Goal: Task Accomplishment & Management: Use online tool/utility

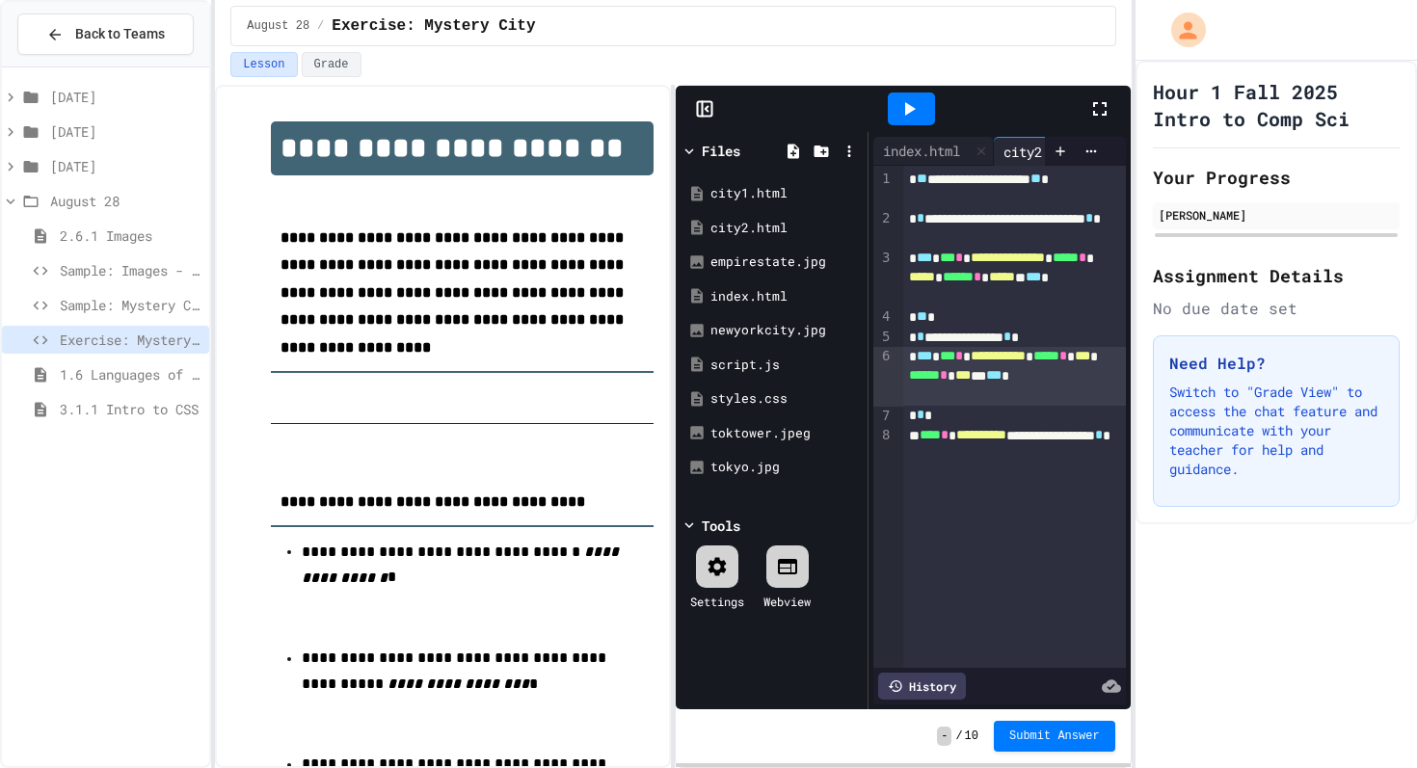
click at [1099, 108] on icon at bounding box center [1099, 108] width 23 height 23
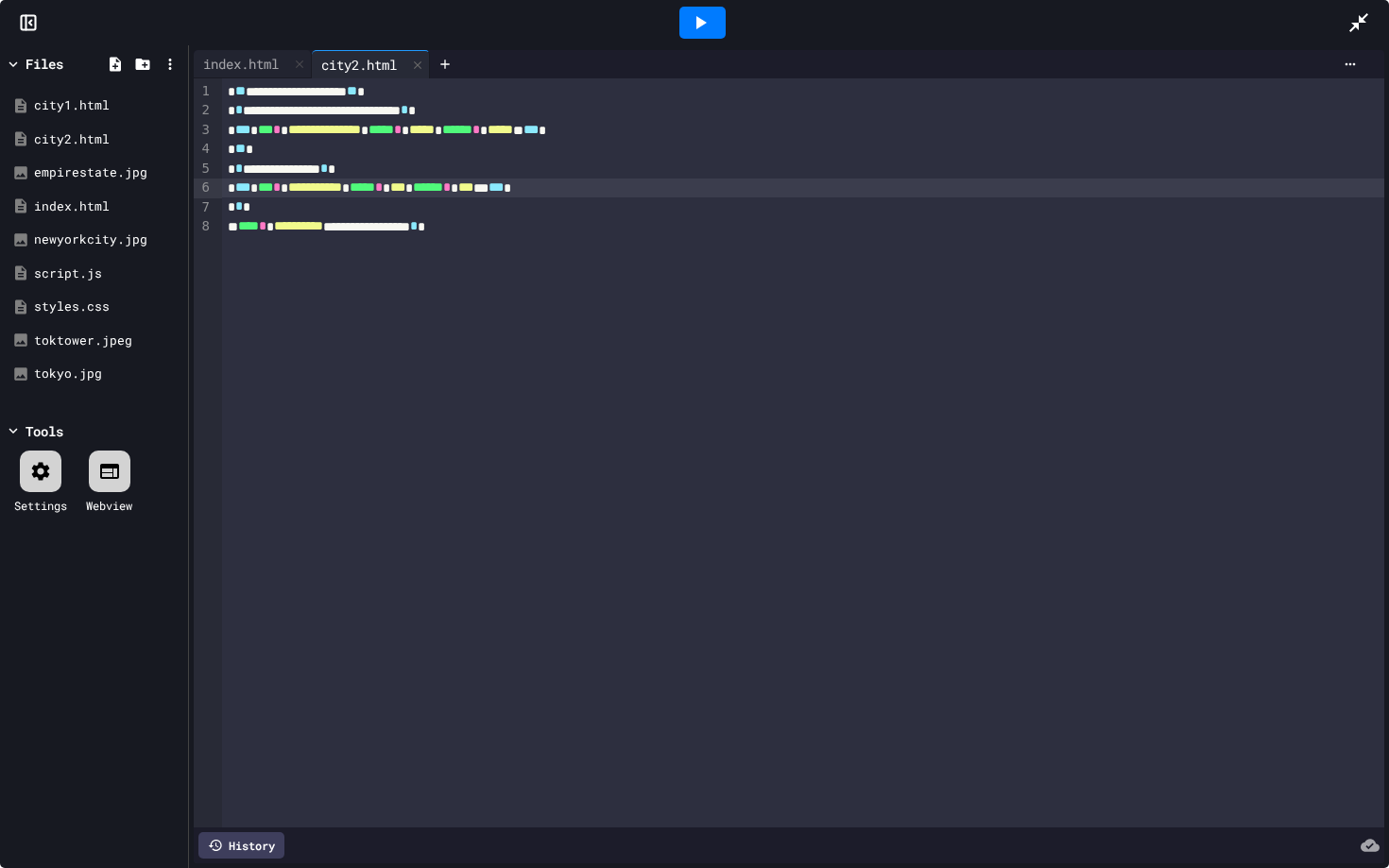
click at [693, 17] on icon at bounding box center [700, 23] width 23 height 23
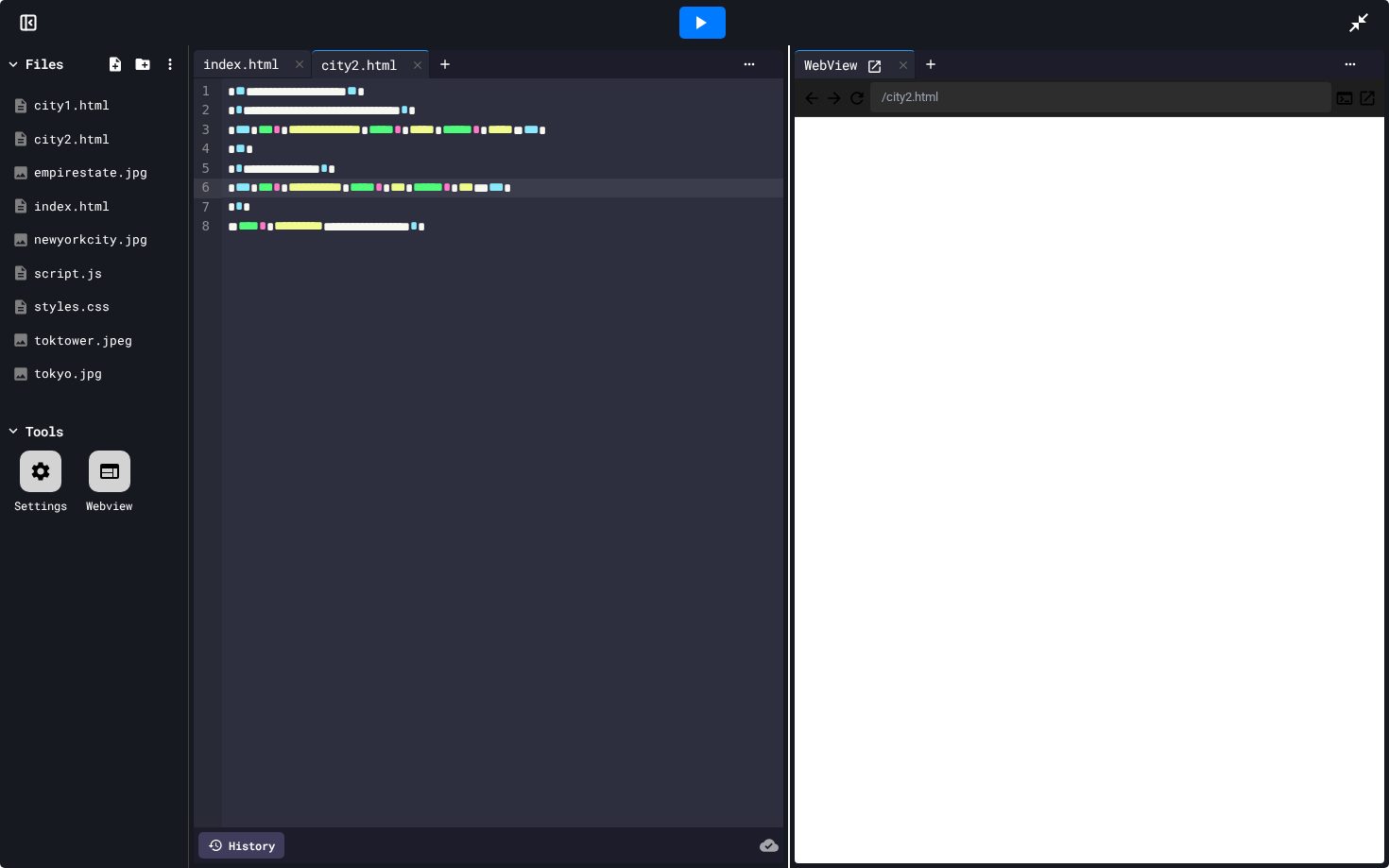
click at [266, 73] on div "index.html" at bounding box center [253, 64] width 118 height 28
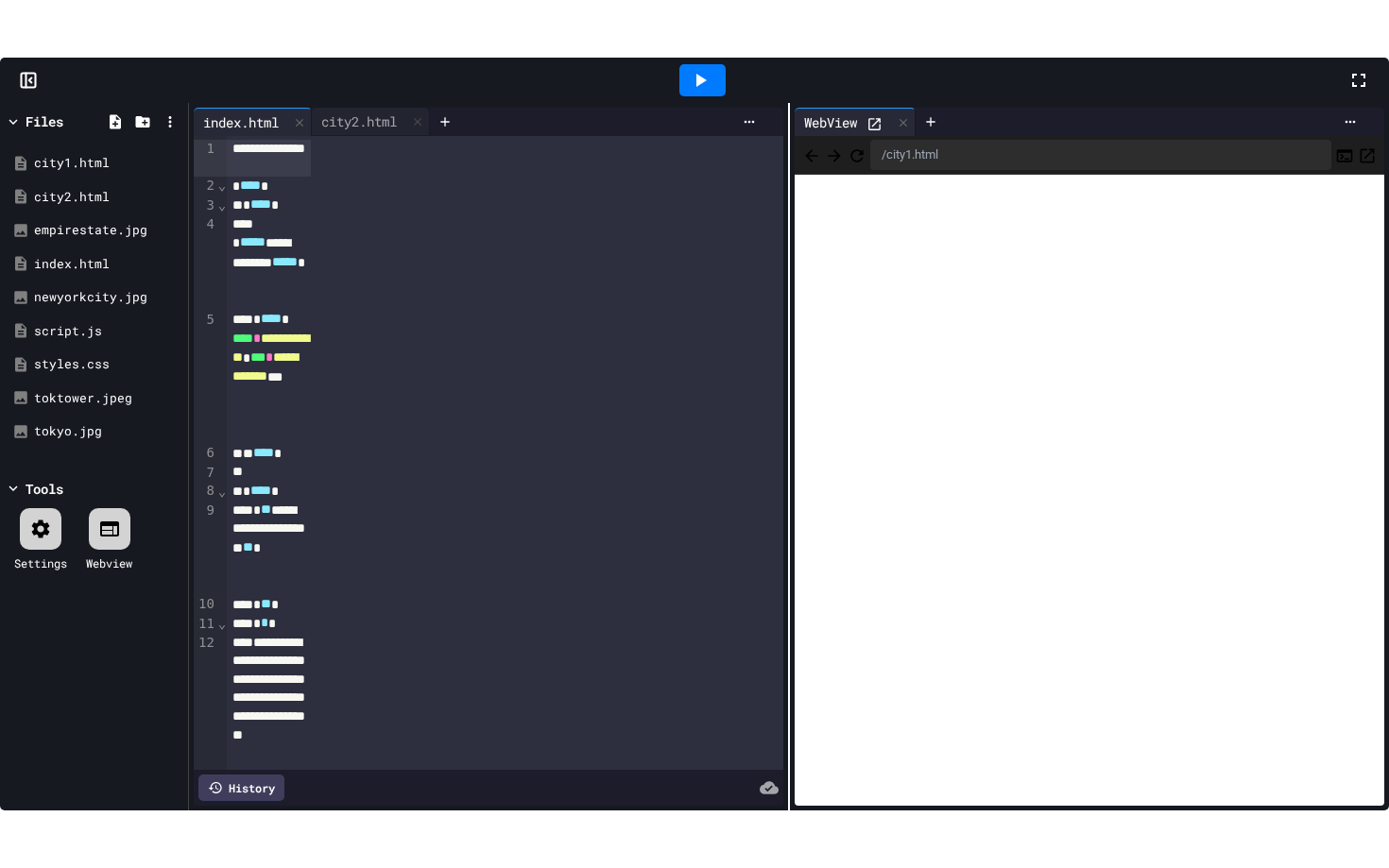
scroll to position [2872, 0]
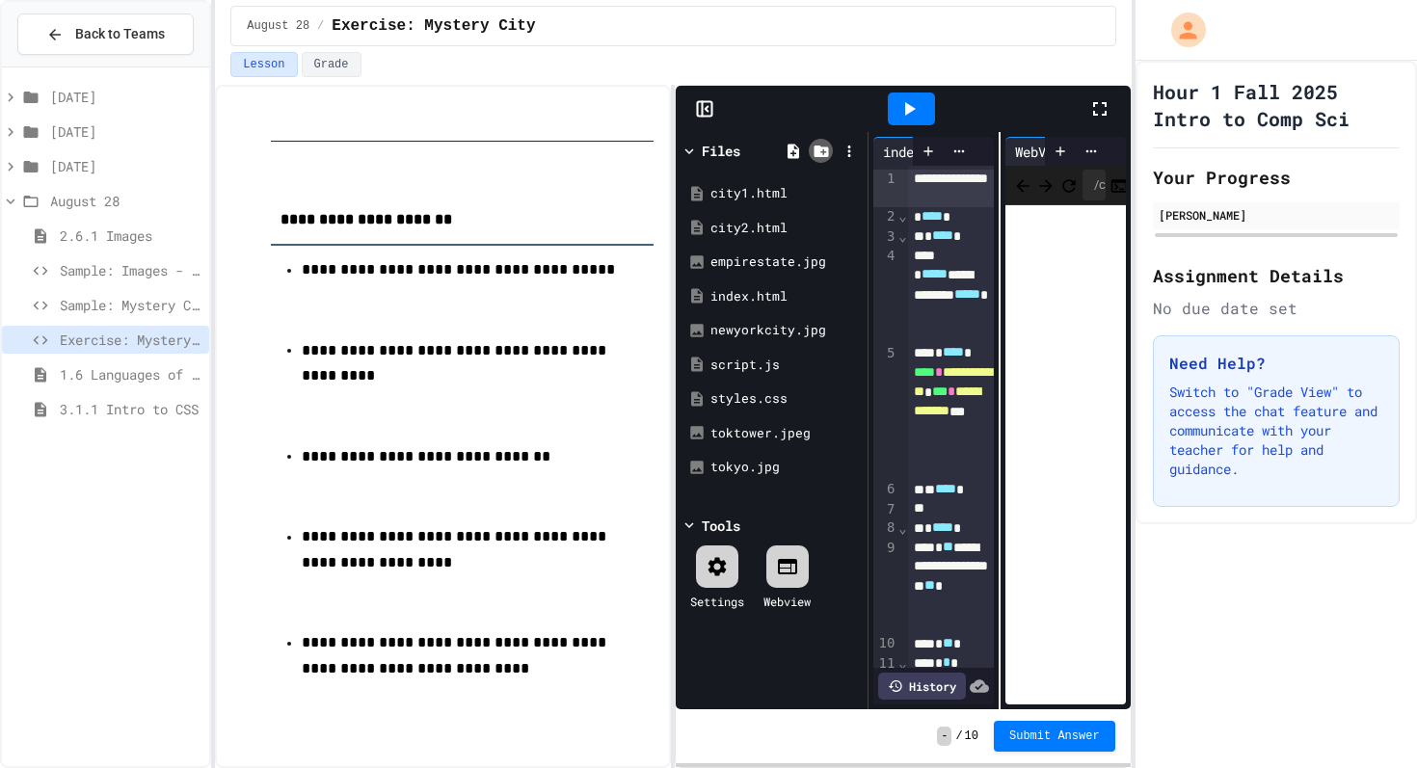
click at [823, 148] on icon at bounding box center [820, 151] width 17 height 17
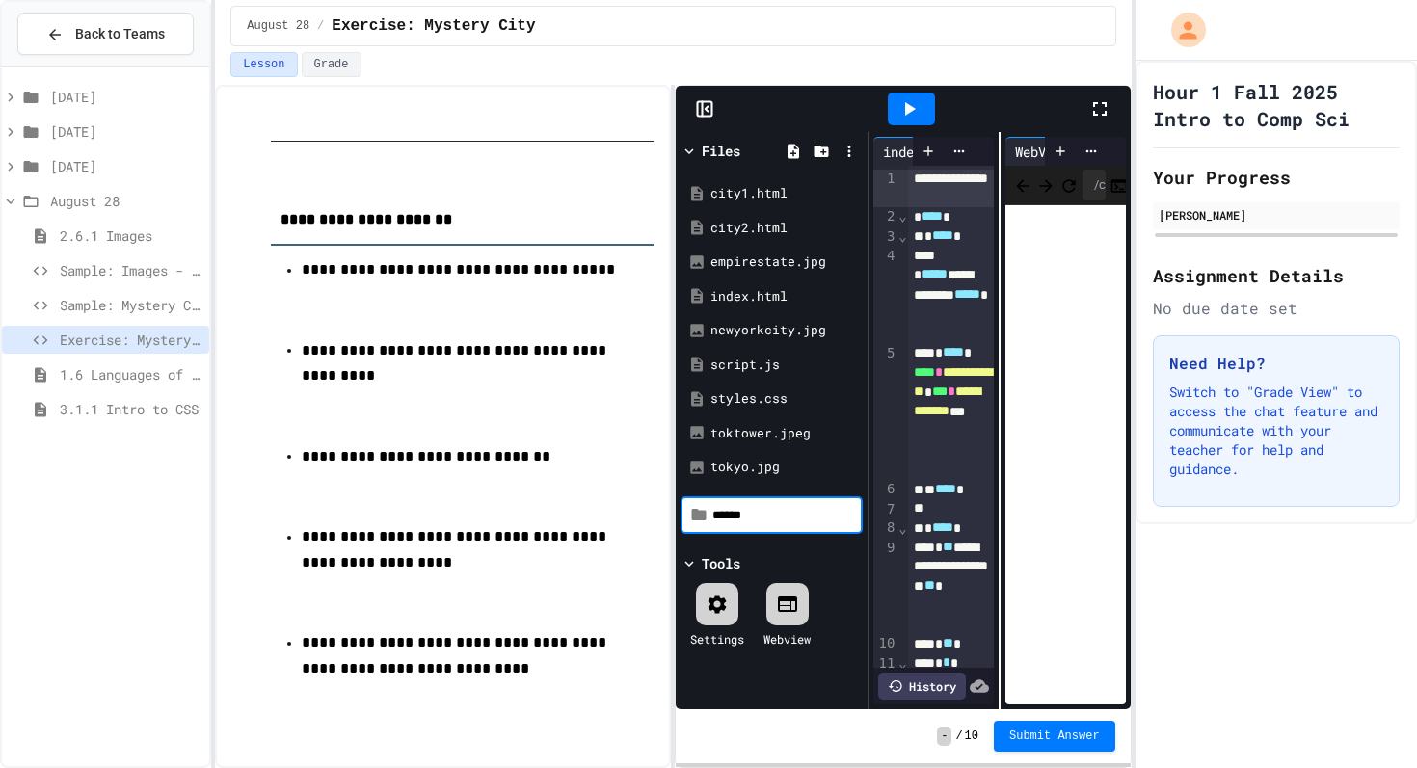
type input "******"
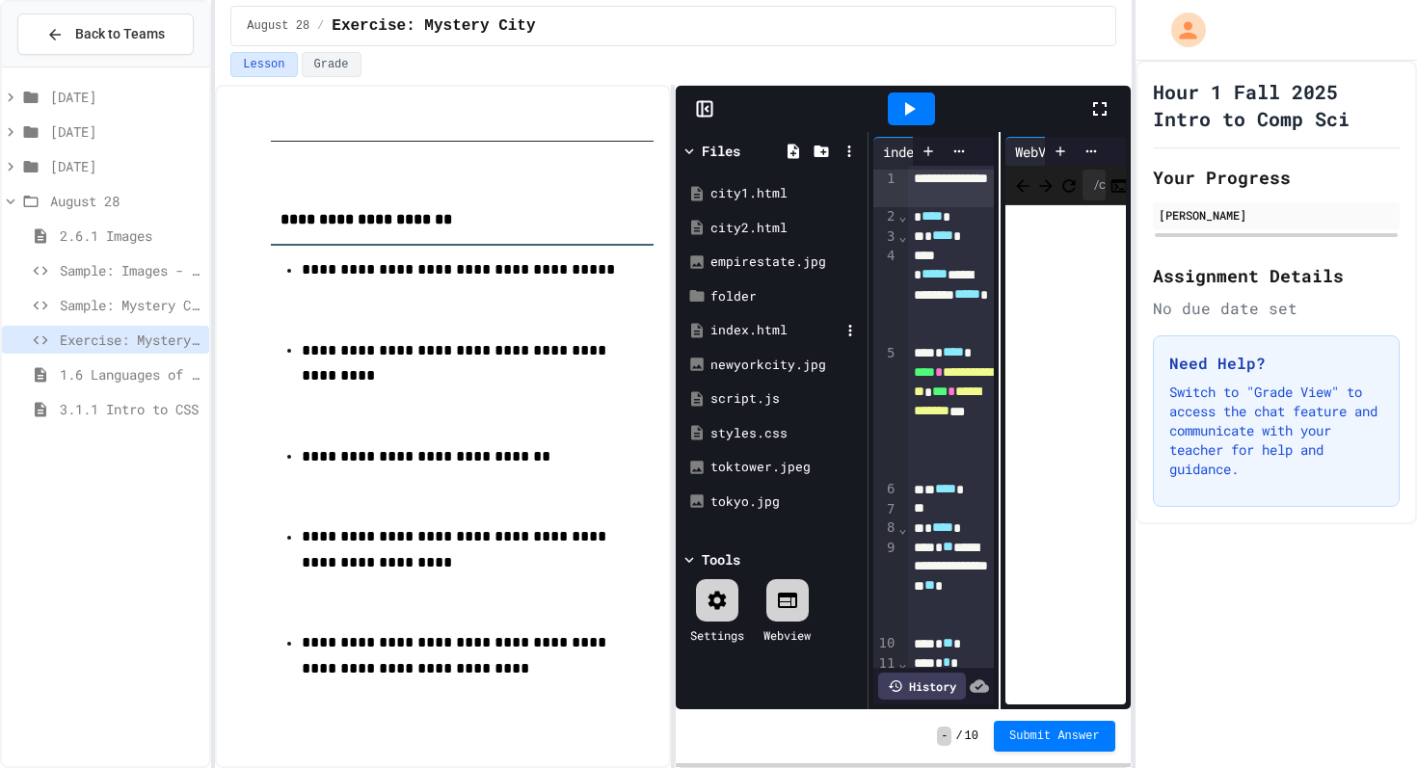
click at [757, 329] on div "index.html" at bounding box center [774, 330] width 129 height 19
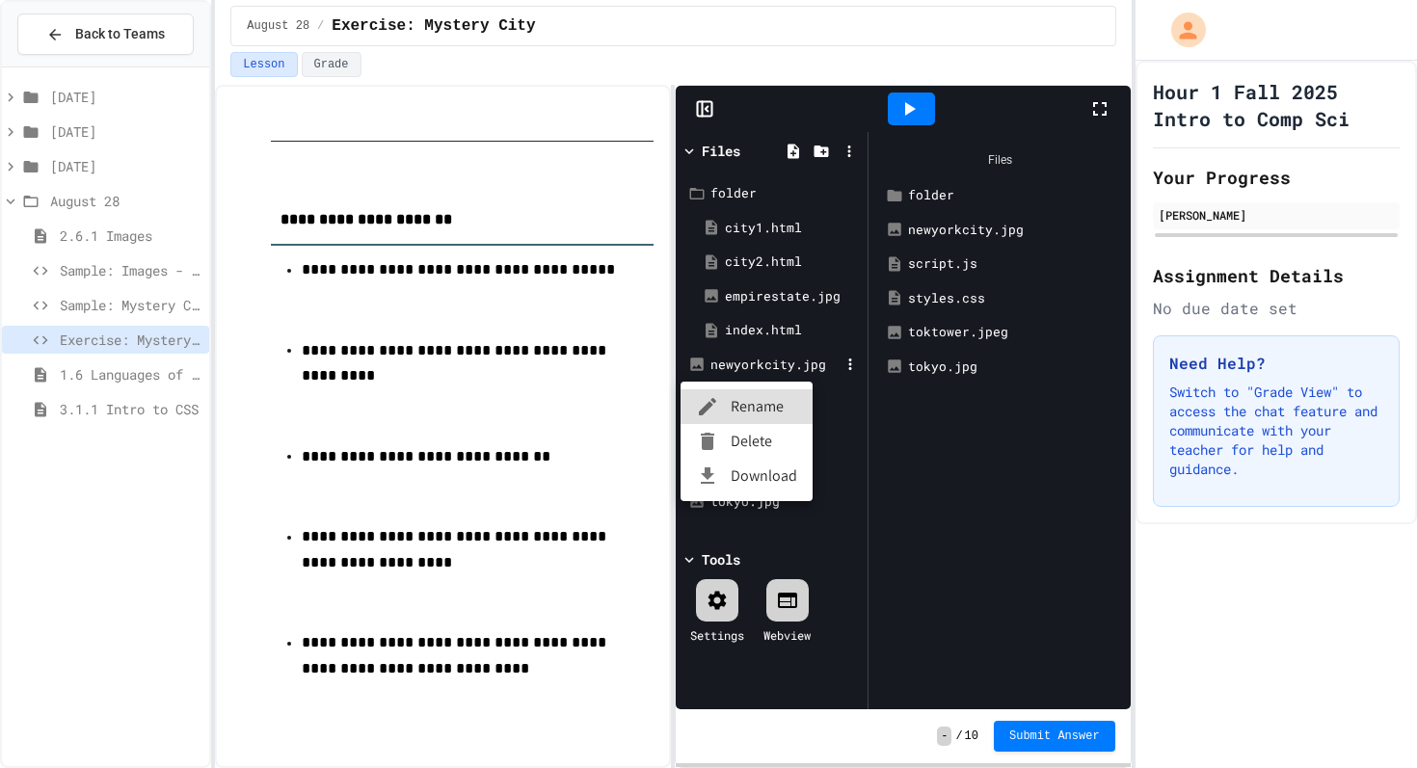
drag, startPoint x: 775, startPoint y: 367, endPoint x: 779, endPoint y: 331, distance: 36.8
click at [809, 365] on div at bounding box center [708, 384] width 1417 height 768
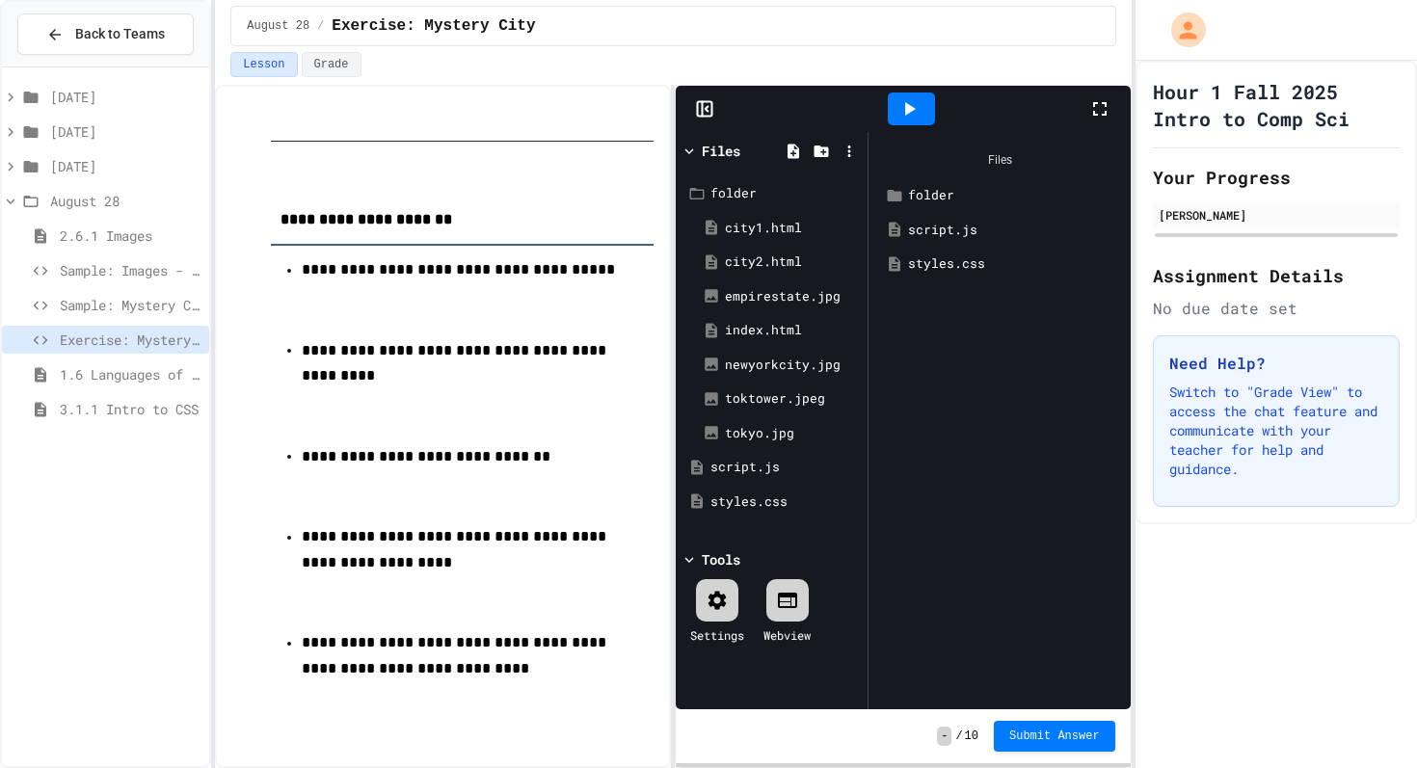
click at [1105, 103] on icon at bounding box center [1099, 108] width 13 height 13
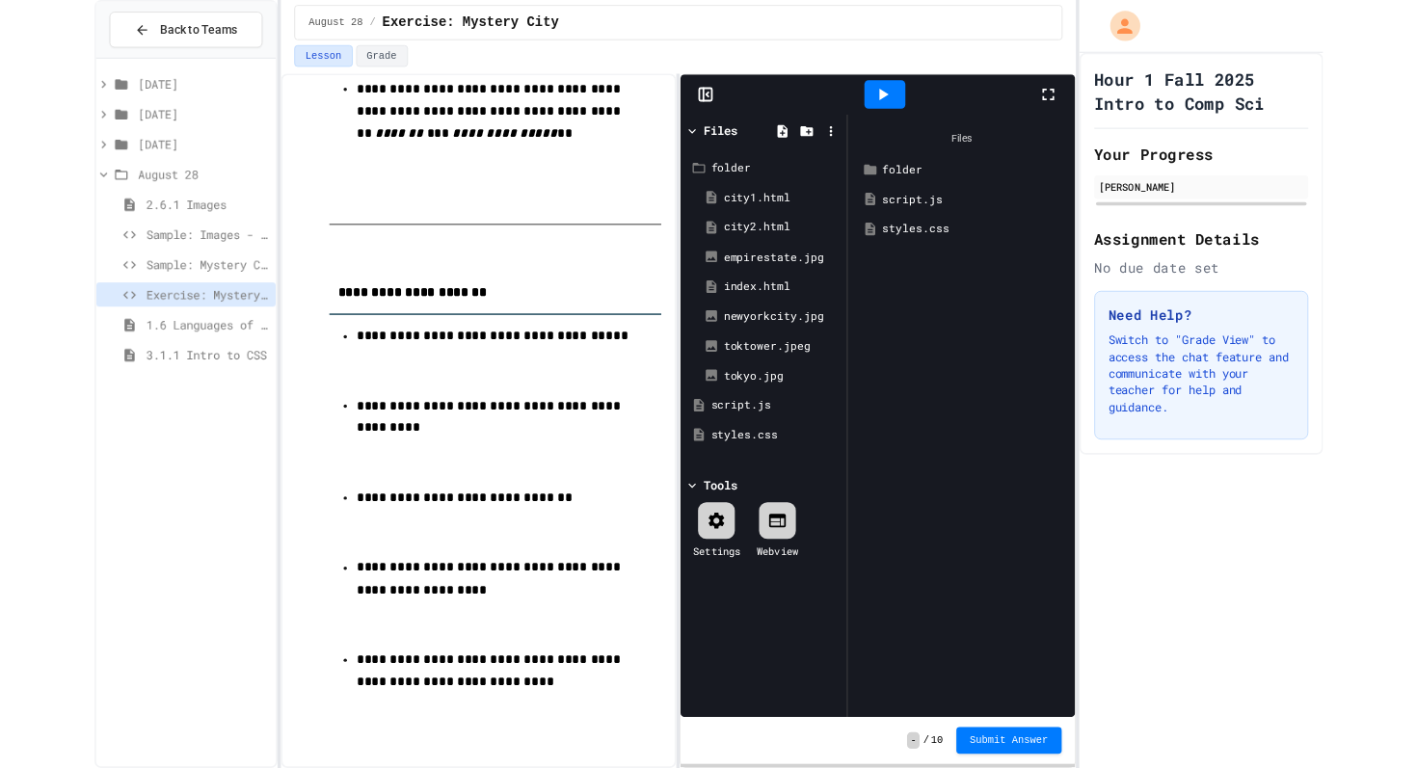
scroll to position [2814, 0]
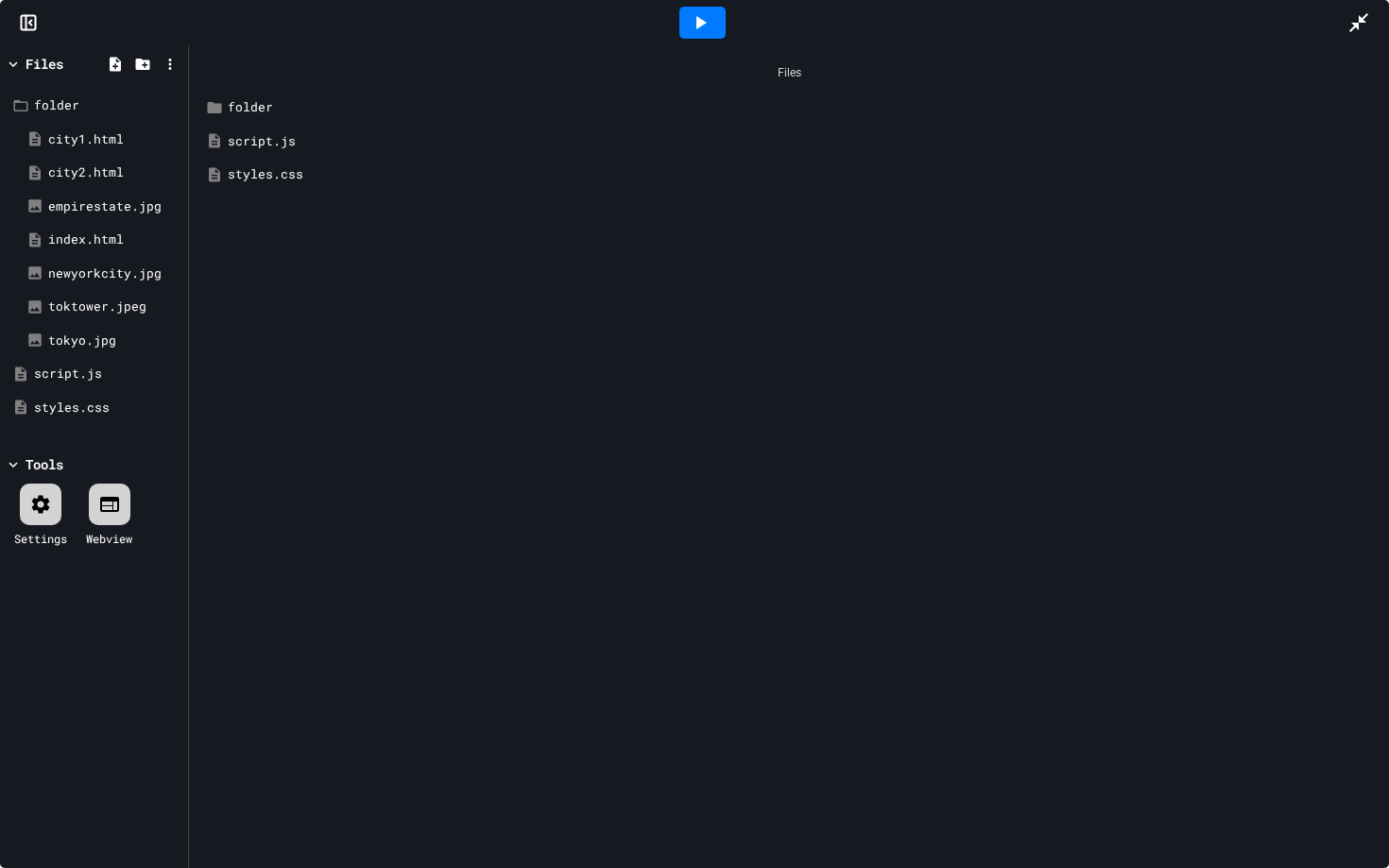
click at [709, 17] on icon at bounding box center [700, 23] width 23 height 23
click at [19, 66] on icon at bounding box center [13, 64] width 17 height 17
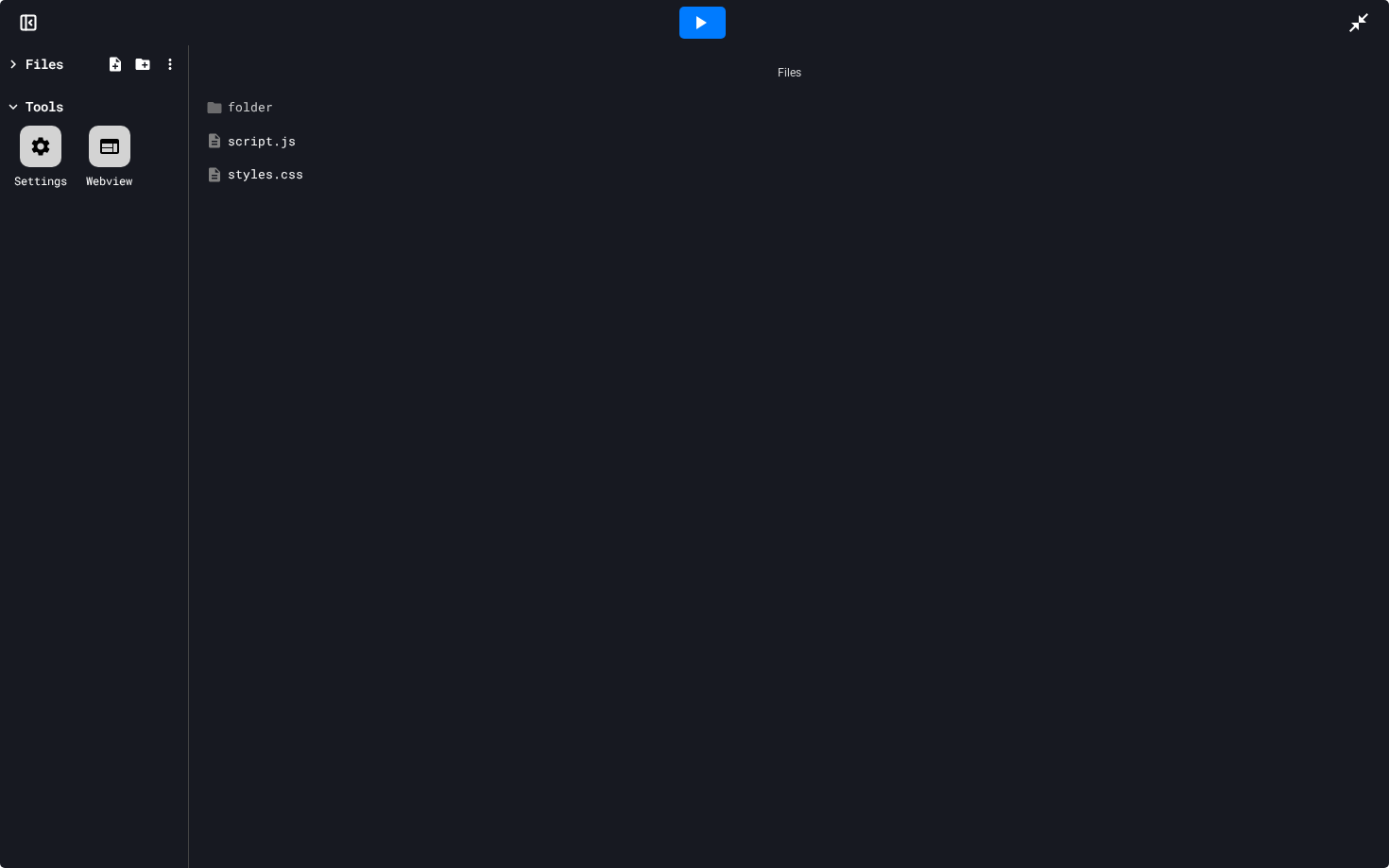
click at [247, 106] on div "folder" at bounding box center [802, 107] width 1150 height 19
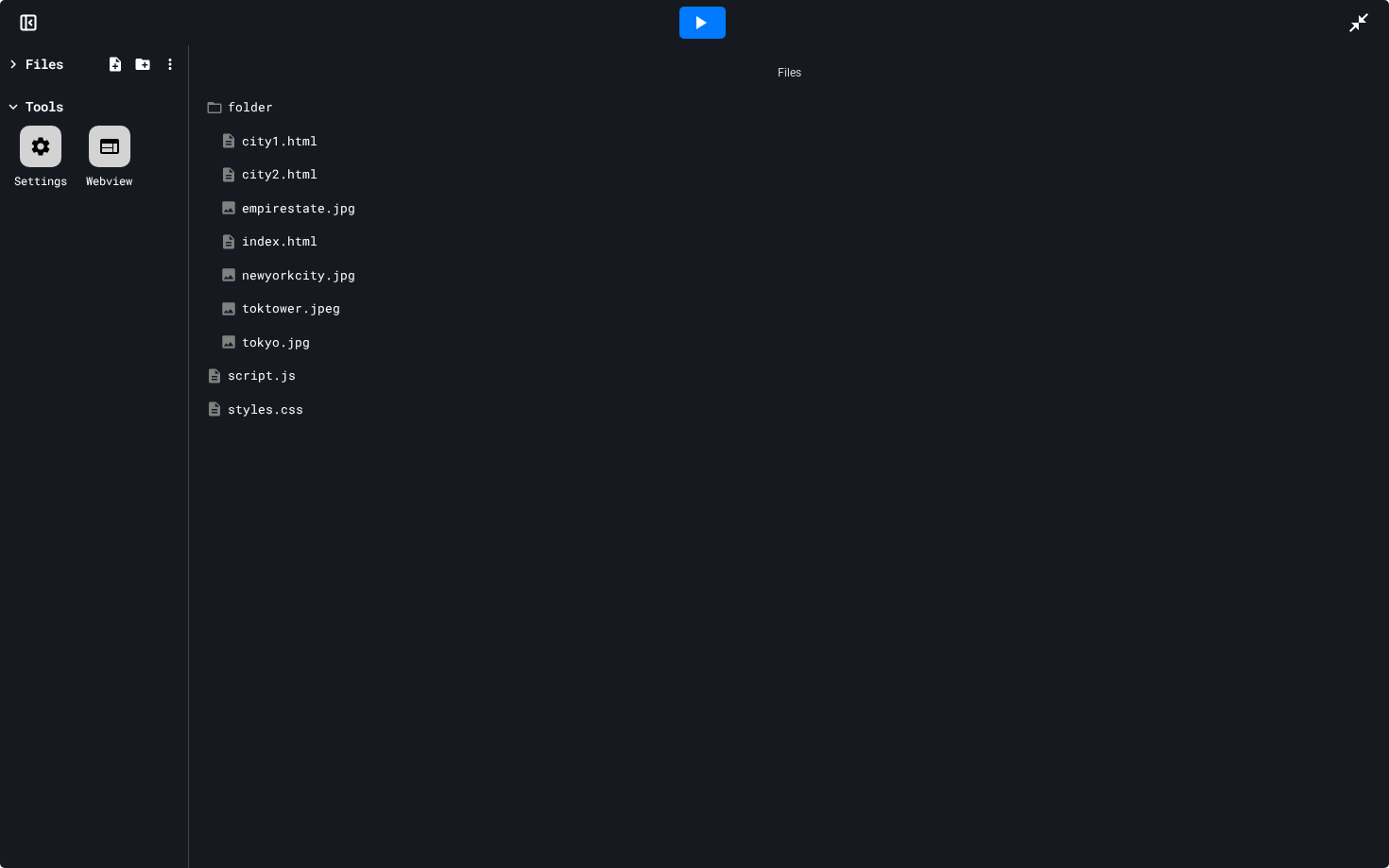
click at [275, 238] on div "index.html" at bounding box center [810, 241] width 1135 height 19
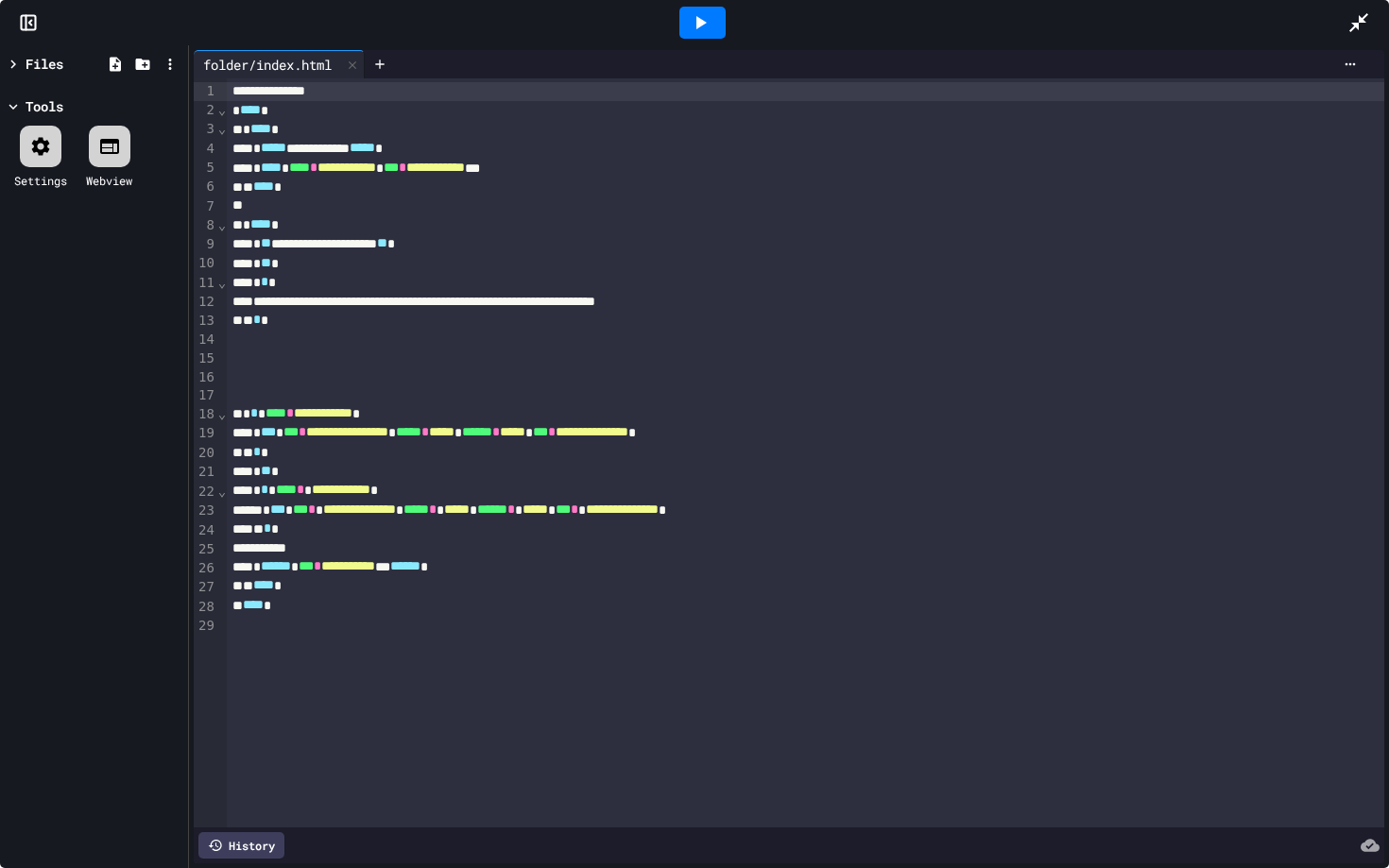
click at [687, 24] on div at bounding box center [702, 23] width 46 height 32
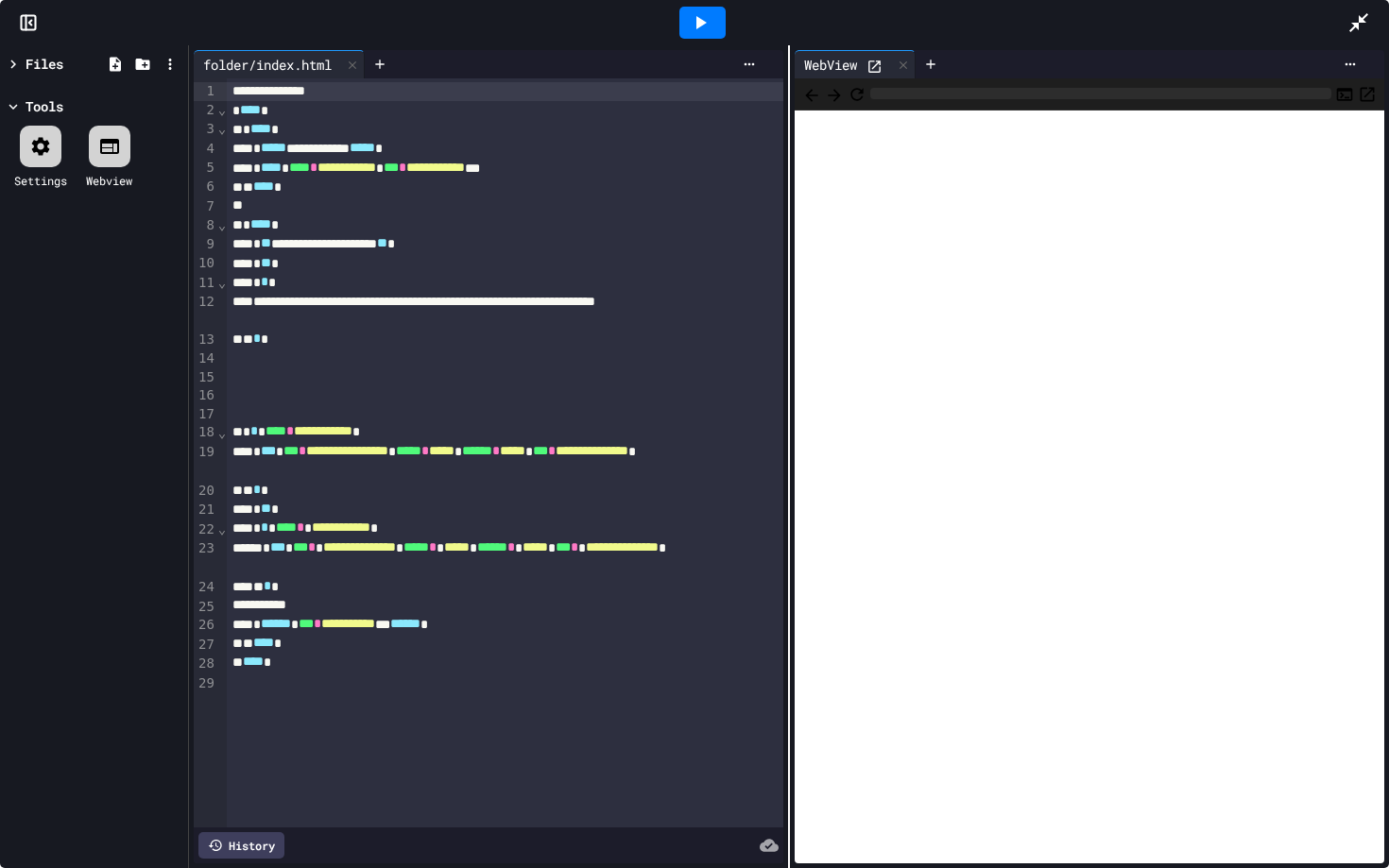
click at [708, 24] on icon at bounding box center [700, 23] width 23 height 23
click at [23, 67] on div at bounding box center [15, 64] width 21 height 20
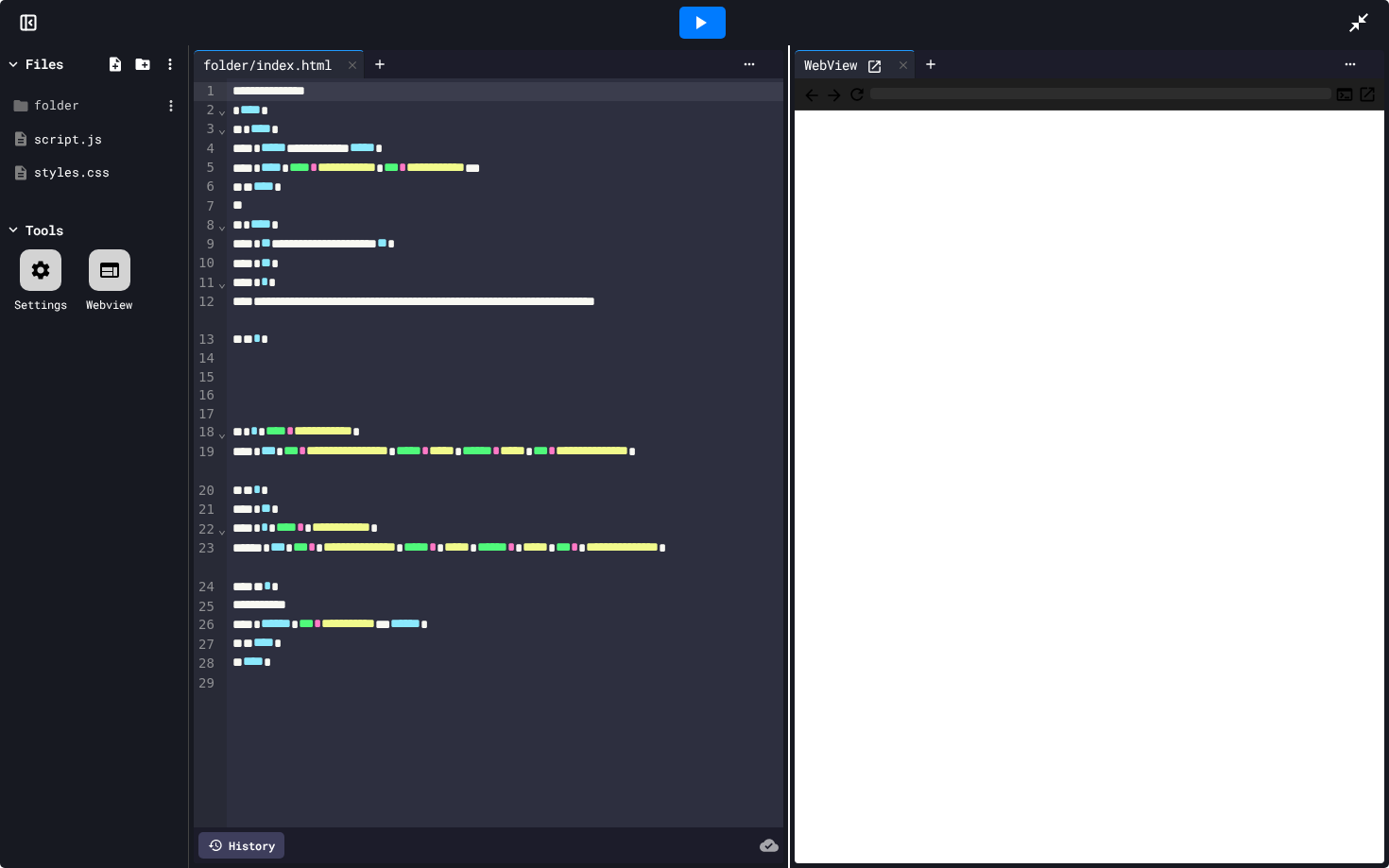
click at [39, 101] on div "folder" at bounding box center [97, 105] width 126 height 19
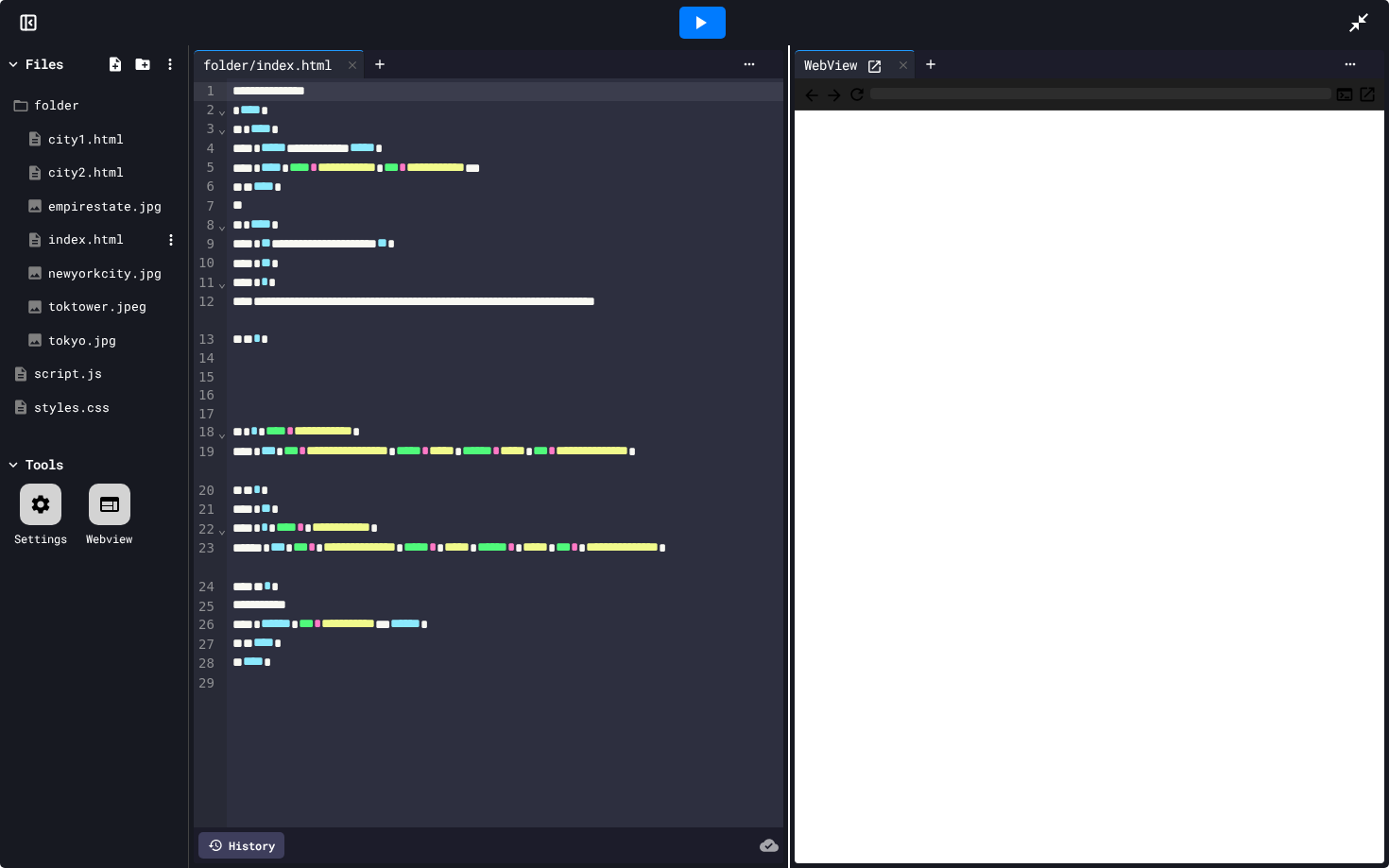
click at [91, 245] on div "index.html" at bounding box center [104, 239] width 113 height 19
click at [105, 244] on div "index.html" at bounding box center [104, 239] width 113 height 19
click at [101, 195] on div "empirestate.jpg" at bounding box center [101, 207] width 165 height 34
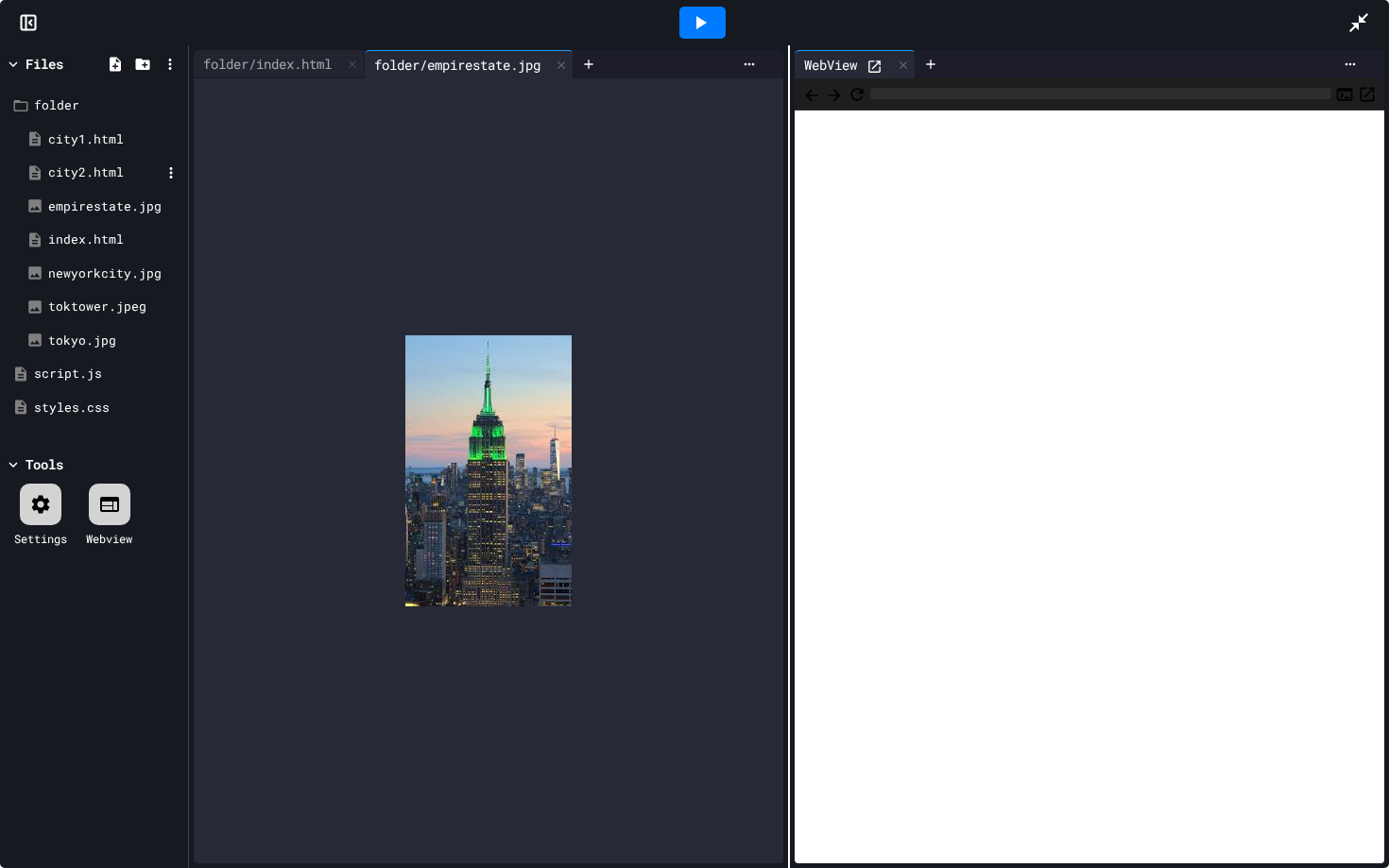
click at [101, 169] on div "city2.html" at bounding box center [104, 172] width 113 height 19
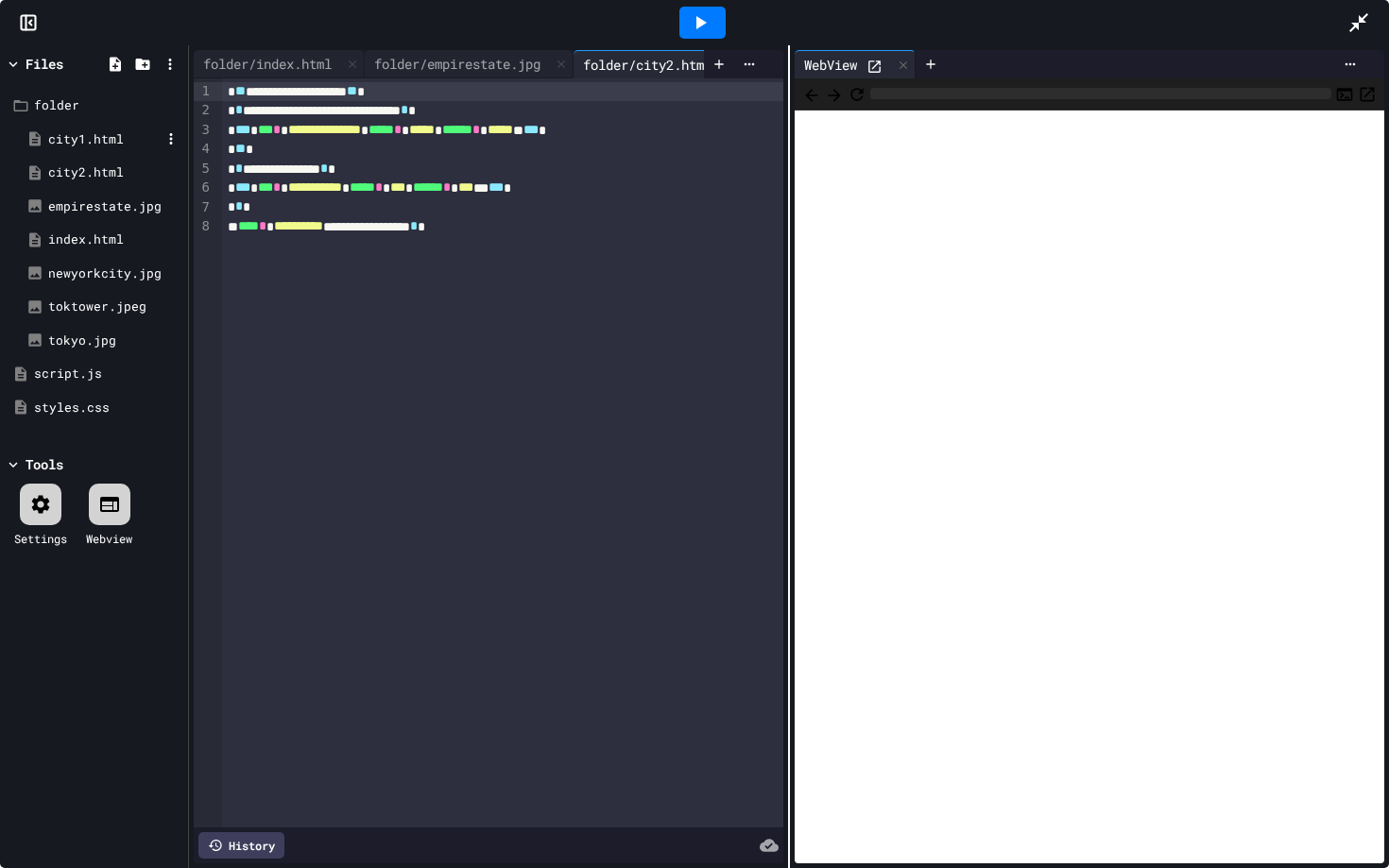
click at [100, 142] on div "city1.html" at bounding box center [104, 139] width 113 height 19
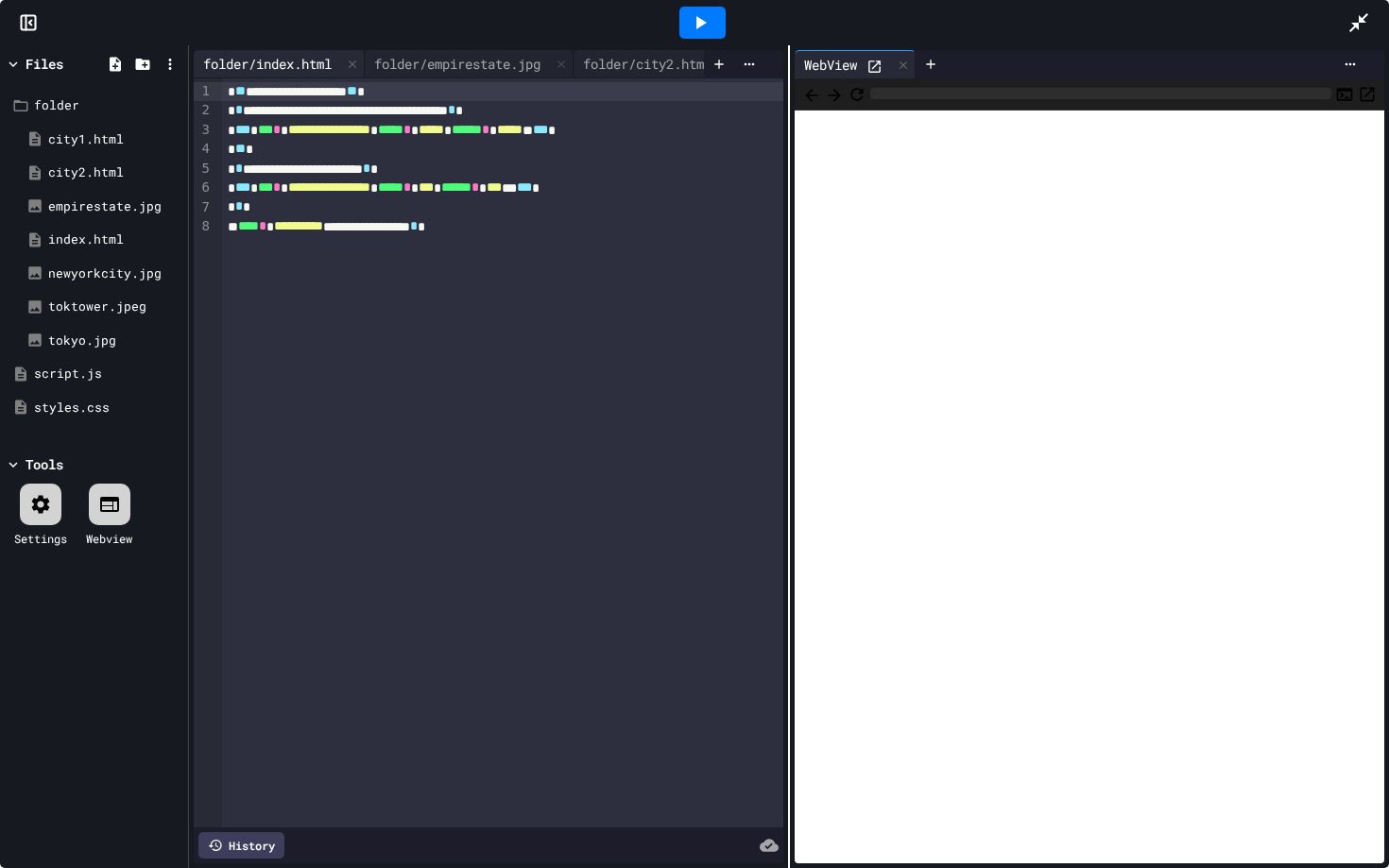
click at [260, 61] on div "folder/index.html" at bounding box center [268, 64] width 147 height 20
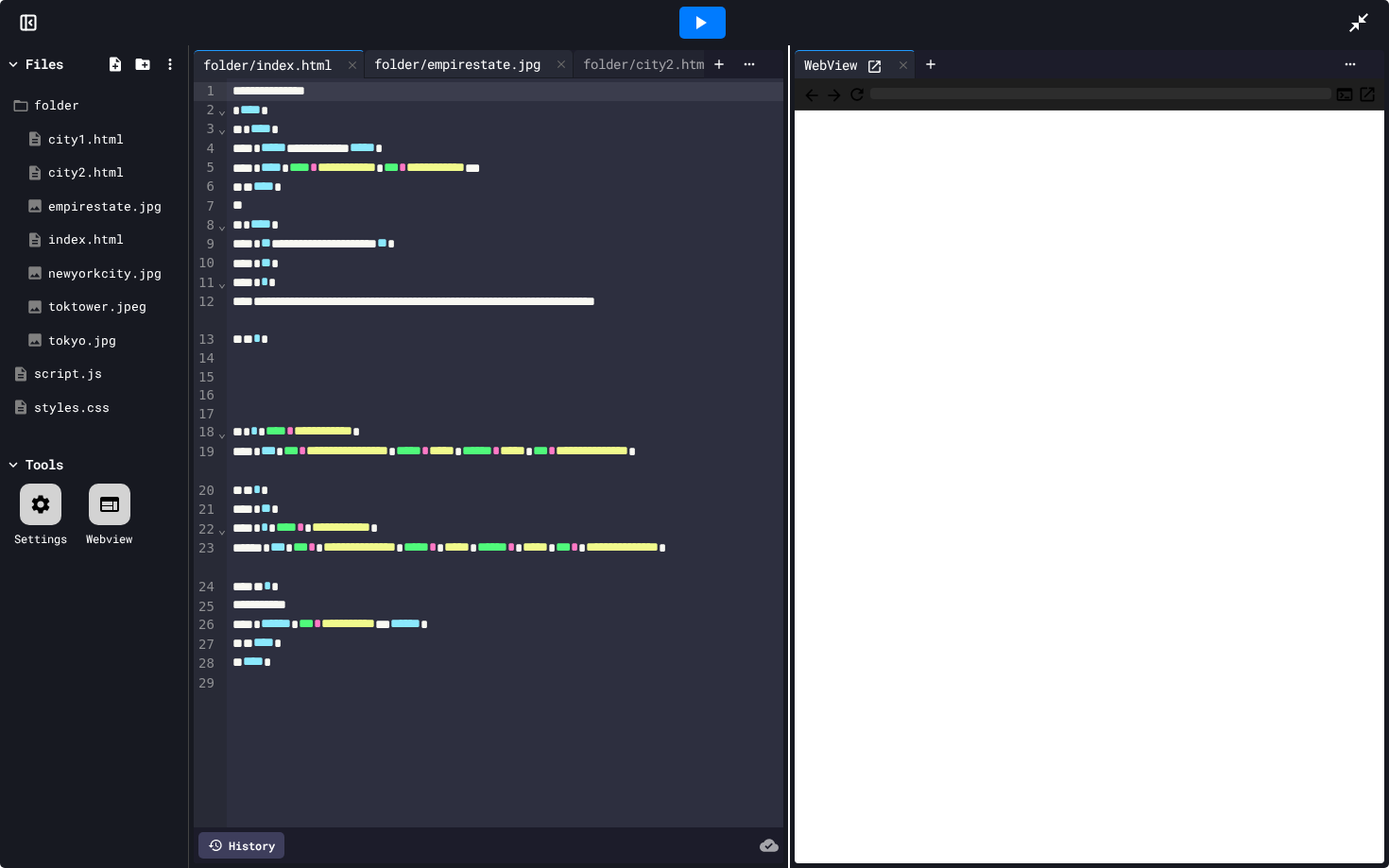
click at [445, 70] on div "folder/empirestate.jpg" at bounding box center [457, 64] width 185 height 20
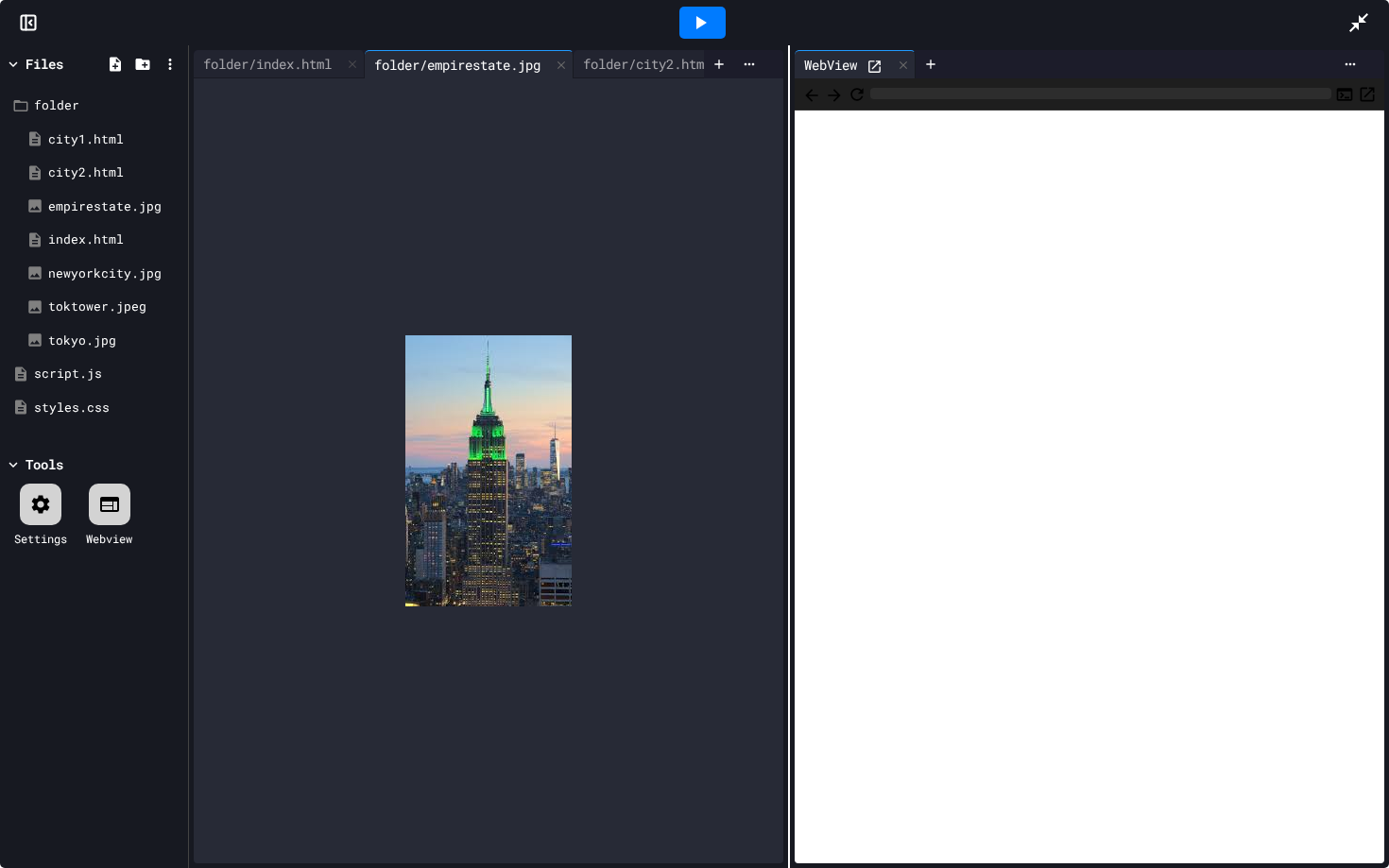
click at [705, 21] on icon at bounding box center [700, 23] width 23 height 23
click at [287, 75] on div "folder/index.html" at bounding box center [279, 64] width 171 height 28
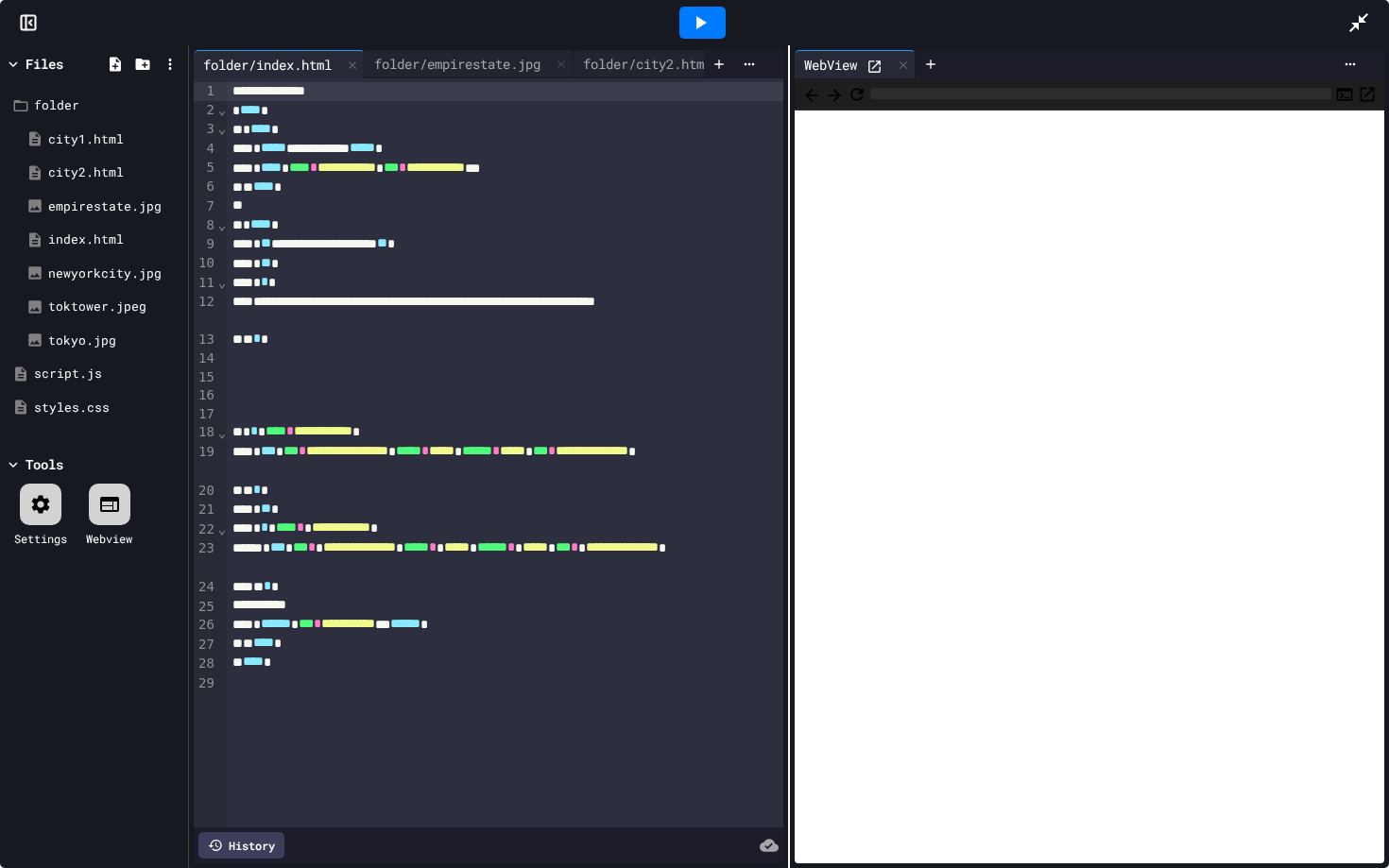
click at [713, 20] on div at bounding box center [702, 23] width 46 height 32
click at [123, 174] on div "city2.html" at bounding box center [104, 172] width 113 height 19
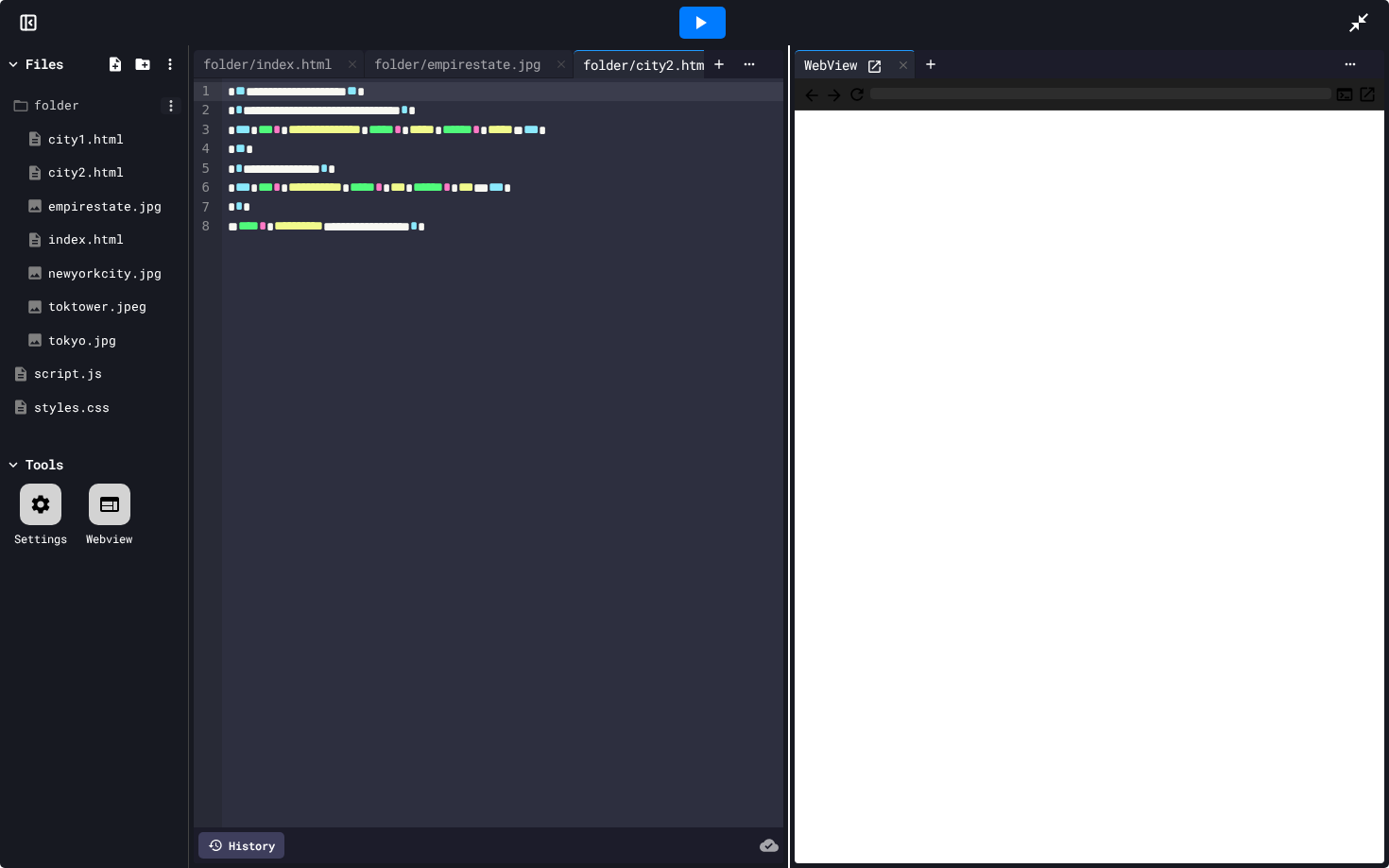
click at [166, 109] on icon at bounding box center [171, 105] width 17 height 17
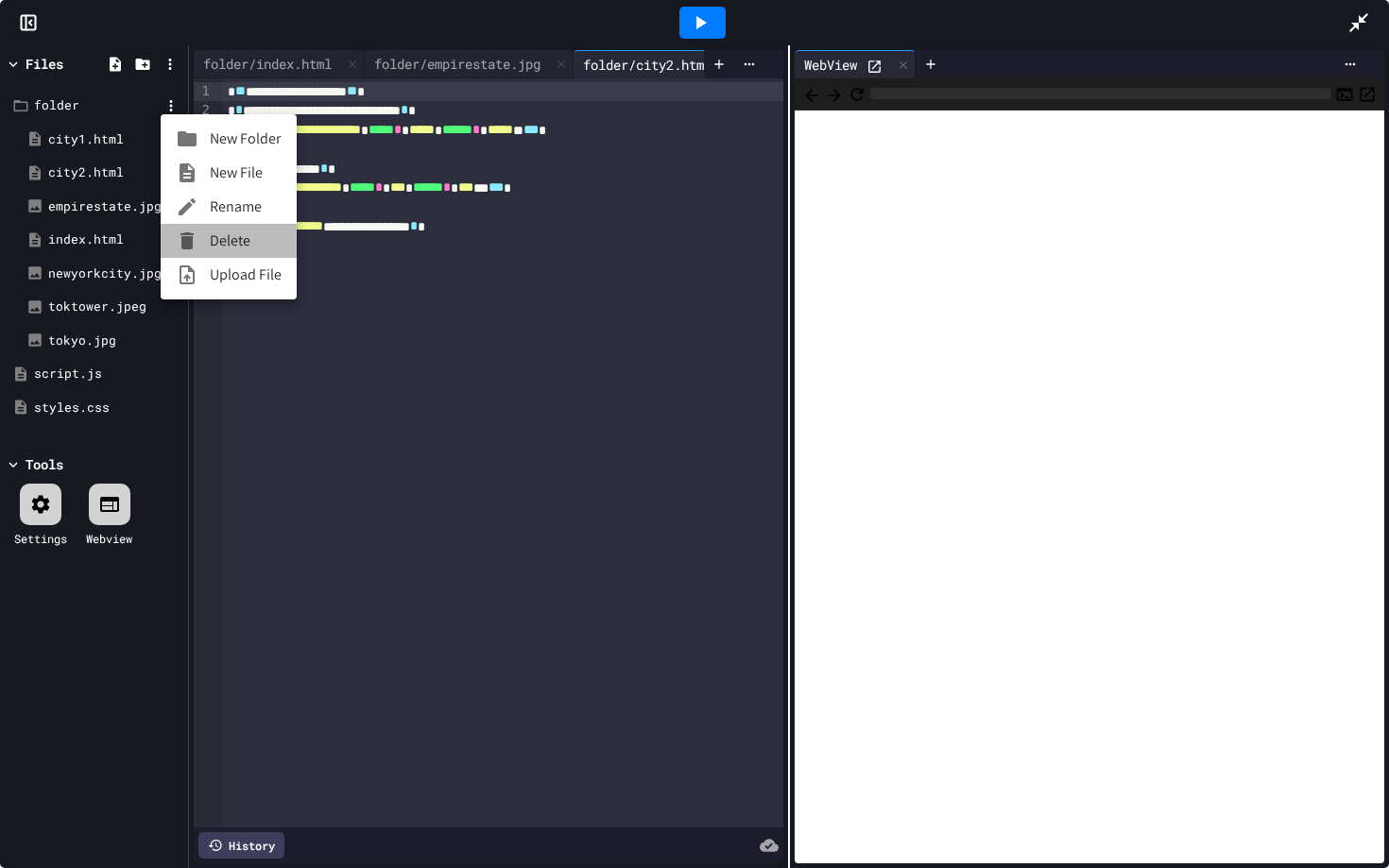
click at [230, 241] on li "Delete" at bounding box center [228, 240] width 136 height 34
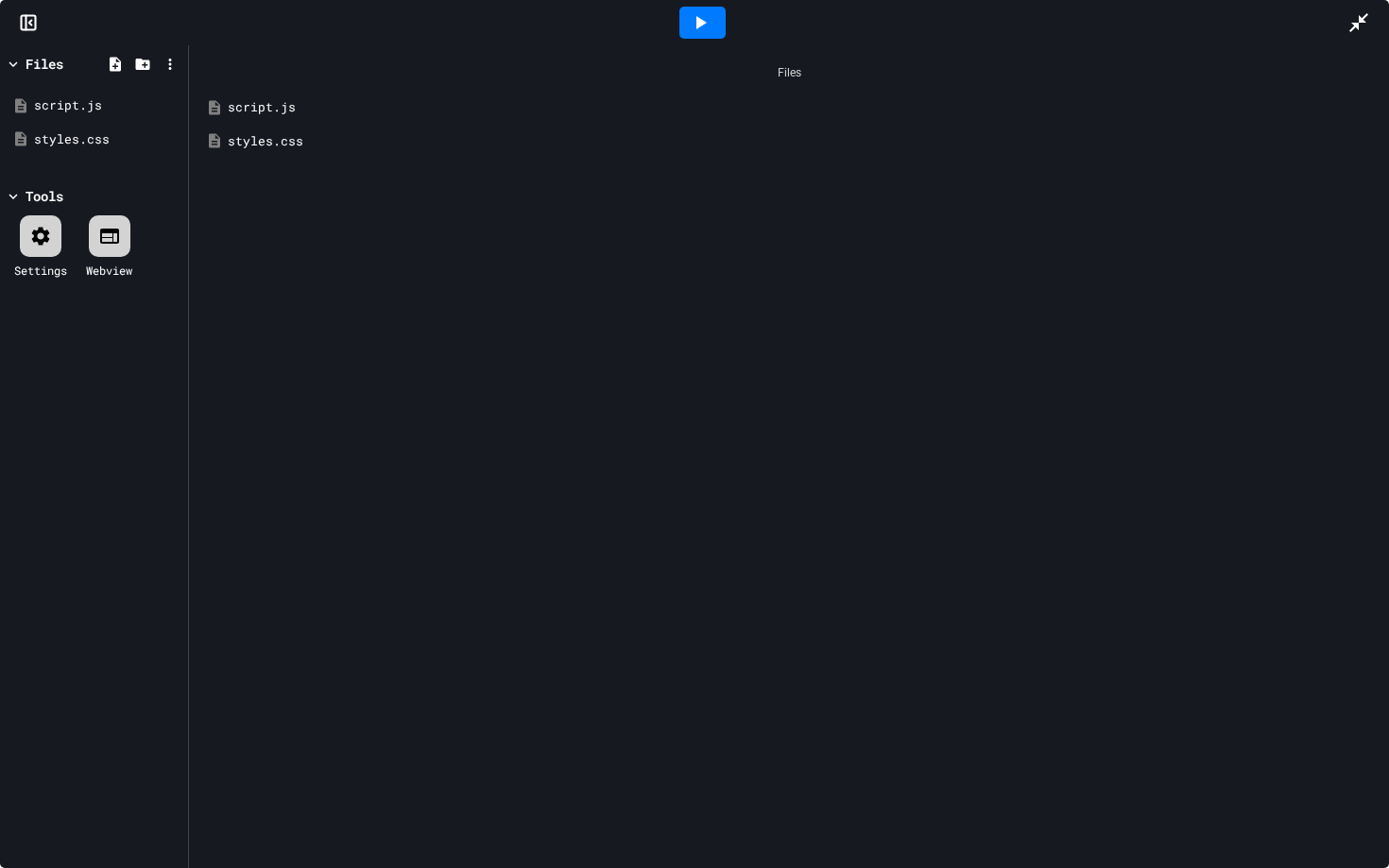
click at [13, 63] on icon at bounding box center [13, 64] width 17 height 17
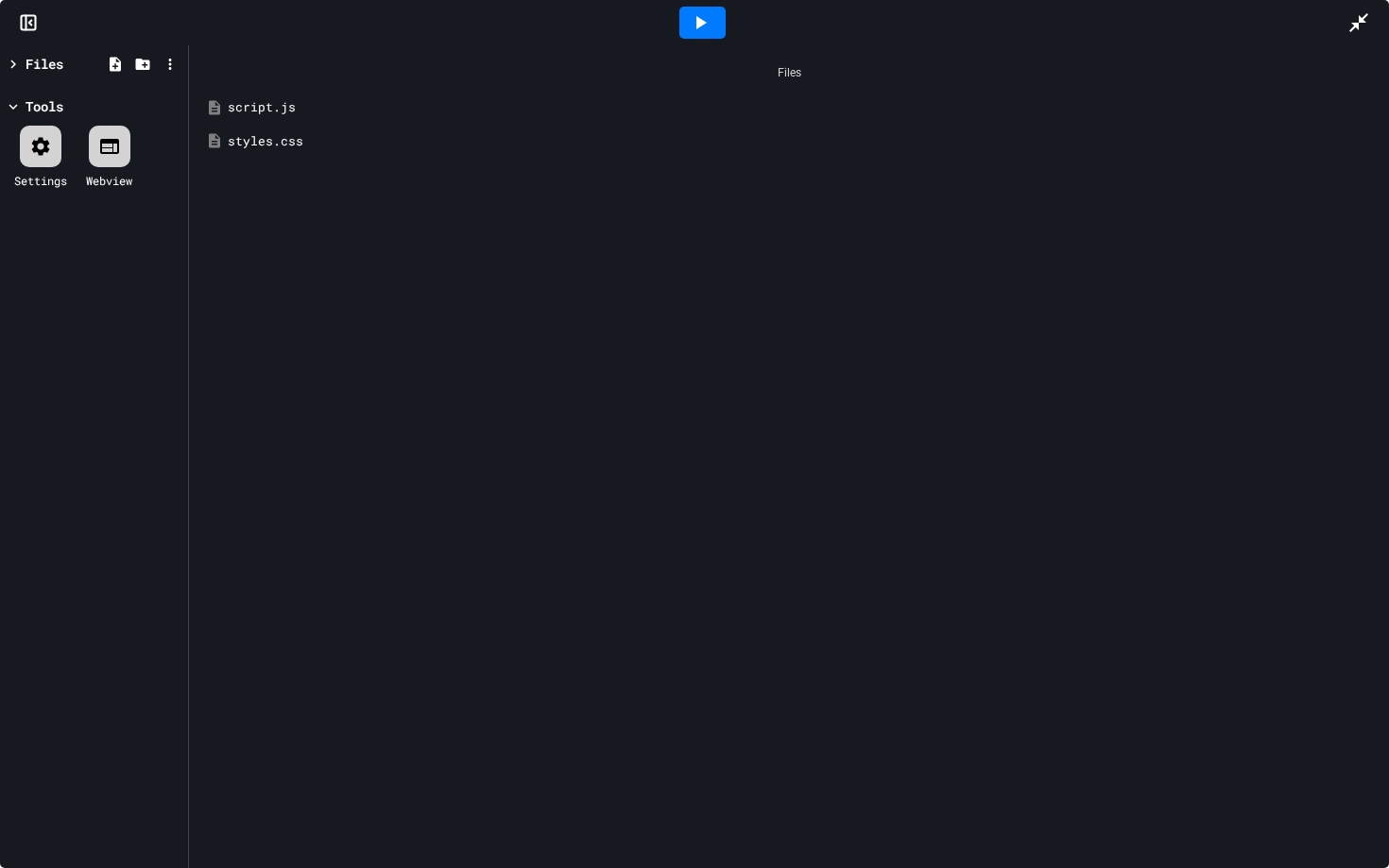
click at [13, 63] on icon at bounding box center [13, 64] width 17 height 17
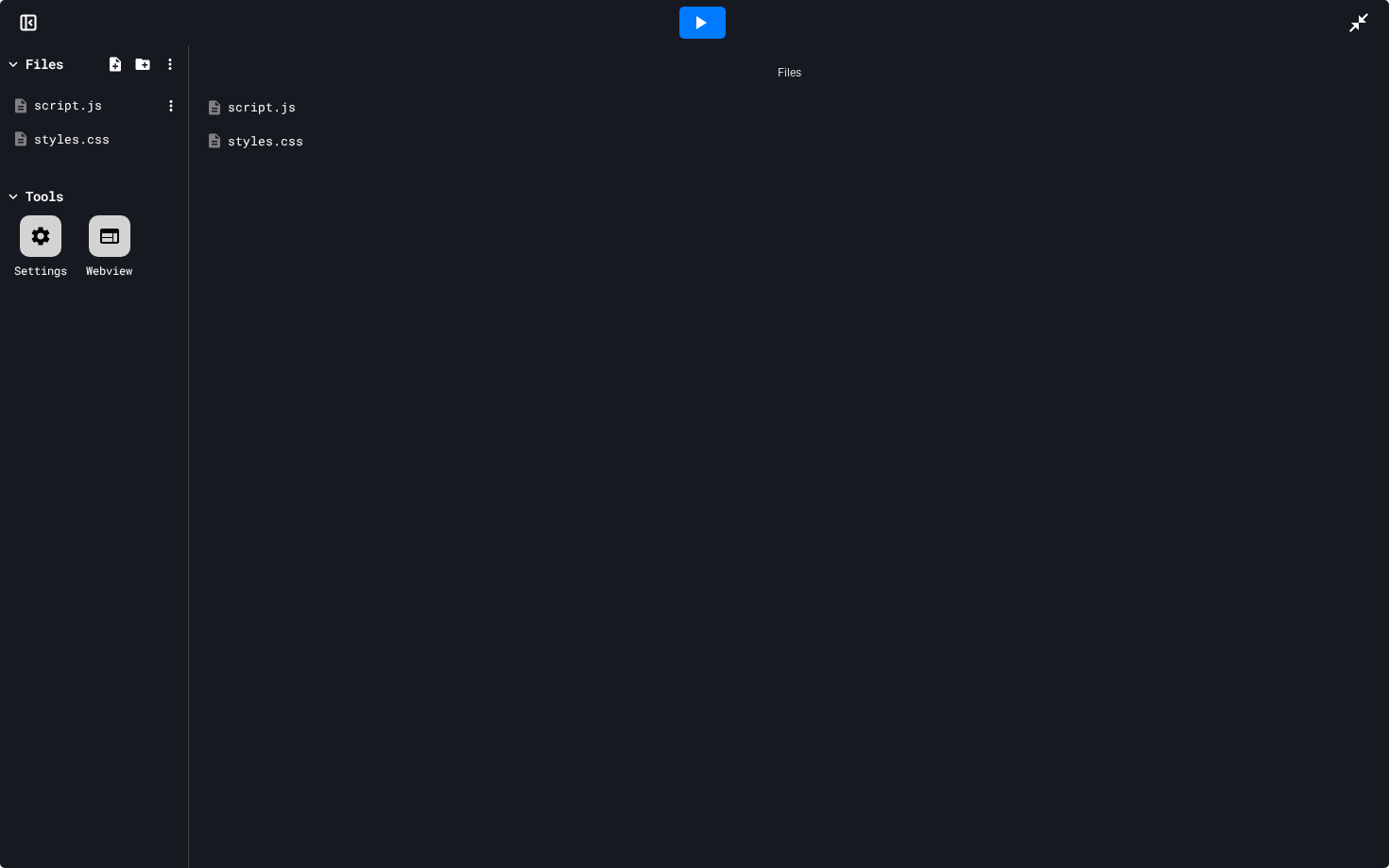
click at [56, 117] on div "script.js" at bounding box center [94, 106] width 178 height 34
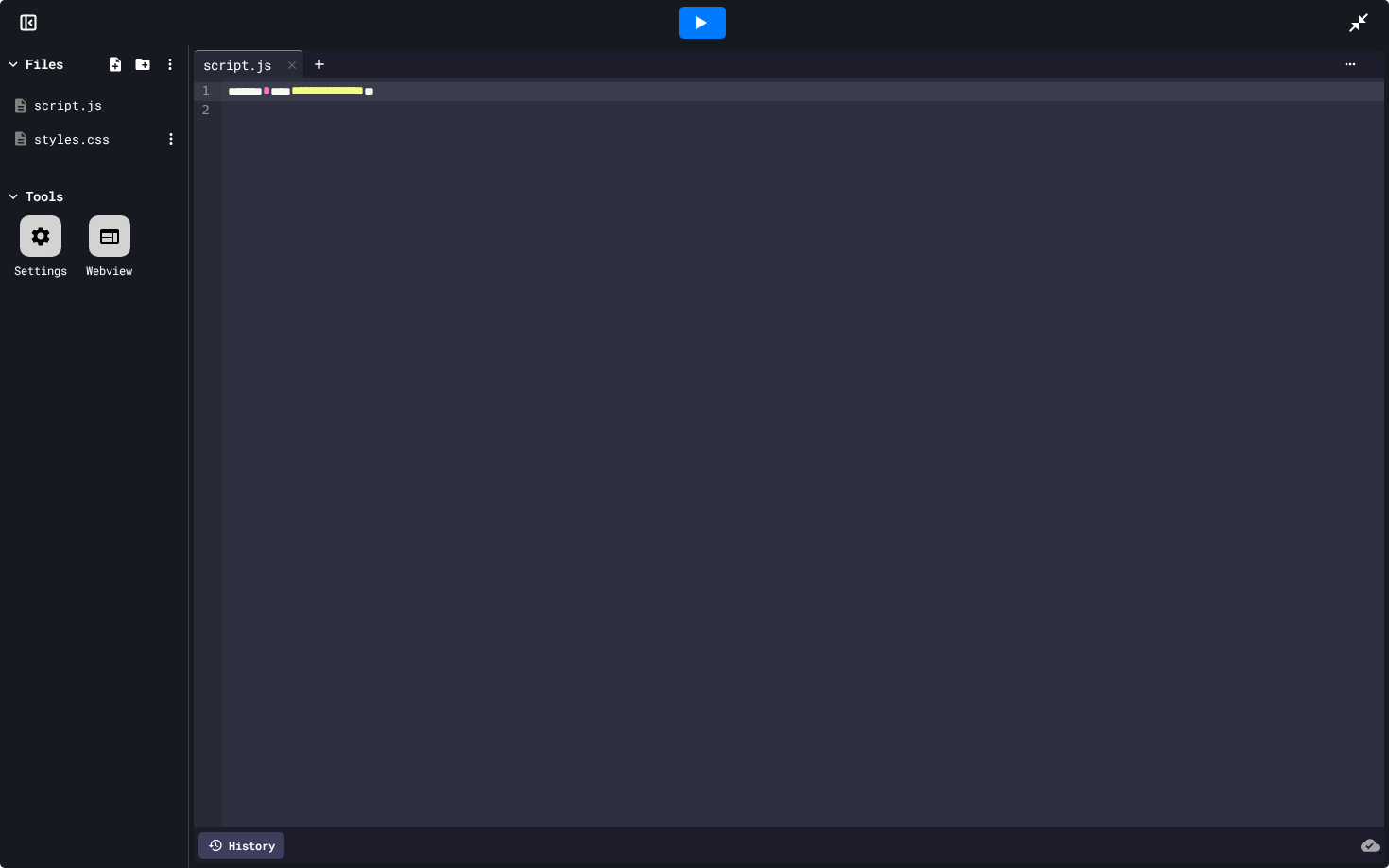
click at [99, 143] on div "styles.css" at bounding box center [97, 139] width 126 height 19
click at [177, 62] on icon at bounding box center [170, 64] width 17 height 17
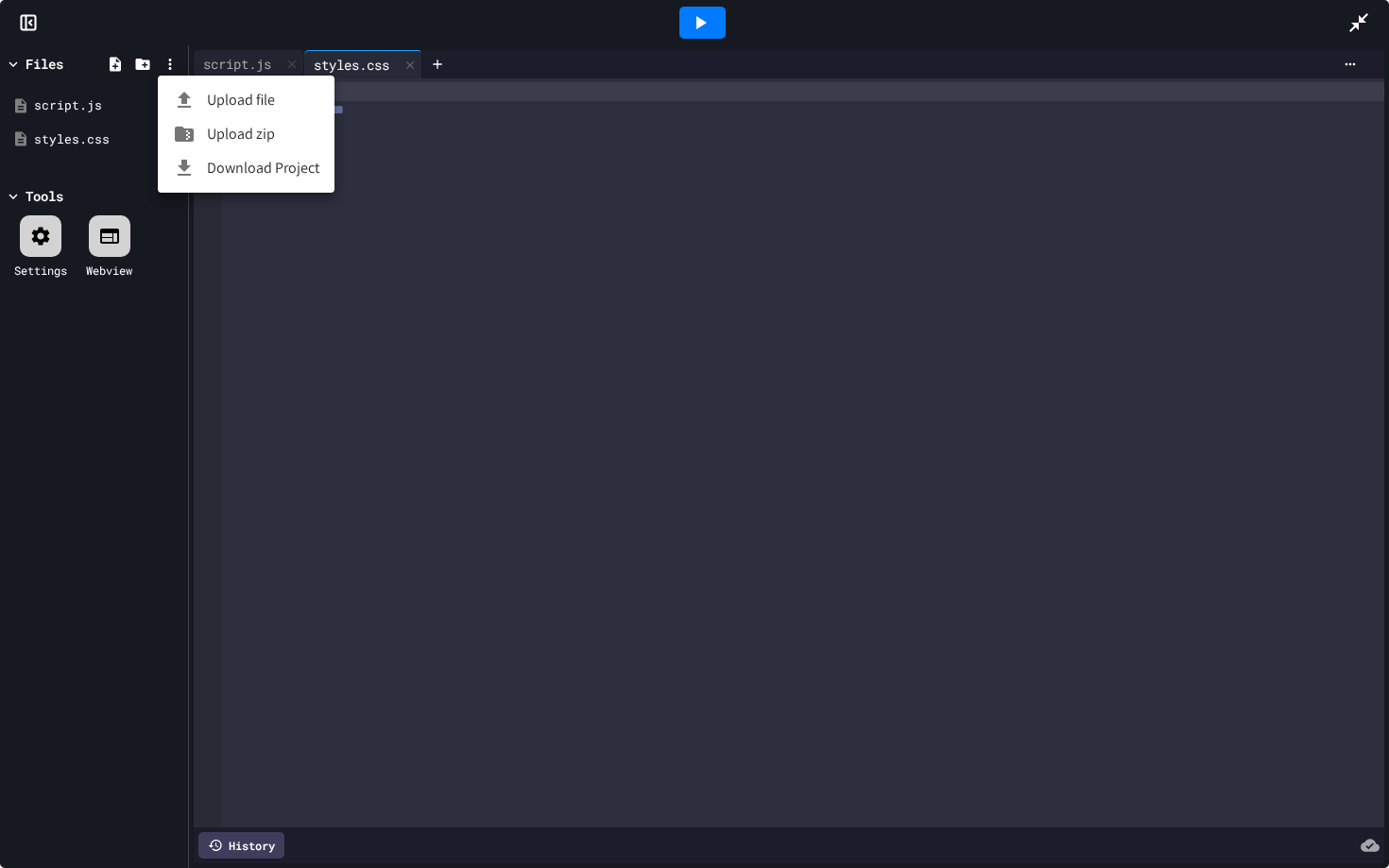
click at [173, 62] on div at bounding box center [694, 434] width 1389 height 868
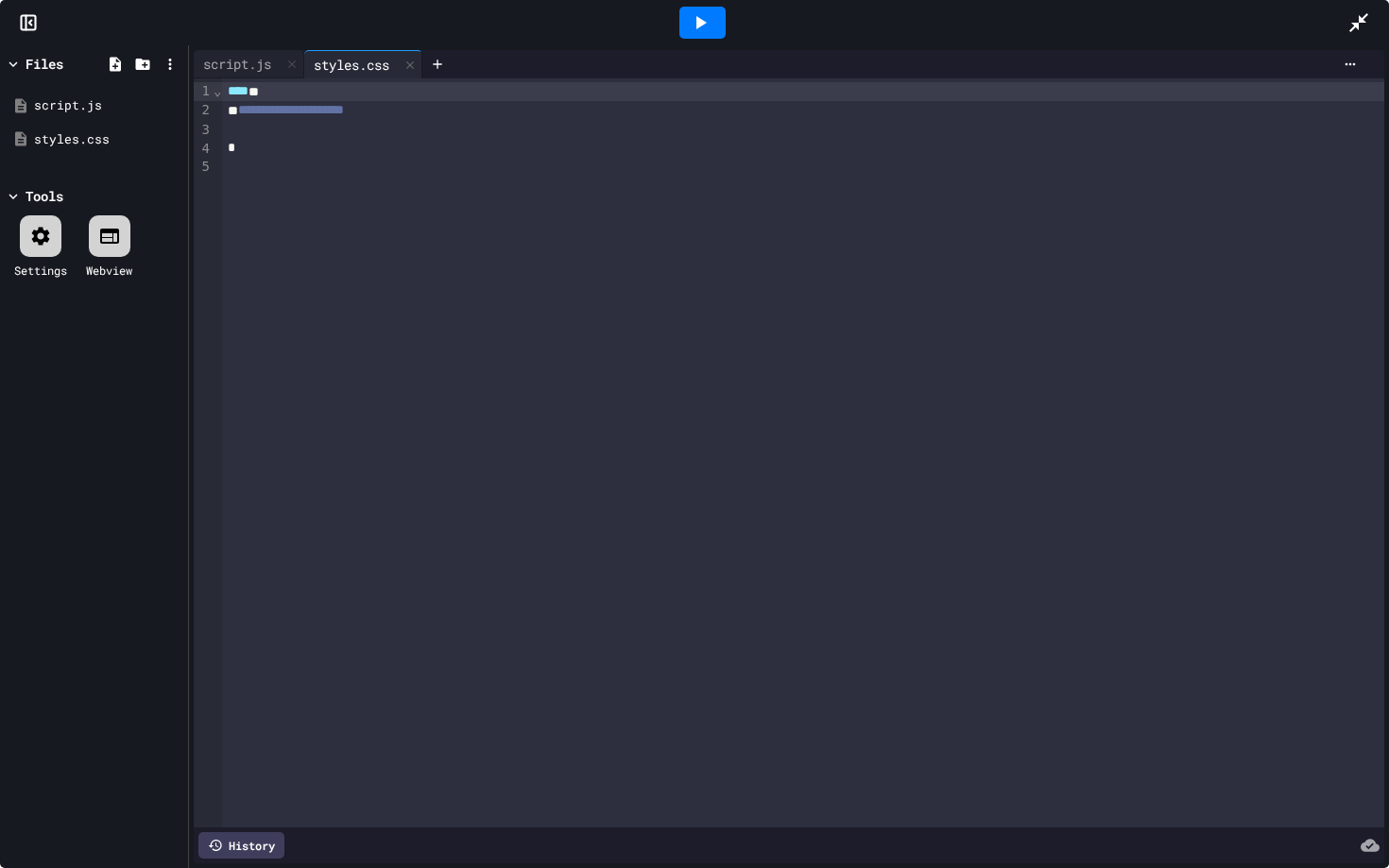
click at [23, 65] on div at bounding box center [15, 64] width 21 height 20
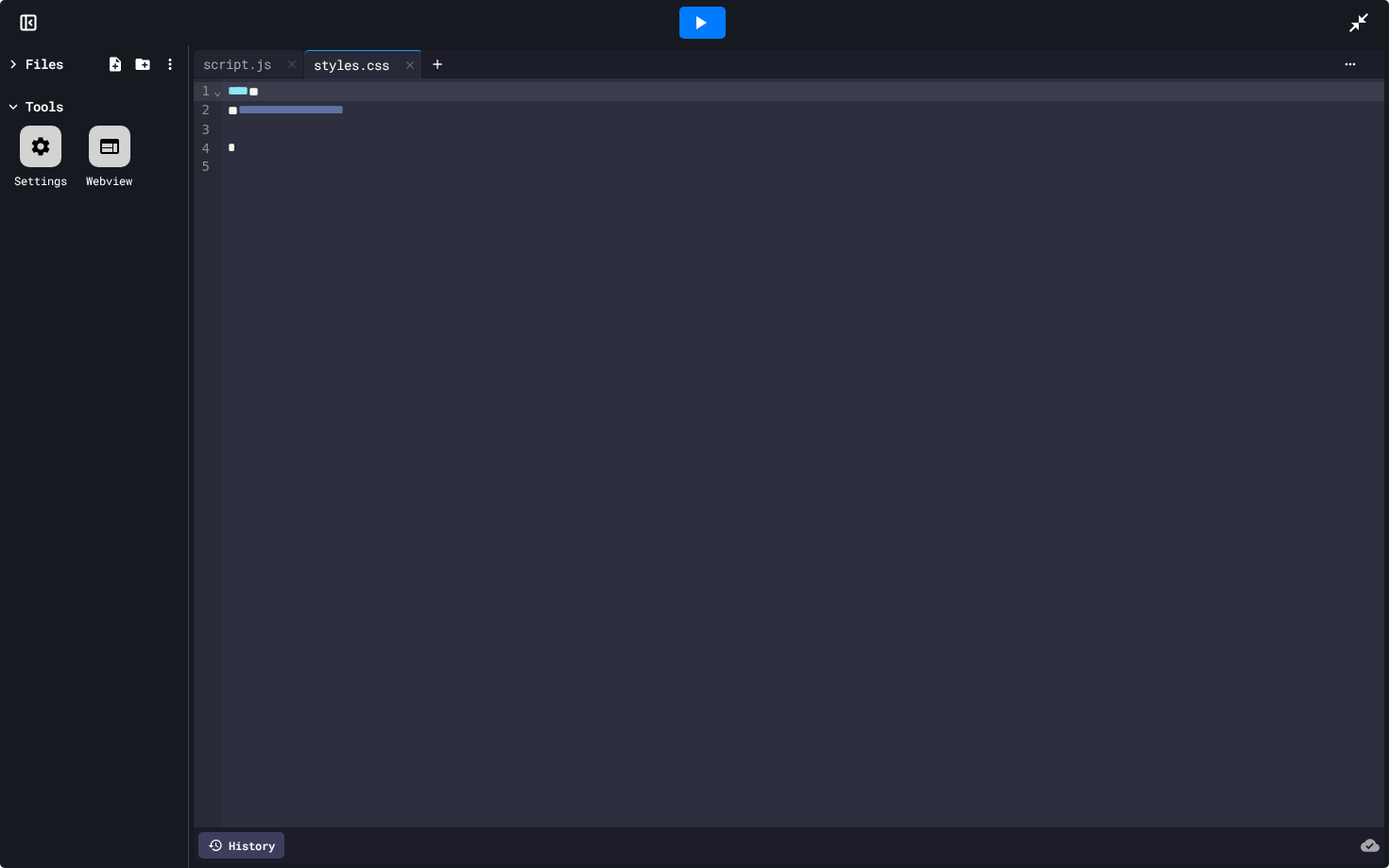
click at [19, 70] on icon at bounding box center [13, 64] width 17 height 17
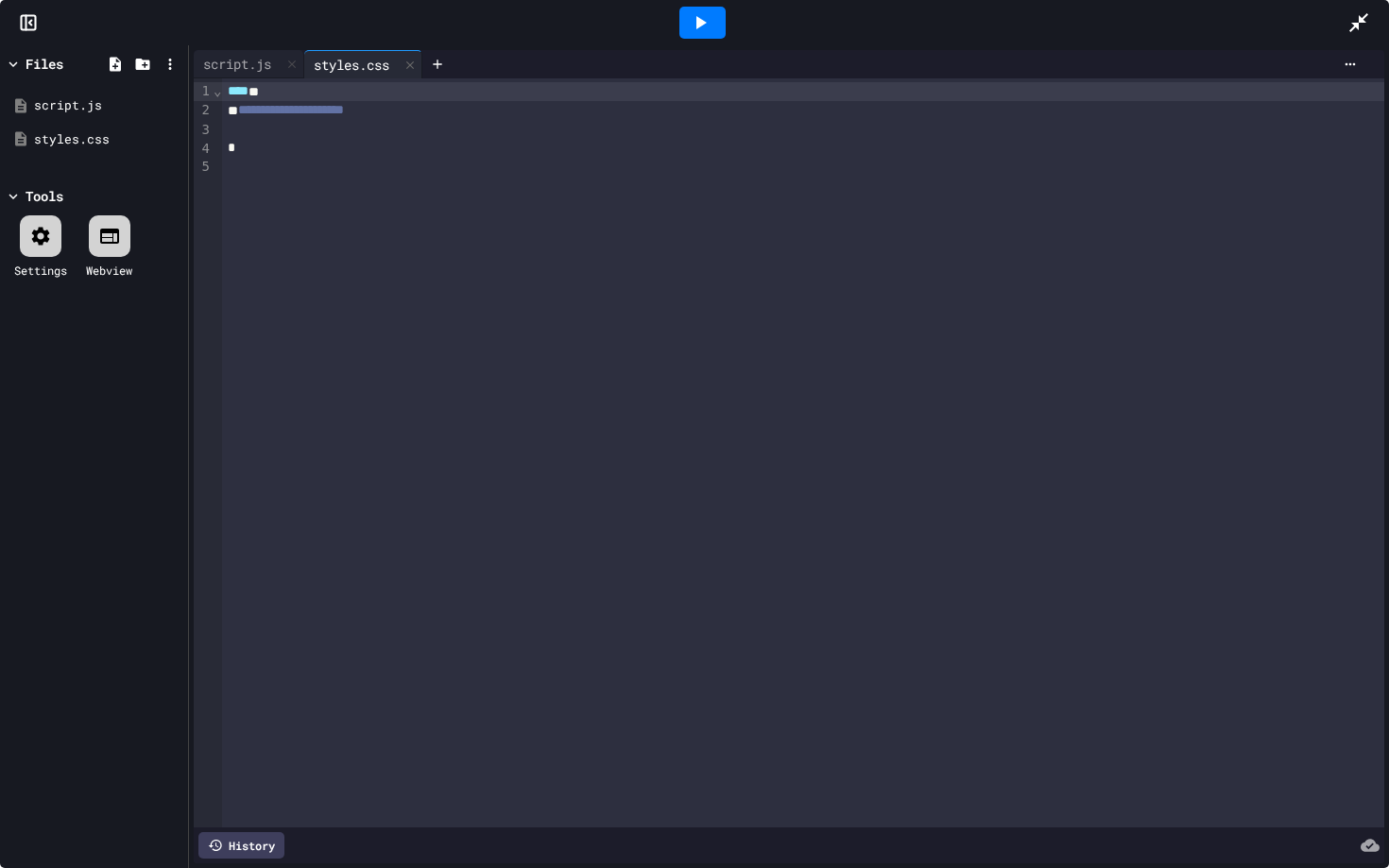
click at [29, 26] on icon at bounding box center [27, 22] width 19 height 19
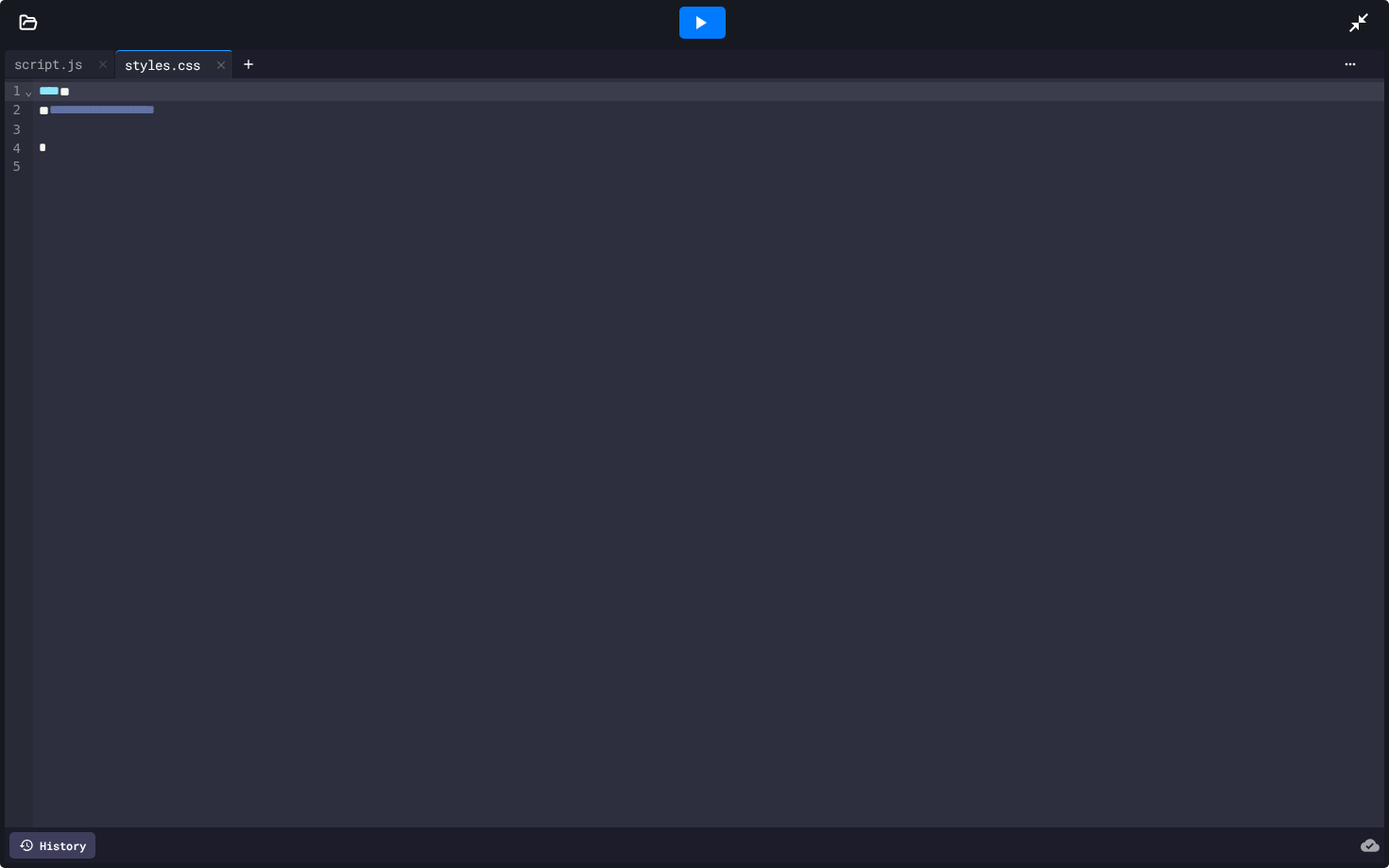
click at [27, 19] on icon at bounding box center [27, 22] width 19 height 19
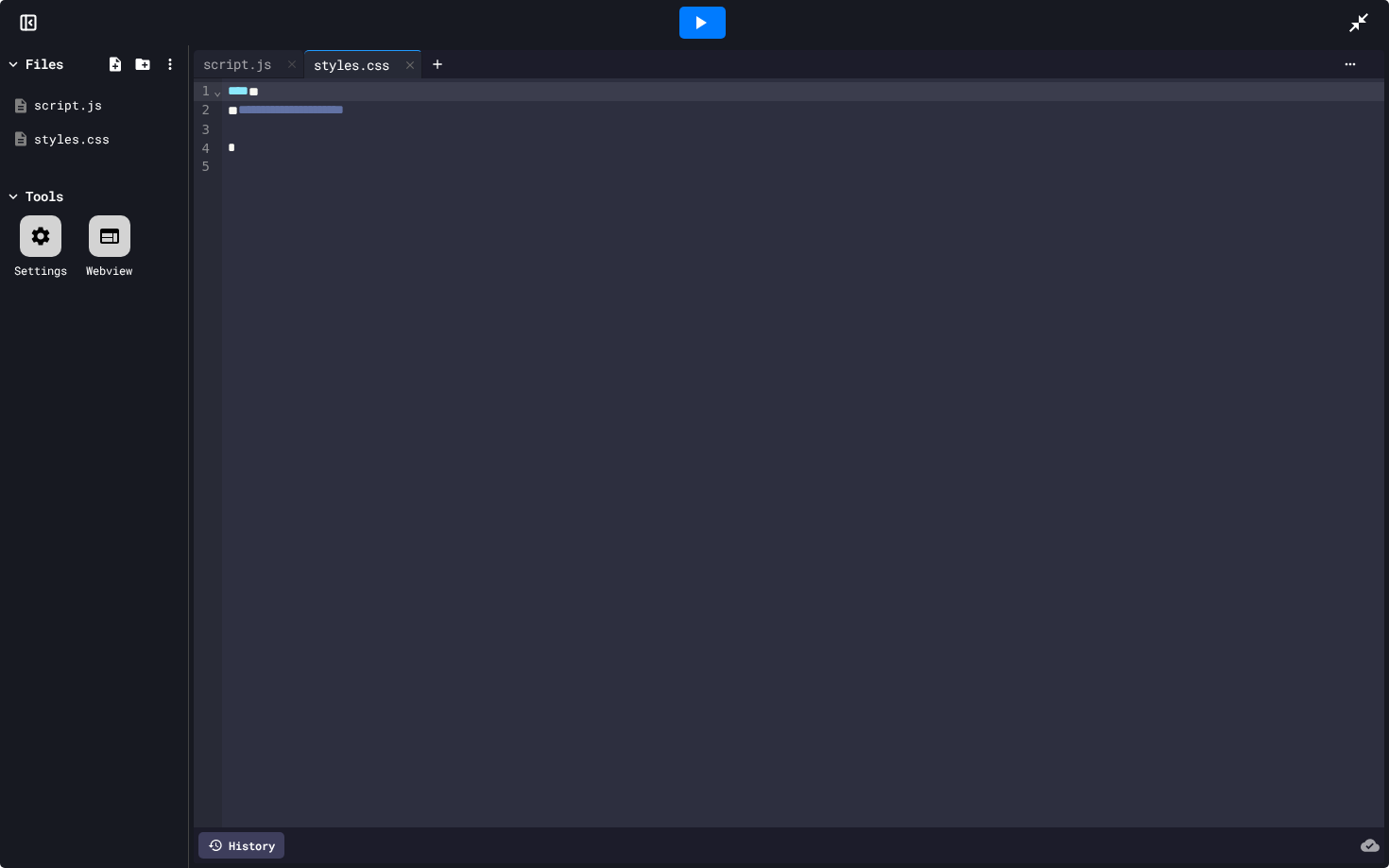
click at [293, 91] on div "**** *" at bounding box center [802, 91] width 1162 height 19
click at [1345, 65] on icon at bounding box center [1350, 65] width 11 height 3
click at [1346, 65] on div at bounding box center [694, 434] width 1389 height 868
click at [167, 61] on icon at bounding box center [170, 64] width 17 height 17
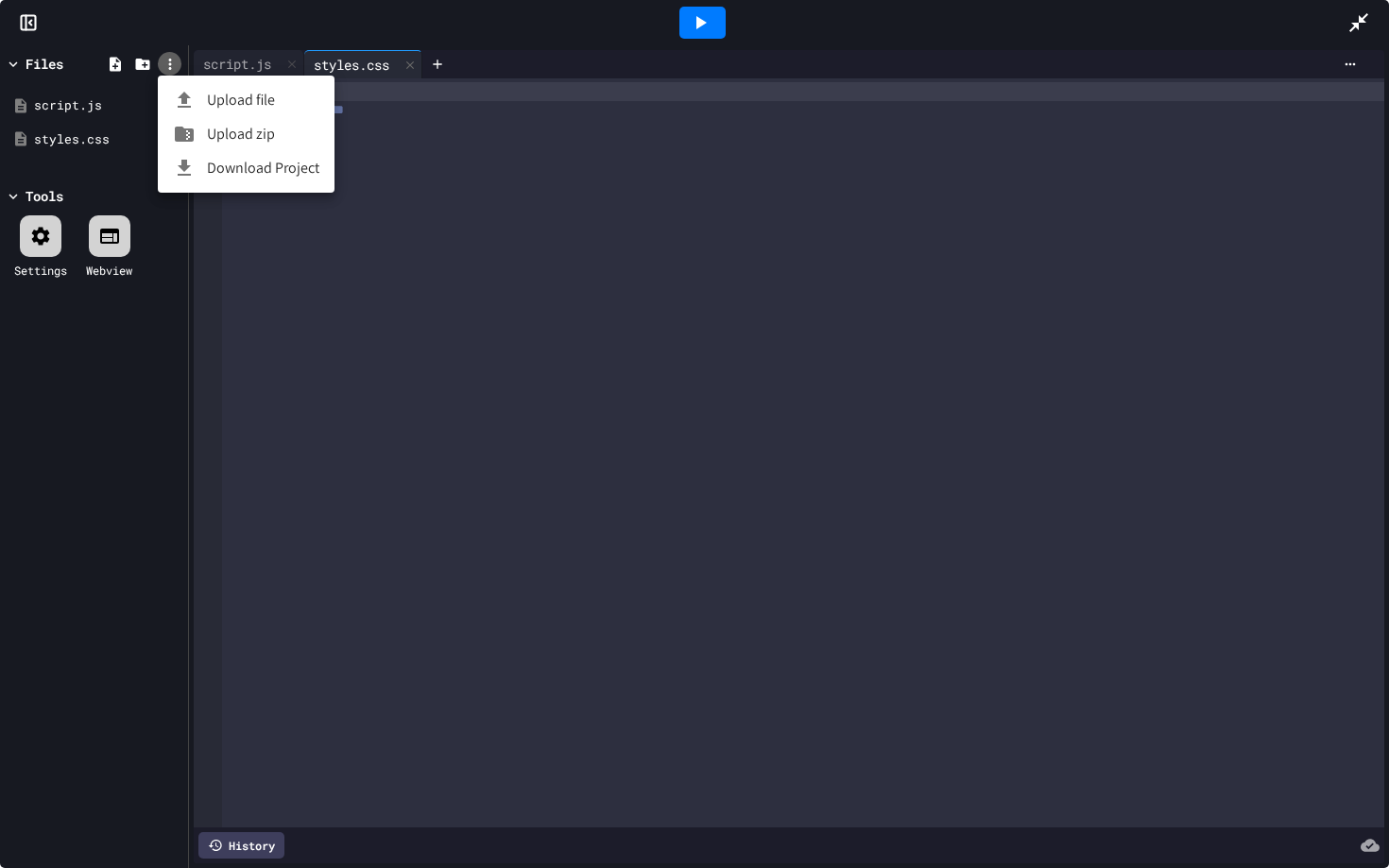
click at [167, 61] on div at bounding box center [694, 434] width 1389 height 868
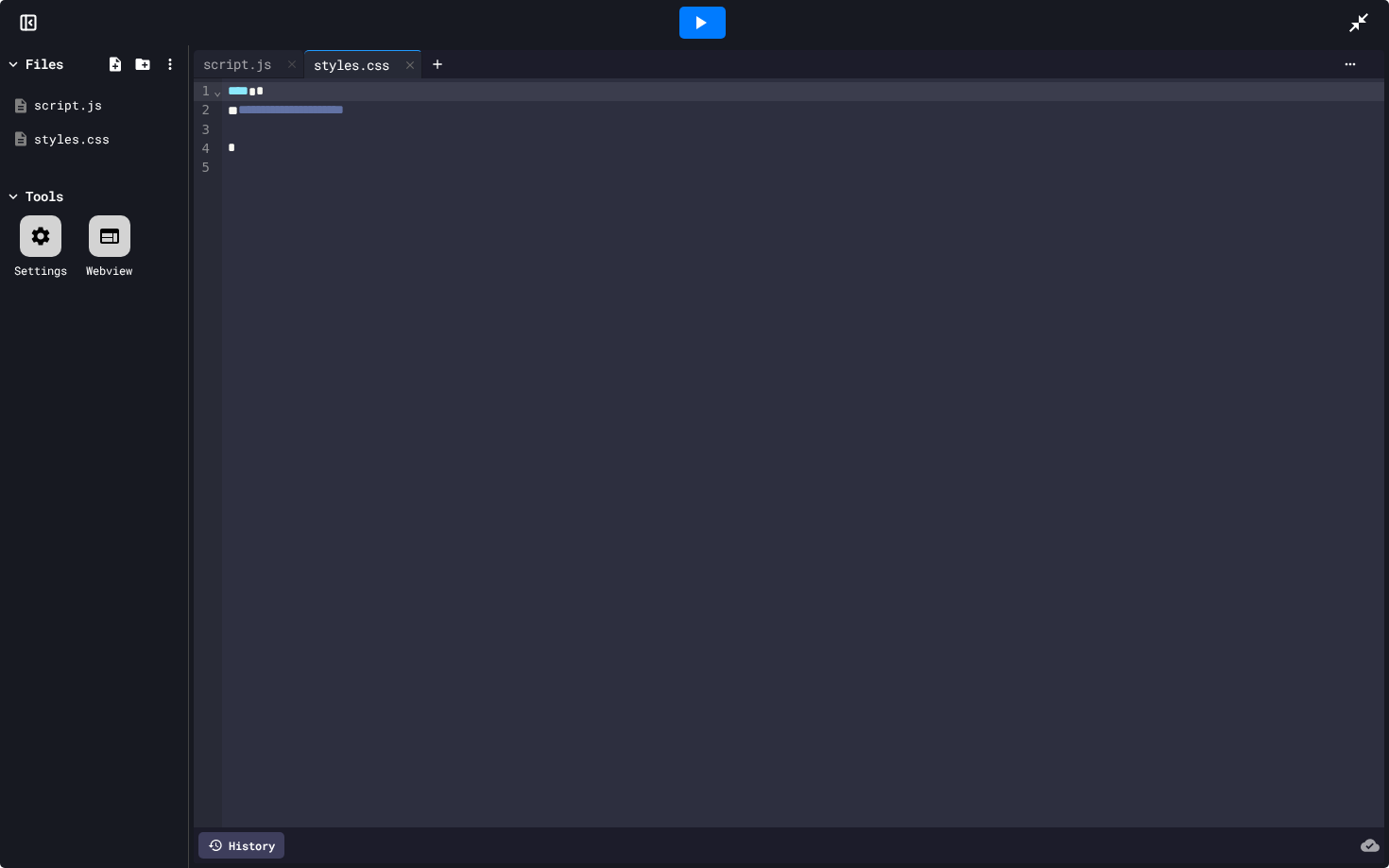
click at [117, 244] on icon at bounding box center [109, 235] width 23 height 23
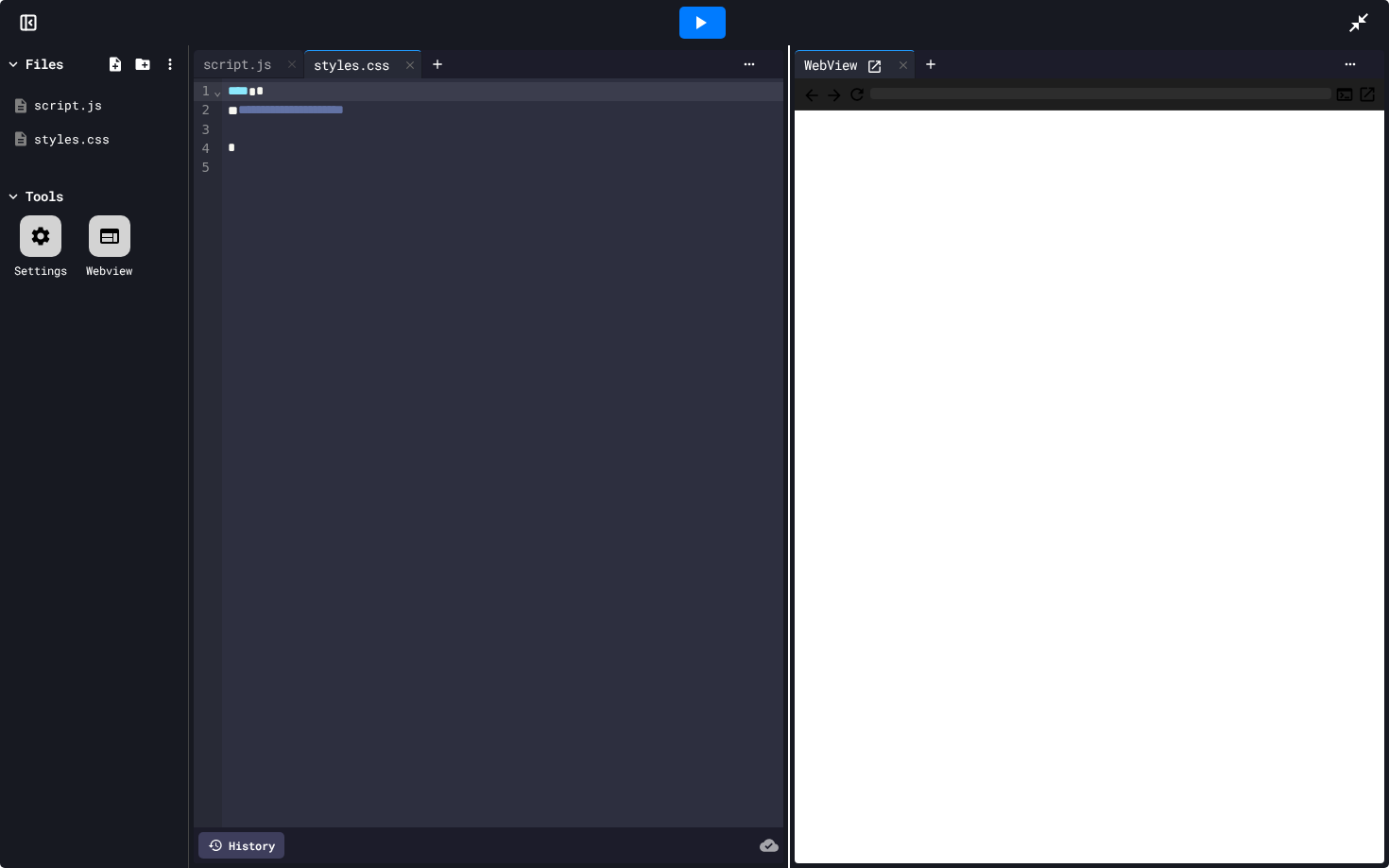
click at [16, 70] on icon at bounding box center [13, 64] width 17 height 17
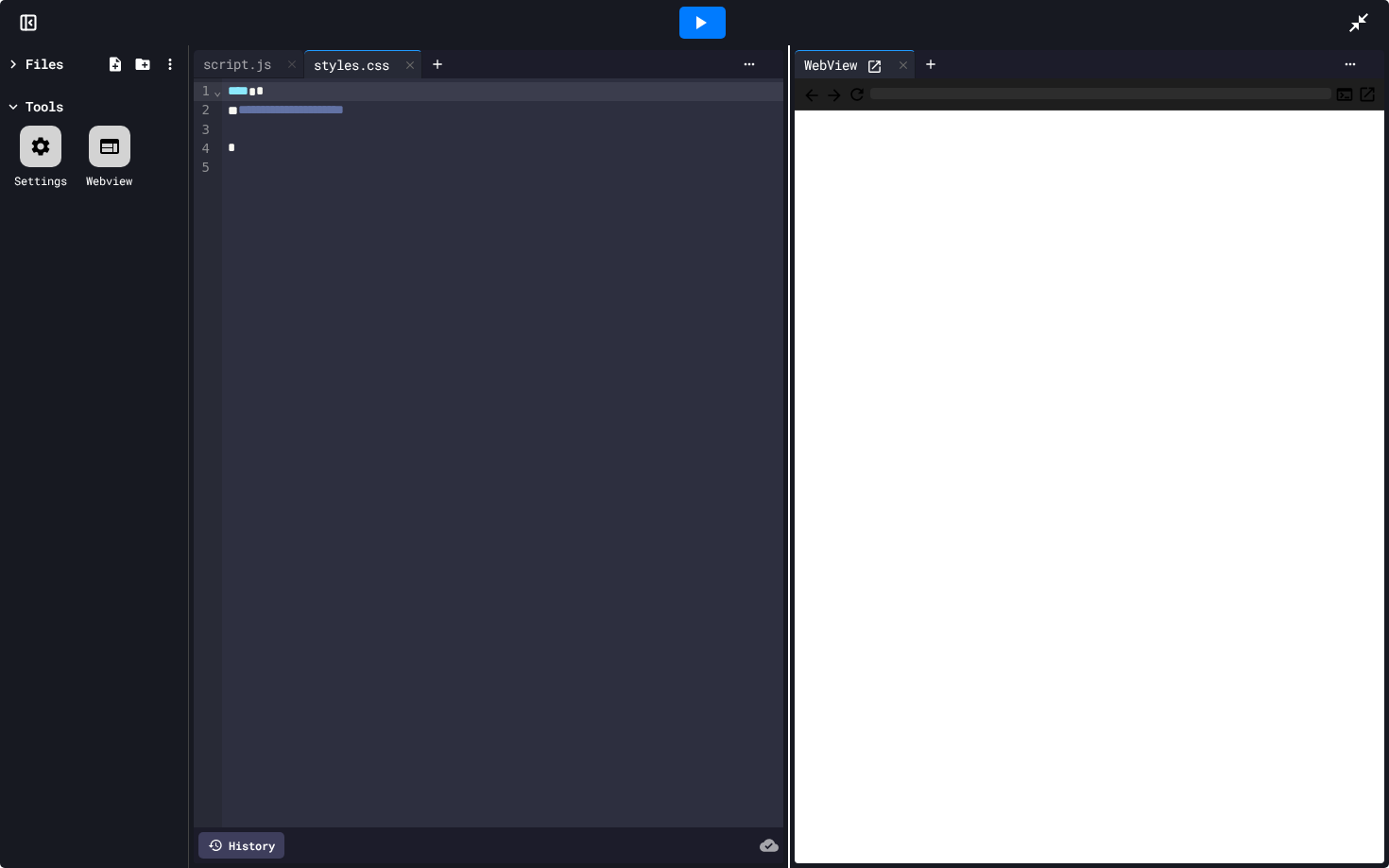
click at [16, 69] on icon at bounding box center [13, 64] width 17 height 17
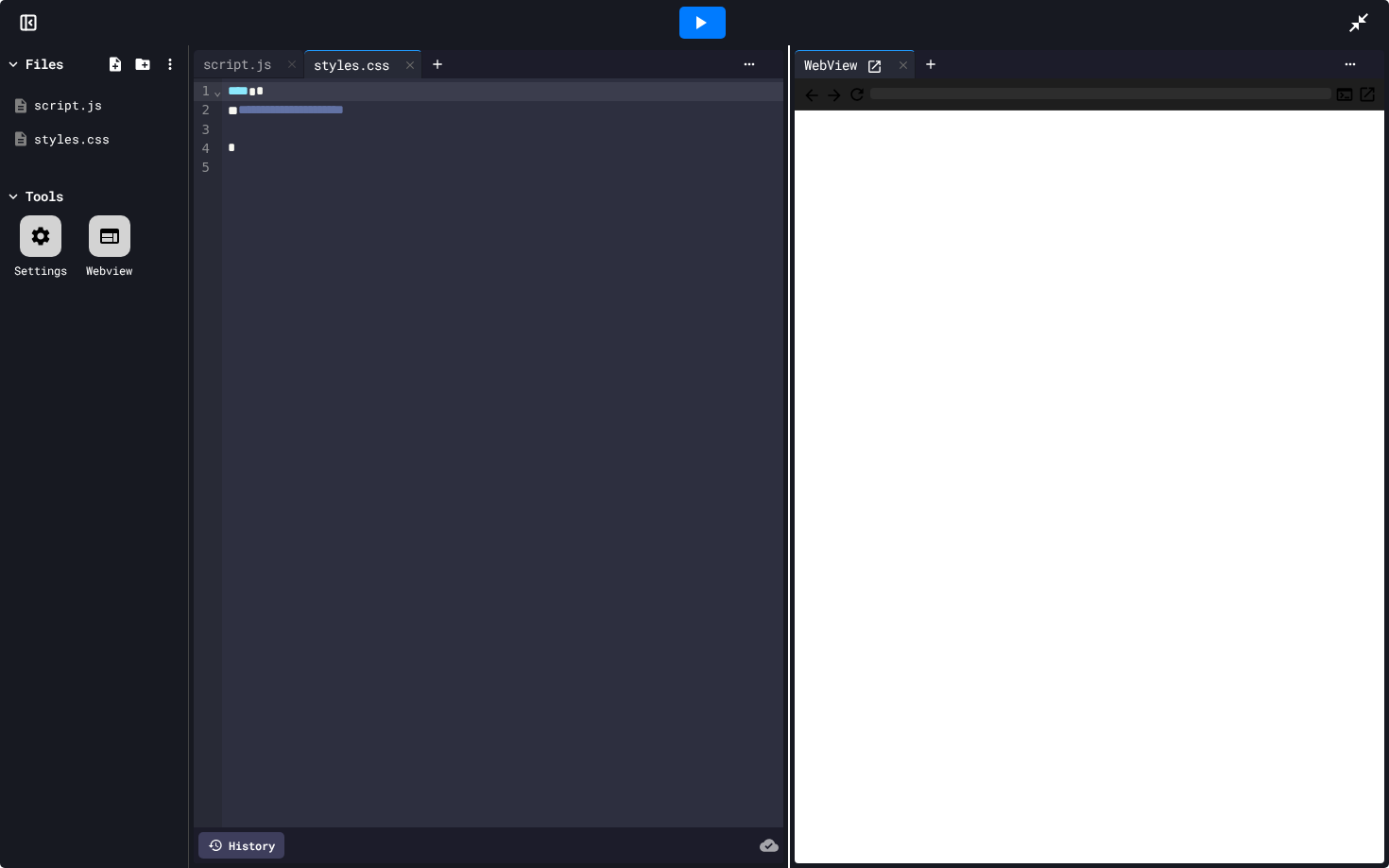
click at [18, 20] on div at bounding box center [28, 22] width 57 height 19
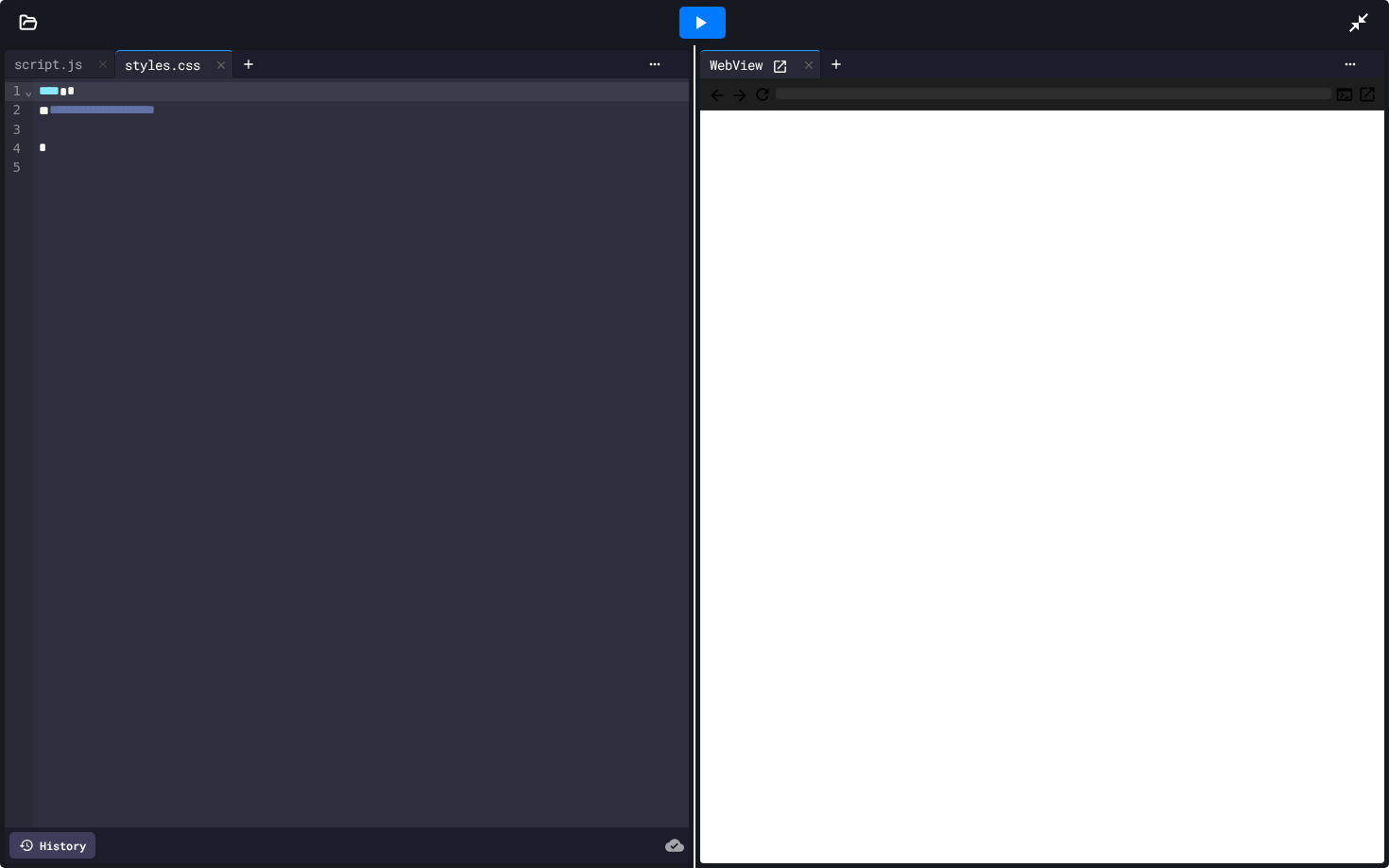
click at [25, 20] on icon at bounding box center [28, 21] width 16 height 13
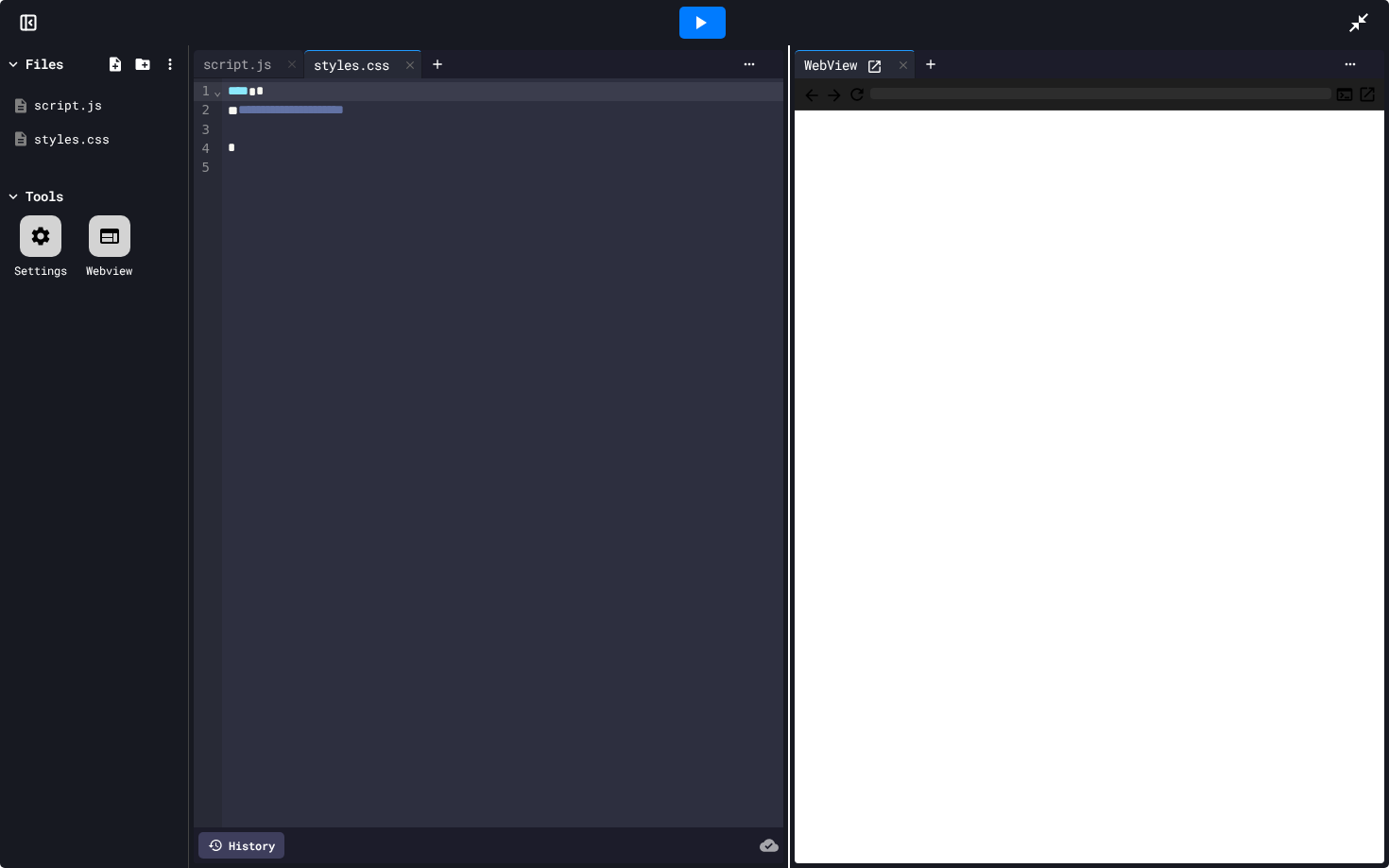
click at [27, 21] on icon at bounding box center [27, 22] width 19 height 19
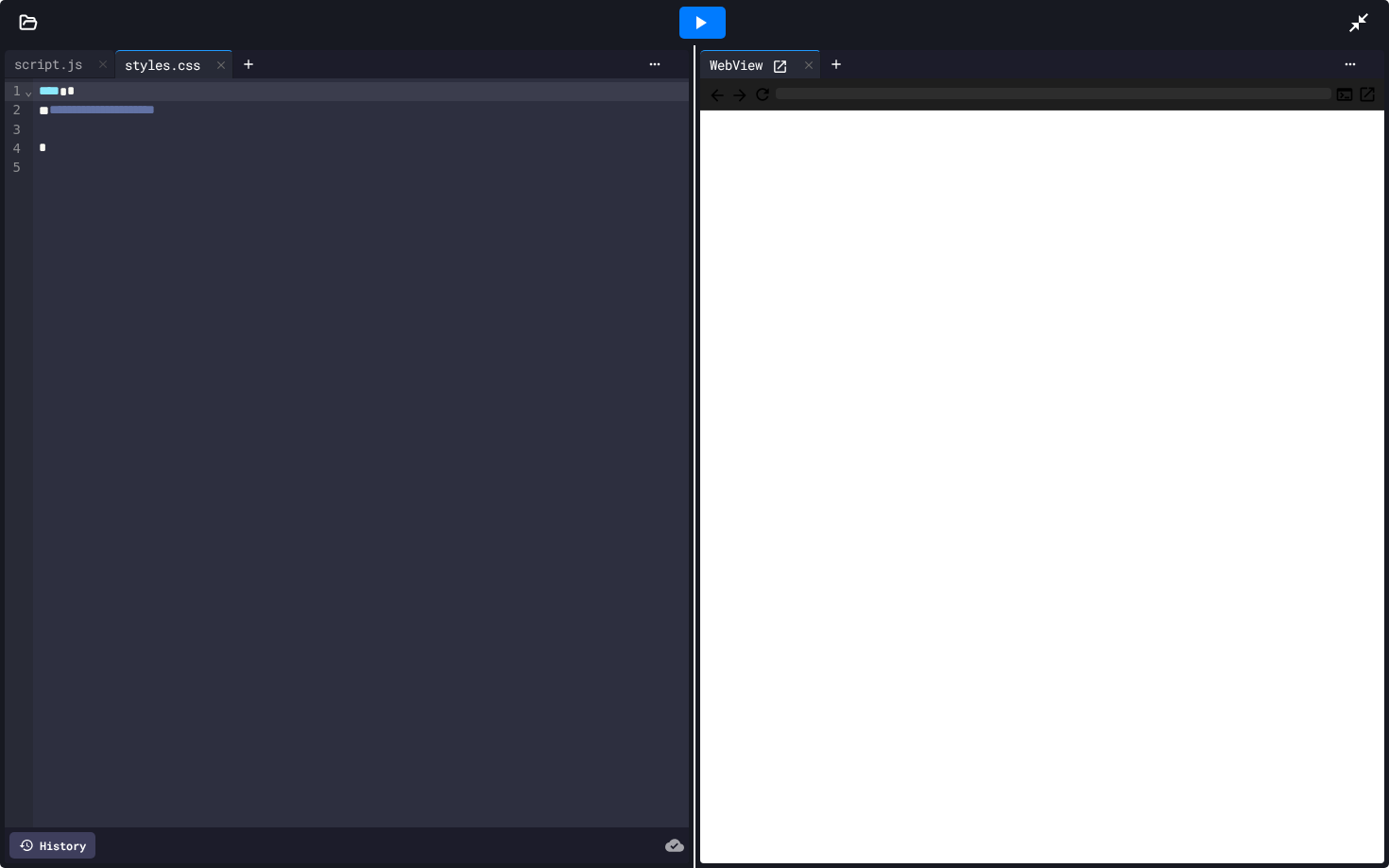
click at [1359, 28] on icon at bounding box center [1358, 23] width 23 height 23
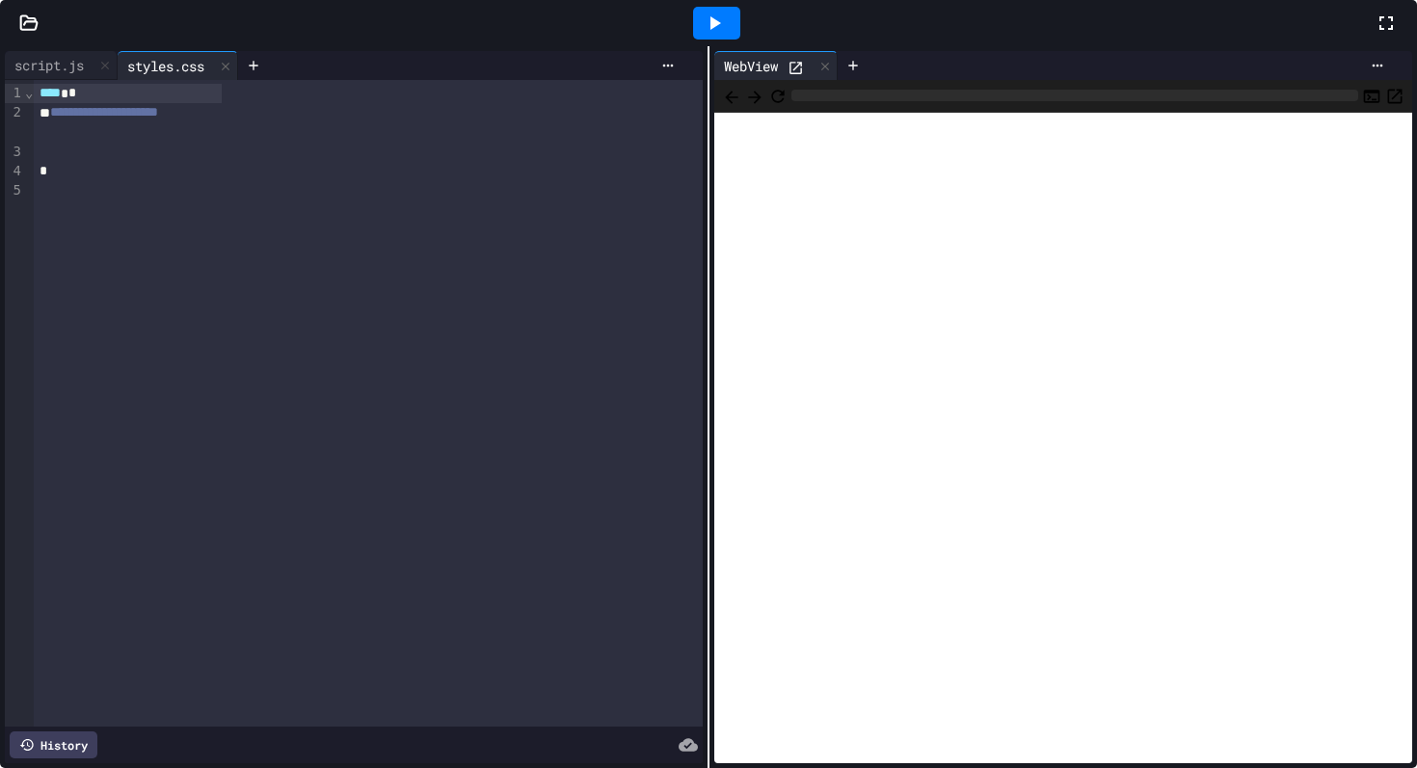
scroll to position [0, 0]
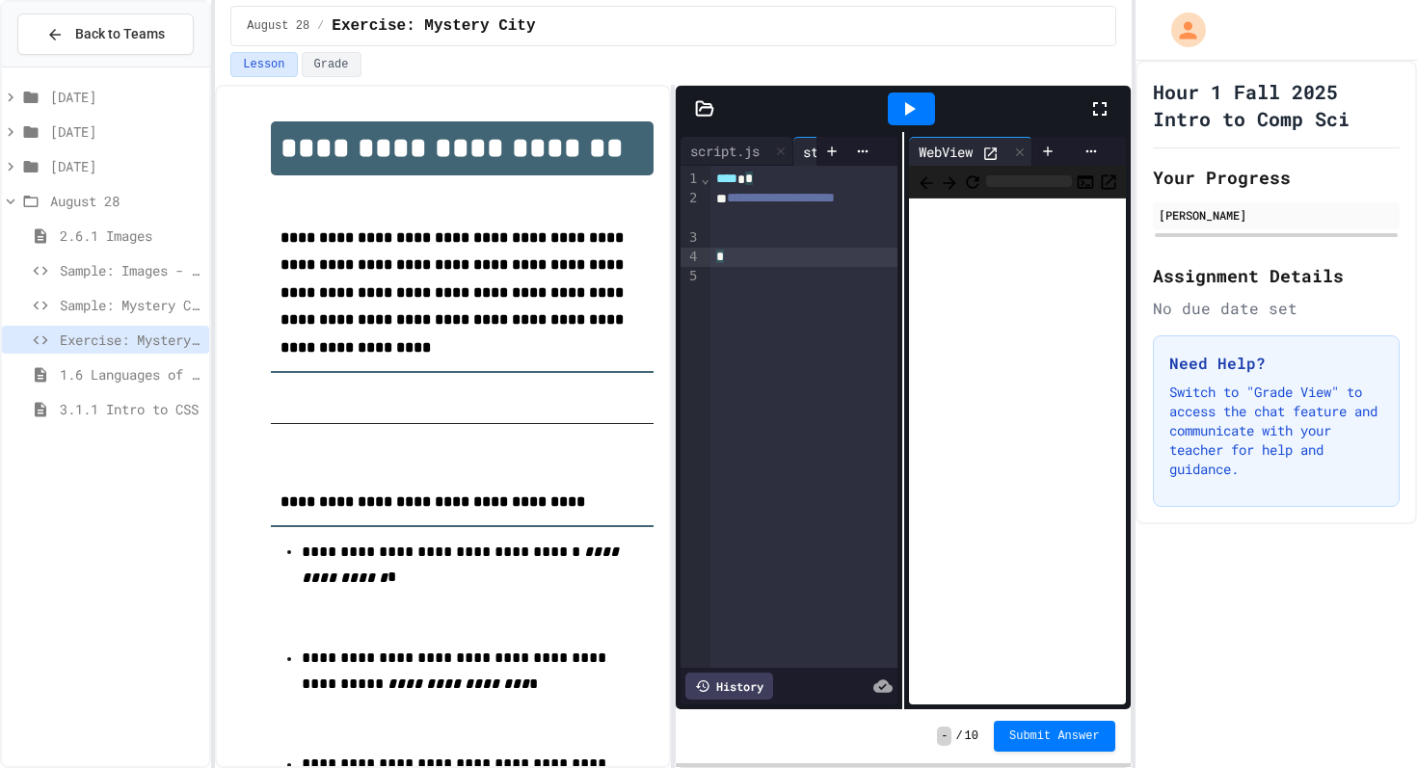
click at [721, 260] on span "*" at bounding box center [720, 256] width 8 height 13
click at [835, 147] on icon at bounding box center [831, 151] width 15 height 15
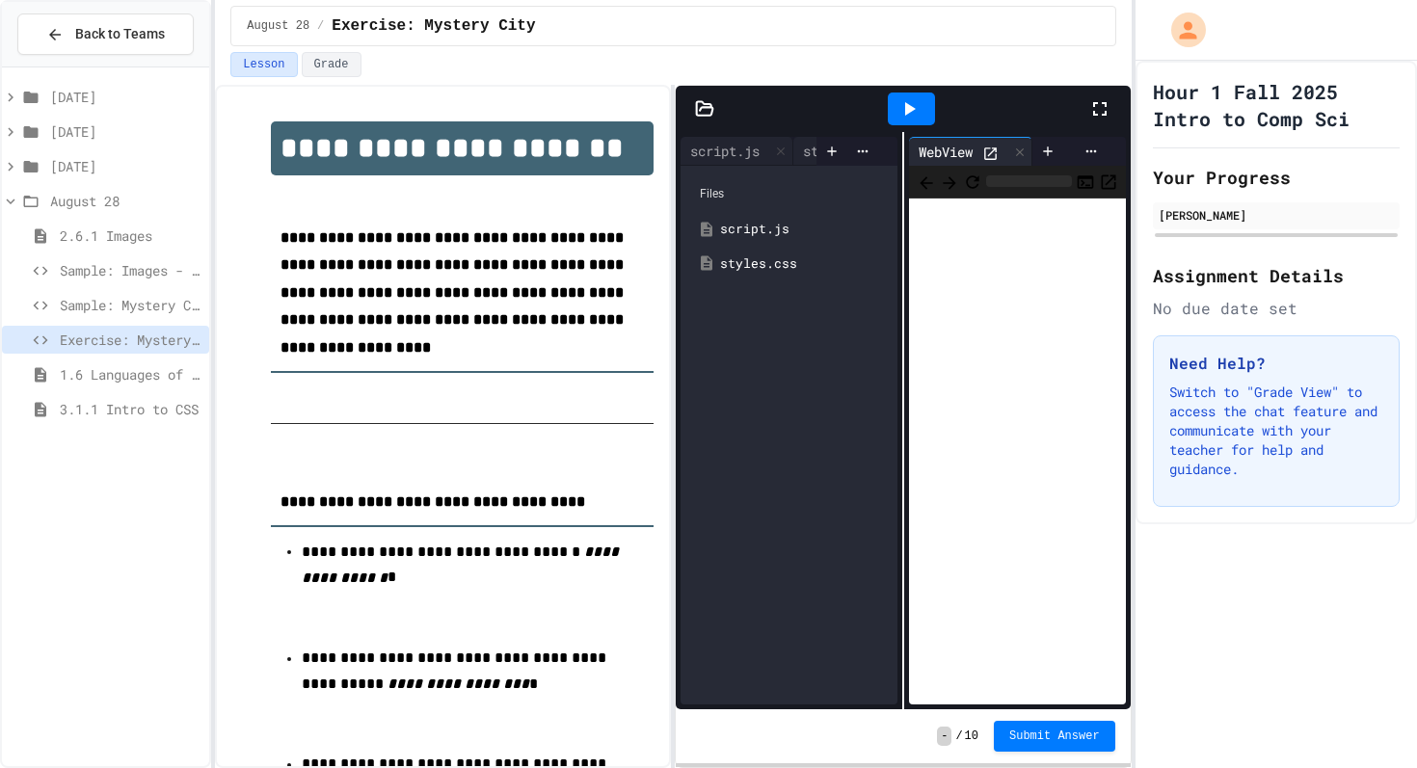
click at [725, 200] on div "Files" at bounding box center [789, 193] width 198 height 37
click at [745, 230] on div "script.js" at bounding box center [803, 229] width 166 height 19
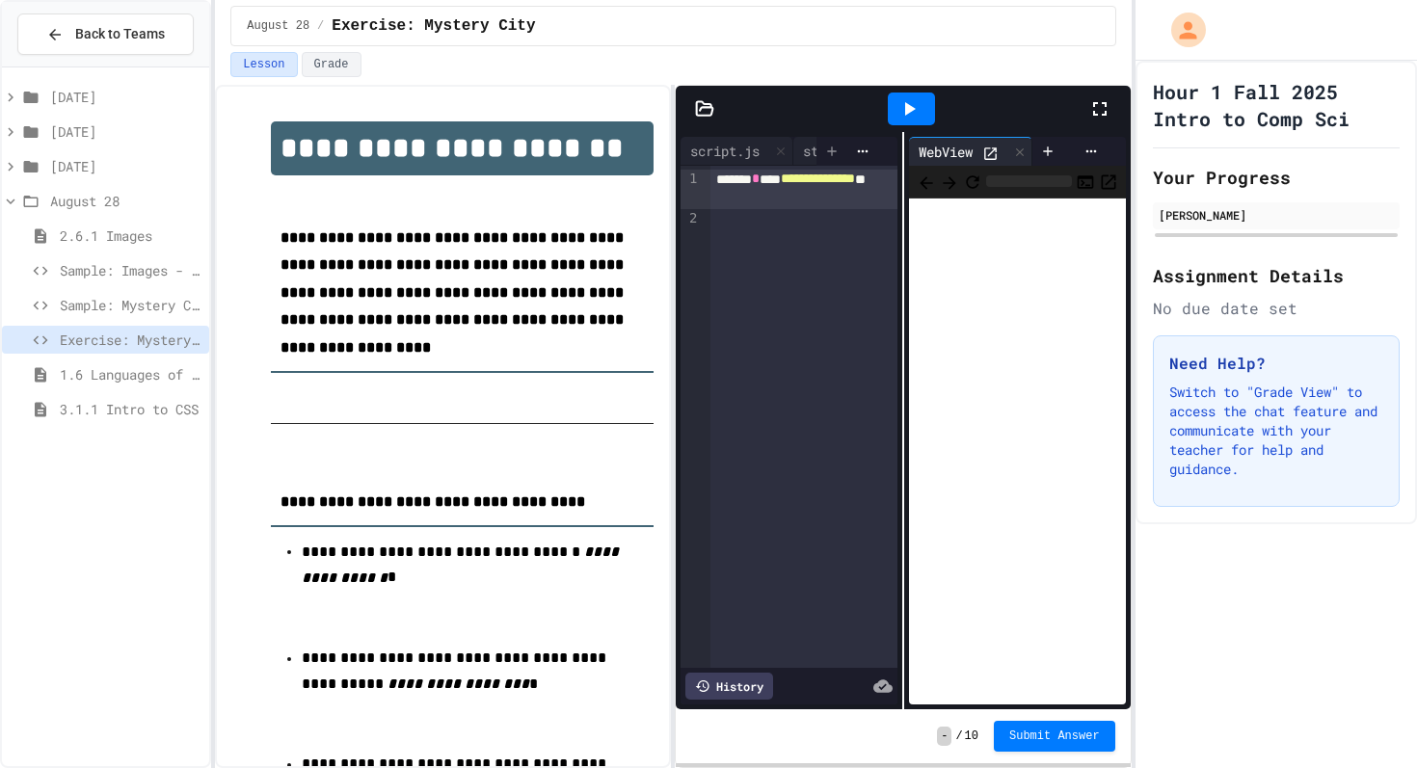
click at [831, 156] on icon at bounding box center [831, 151] width 15 height 15
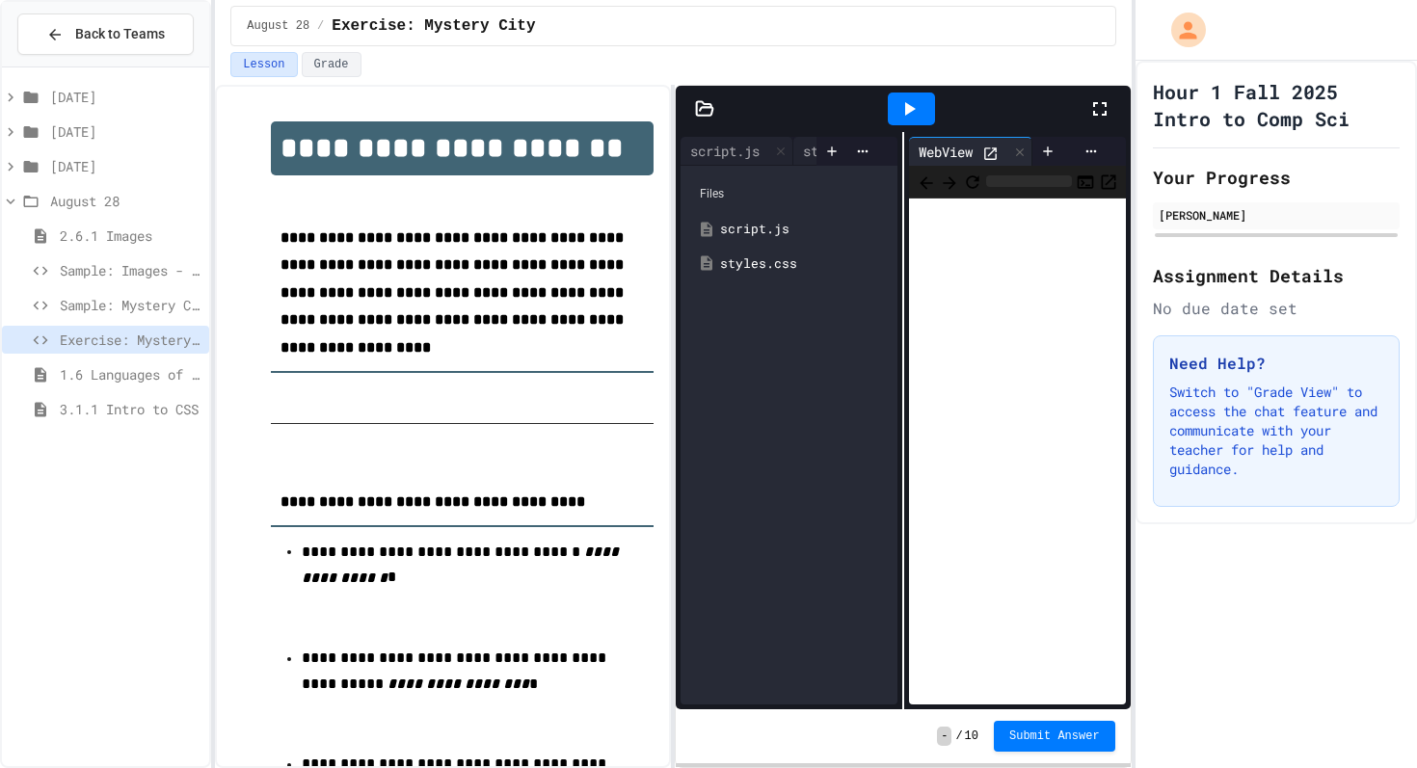
click at [780, 258] on div "styles.css" at bounding box center [803, 263] width 166 height 19
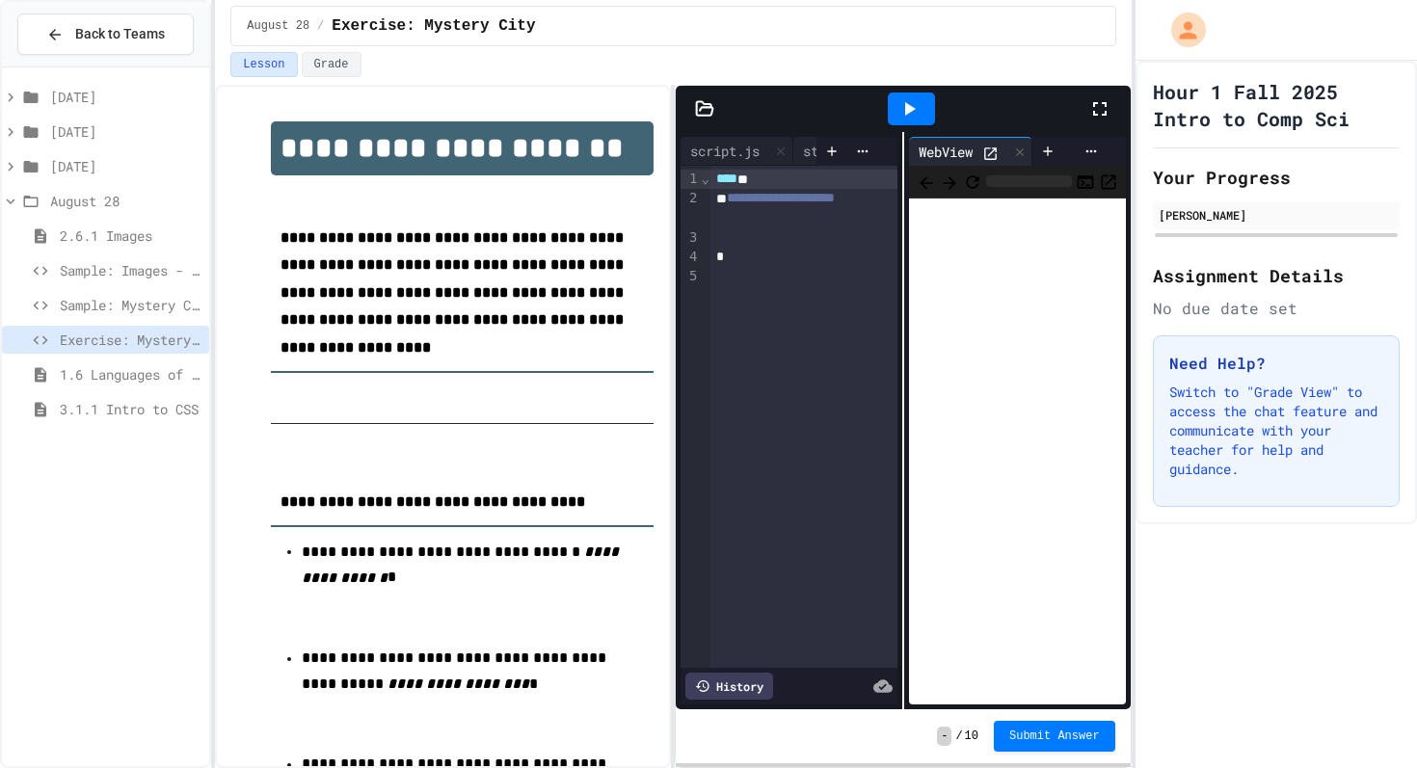
click at [718, 682] on div "History" at bounding box center [729, 686] width 88 height 27
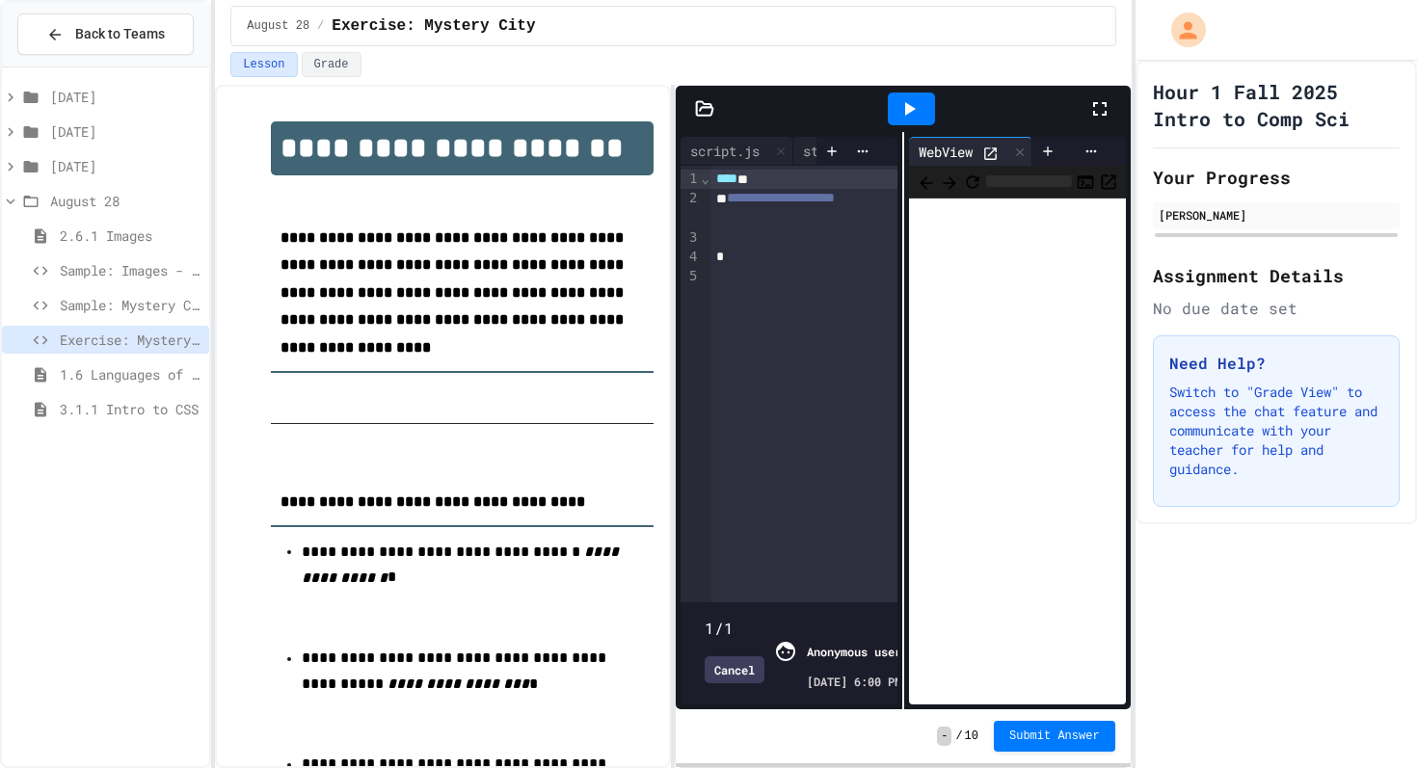
drag, startPoint x: 704, startPoint y: 577, endPoint x: 802, endPoint y: 609, distance: 103.3
click at [802, 609] on div "1/1 Cancel Anonymous user [DATE] 6:00 PM" at bounding box center [788, 653] width 217 height 102
click at [705, 618] on span at bounding box center [705, 618] width 0 height 0
click at [767, 617] on span at bounding box center [789, 617] width 169 height 0
click at [701, 107] on icon at bounding box center [705, 107] width 16 height 13
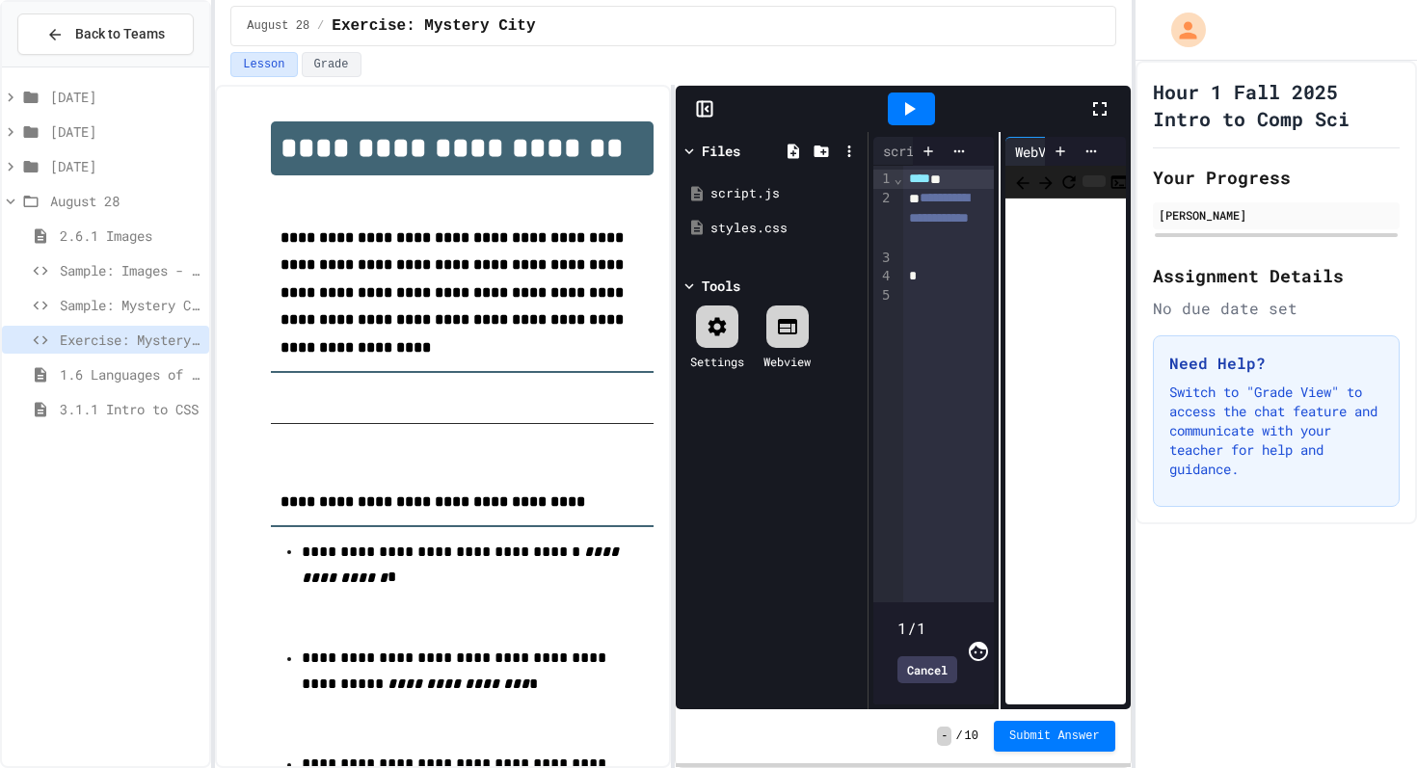
click at [1115, 102] on div at bounding box center [1109, 109] width 42 height 52
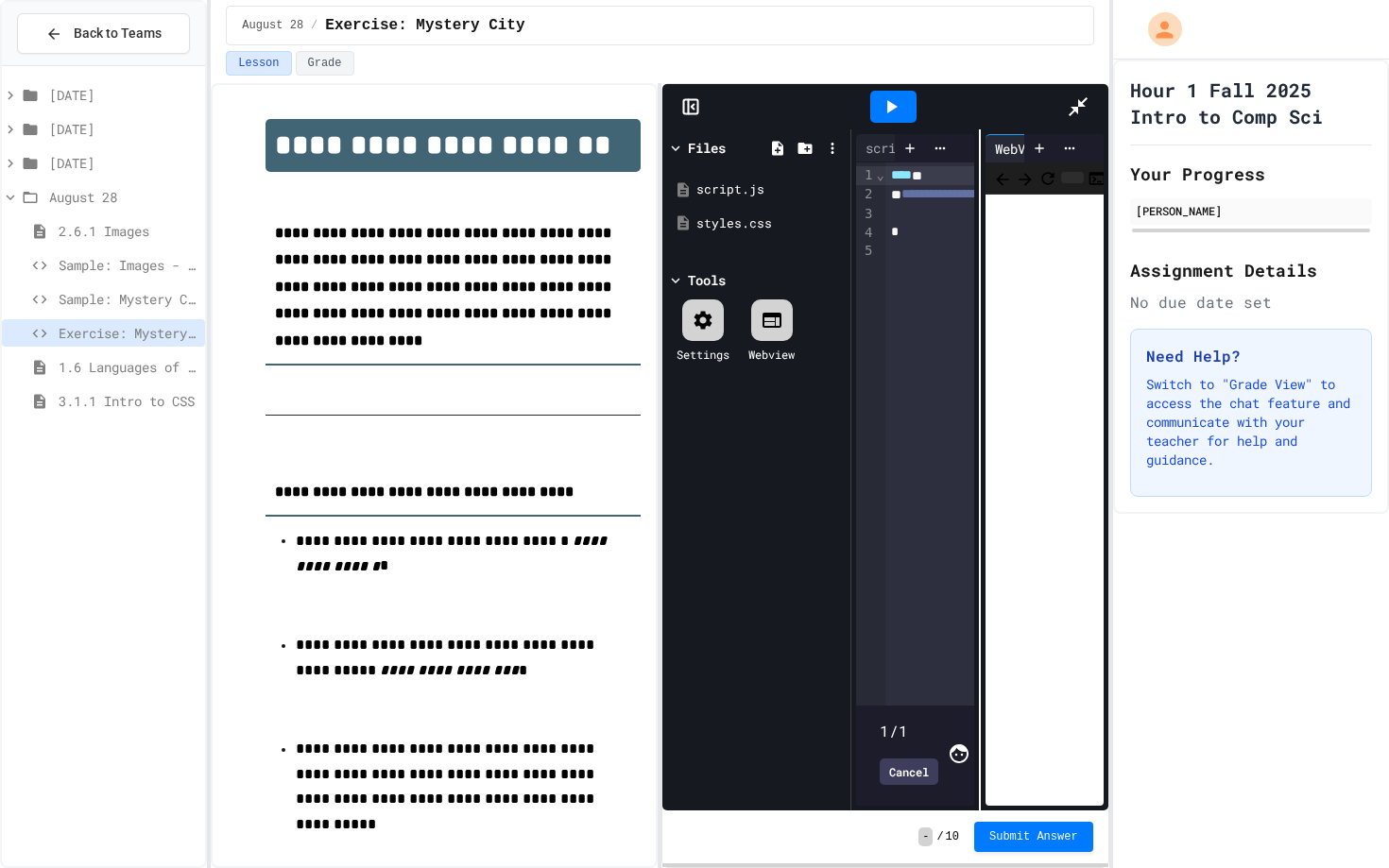
click at [967, 138] on div "styles.css" at bounding box center [1014, 148] width 94 height 20
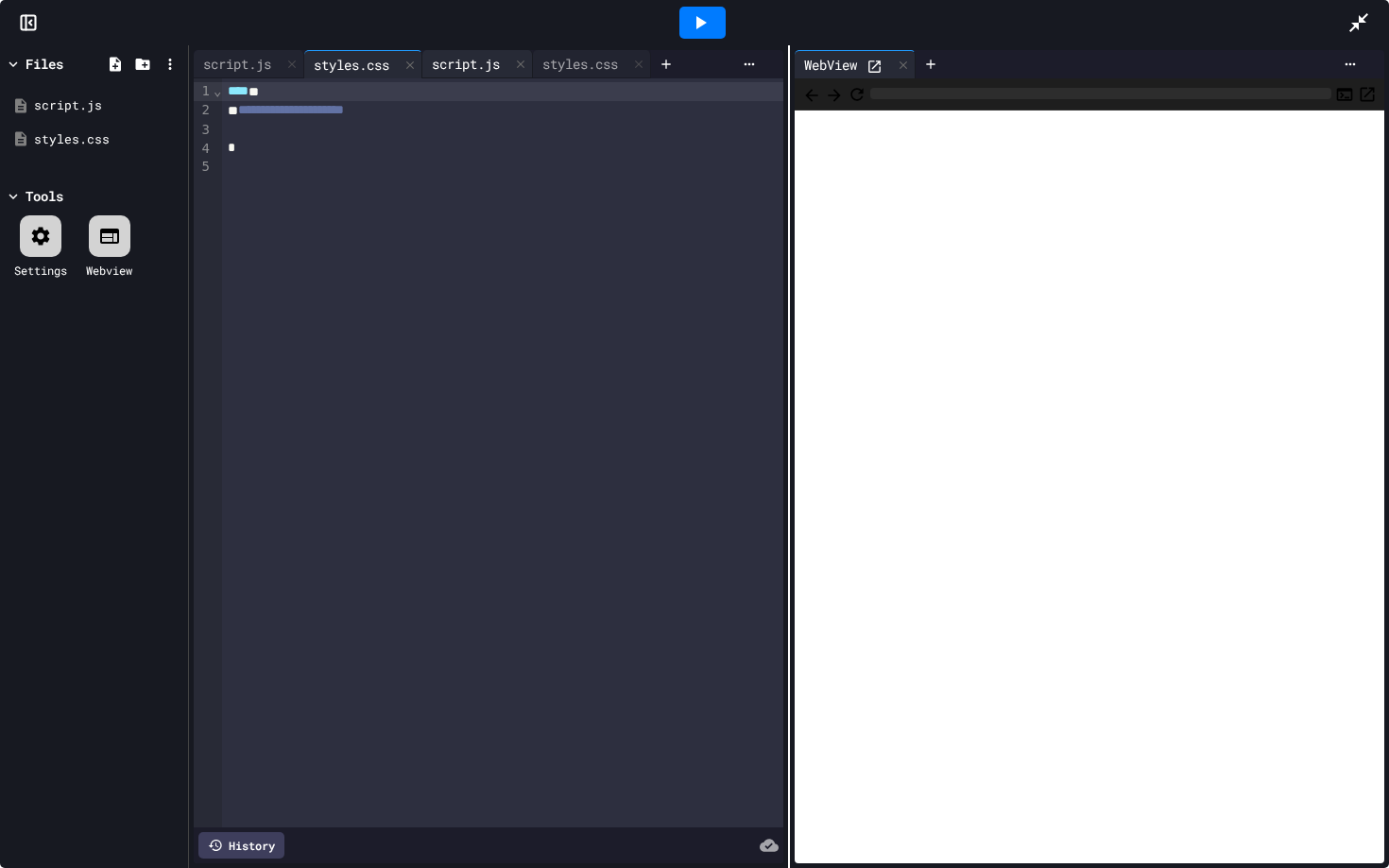
click at [497, 71] on div "script.js" at bounding box center [466, 64] width 87 height 20
click at [272, 72] on div "script.js" at bounding box center [237, 64] width 87 height 20
click at [117, 131] on div "styles.css" at bounding box center [97, 139] width 126 height 19
click at [146, 58] on icon at bounding box center [142, 64] width 17 height 17
click at [107, 66] on icon at bounding box center [115, 64] width 17 height 17
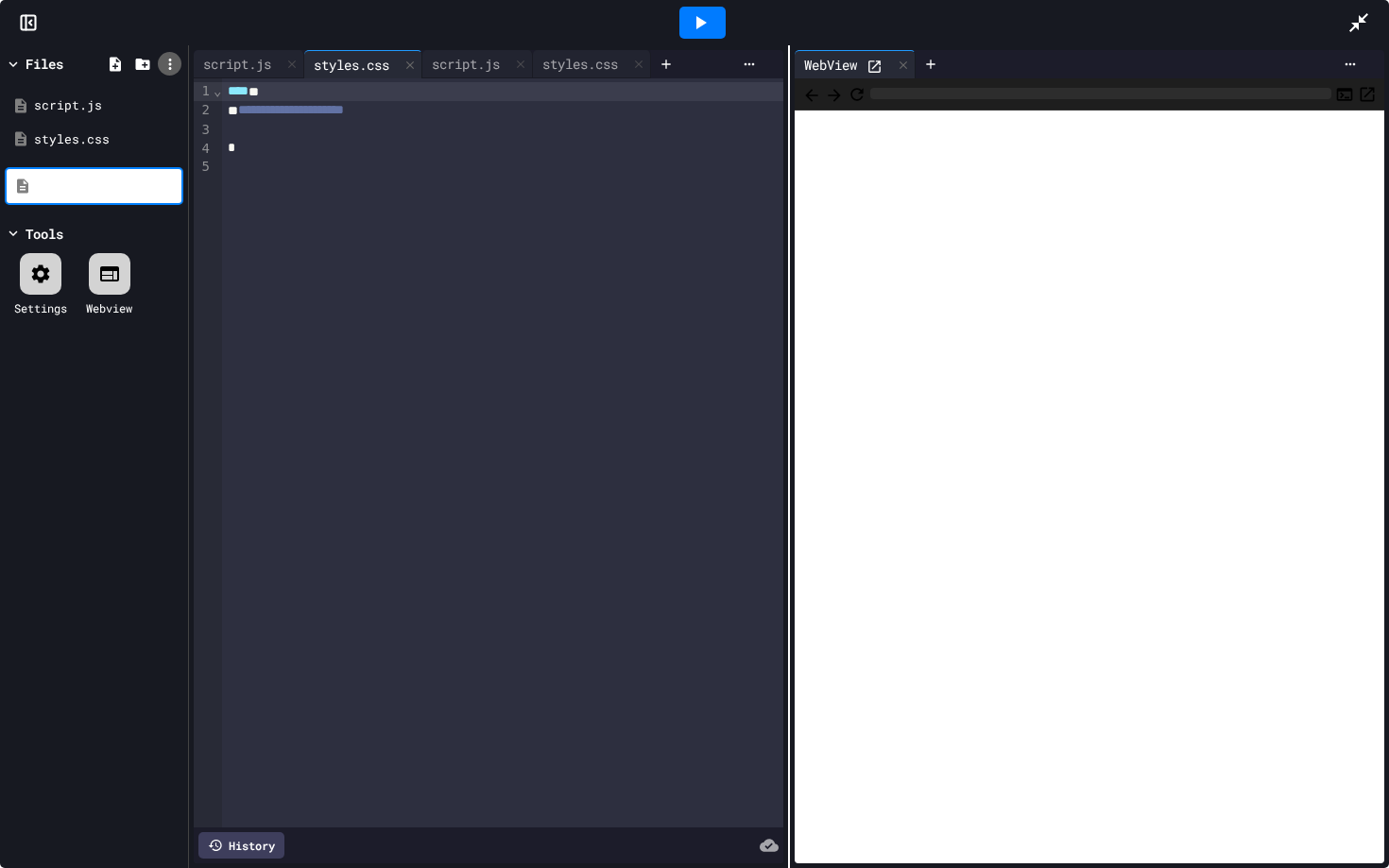
click at [170, 57] on icon at bounding box center [170, 64] width 17 height 17
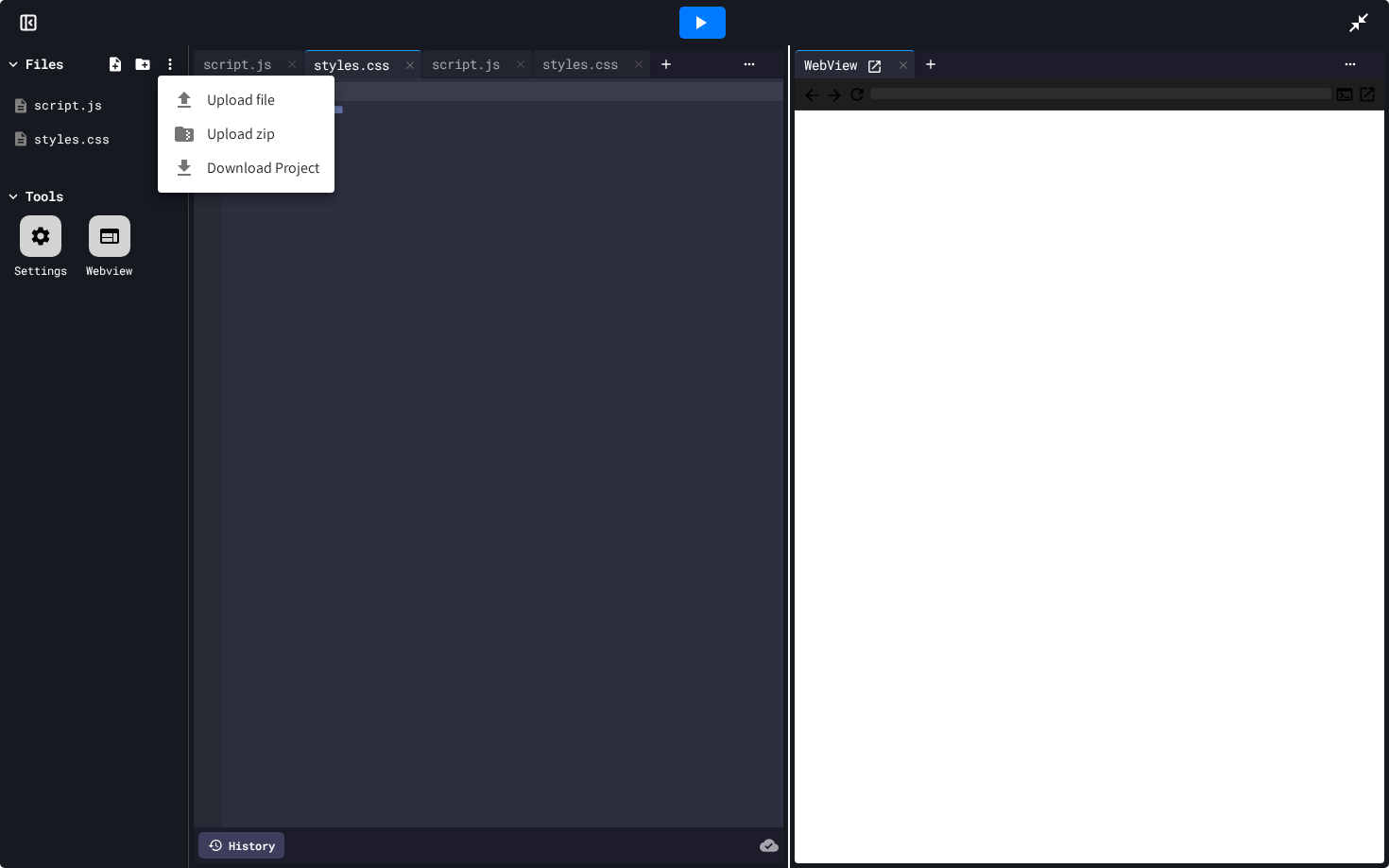
click at [170, 58] on div at bounding box center [694, 434] width 1389 height 868
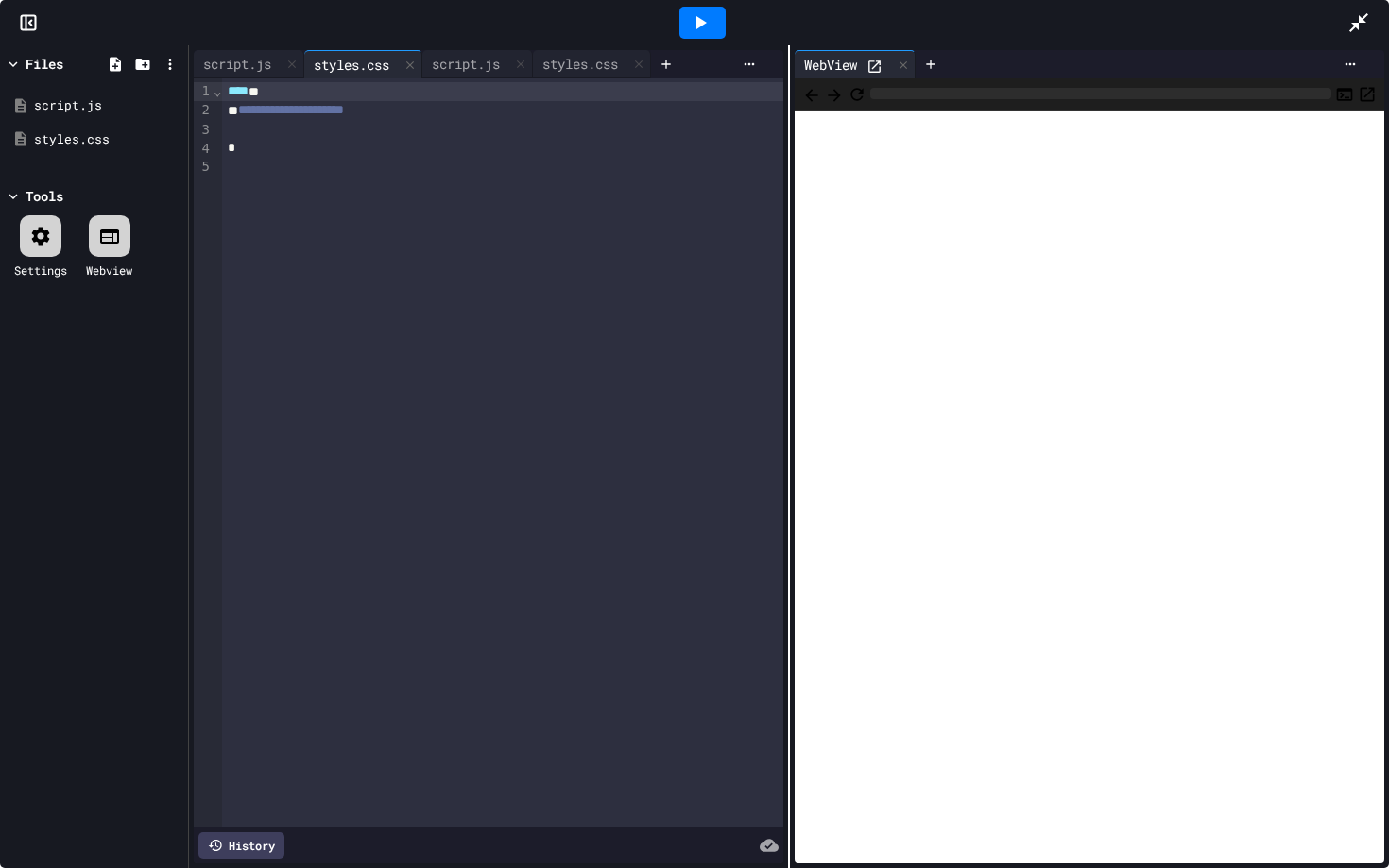
click at [170, 58] on icon at bounding box center [170, 64] width 17 height 17
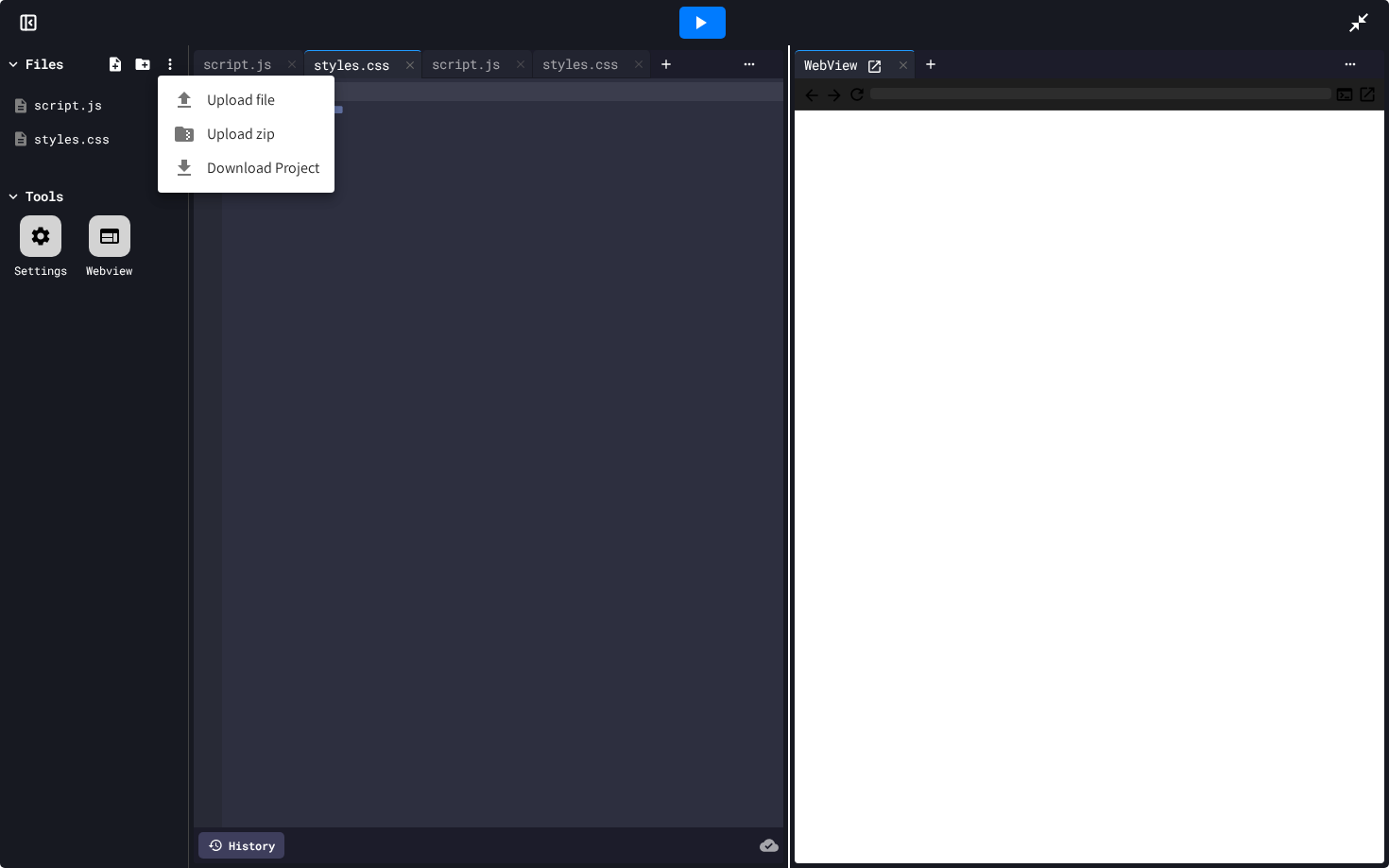
click at [170, 58] on div at bounding box center [694, 434] width 1389 height 868
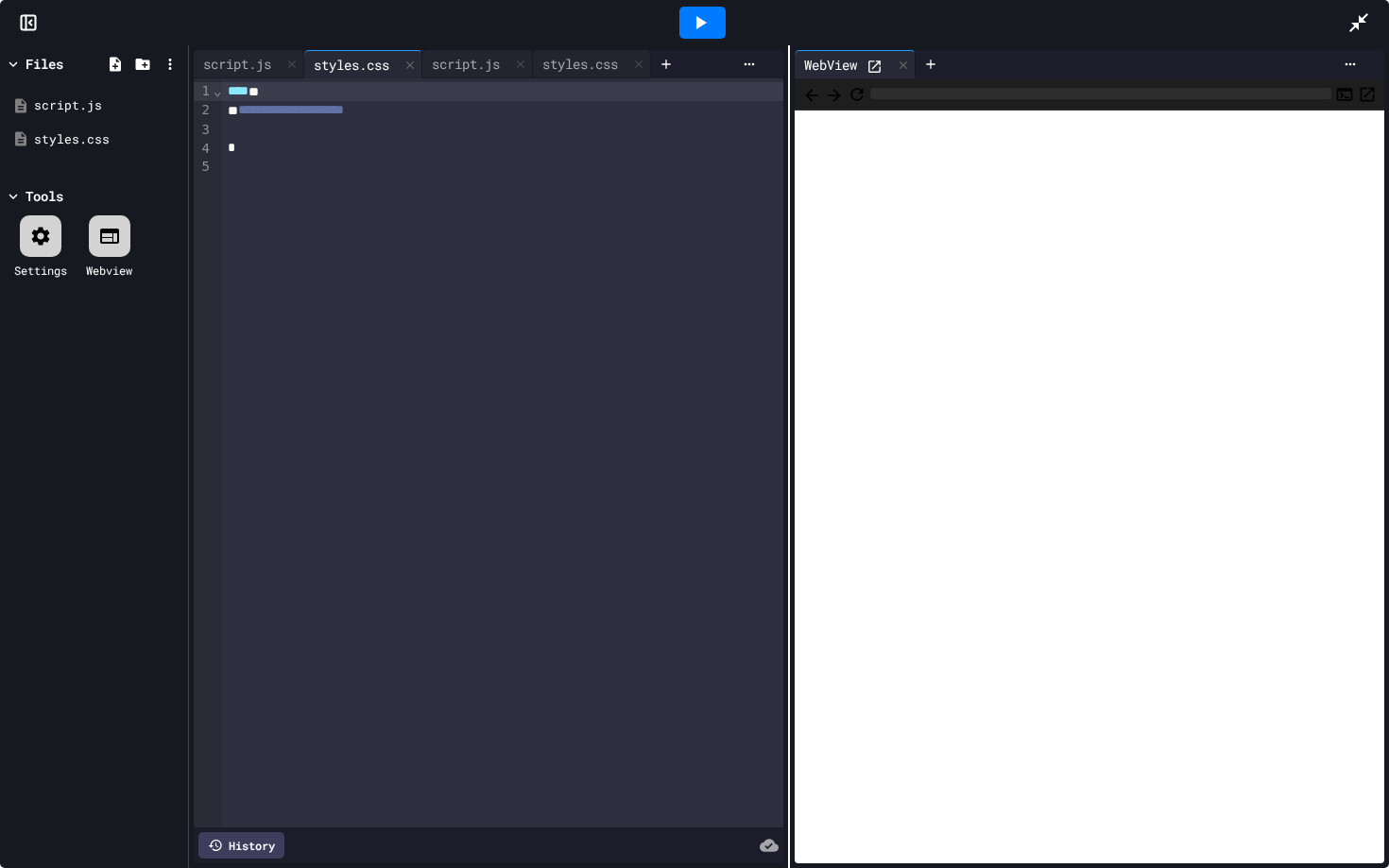
click at [170, 58] on icon at bounding box center [170, 64] width 17 height 17
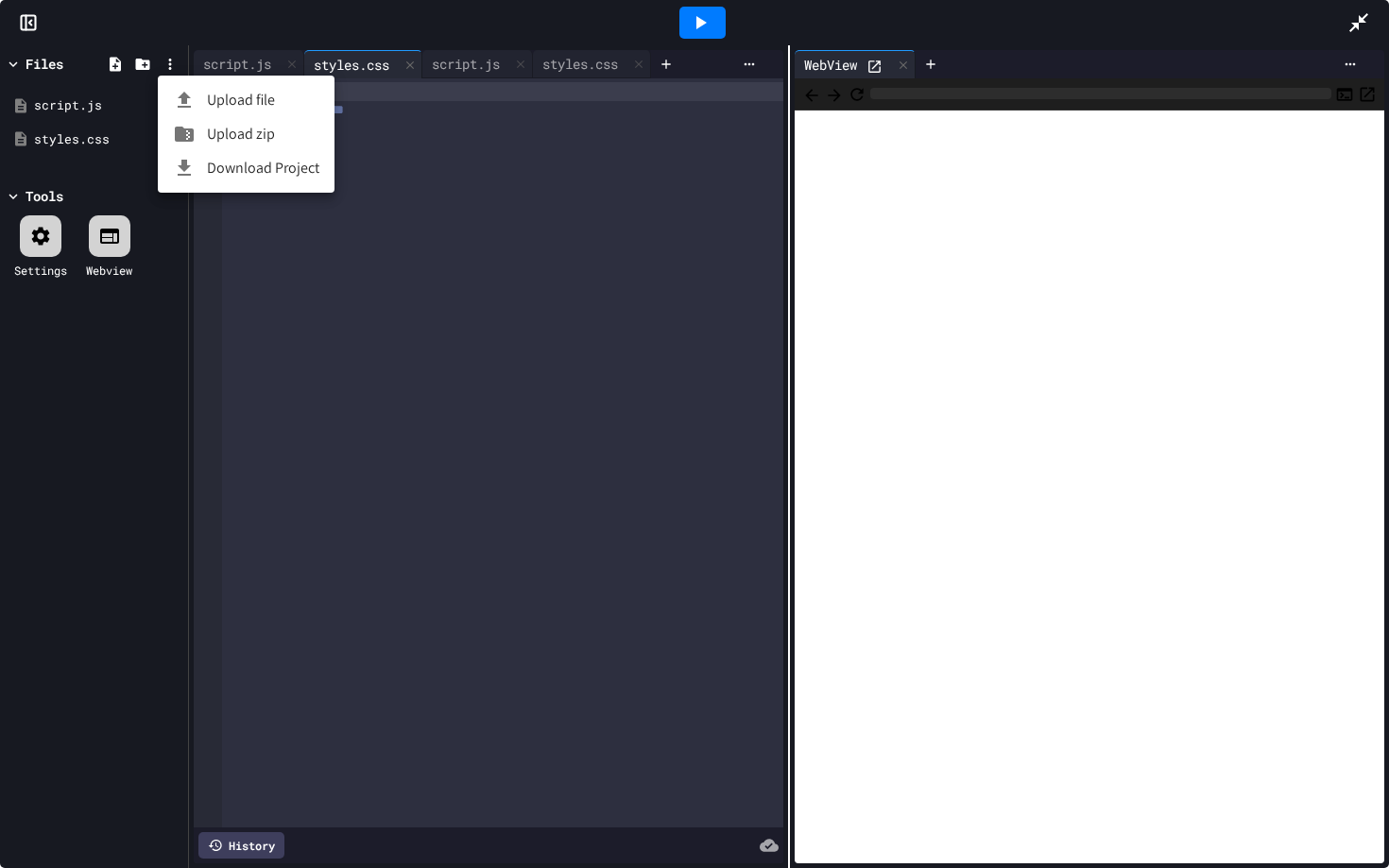
click at [170, 58] on div at bounding box center [694, 434] width 1389 height 868
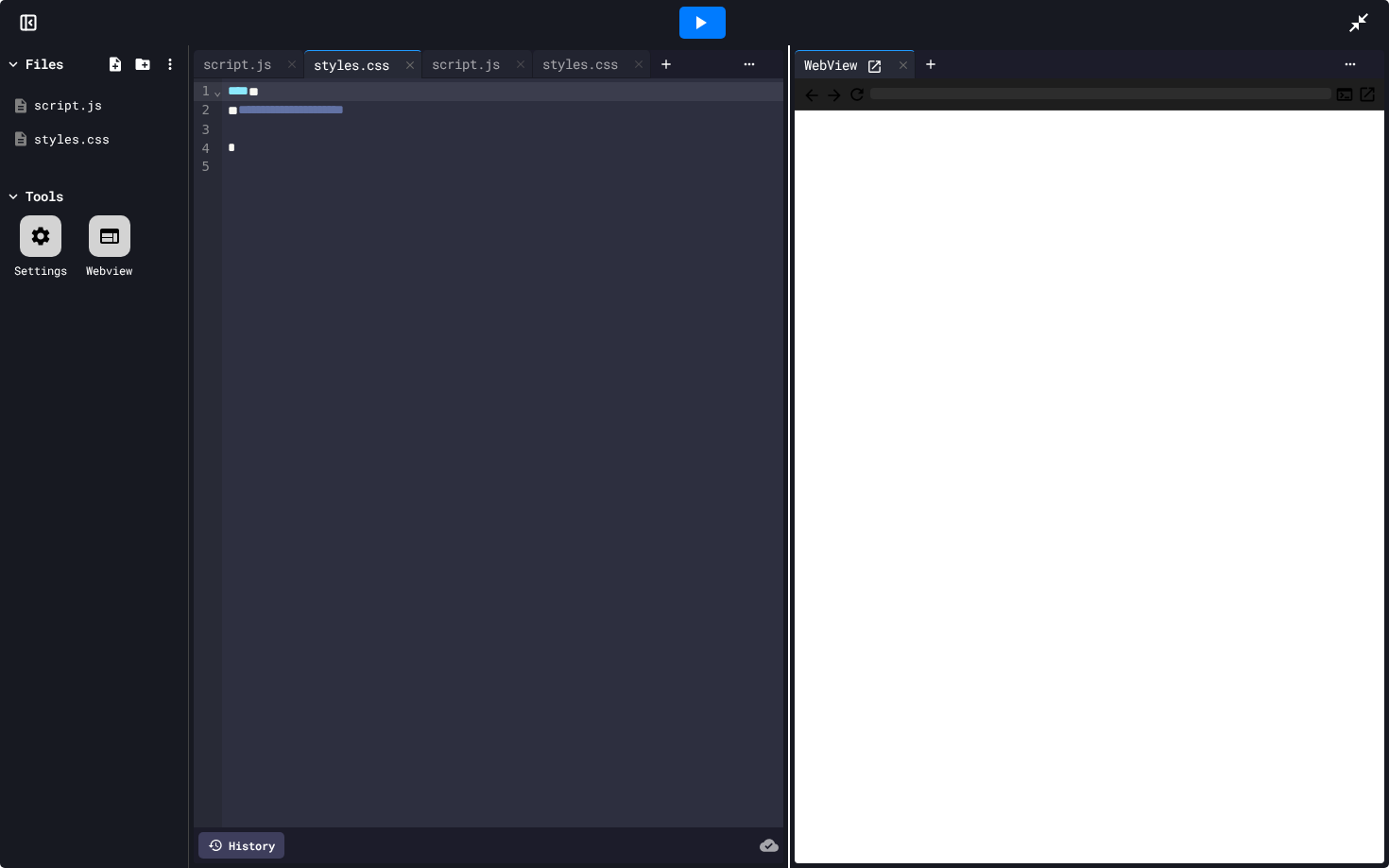
click at [170, 58] on icon at bounding box center [170, 64] width 17 height 17
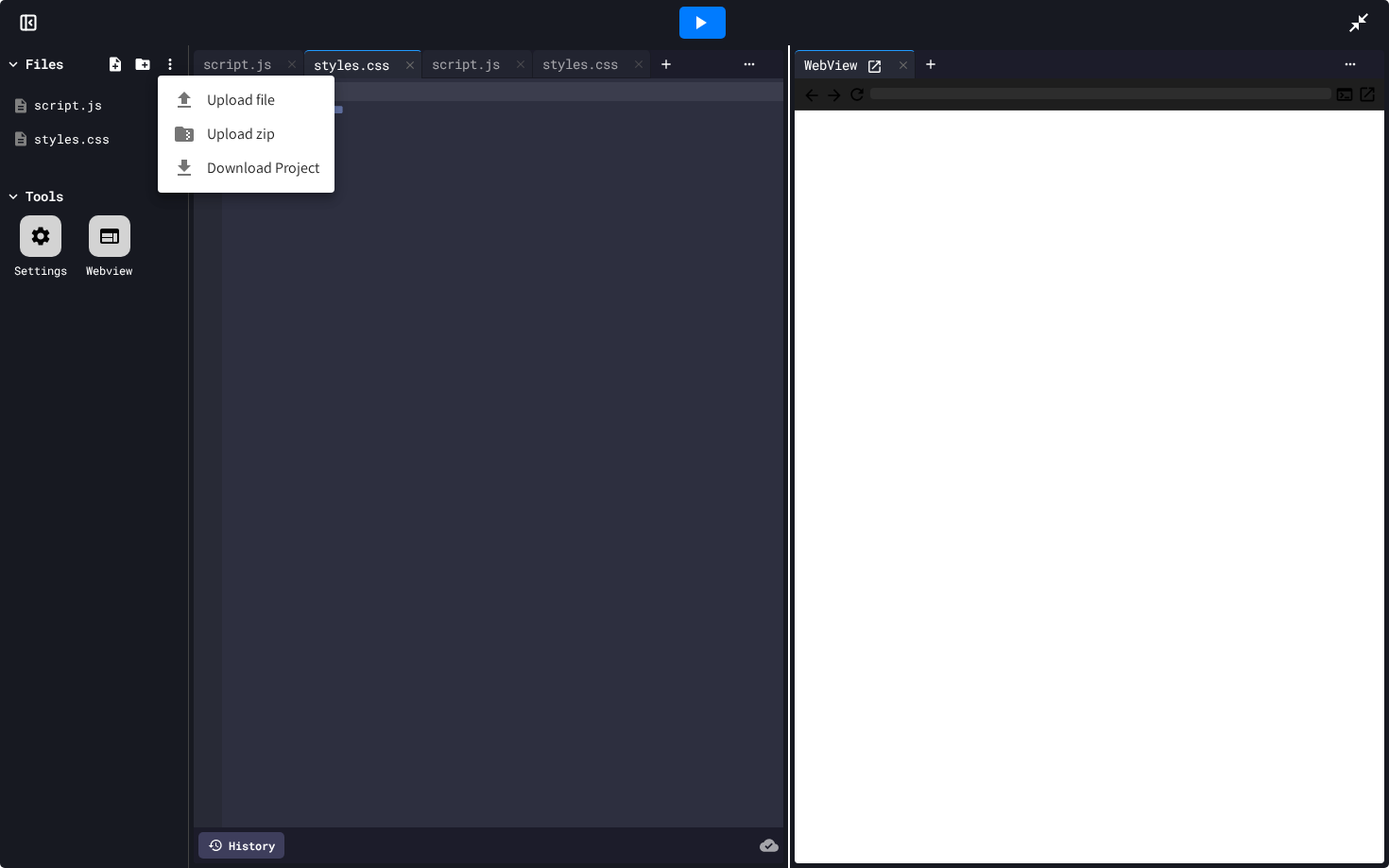
click at [170, 58] on div at bounding box center [694, 434] width 1389 height 868
click at [170, 58] on icon at bounding box center [170, 64] width 17 height 17
click at [170, 58] on div at bounding box center [694, 434] width 1389 height 868
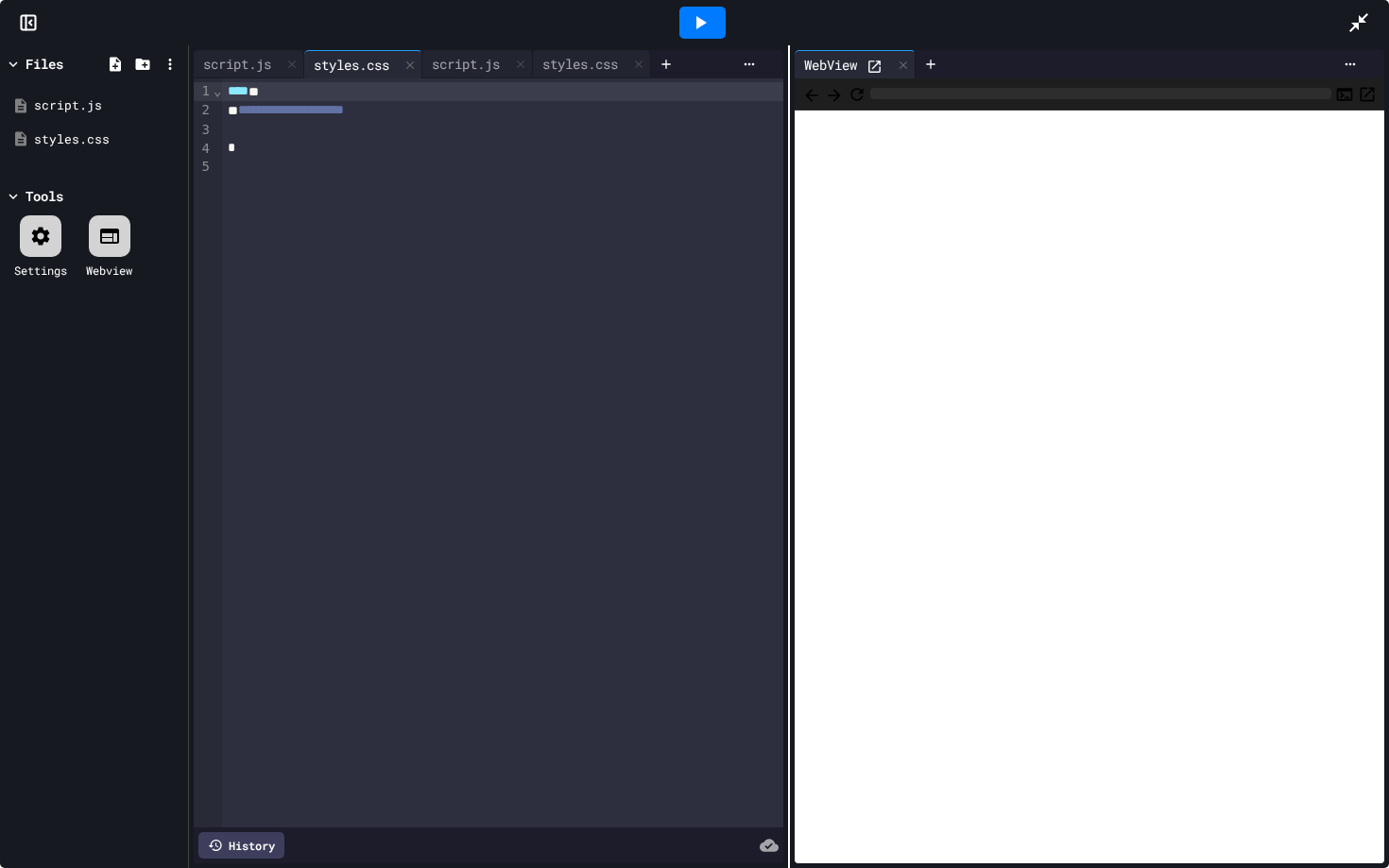
click at [170, 58] on icon at bounding box center [170, 64] width 17 height 17
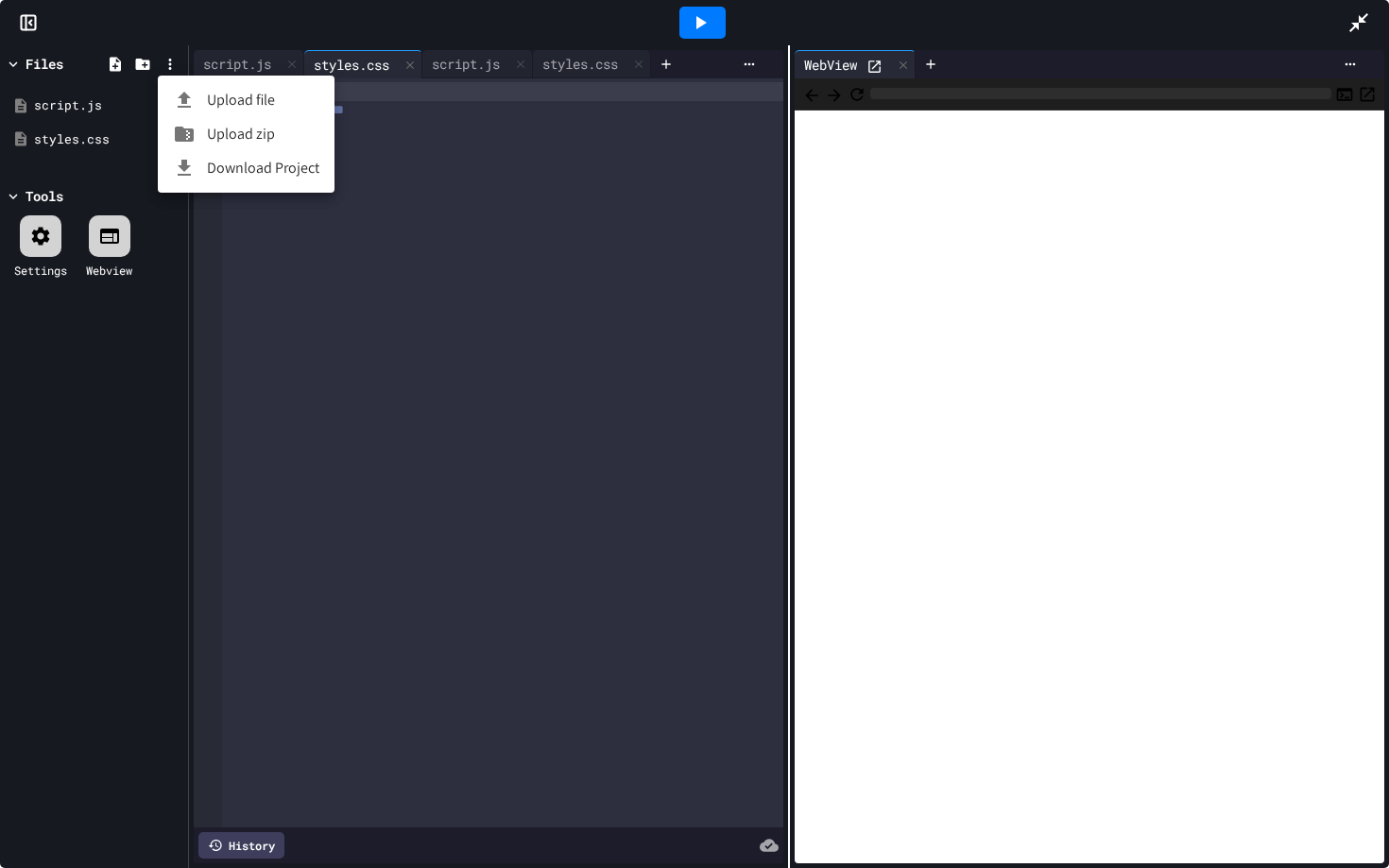
click at [170, 58] on div at bounding box center [694, 434] width 1389 height 868
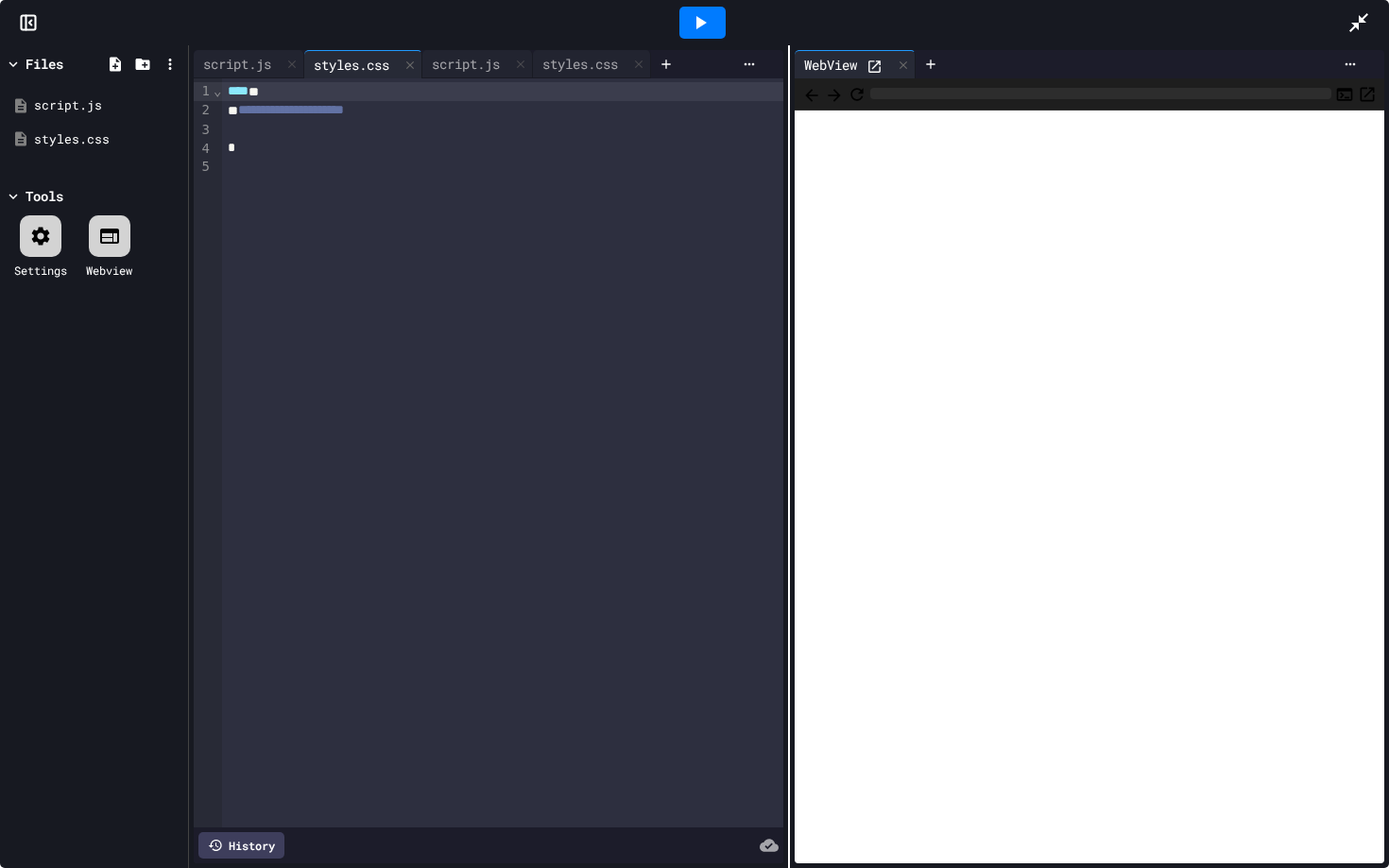
click at [170, 58] on icon at bounding box center [170, 64] width 17 height 17
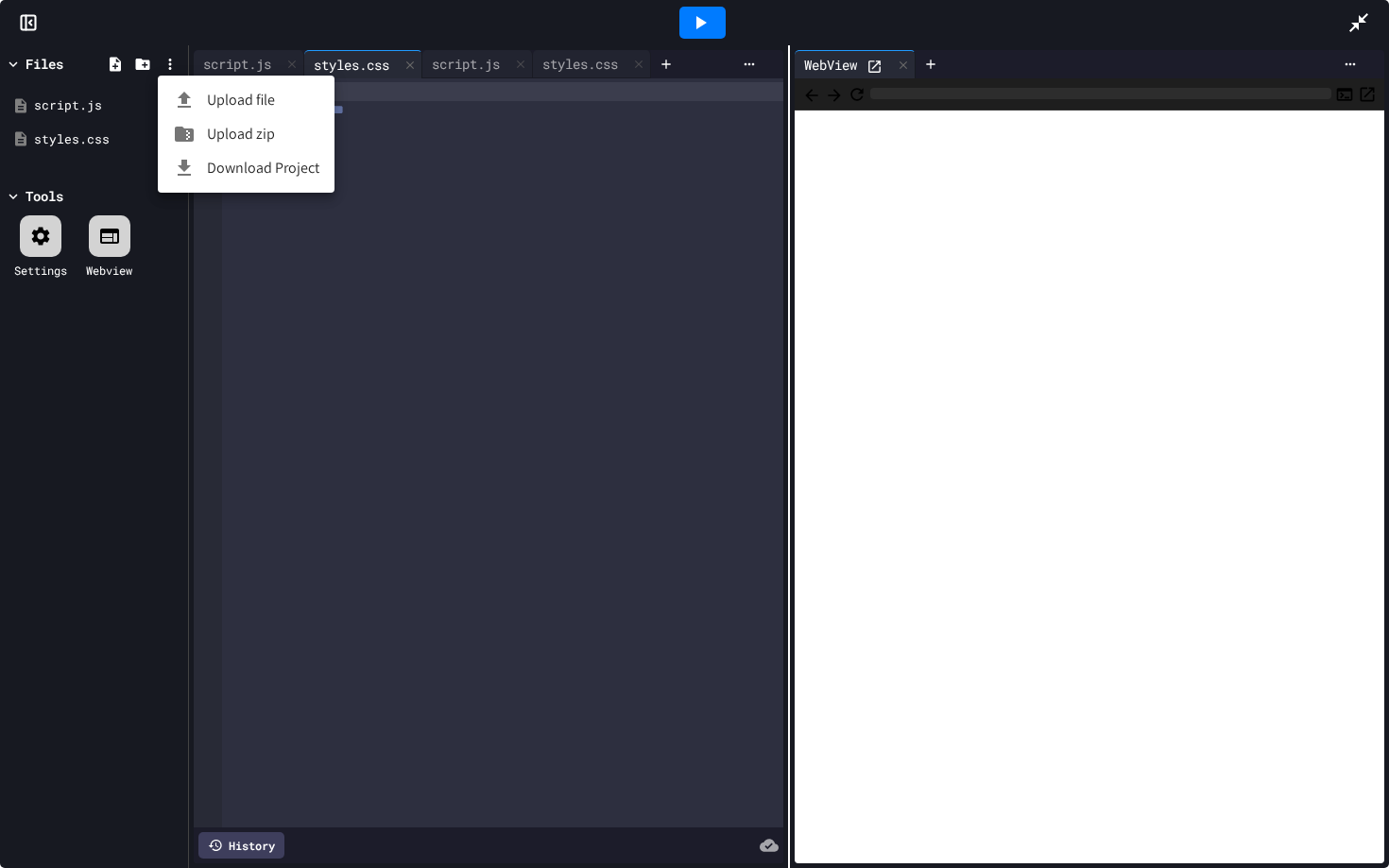
click at [170, 58] on div at bounding box center [694, 434] width 1389 height 868
click at [170, 58] on icon at bounding box center [170, 64] width 17 height 17
click at [170, 58] on div at bounding box center [694, 434] width 1389 height 868
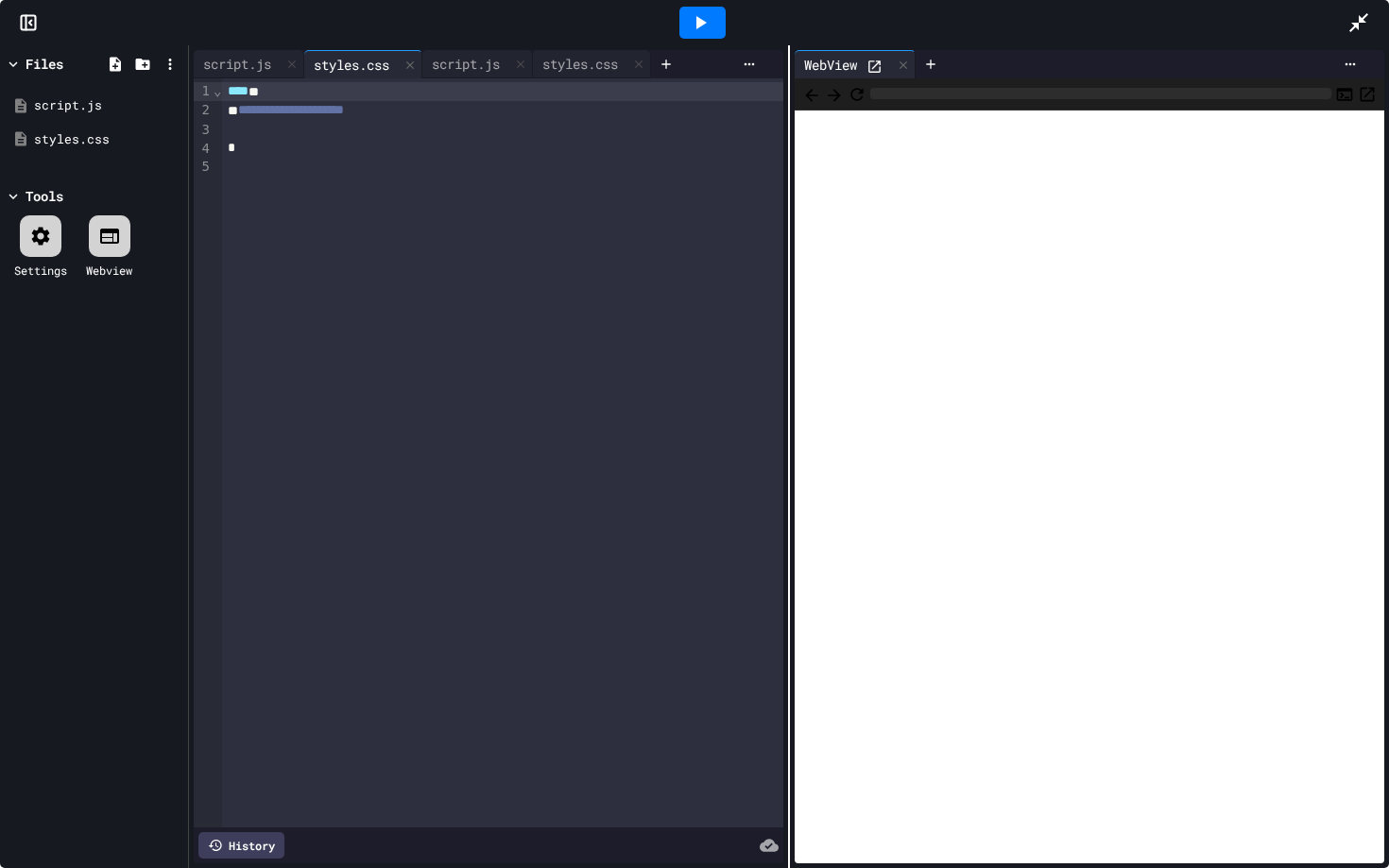
click at [170, 58] on icon at bounding box center [170, 64] width 17 height 17
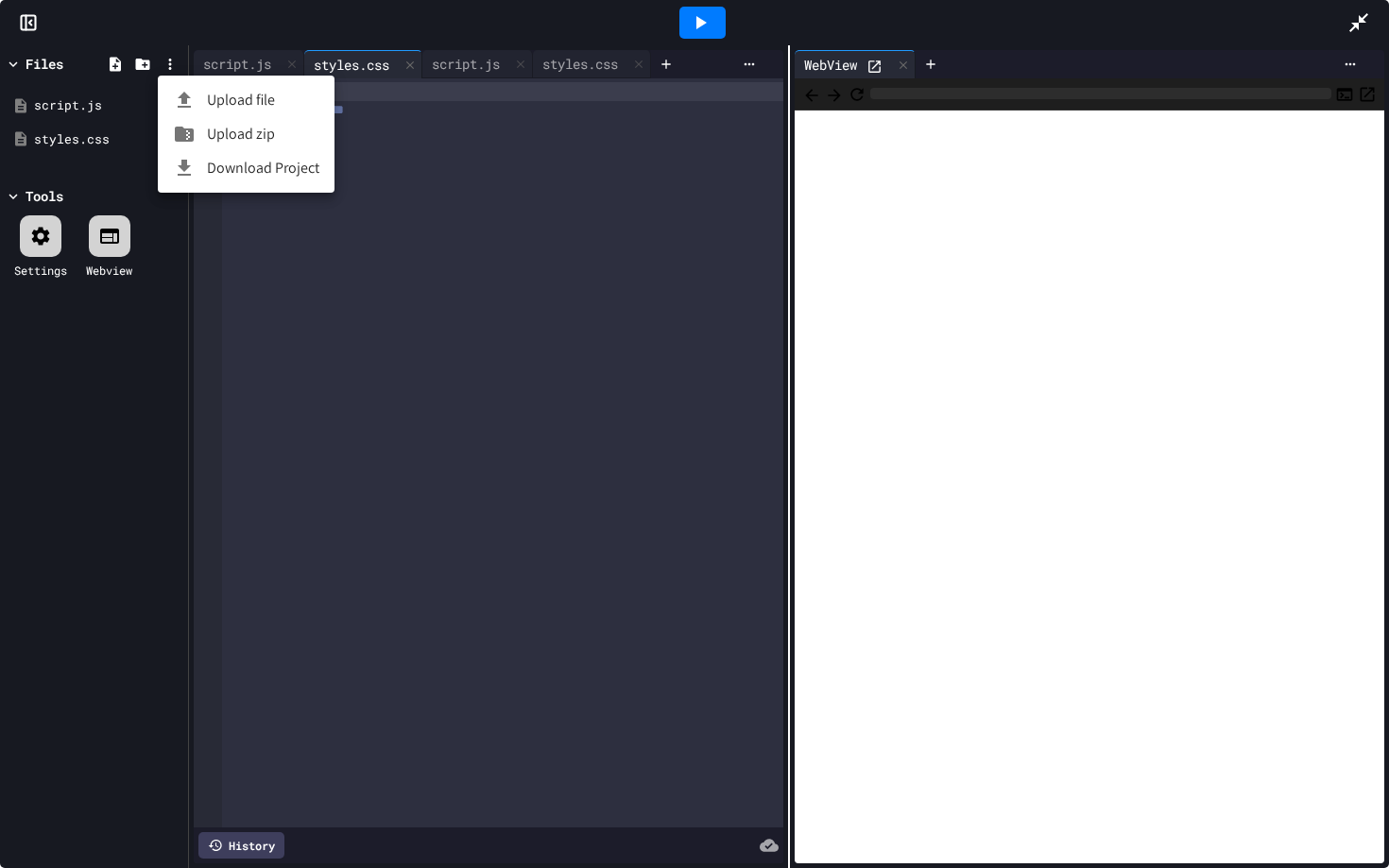
click at [170, 58] on div at bounding box center [694, 434] width 1389 height 868
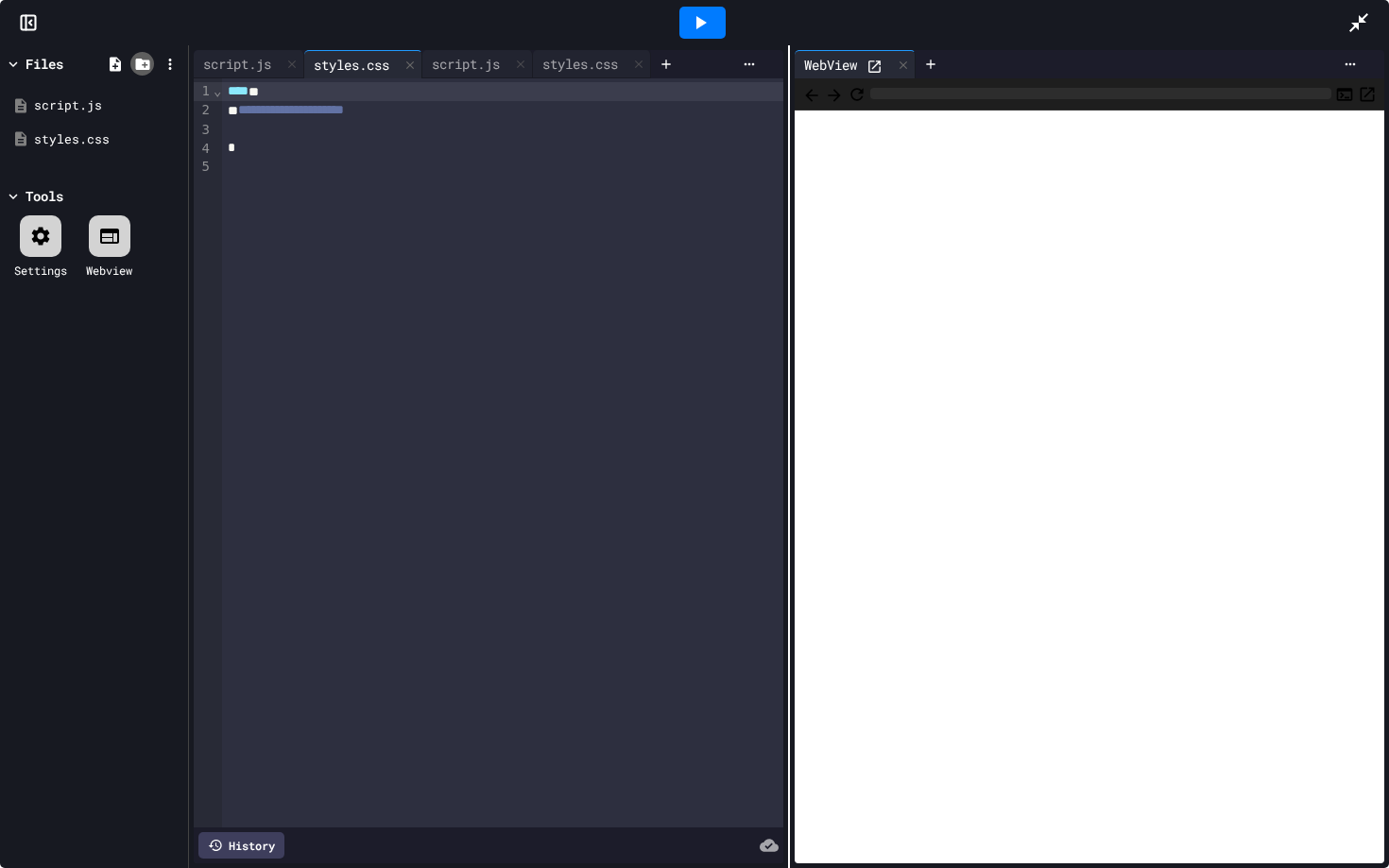
click at [146, 67] on icon at bounding box center [142, 65] width 14 height 12
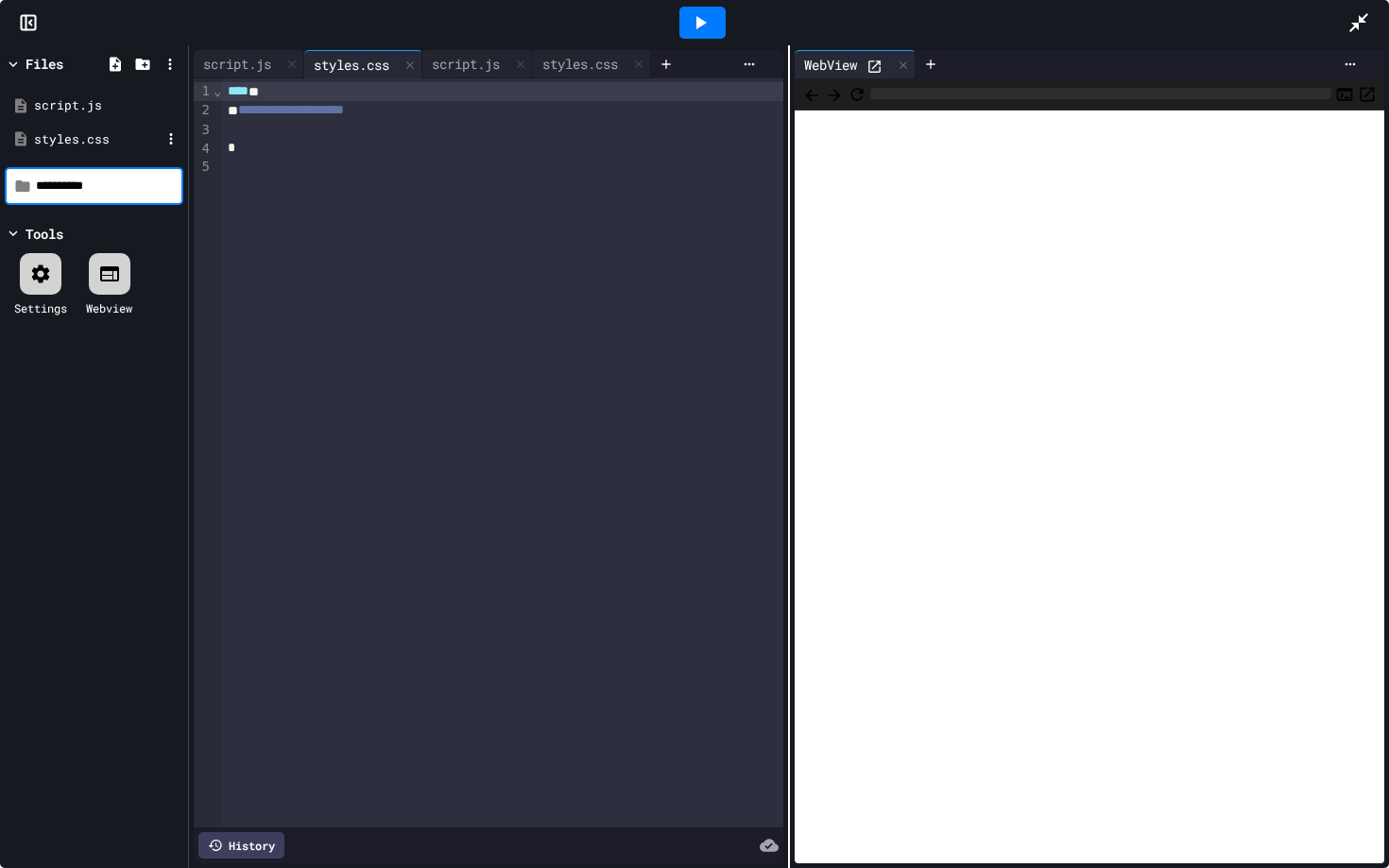
type input "**********"
click at [114, 66] on icon at bounding box center [115, 64] width 17 height 17
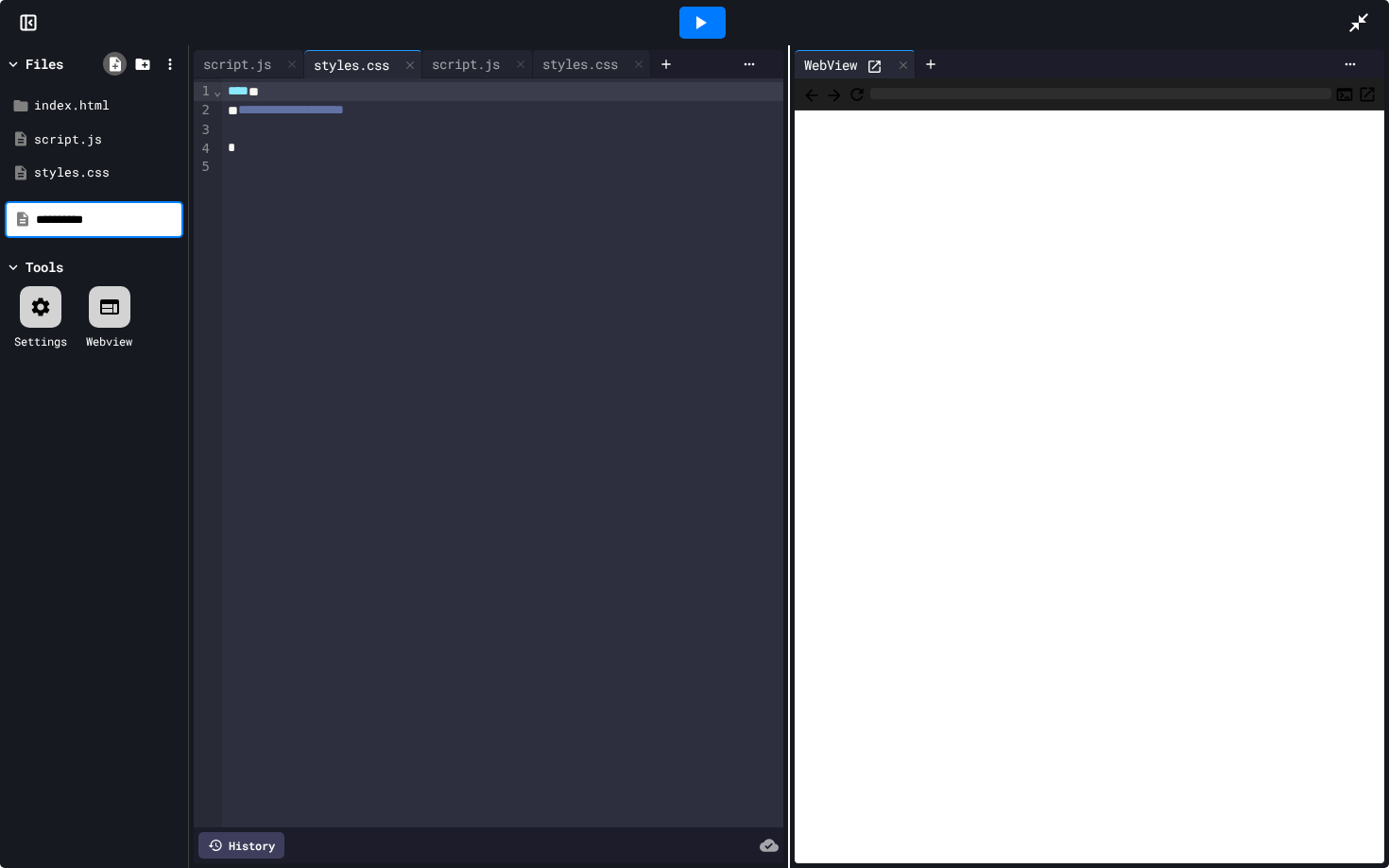
type input "**********"
click at [110, 66] on icon at bounding box center [116, 64] width 12 height 14
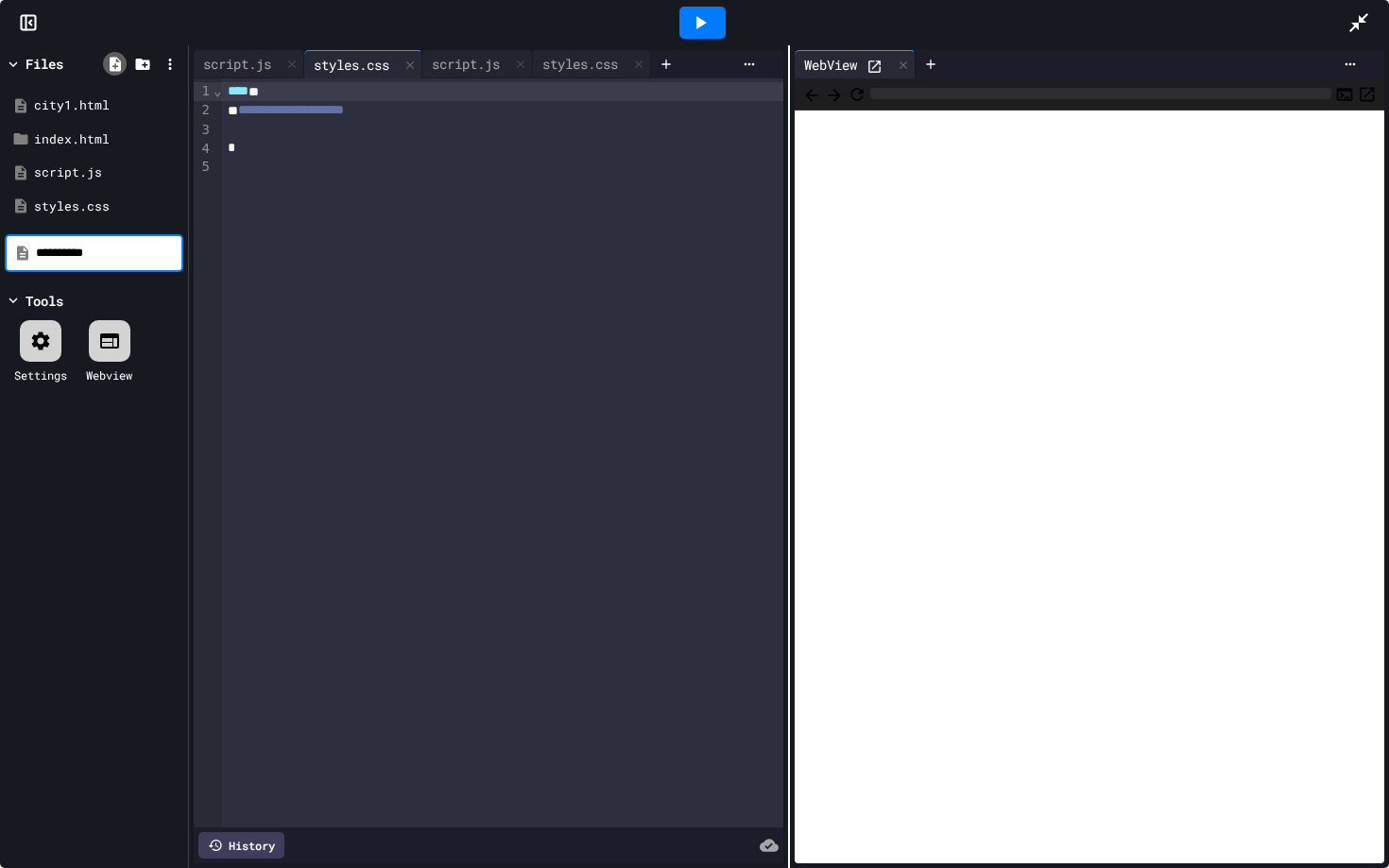
type input "**********"
click at [78, 169] on div "index.html" at bounding box center [97, 172] width 126 height 19
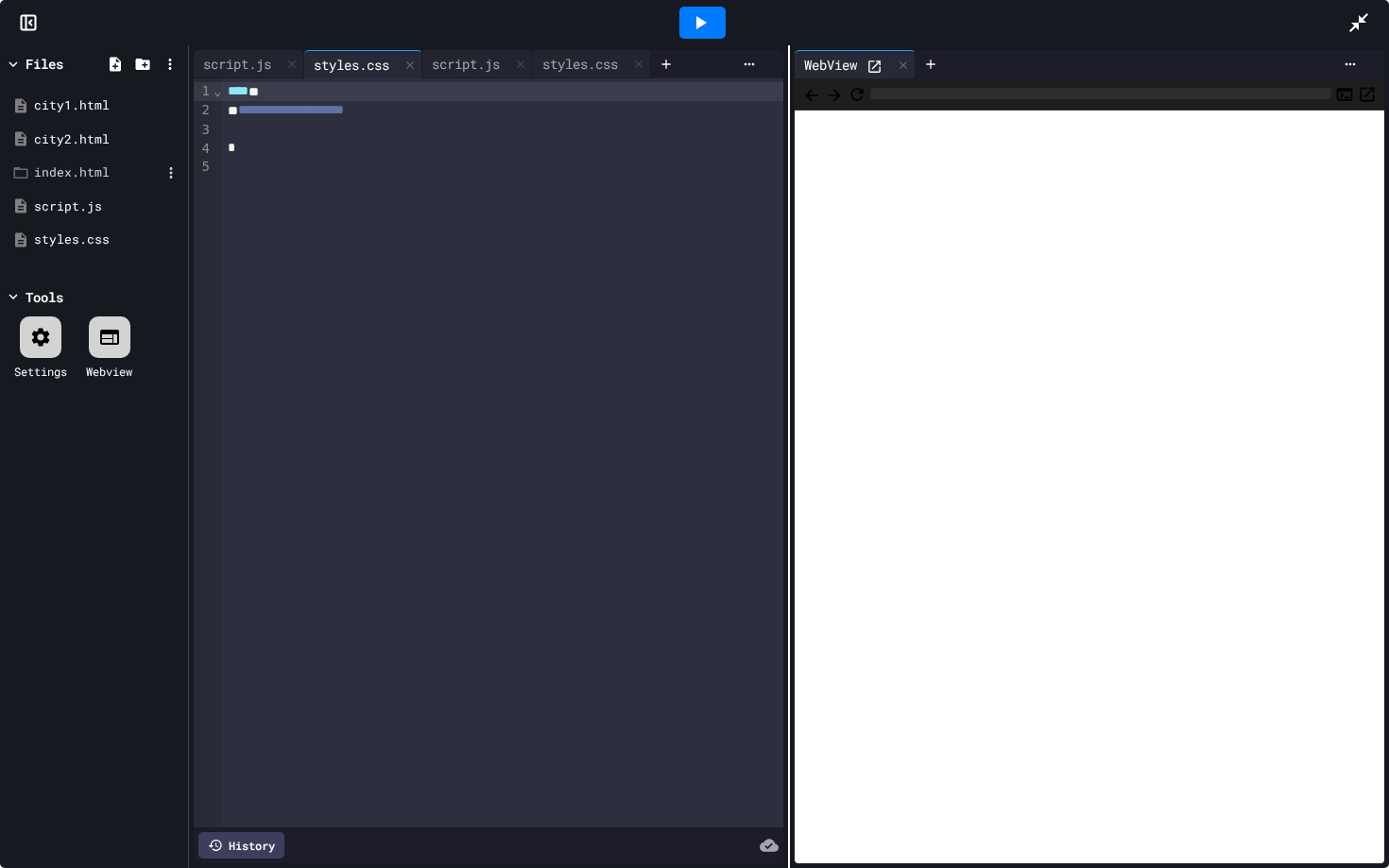
click at [114, 174] on div "index.html" at bounding box center [97, 172] width 126 height 19
click at [269, 71] on div "script.js" at bounding box center [237, 64] width 87 height 20
click at [90, 169] on div "index.html" at bounding box center [97, 172] width 126 height 19
click at [66, 175] on div "index.html" at bounding box center [97, 172] width 126 height 19
click at [171, 169] on icon at bounding box center [171, 173] width 3 height 12
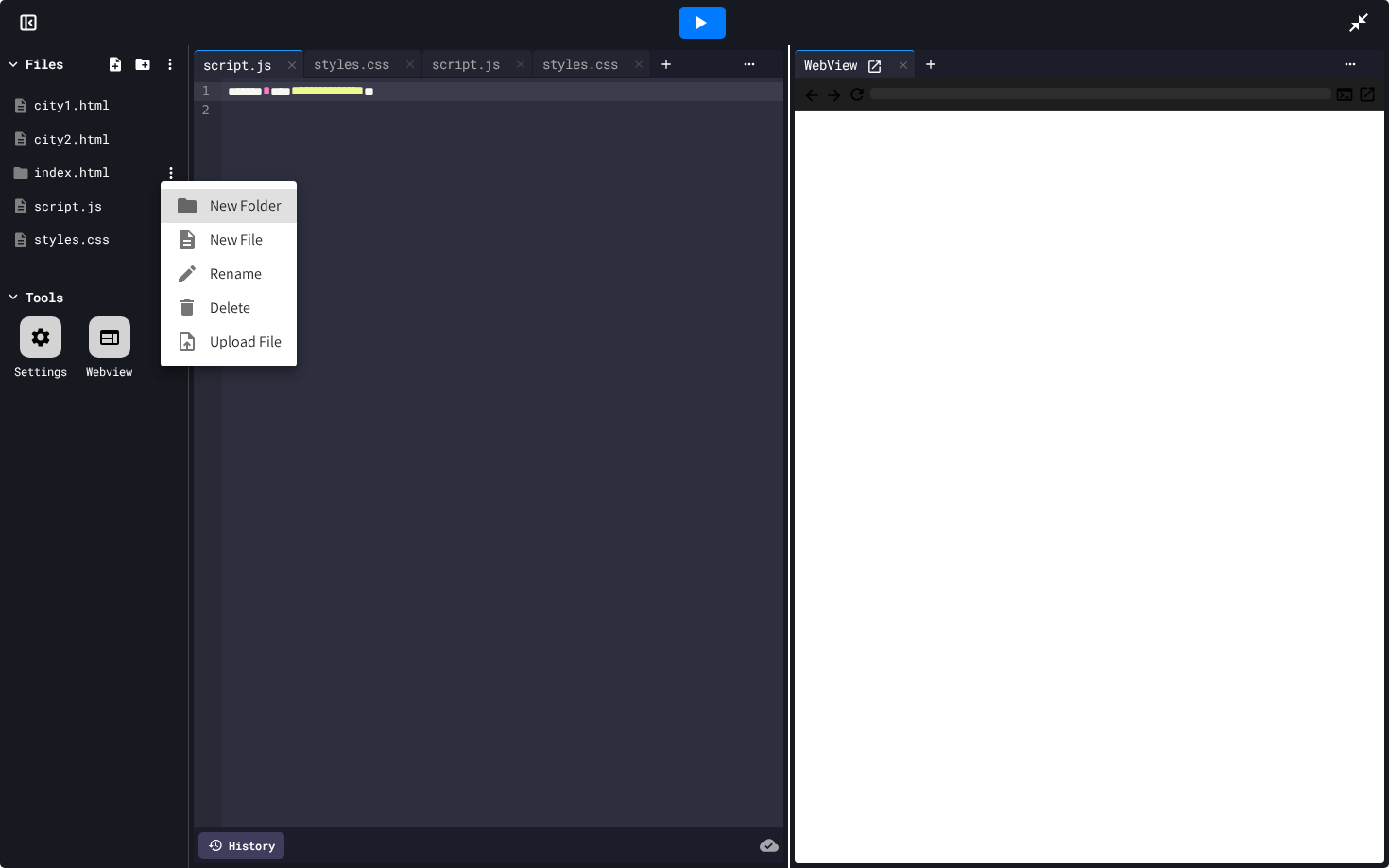
click at [218, 299] on li "Delete" at bounding box center [228, 308] width 136 height 34
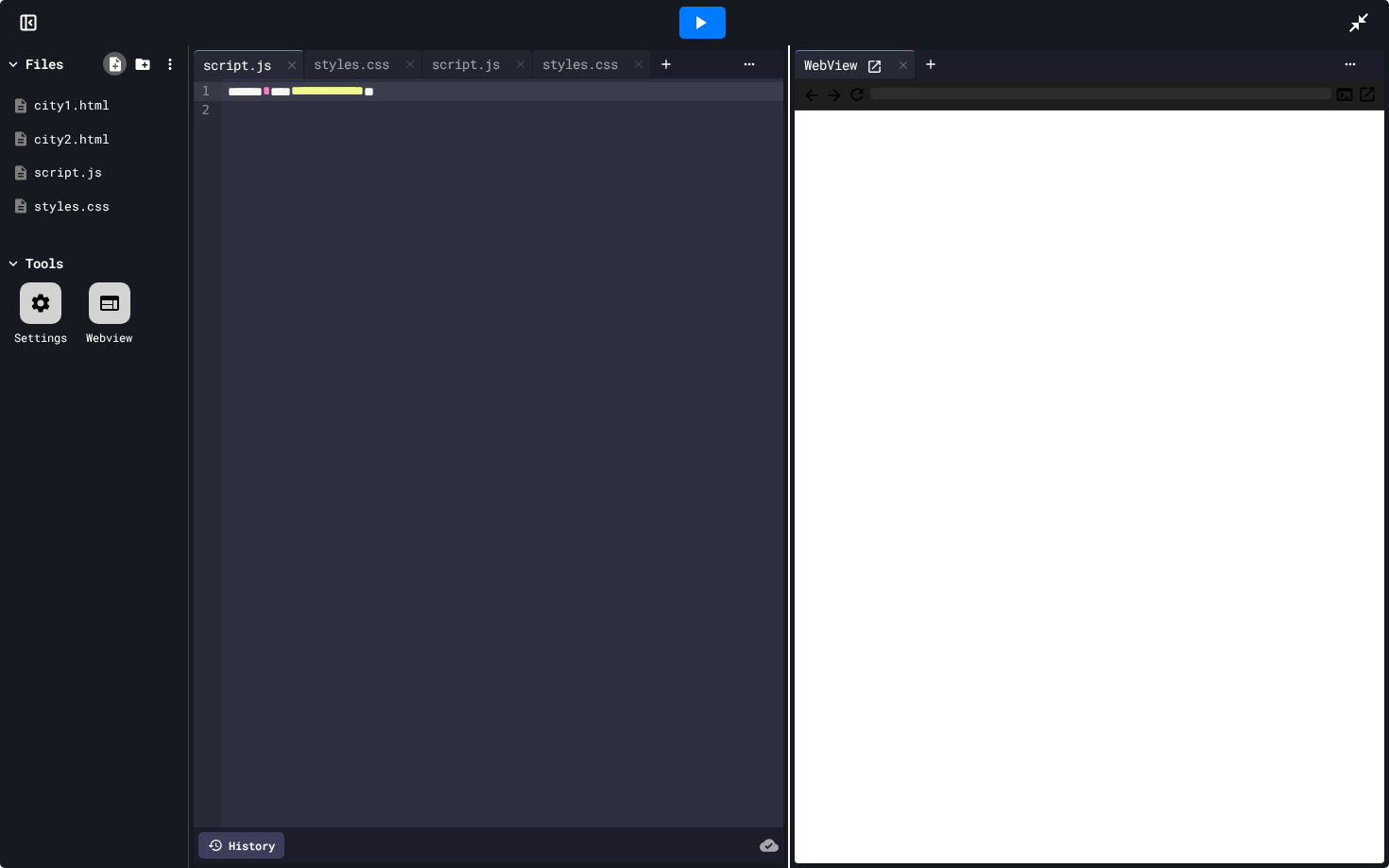
click at [116, 65] on icon at bounding box center [116, 64] width 12 height 14
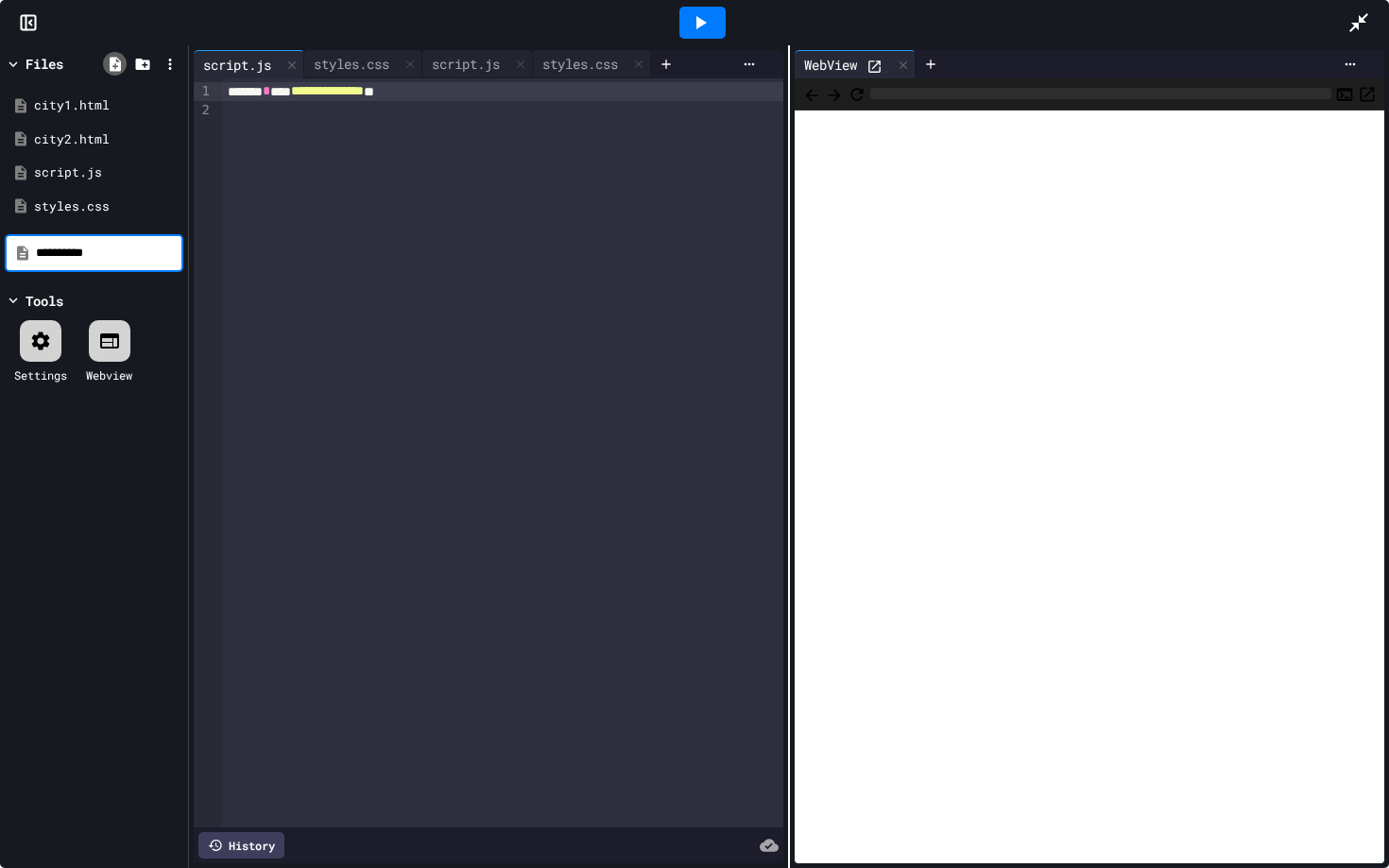
type input "**********"
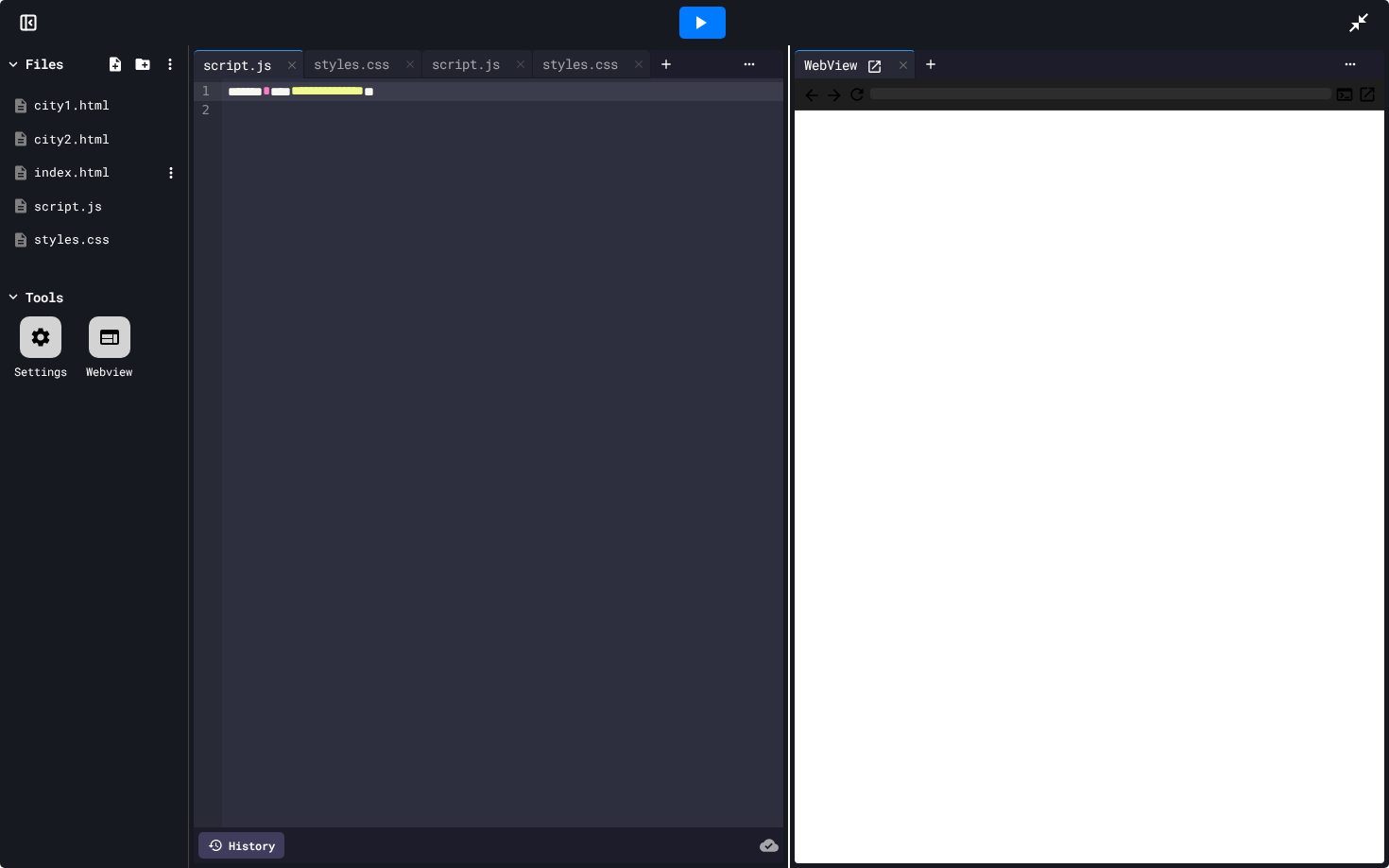
click at [82, 164] on div "index.html" at bounding box center [97, 172] width 126 height 19
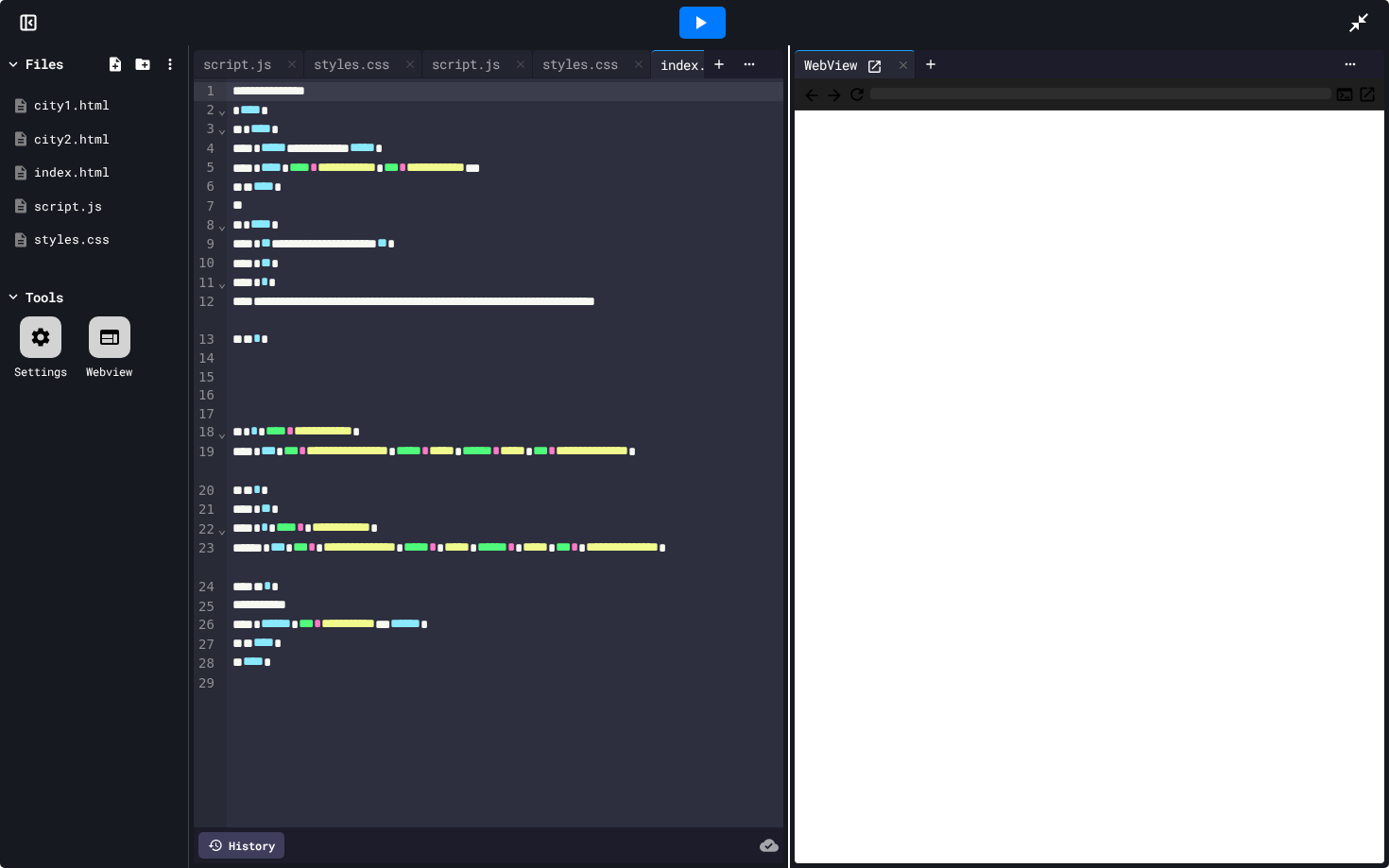
click at [695, 18] on icon at bounding box center [700, 23] width 23 height 23
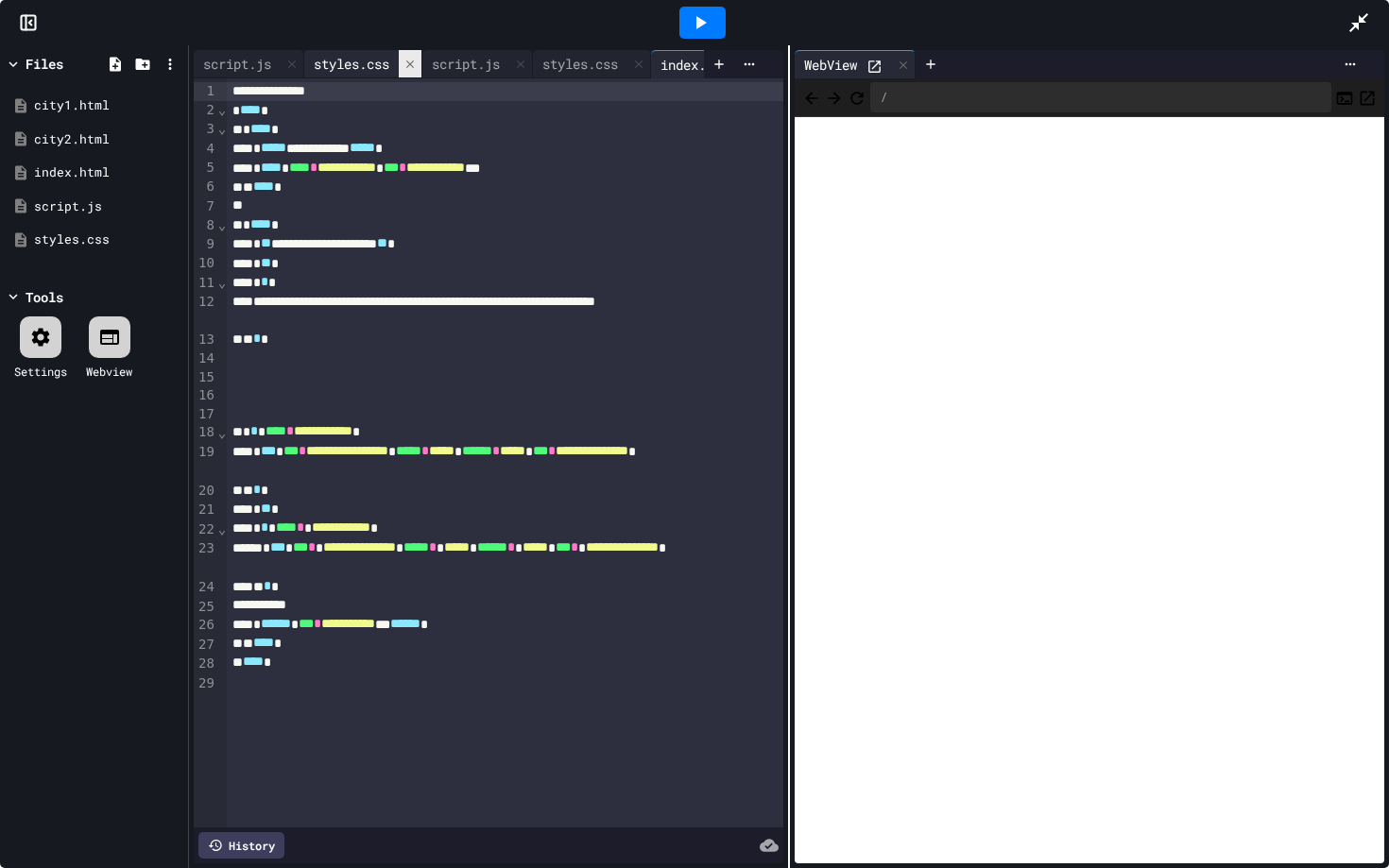
click at [416, 62] on icon at bounding box center [410, 64] width 13 height 13
click at [414, 61] on div at bounding box center [402, 64] width 23 height 27
click at [417, 62] on icon at bounding box center [410, 64] width 13 height 13
click at [290, 68] on icon at bounding box center [291, 64] width 13 height 13
click at [74, 107] on div "city1.html" at bounding box center [97, 105] width 126 height 19
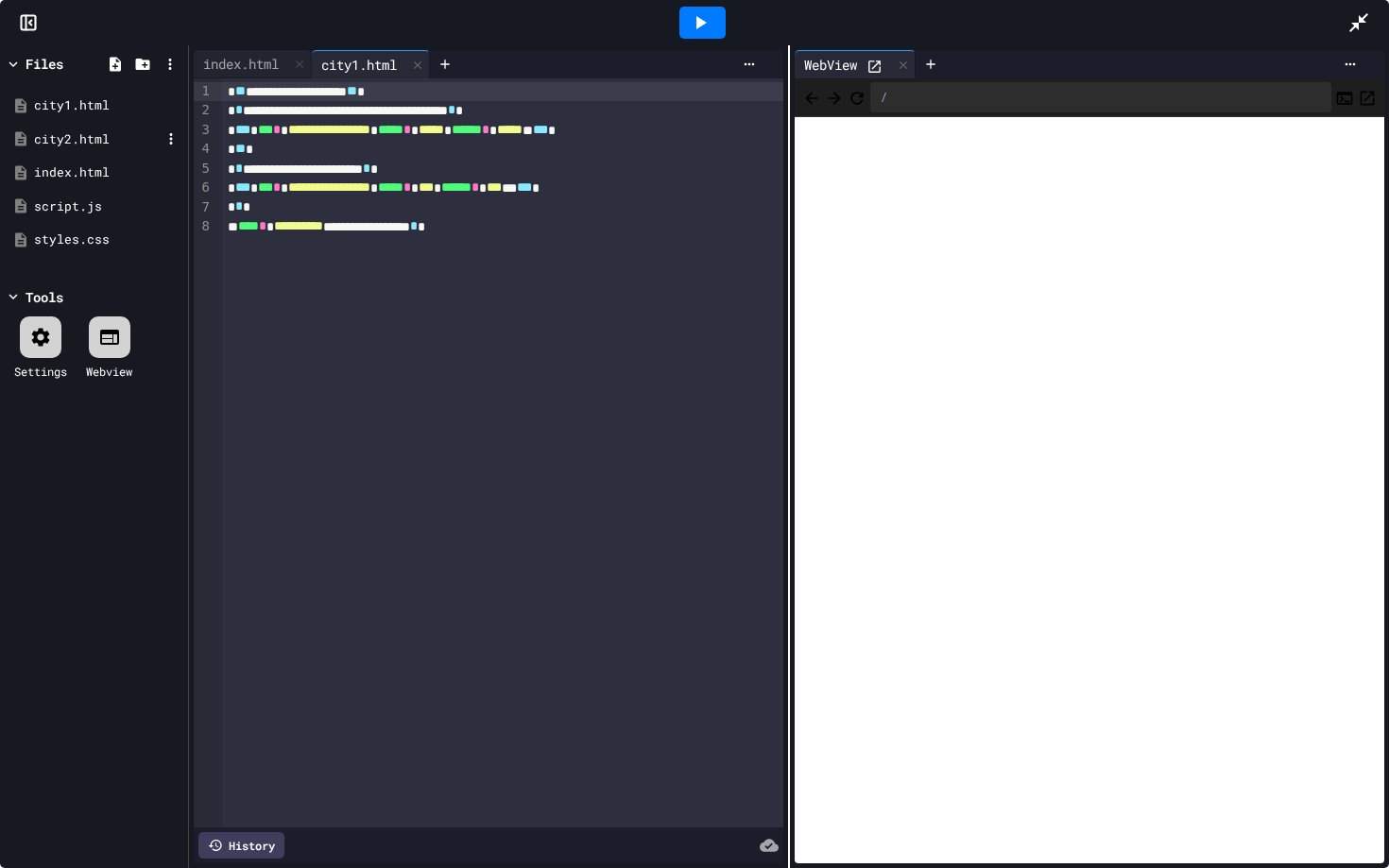
click at [105, 147] on div "city2.html" at bounding box center [97, 139] width 126 height 19
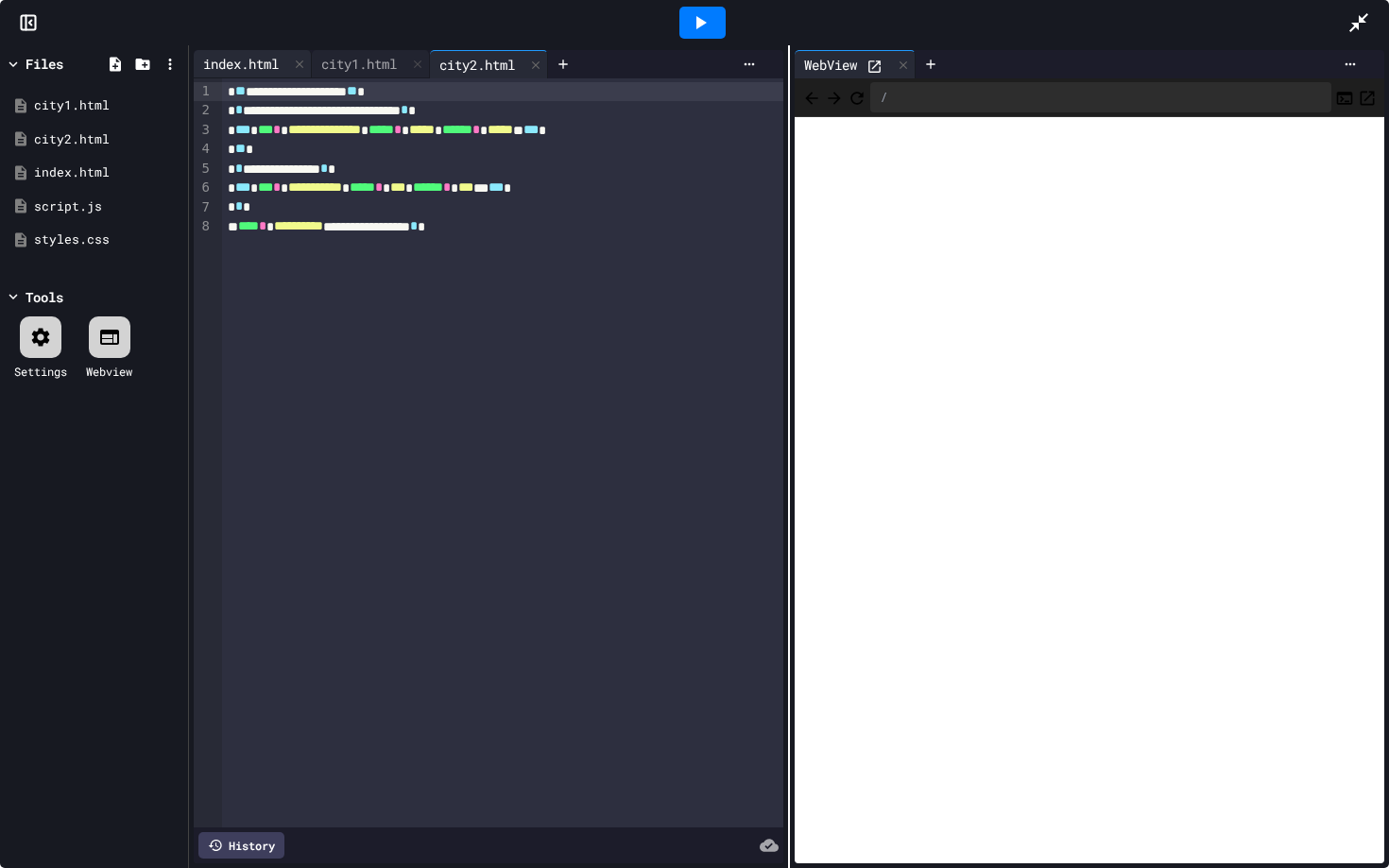
click at [237, 65] on div "index.html" at bounding box center [241, 64] width 94 height 20
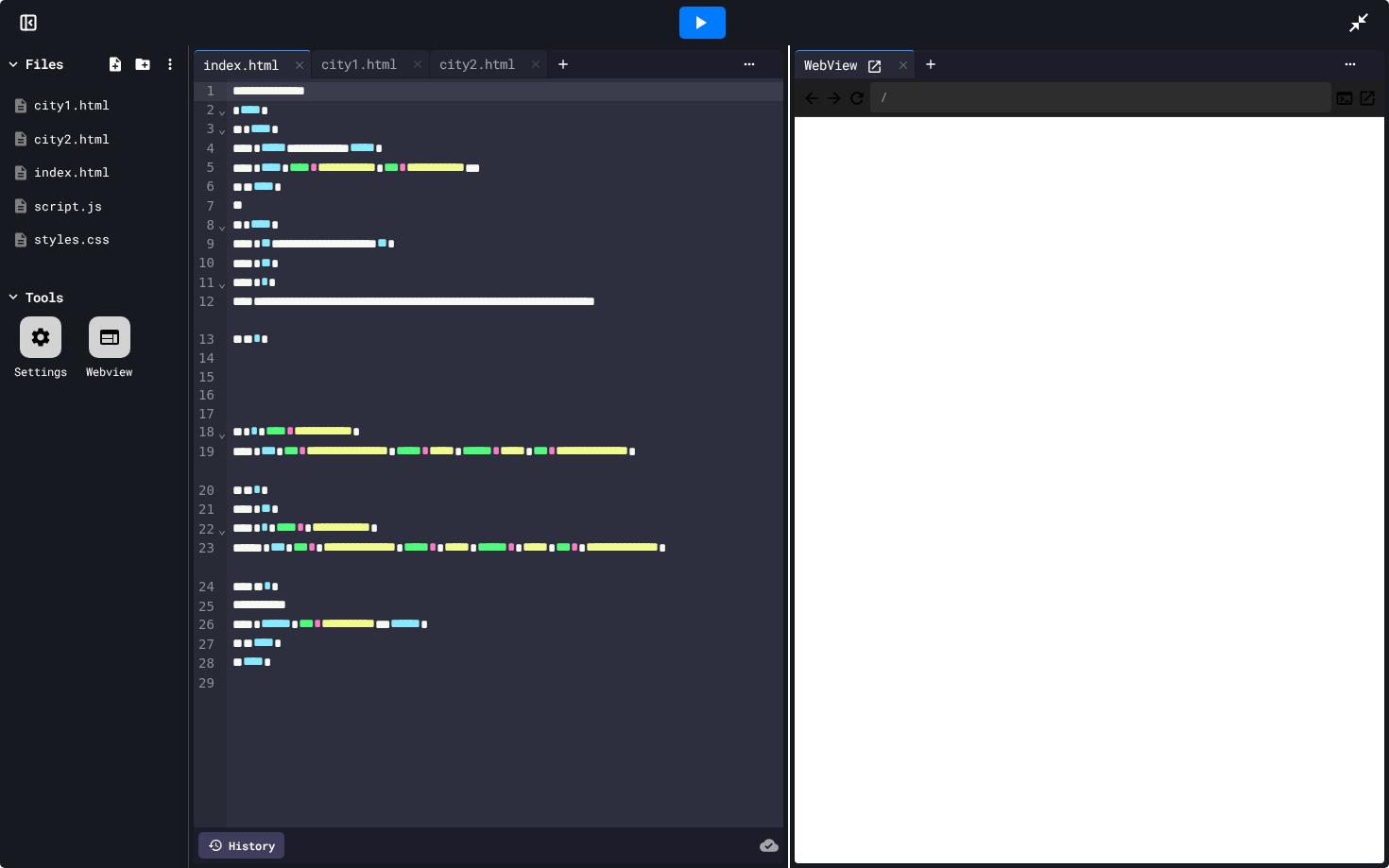
click at [699, 24] on icon at bounding box center [701, 22] width 11 height 13
click at [699, 24] on icon at bounding box center [701, 22] width 11 height 13
click at [927, 96] on div "/" at bounding box center [1101, 97] width 461 height 30
click at [902, 93] on div "/" at bounding box center [1101, 97] width 461 height 30
click at [904, 99] on div "/" at bounding box center [1101, 97] width 461 height 30
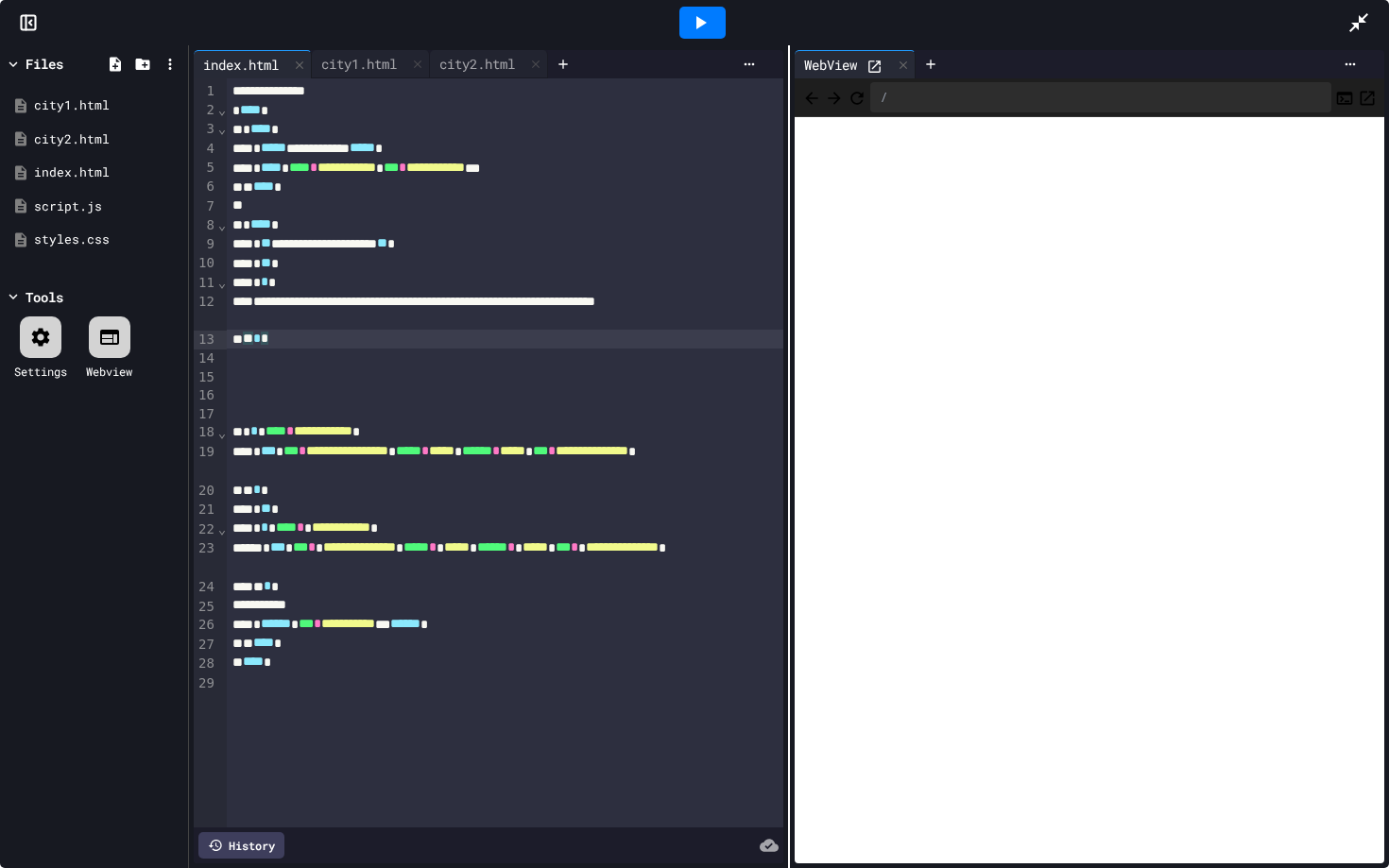
click at [343, 344] on div "** * *" at bounding box center [505, 338] width 557 height 19
click at [376, 645] on div "** **** *" at bounding box center [505, 643] width 557 height 19
click at [704, 35] on div at bounding box center [702, 23] width 46 height 32
click at [899, 66] on div at bounding box center [903, 65] width 23 height 27
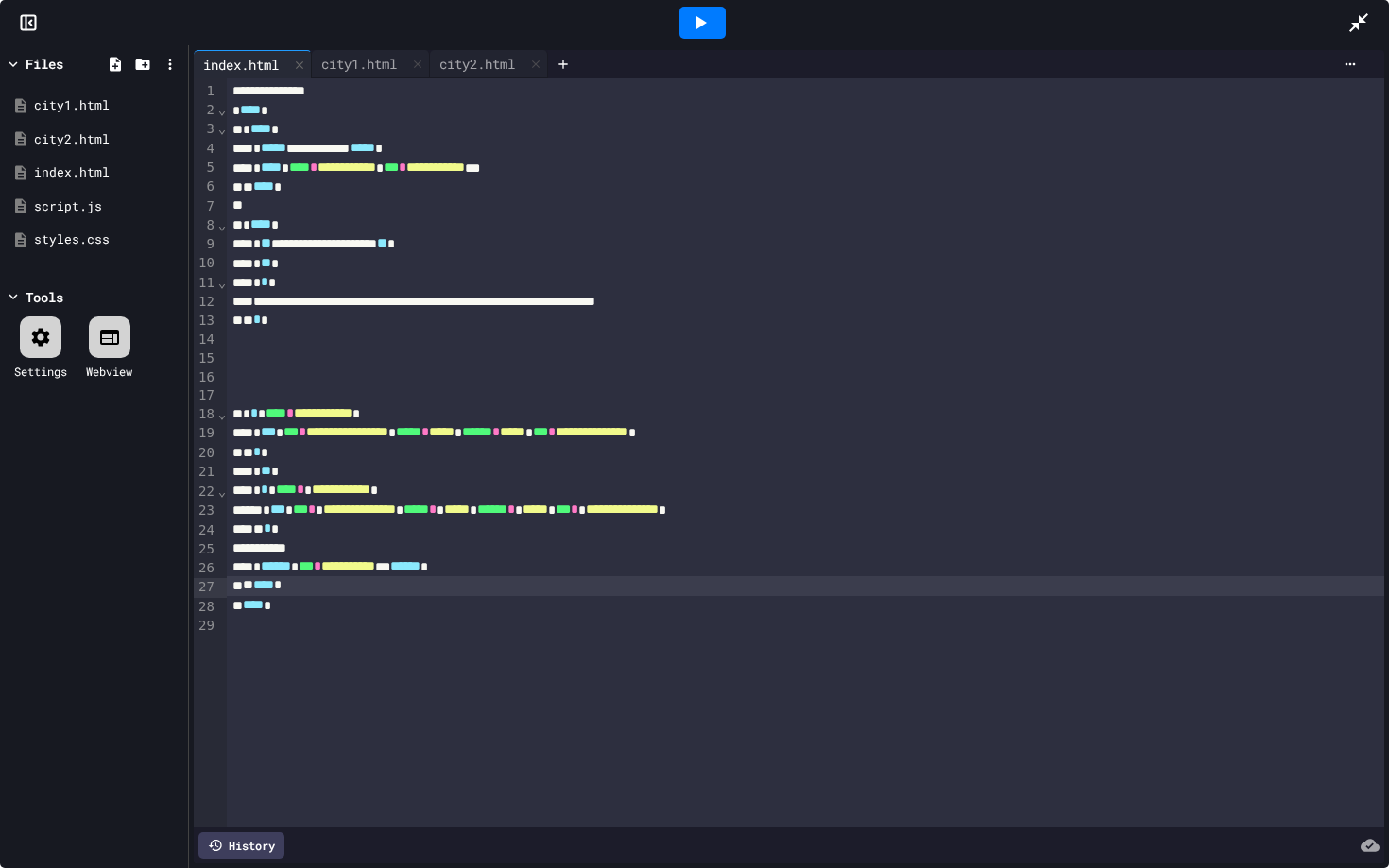
click at [699, 24] on icon at bounding box center [701, 22] width 11 height 13
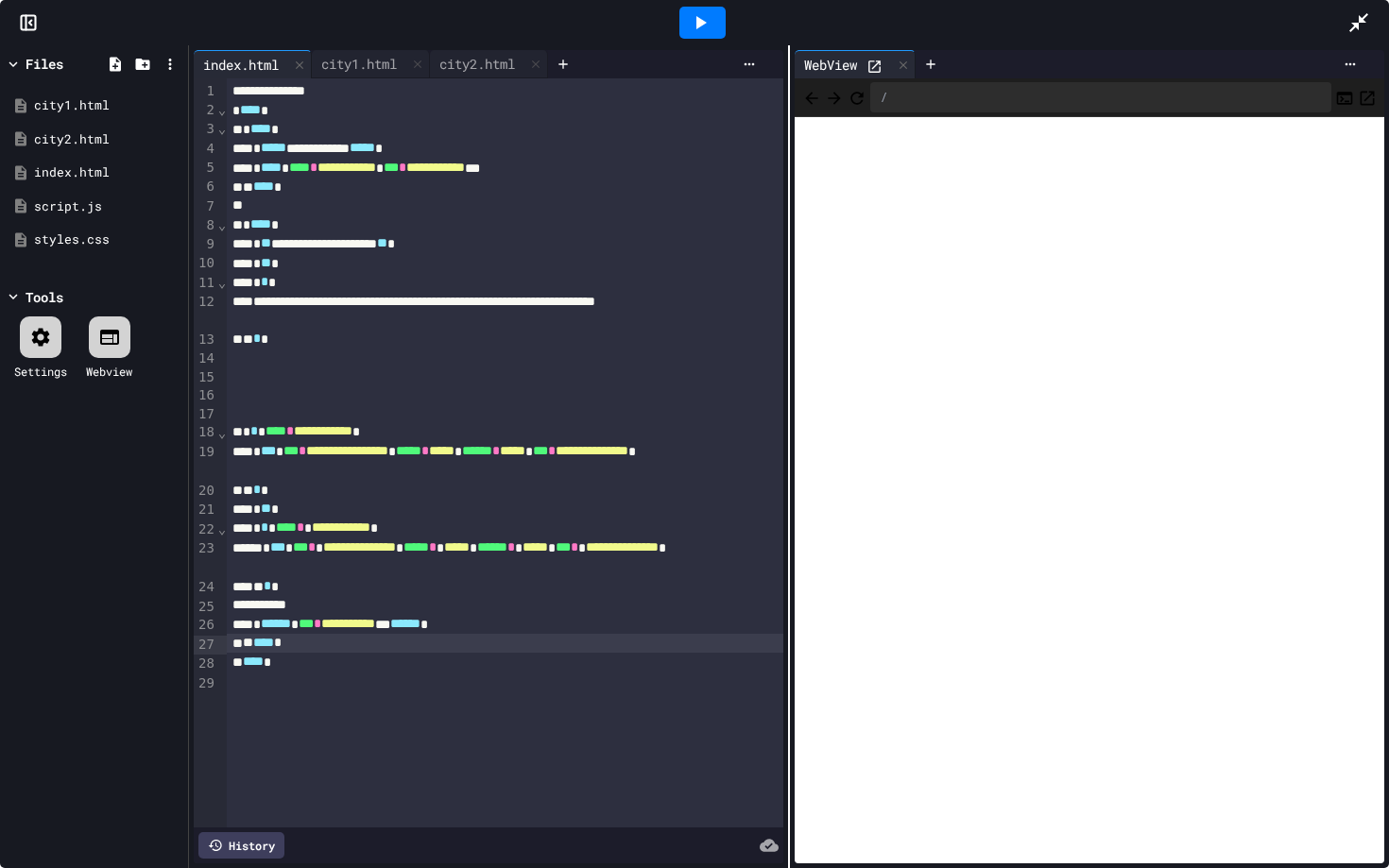
click at [962, 107] on div "/" at bounding box center [1101, 97] width 461 height 30
click at [1344, 66] on icon at bounding box center [1350, 64] width 15 height 15
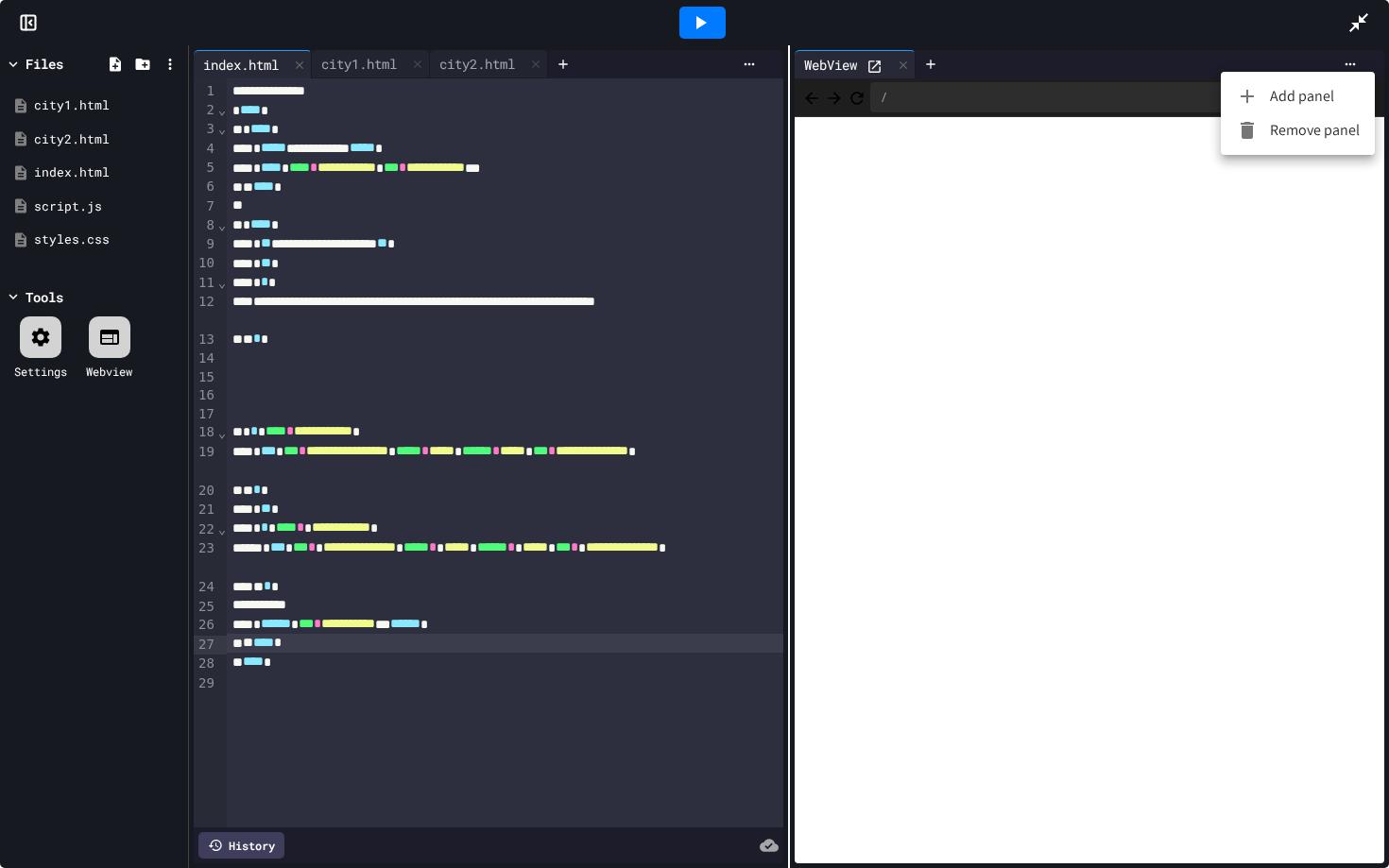
click at [1349, 62] on div at bounding box center [694, 434] width 1389 height 868
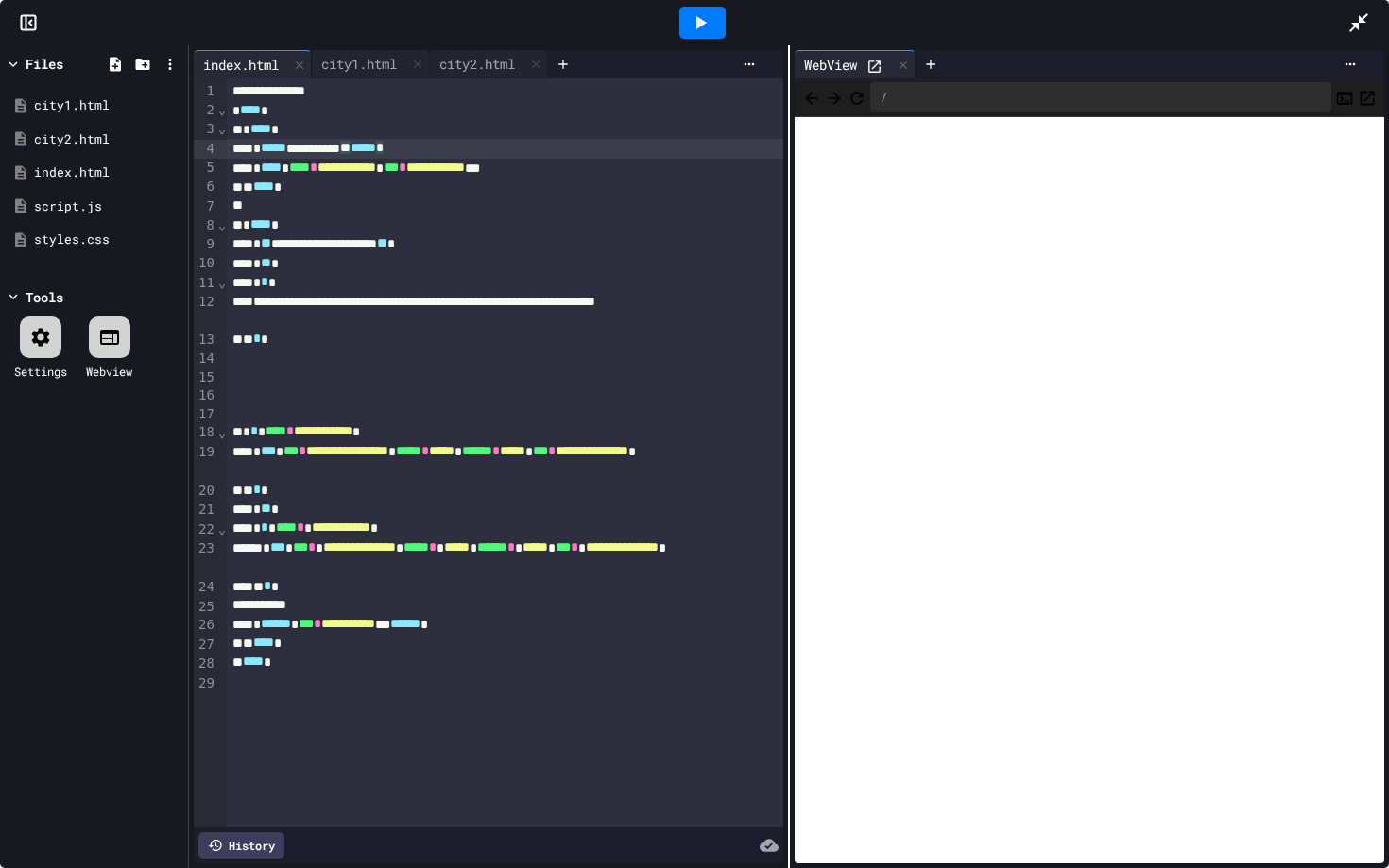
click at [535, 150] on div "**********" at bounding box center [505, 148] width 557 height 19
click at [485, 66] on div "city2.html" at bounding box center [477, 64] width 94 height 20
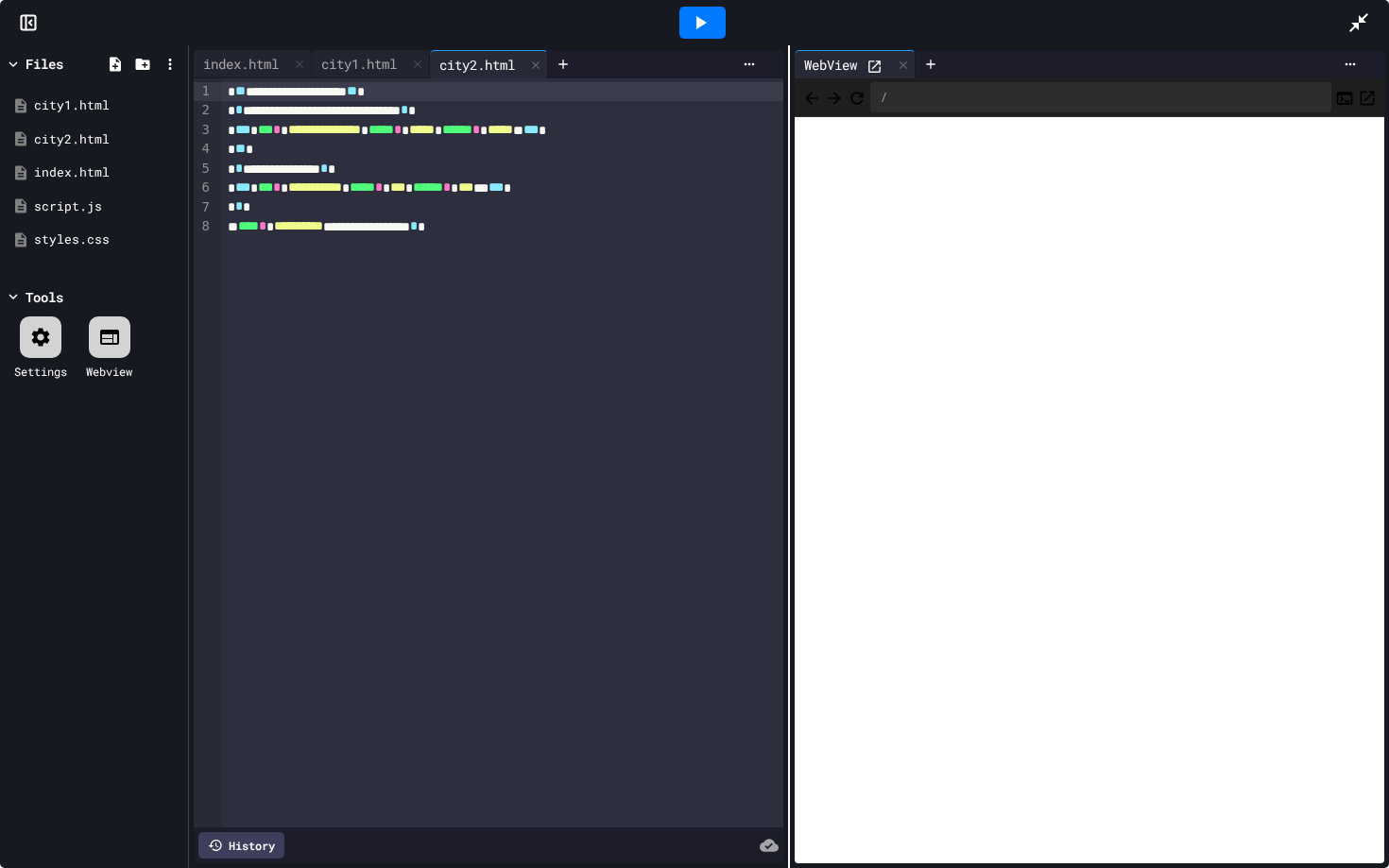
click at [713, 30] on div at bounding box center [702, 23] width 46 height 32
click at [362, 67] on div "city1.html" at bounding box center [359, 64] width 94 height 20
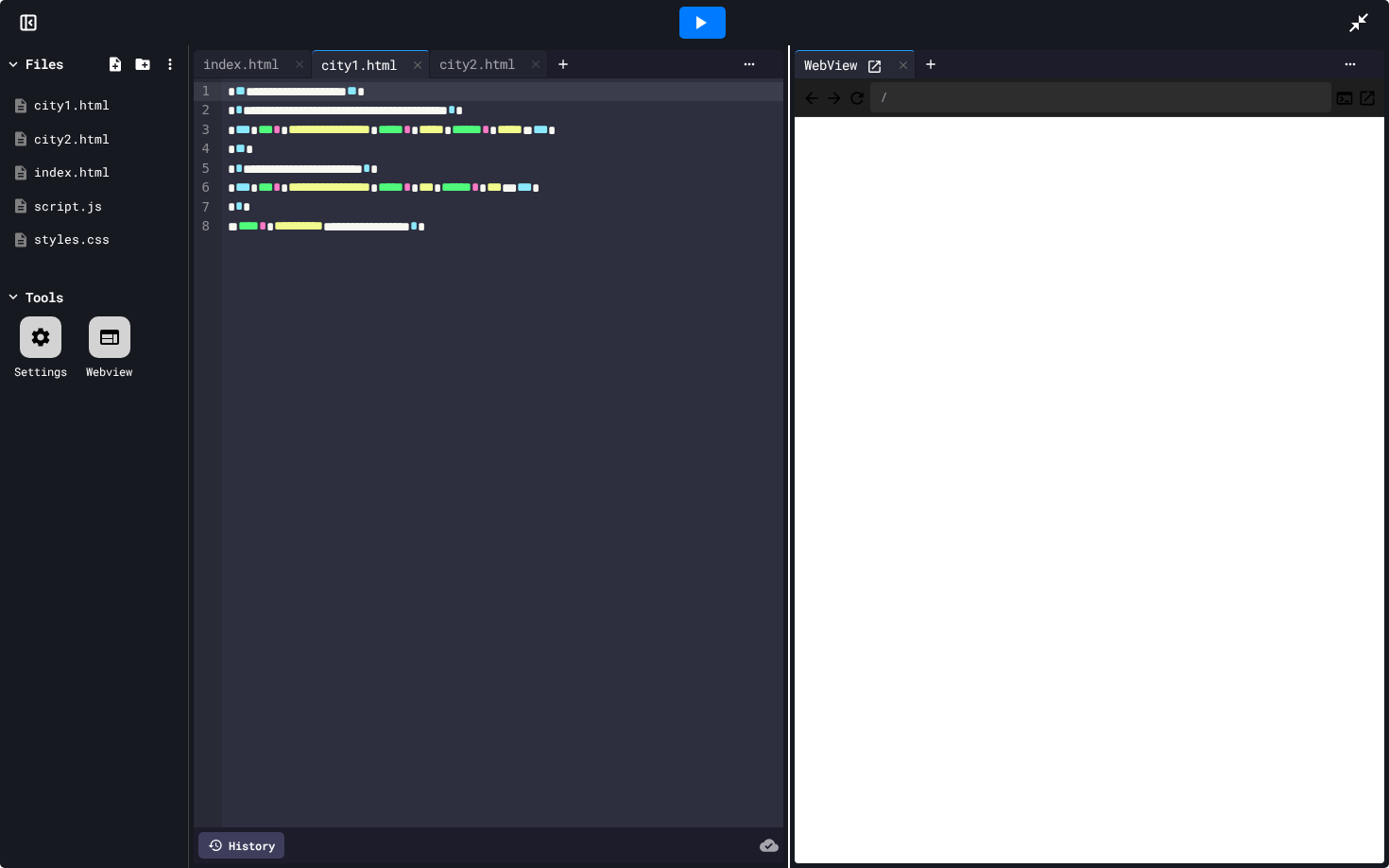
click at [697, 36] on div at bounding box center [702, 23] width 46 height 32
click at [252, 69] on div "index.html" at bounding box center [241, 64] width 94 height 20
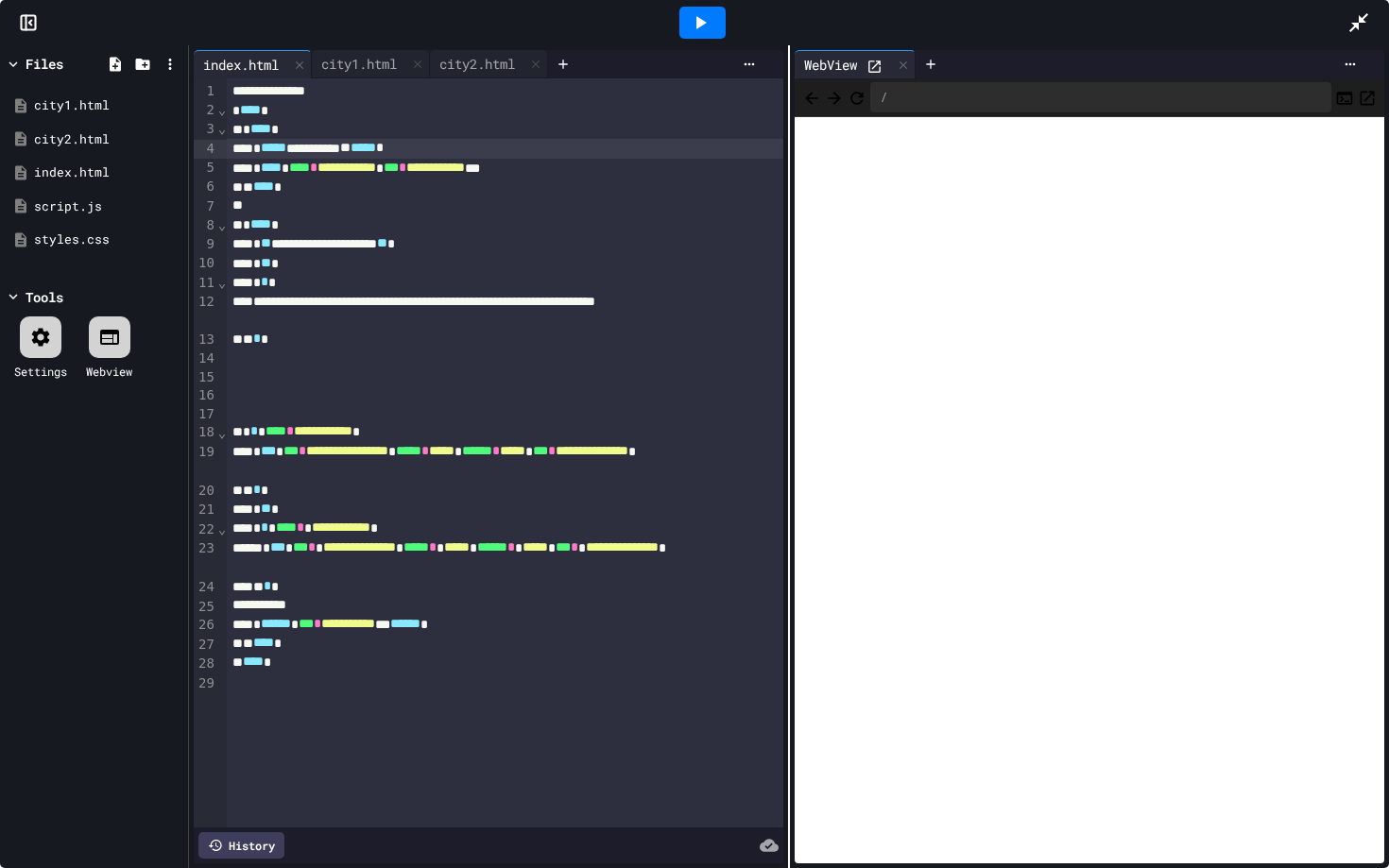
click at [455, 245] on div "**********" at bounding box center [505, 243] width 557 height 19
click at [508, 248] on div "**********" at bounding box center [505, 243] width 557 height 19
click at [709, 31] on icon at bounding box center [700, 23] width 23 height 23
click at [517, 246] on div "**********" at bounding box center [505, 243] width 557 height 19
click at [708, 17] on icon at bounding box center [700, 23] width 23 height 23
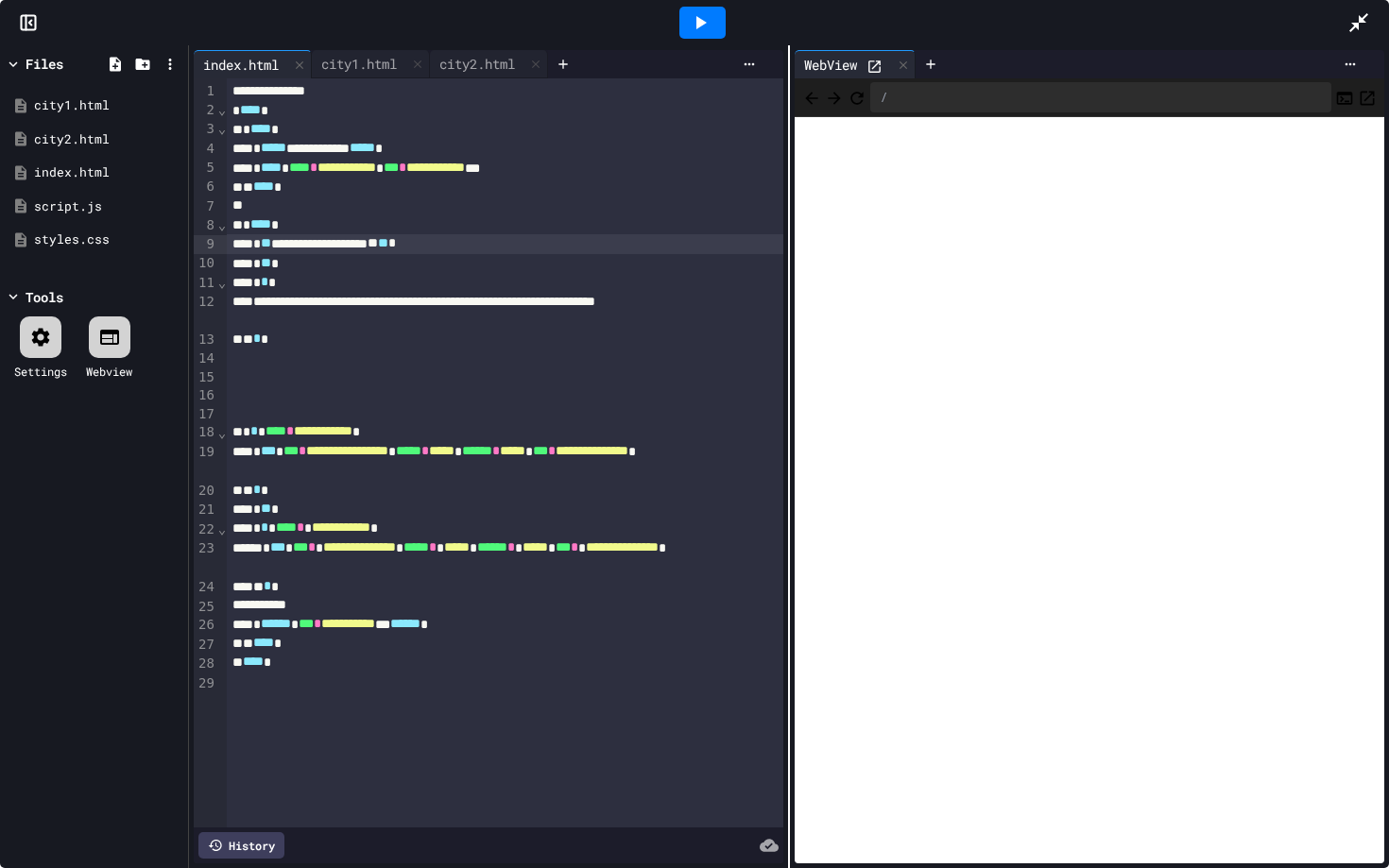
click at [313, 370] on div at bounding box center [505, 376] width 557 height 19
click at [322, 476] on div "**********" at bounding box center [505, 461] width 557 height 39
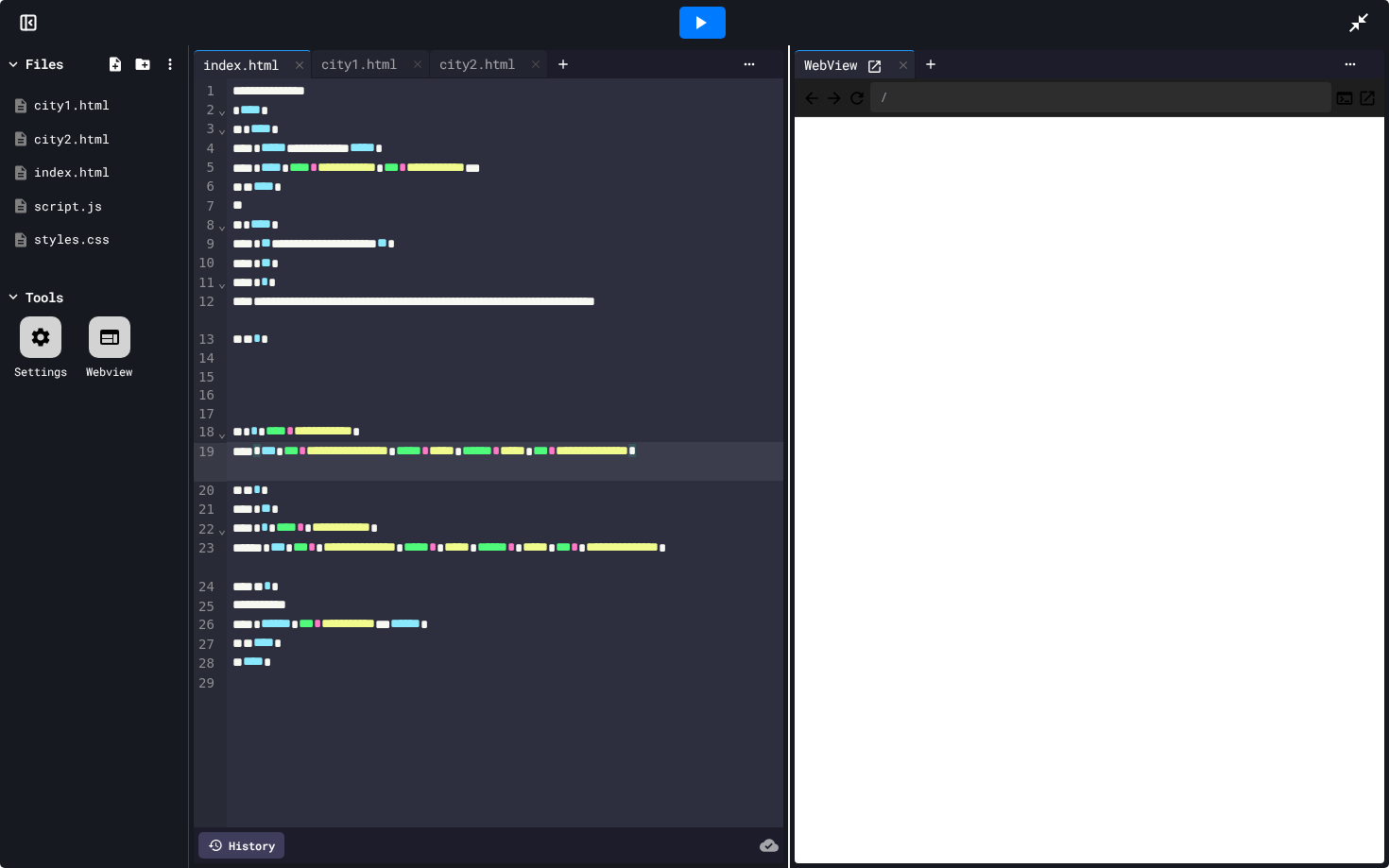
click at [365, 474] on div "**********" at bounding box center [505, 461] width 557 height 39
click at [310, 492] on div "** * *" at bounding box center [505, 490] width 557 height 19
click at [702, 30] on icon at bounding box center [700, 23] width 23 height 23
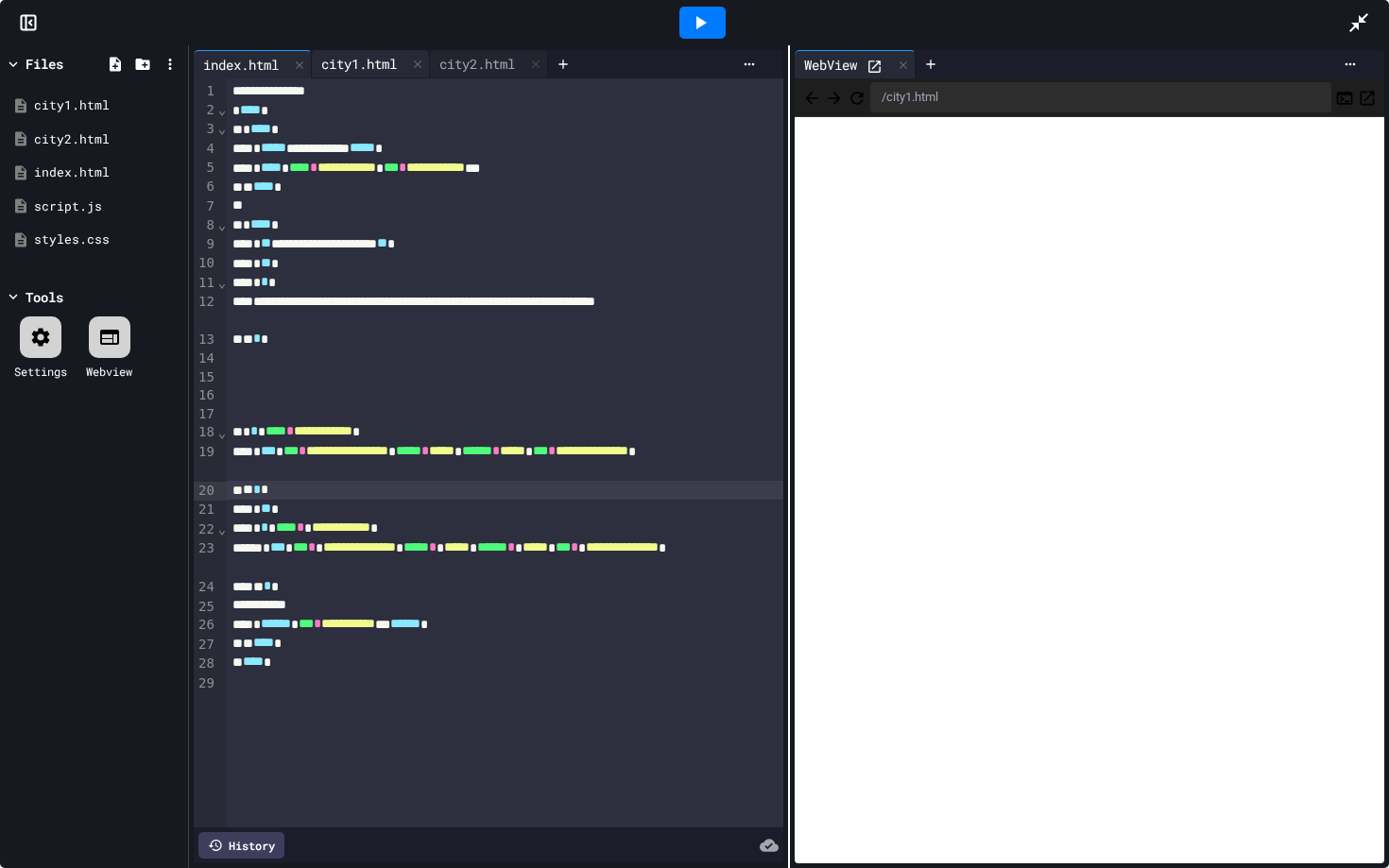
click at [352, 66] on div "city1.html" at bounding box center [359, 64] width 94 height 20
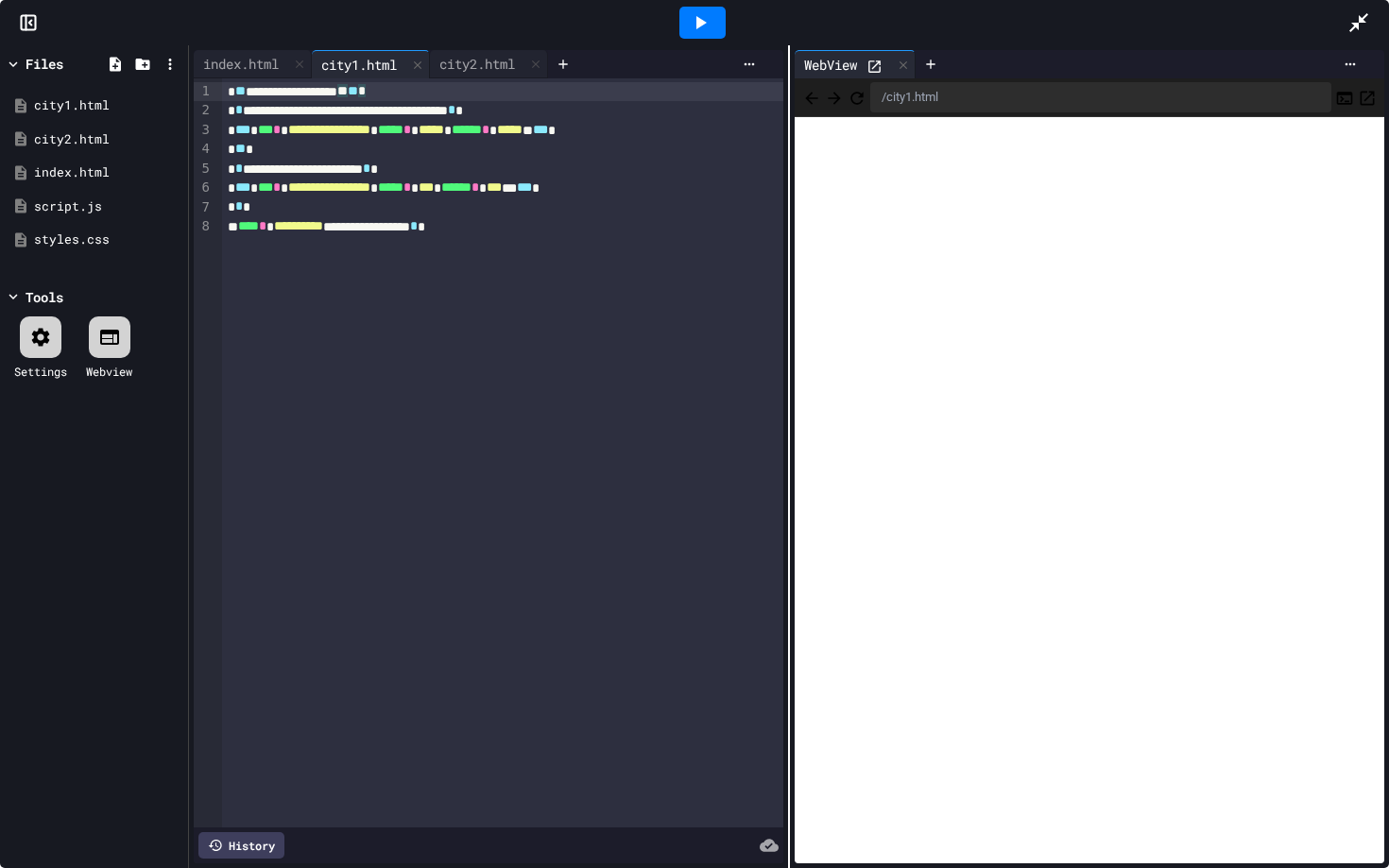
click at [473, 86] on div "**********" at bounding box center [502, 91] width 561 height 19
click at [689, 24] on icon at bounding box center [700, 23] width 23 height 23
click at [454, 62] on div "city2.html" at bounding box center [477, 64] width 94 height 20
click at [341, 62] on div "city1.html" at bounding box center [359, 64] width 94 height 20
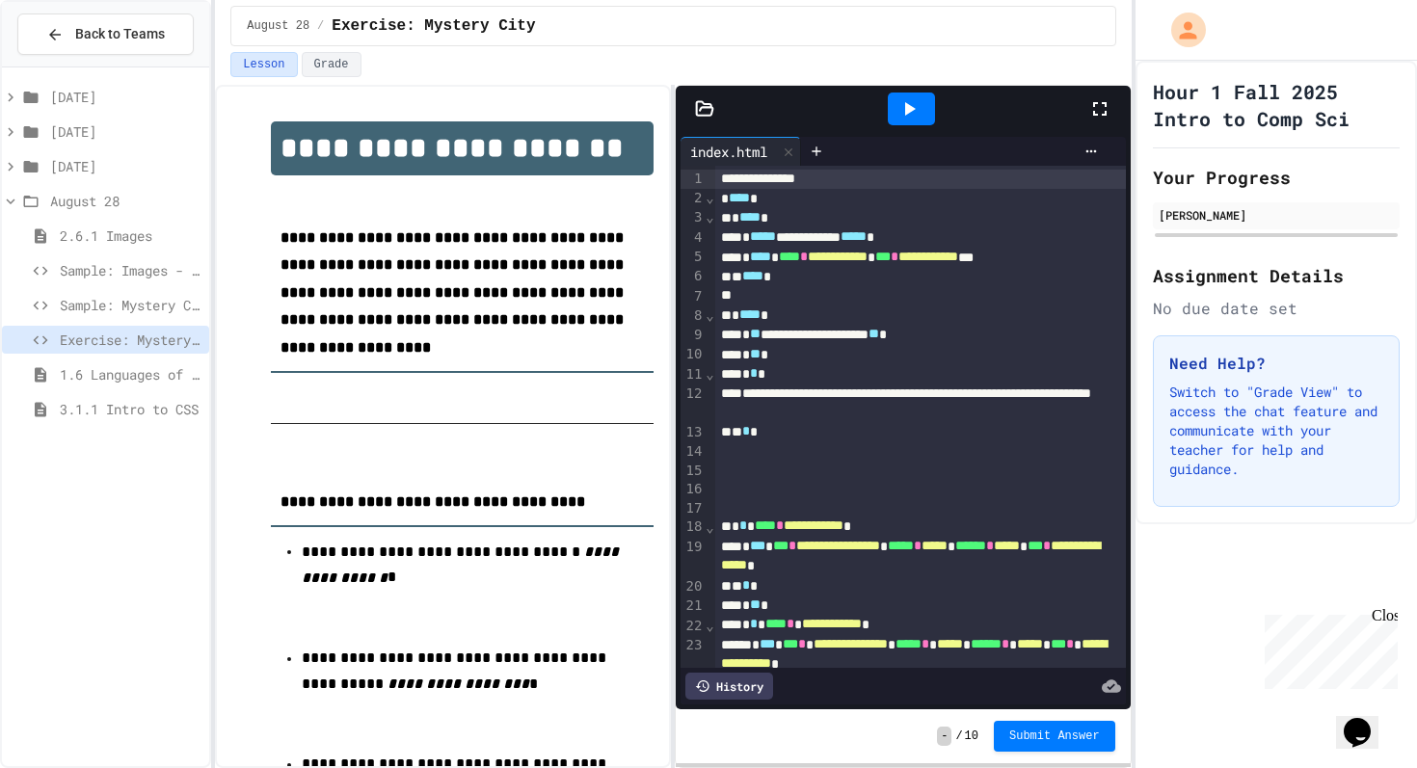
click at [1092, 124] on div at bounding box center [1109, 109] width 42 height 52
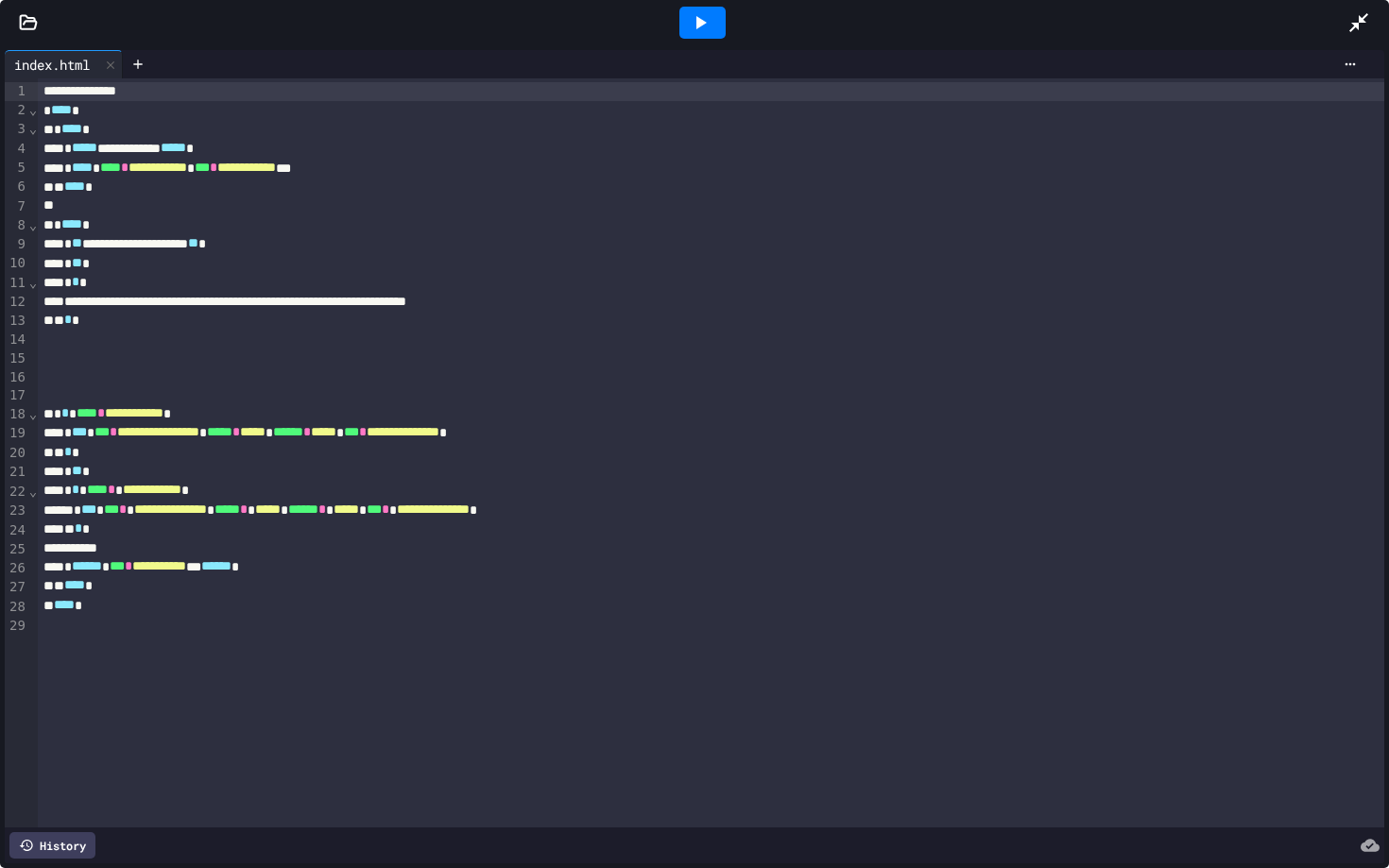
click at [724, 22] on div at bounding box center [702, 23] width 46 height 32
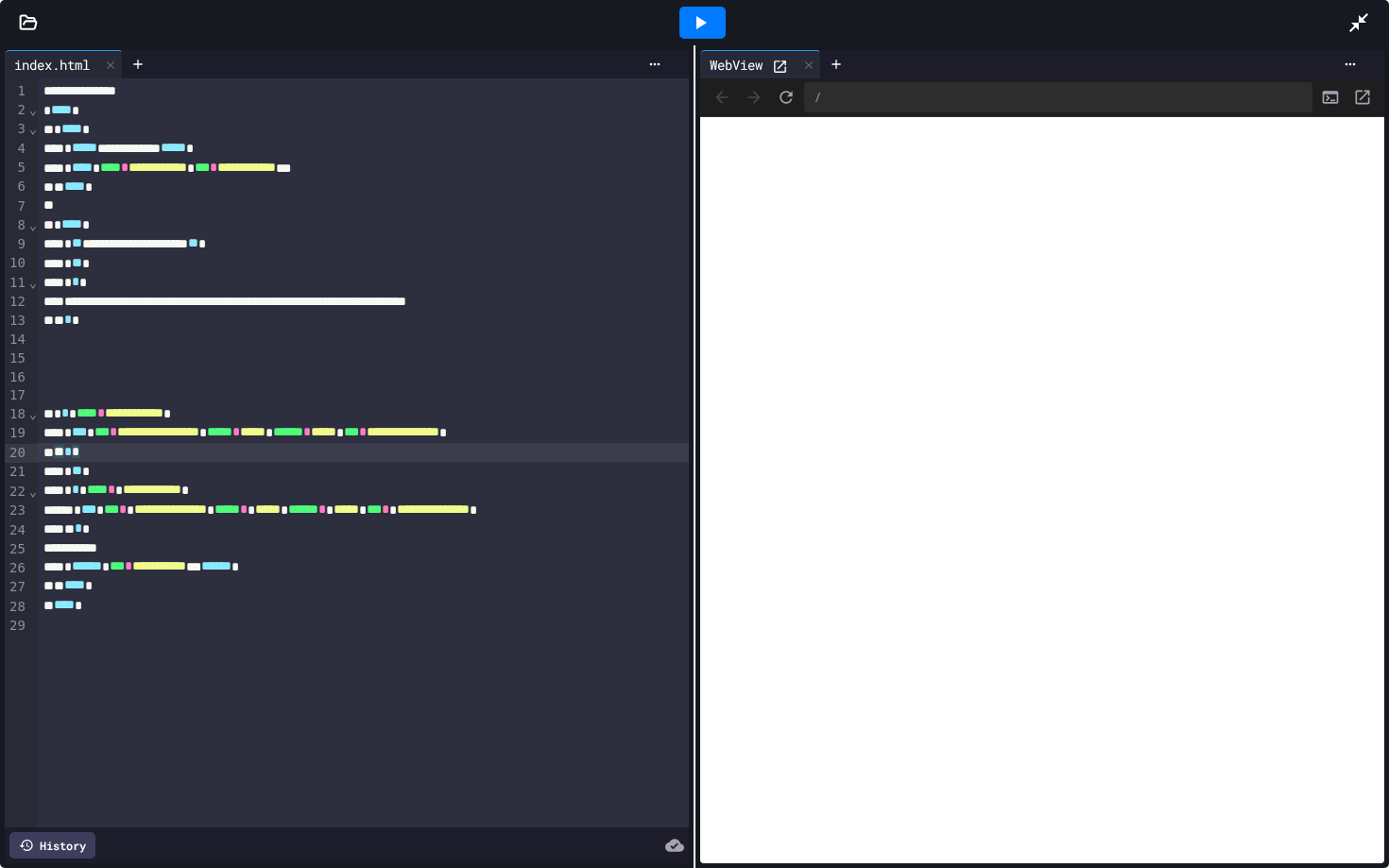
click at [124, 444] on div "** * *" at bounding box center [364, 452] width 651 height 19
click at [144, 452] on div "** * *" at bounding box center [364, 452] width 651 height 19
click at [118, 436] on span "*" at bounding box center [114, 431] width 8 height 13
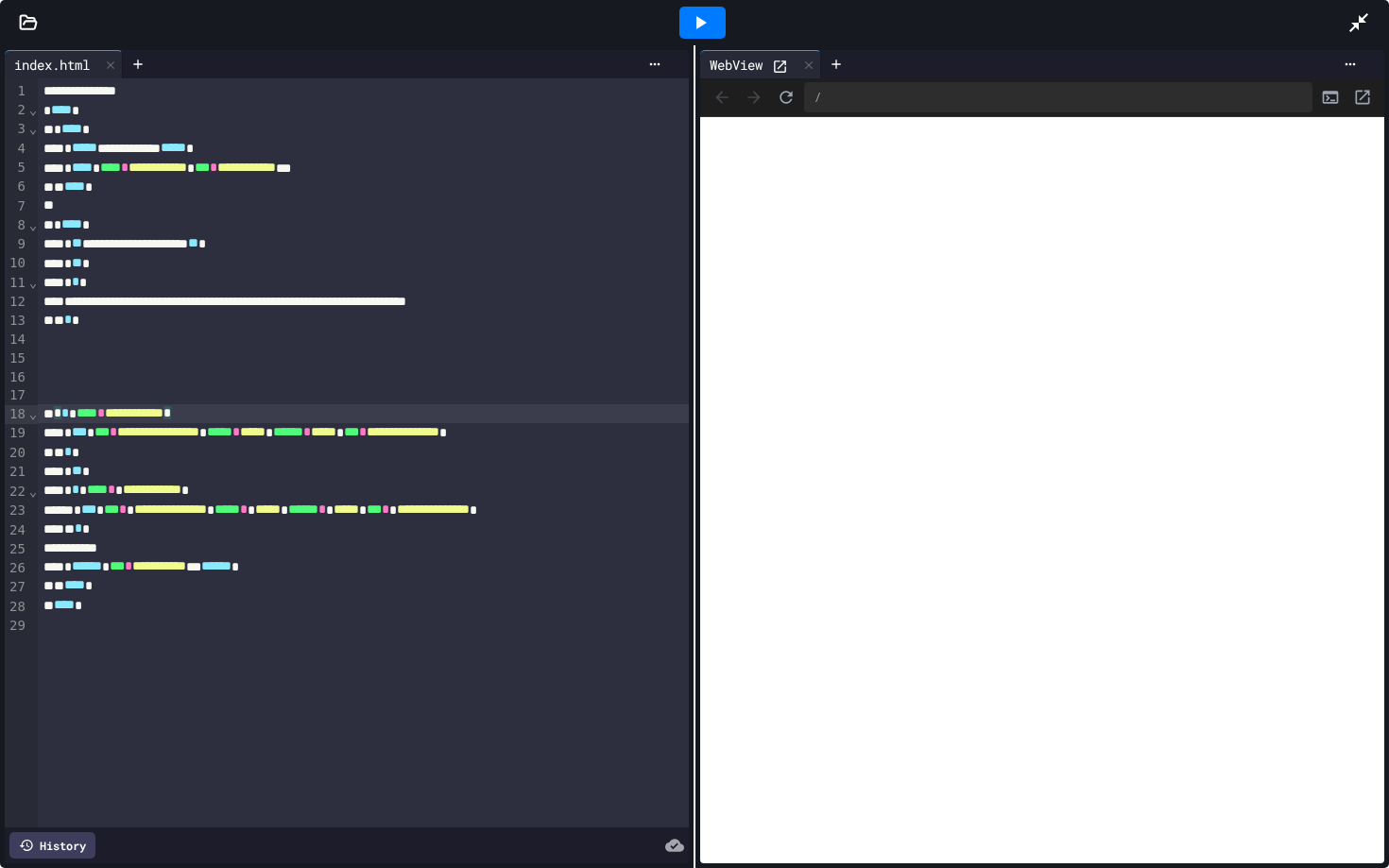
click at [248, 417] on div "**********" at bounding box center [364, 413] width 651 height 19
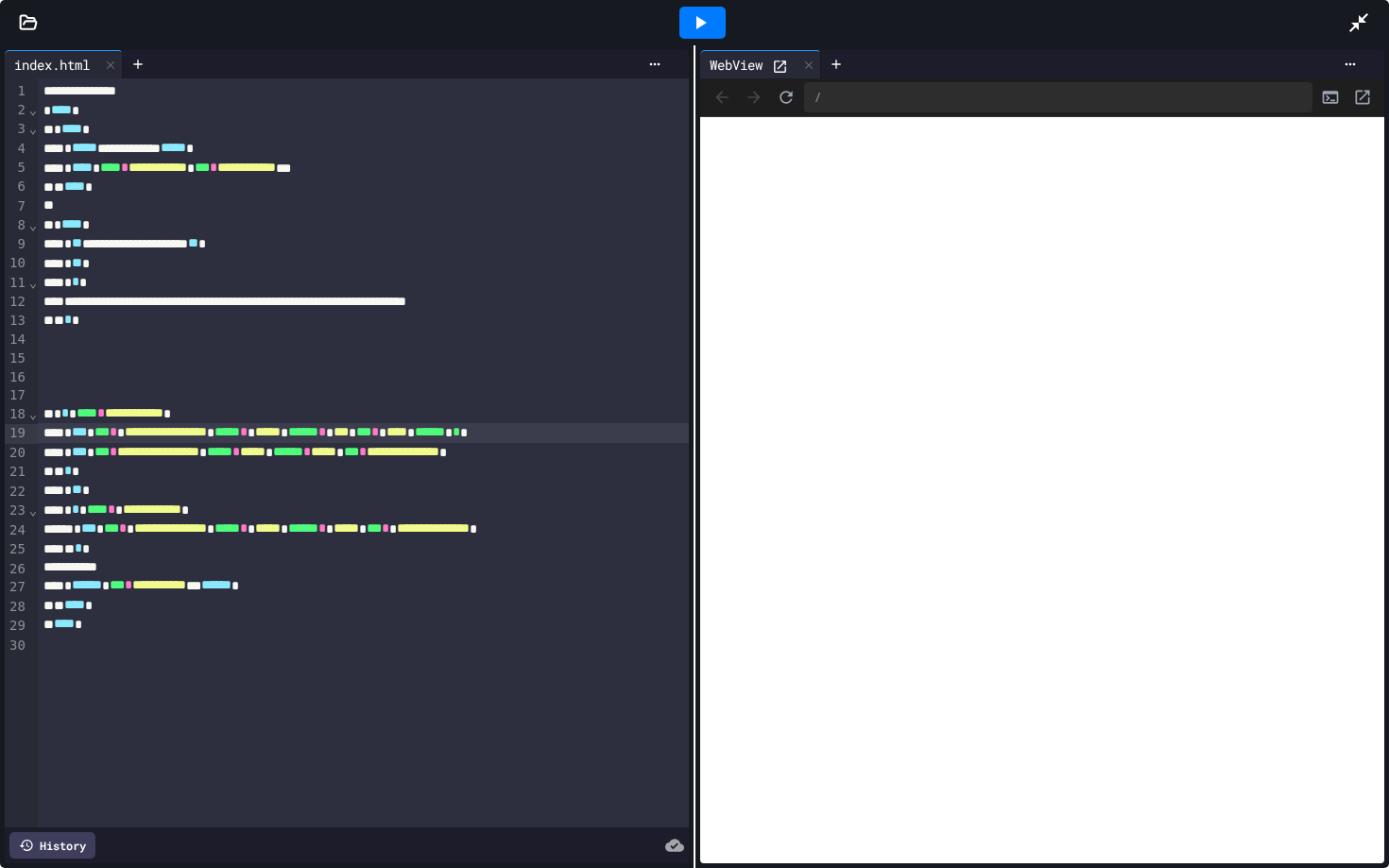
click at [407, 435] on span "****" at bounding box center [396, 431] width 21 height 13
click at [664, 434] on div "**********" at bounding box center [364, 432] width 651 height 19
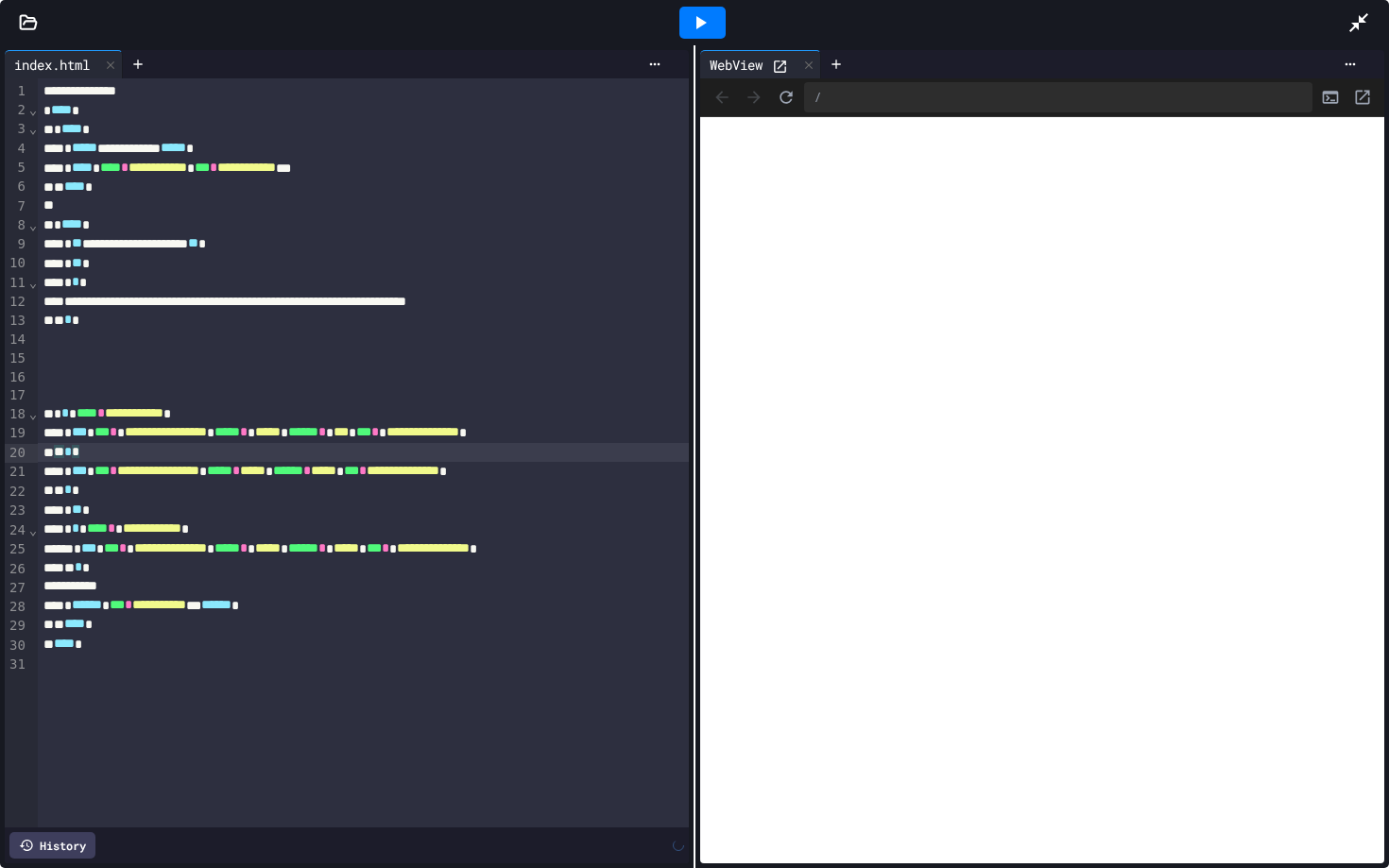
click at [691, 28] on icon at bounding box center [700, 23] width 23 height 23
click at [250, 459] on div "** * *" at bounding box center [364, 452] width 651 height 19
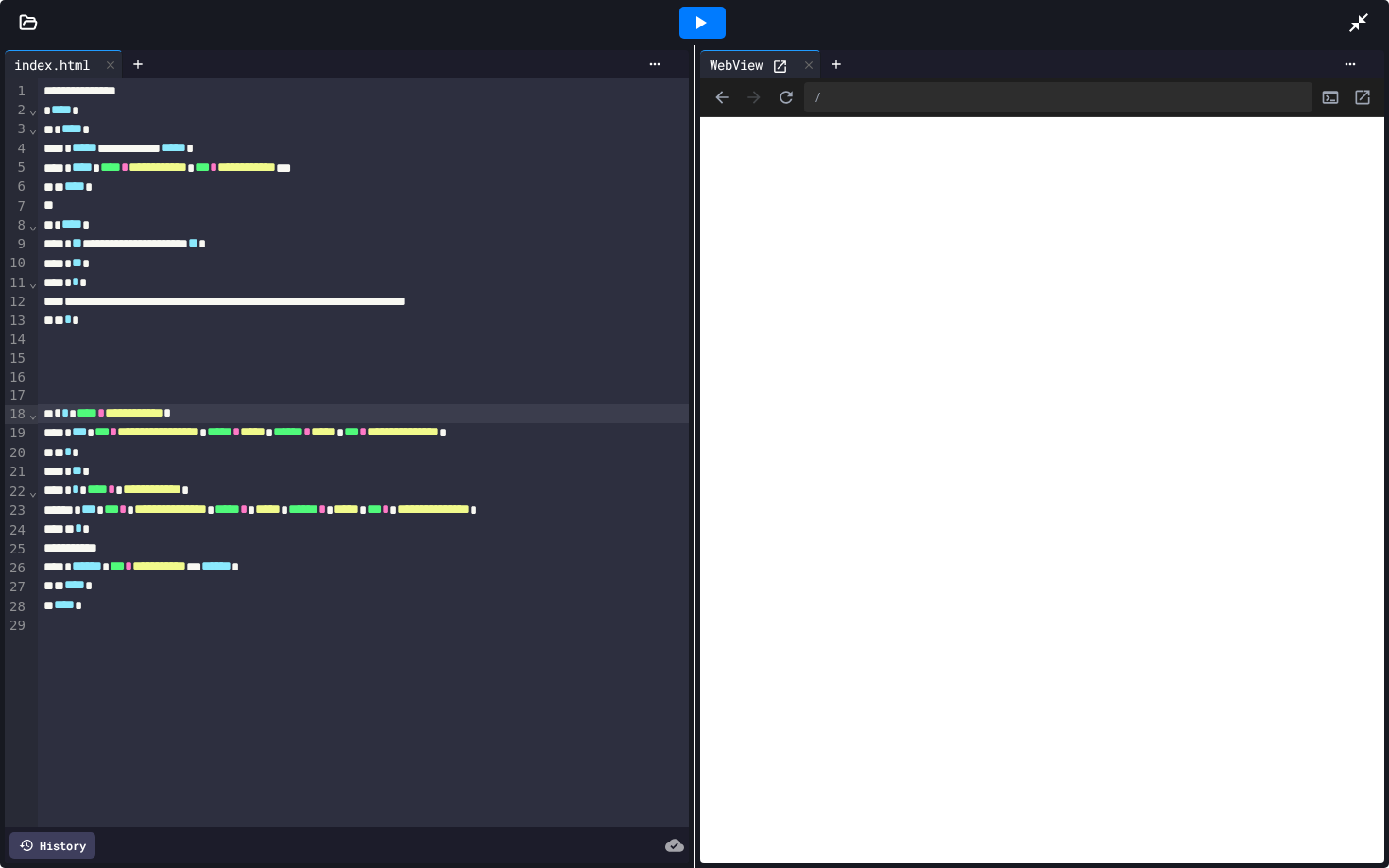
click at [705, 22] on icon at bounding box center [701, 22] width 11 height 13
click at [145, 65] on icon at bounding box center [137, 64] width 15 height 15
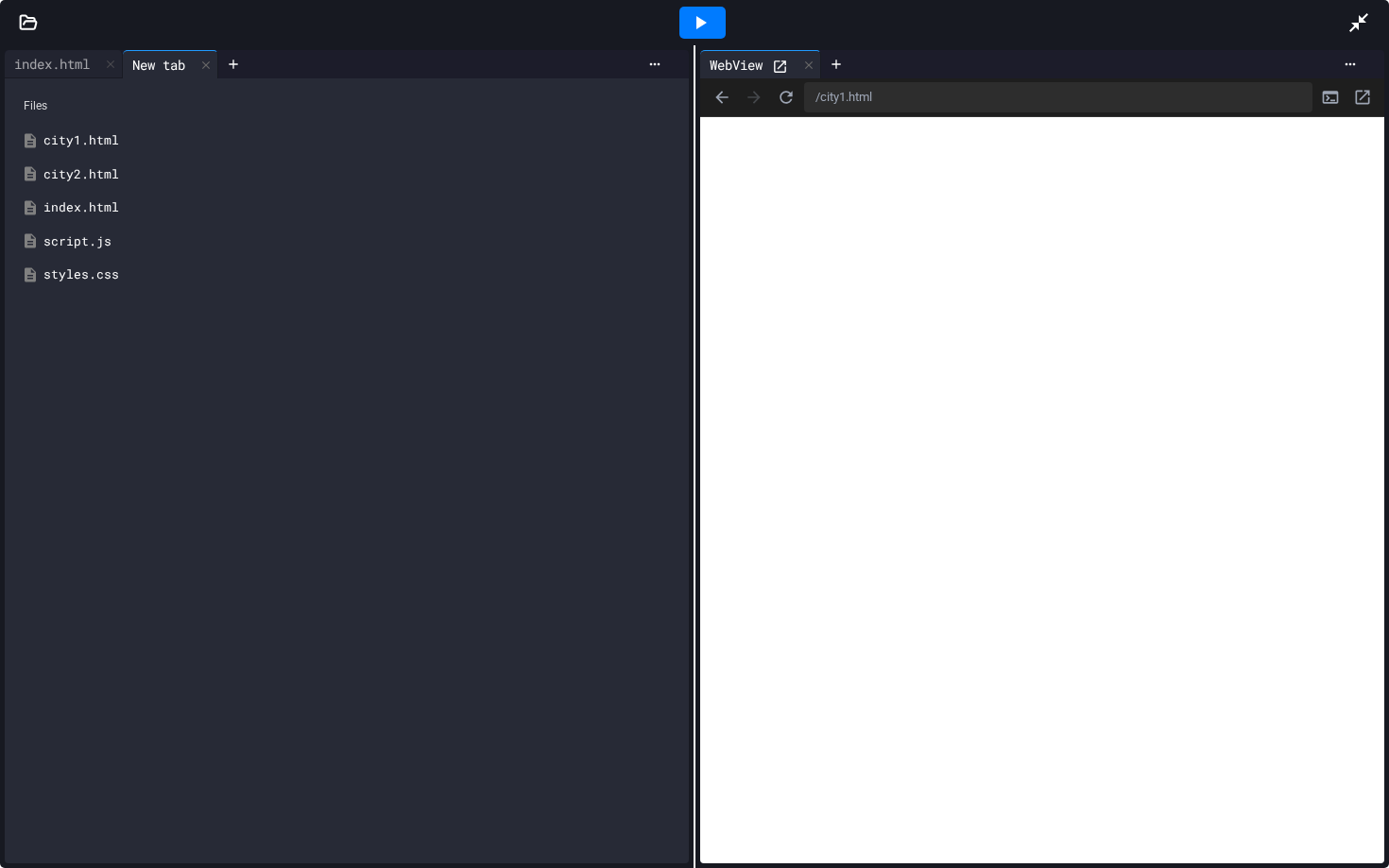
click at [92, 137] on div "city1.html" at bounding box center [360, 140] width 634 height 19
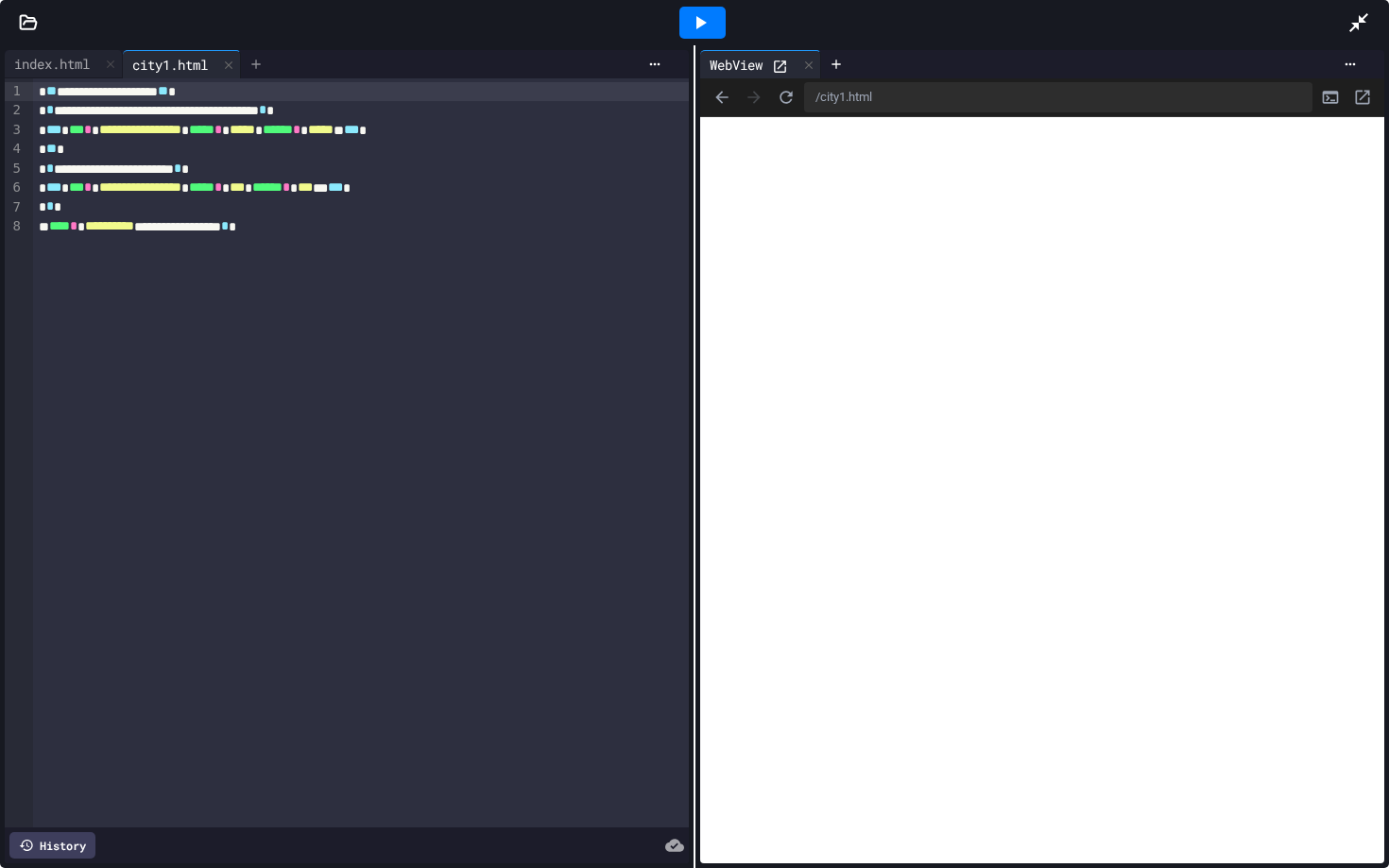
click at [258, 68] on icon at bounding box center [255, 64] width 15 height 15
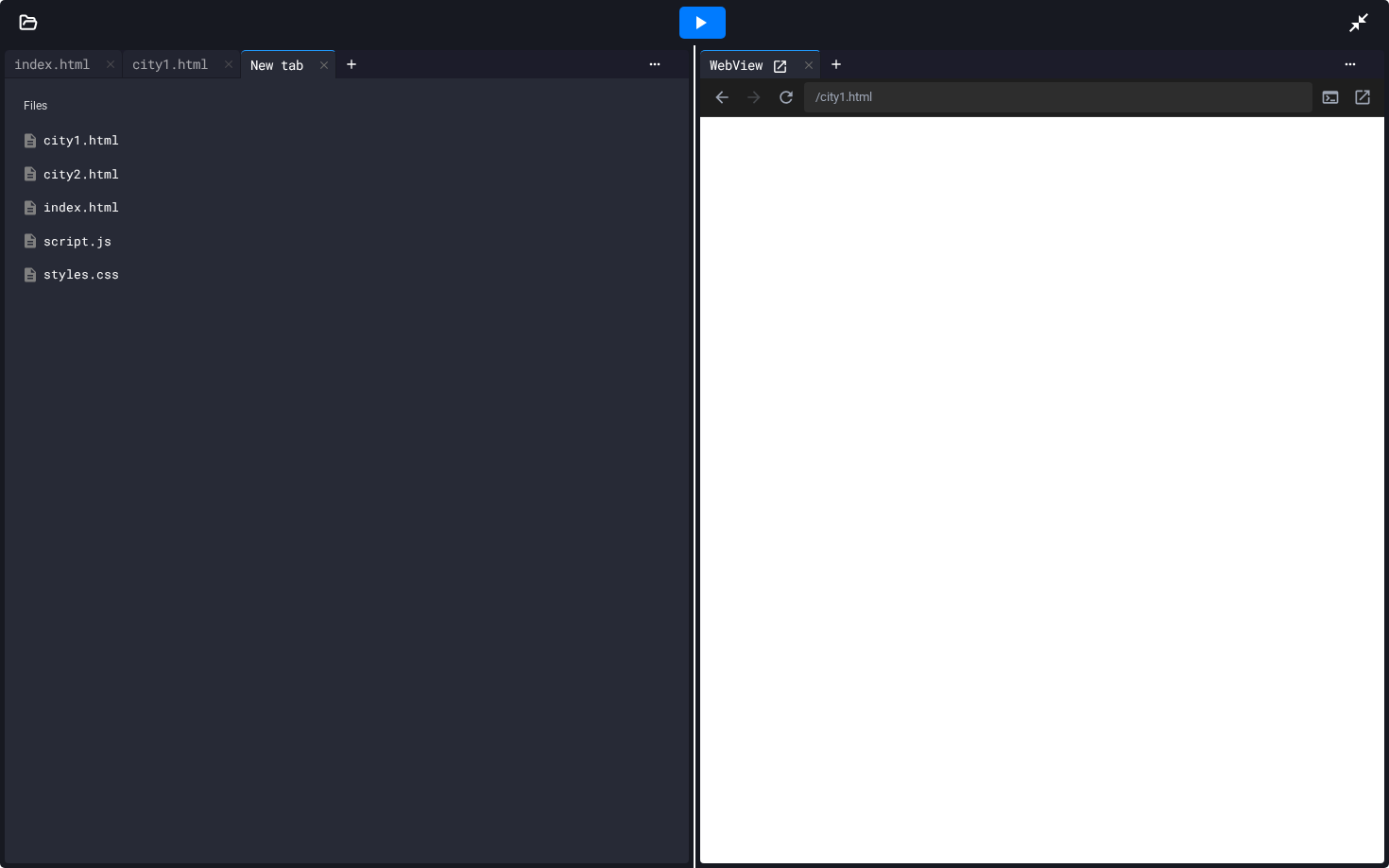
click at [110, 174] on div "city2.html" at bounding box center [360, 174] width 634 height 19
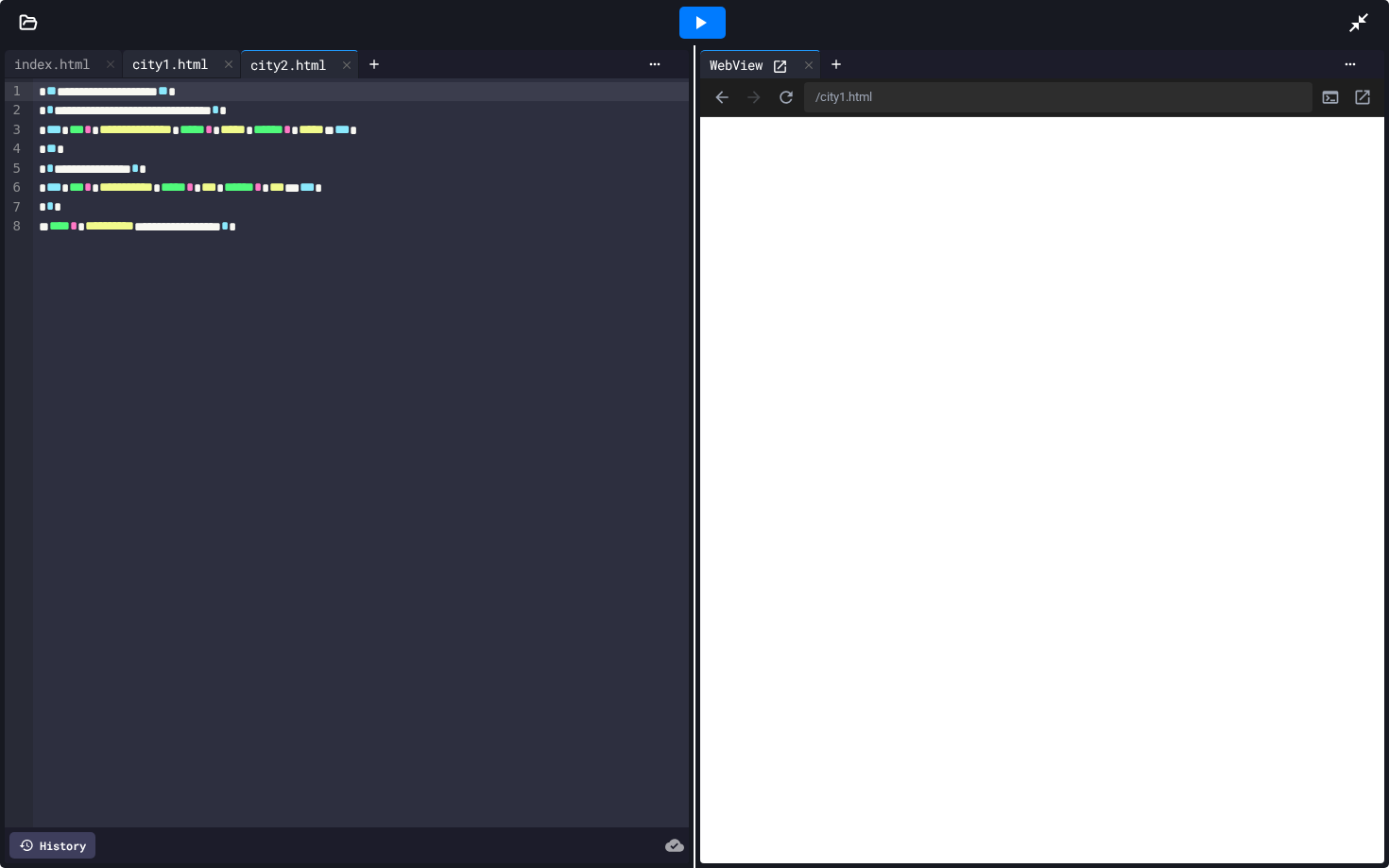
click at [183, 62] on div "city1.html" at bounding box center [170, 64] width 94 height 20
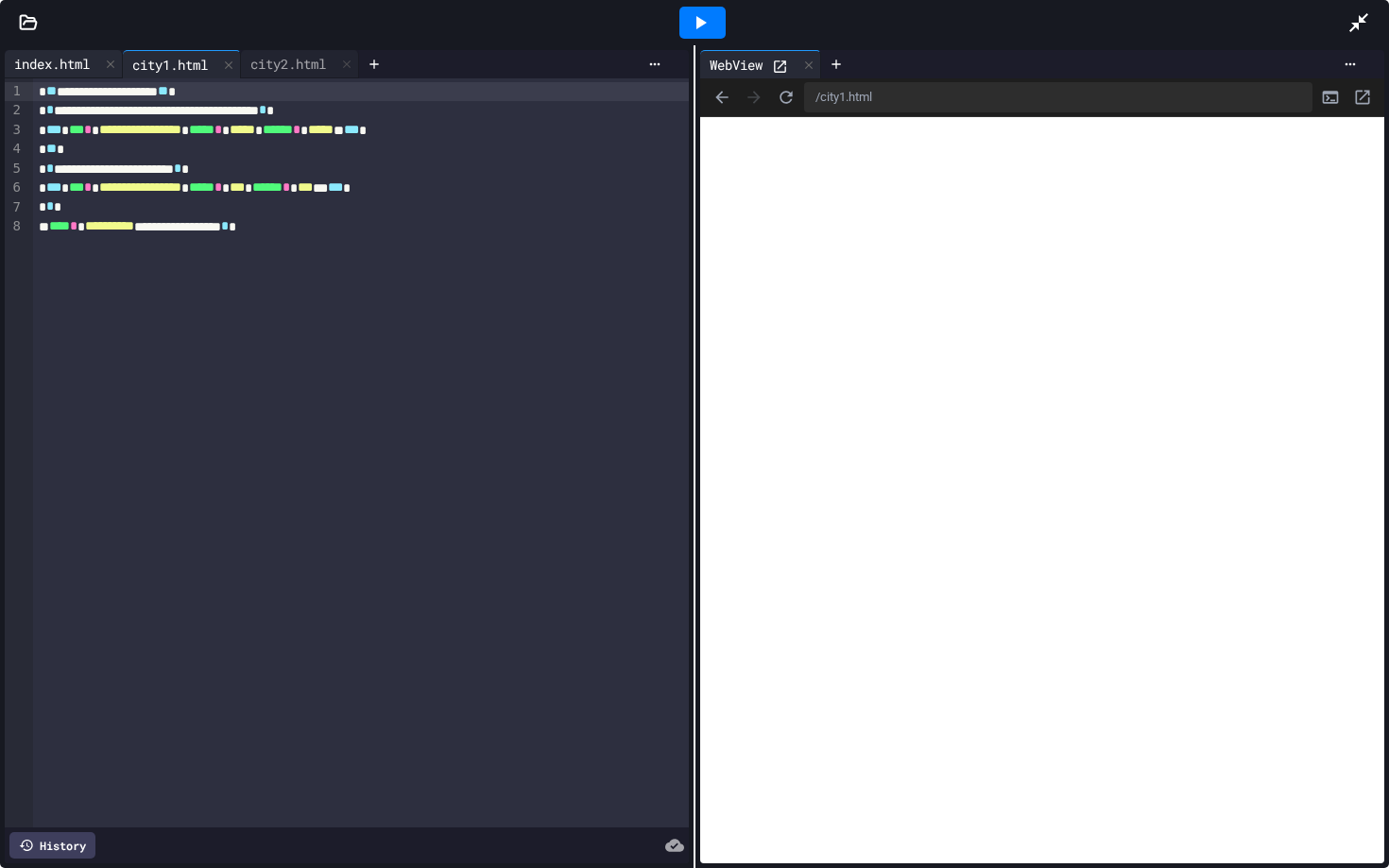
click at [70, 66] on div "index.html" at bounding box center [52, 64] width 94 height 20
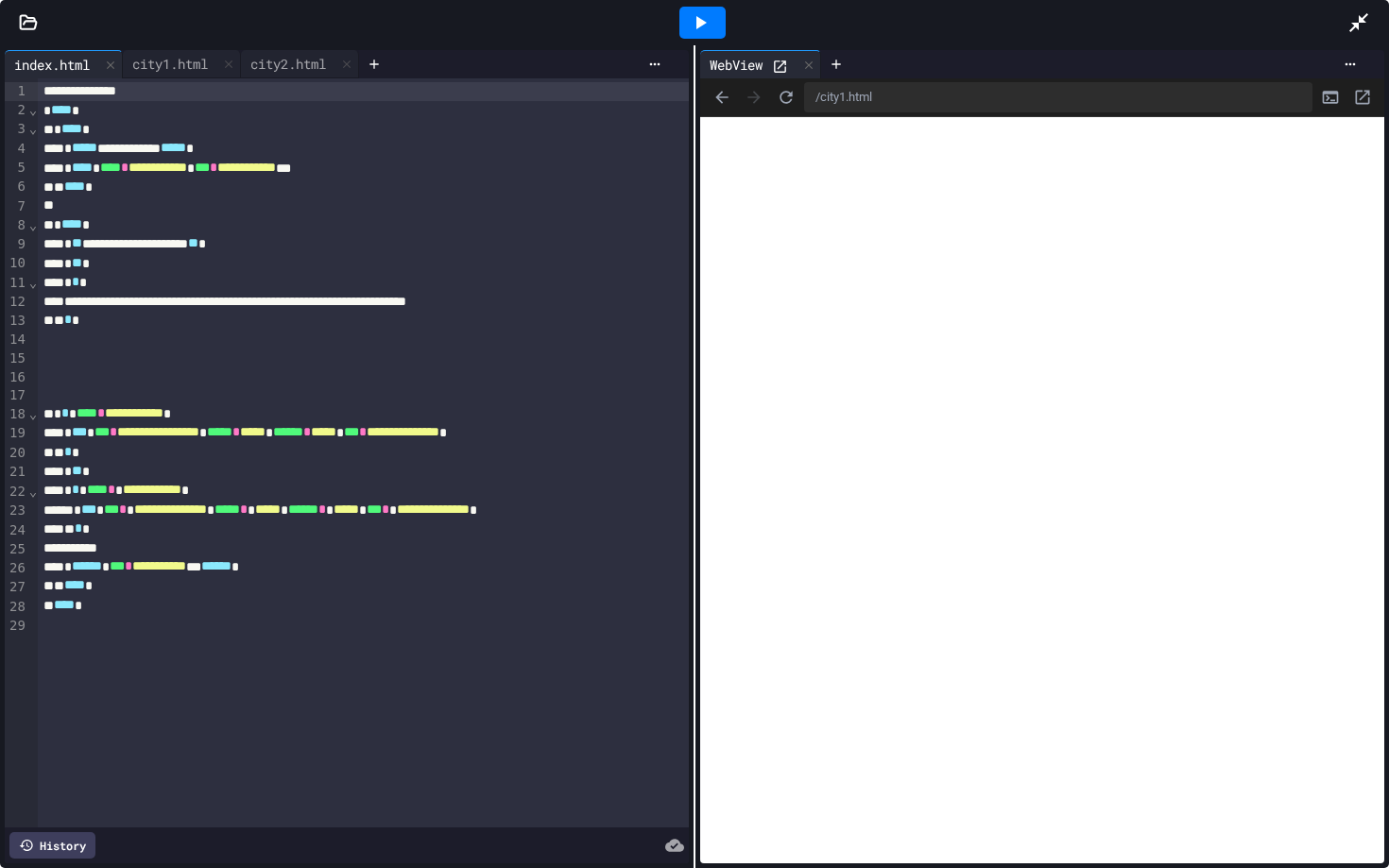
click at [128, 323] on div "** * *" at bounding box center [364, 319] width 651 height 19
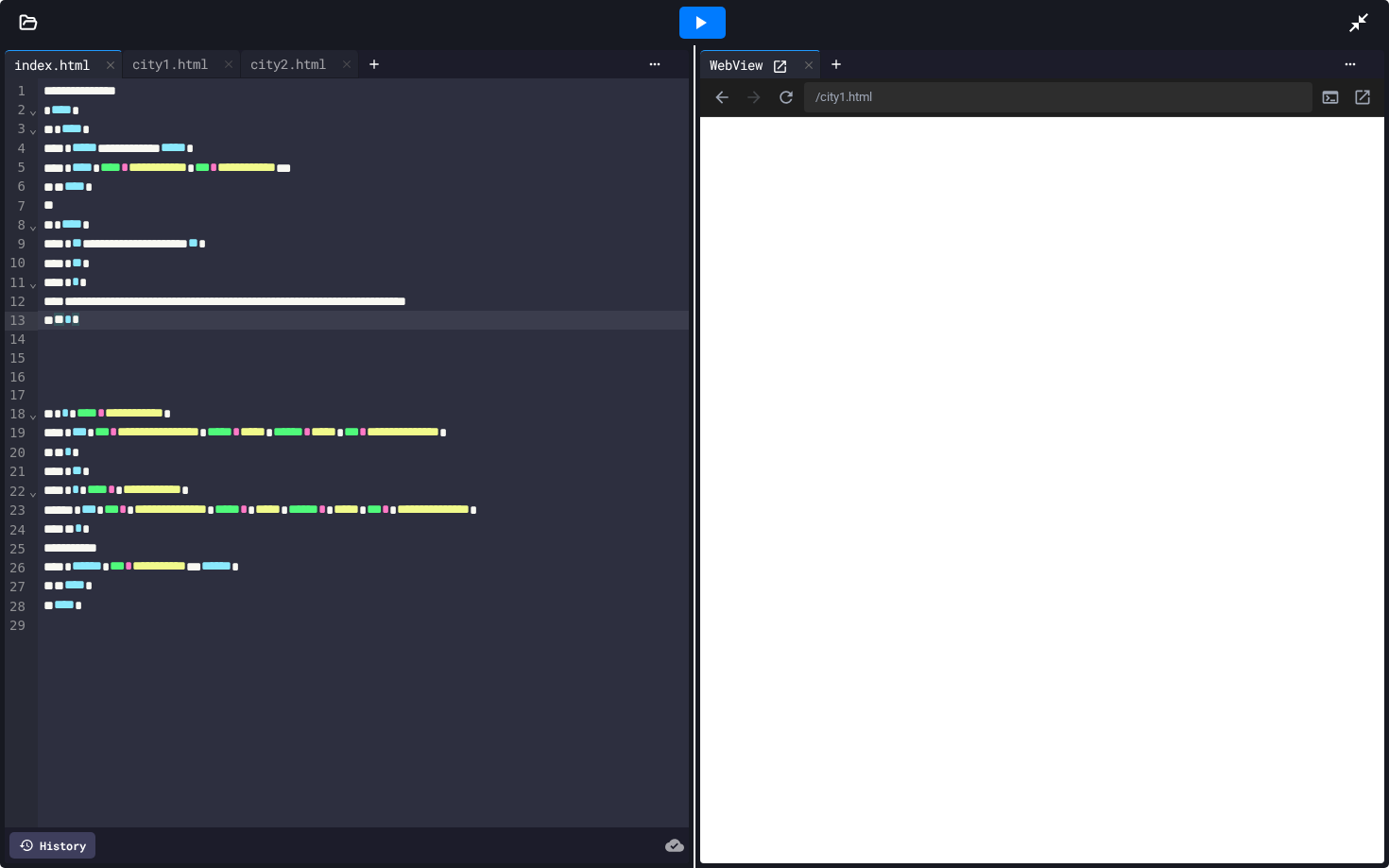
click at [156, 476] on div "* ** *" at bounding box center [364, 470] width 651 height 19
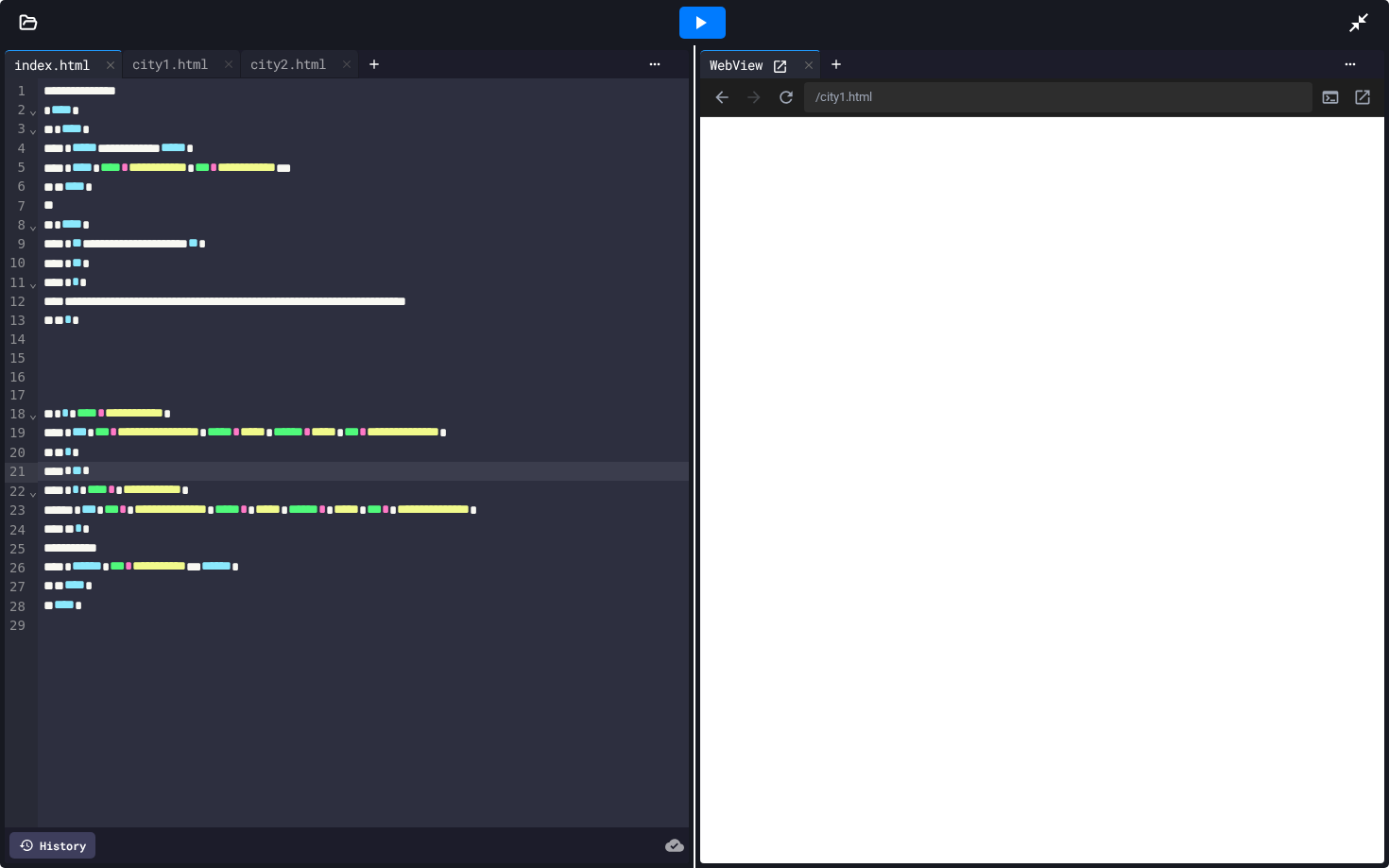
click at [715, 26] on div at bounding box center [702, 23] width 46 height 32
click at [124, 457] on div "** * *" at bounding box center [364, 452] width 651 height 19
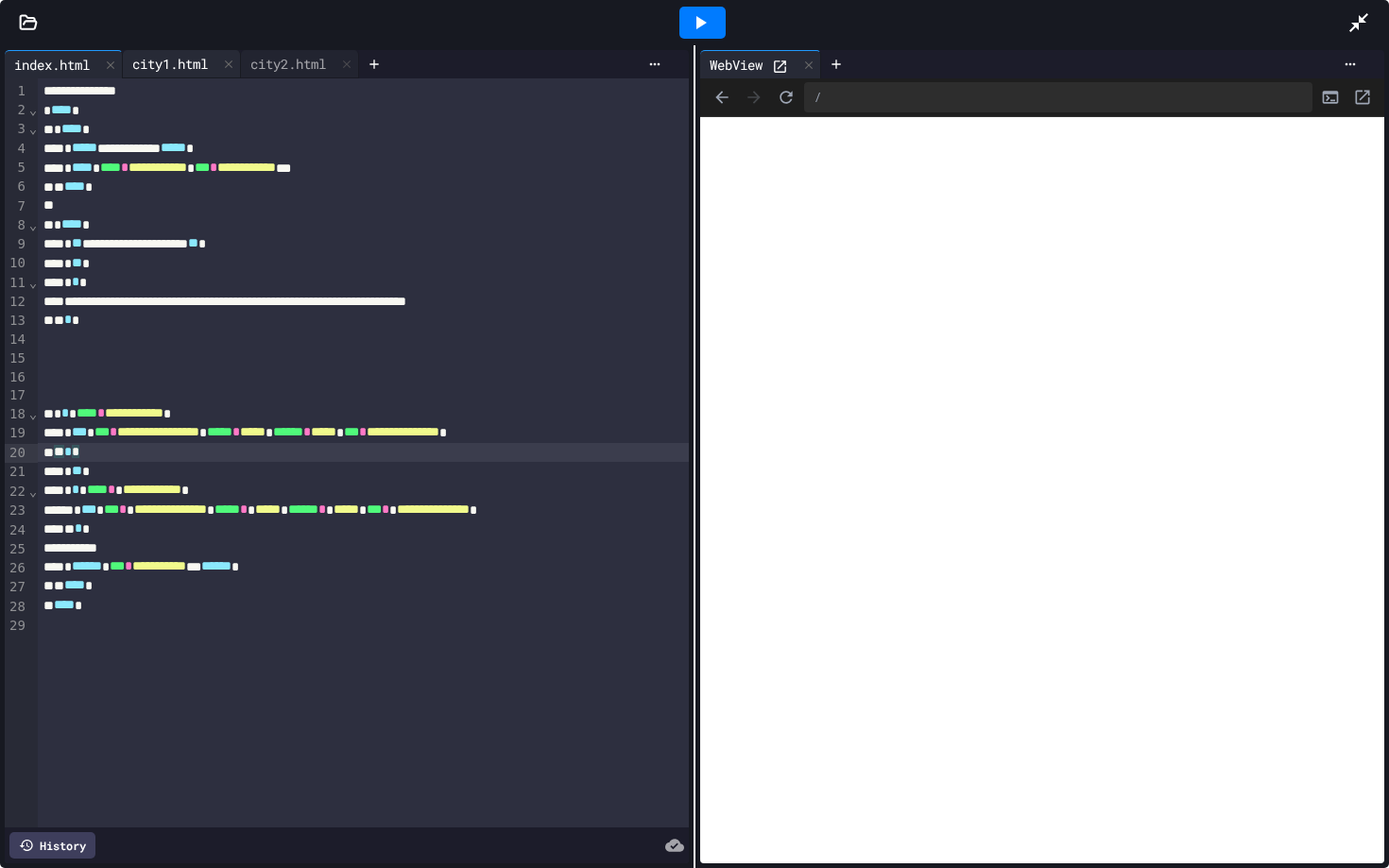
click at [175, 66] on div "city1.html" at bounding box center [170, 64] width 94 height 20
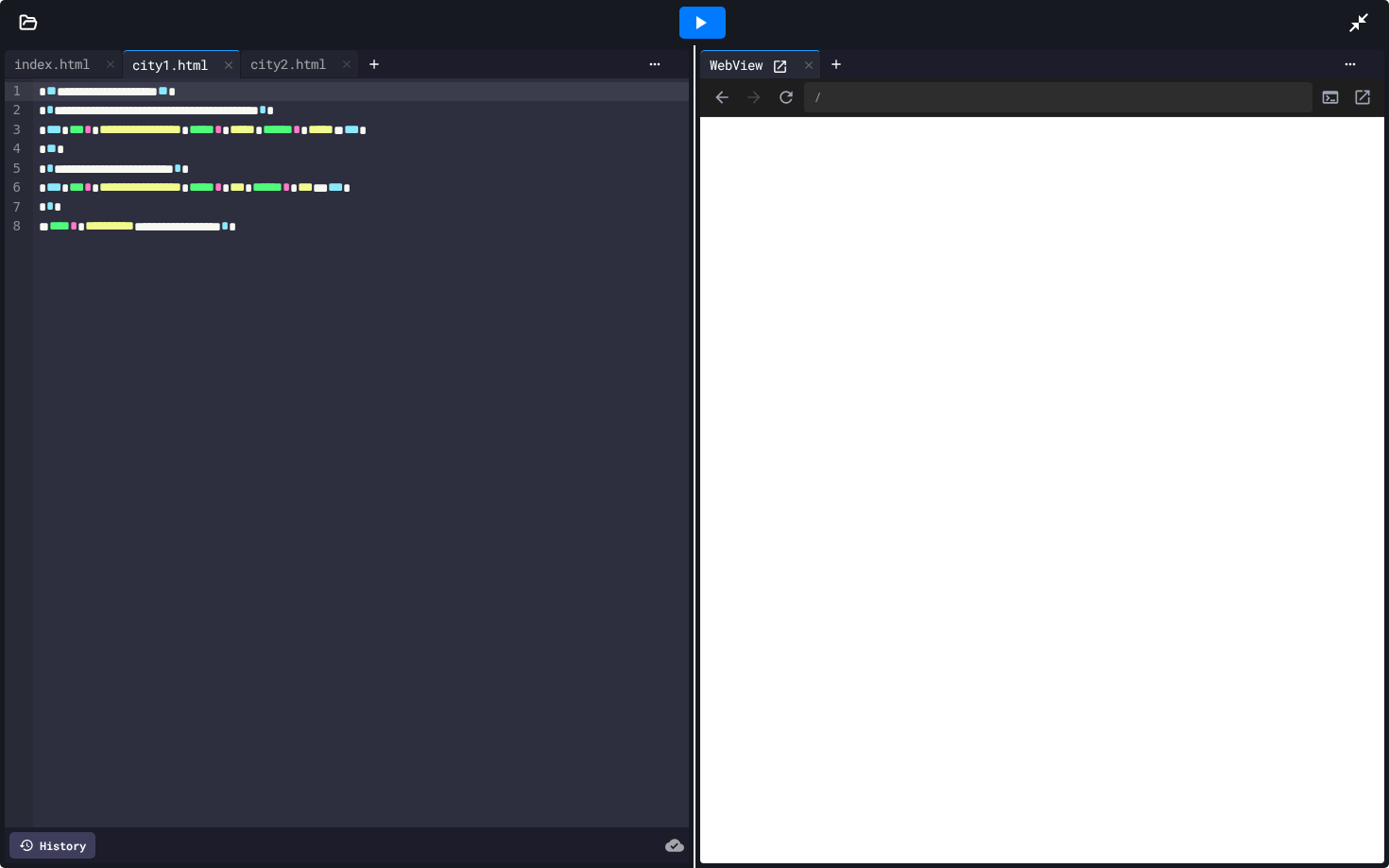
click at [532, 135] on div "**********" at bounding box center [361, 129] width 656 height 19
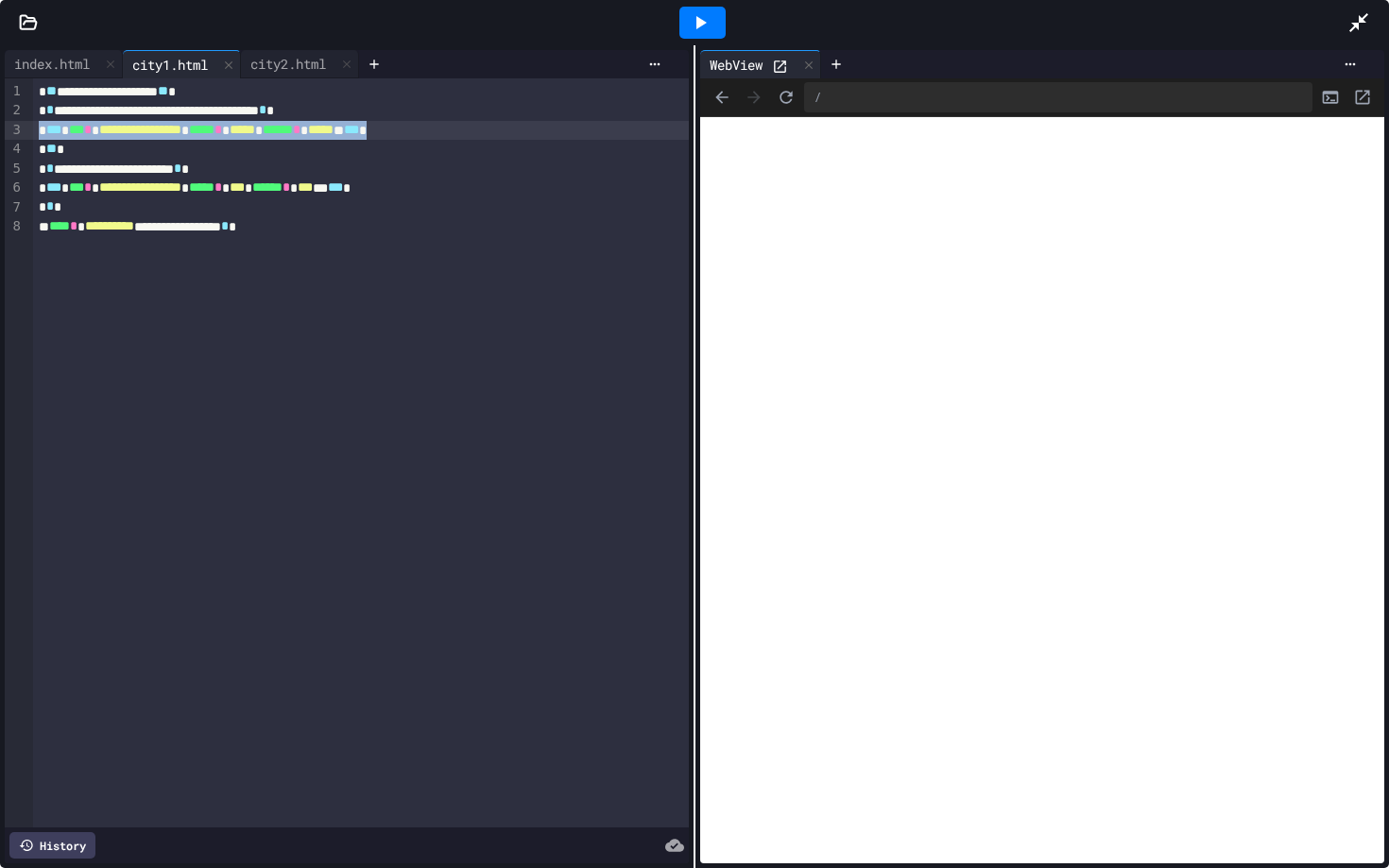
drag, startPoint x: 529, startPoint y: 133, endPoint x: 38, endPoint y: 131, distance: 491.0
click at [38, 131] on div "**********" at bounding box center [361, 129] width 656 height 19
click at [53, 73] on div "index.html" at bounding box center [64, 64] width 118 height 28
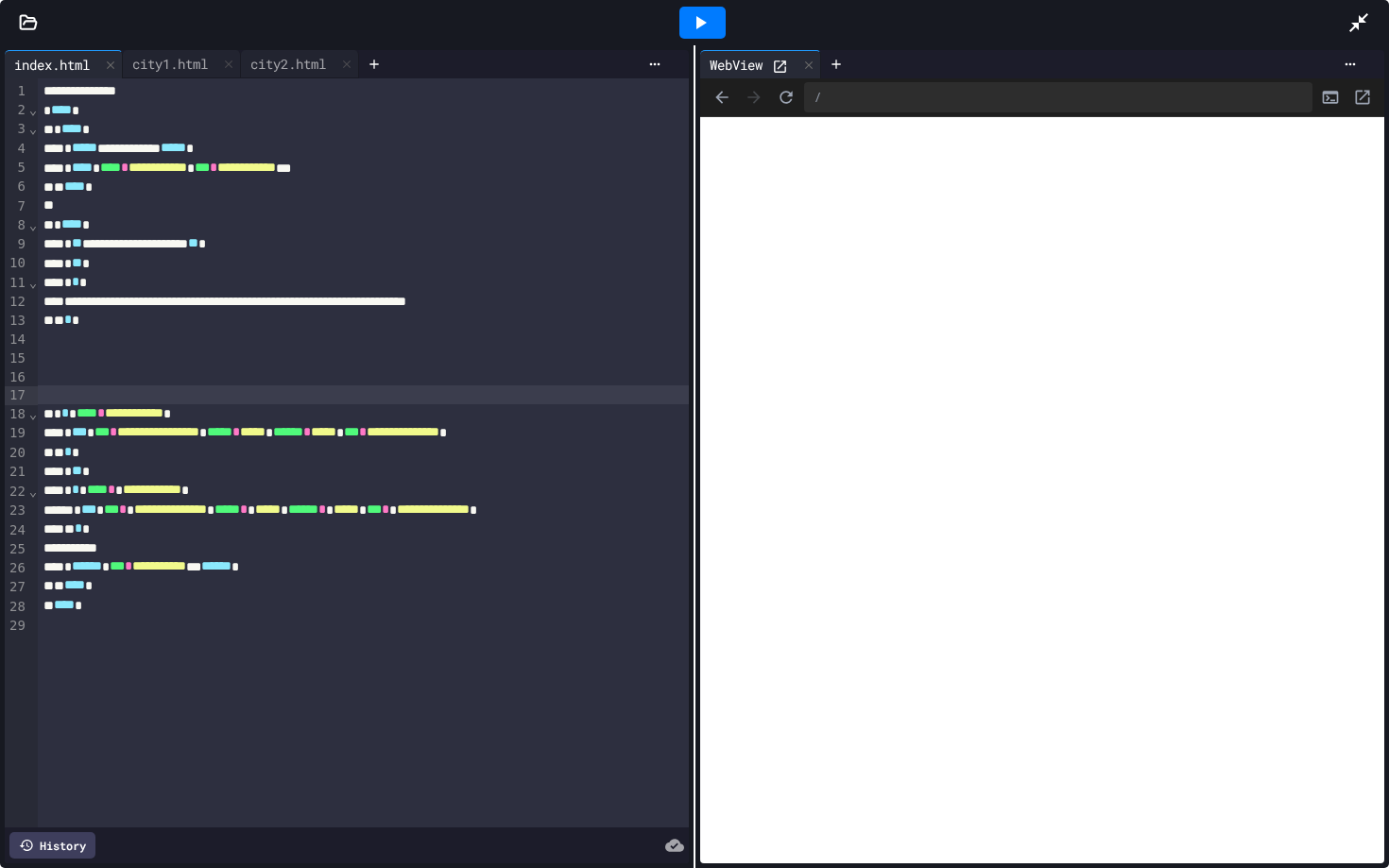
click at [132, 389] on div at bounding box center [364, 394] width 651 height 19
click at [34, 397] on div at bounding box center [33, 395] width 10 height 19
click at [37, 391] on div at bounding box center [33, 395] width 10 height 19
click at [39, 397] on div "**********" at bounding box center [364, 394] width 651 height 19
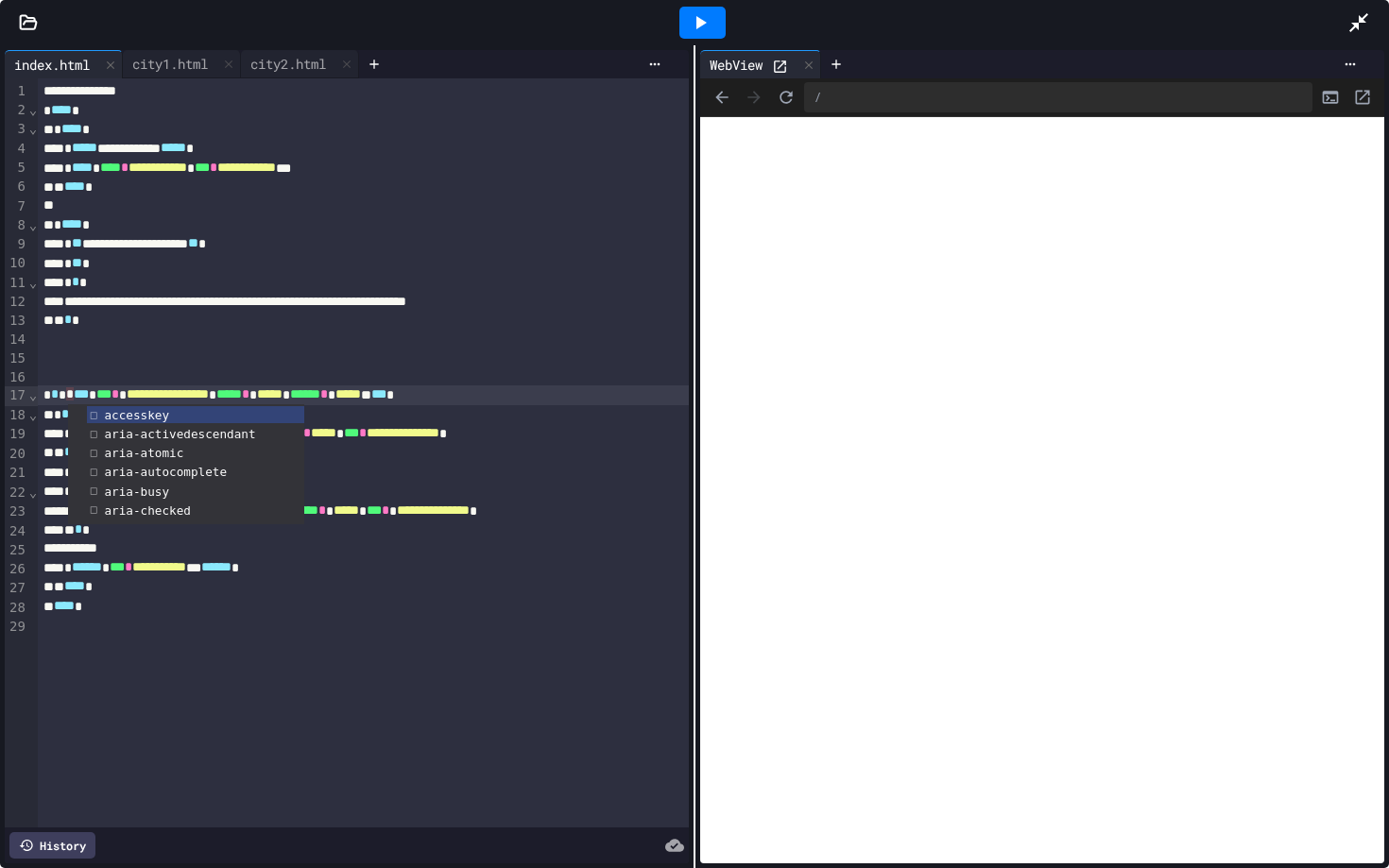
click at [566, 399] on div "**********" at bounding box center [364, 394] width 651 height 19
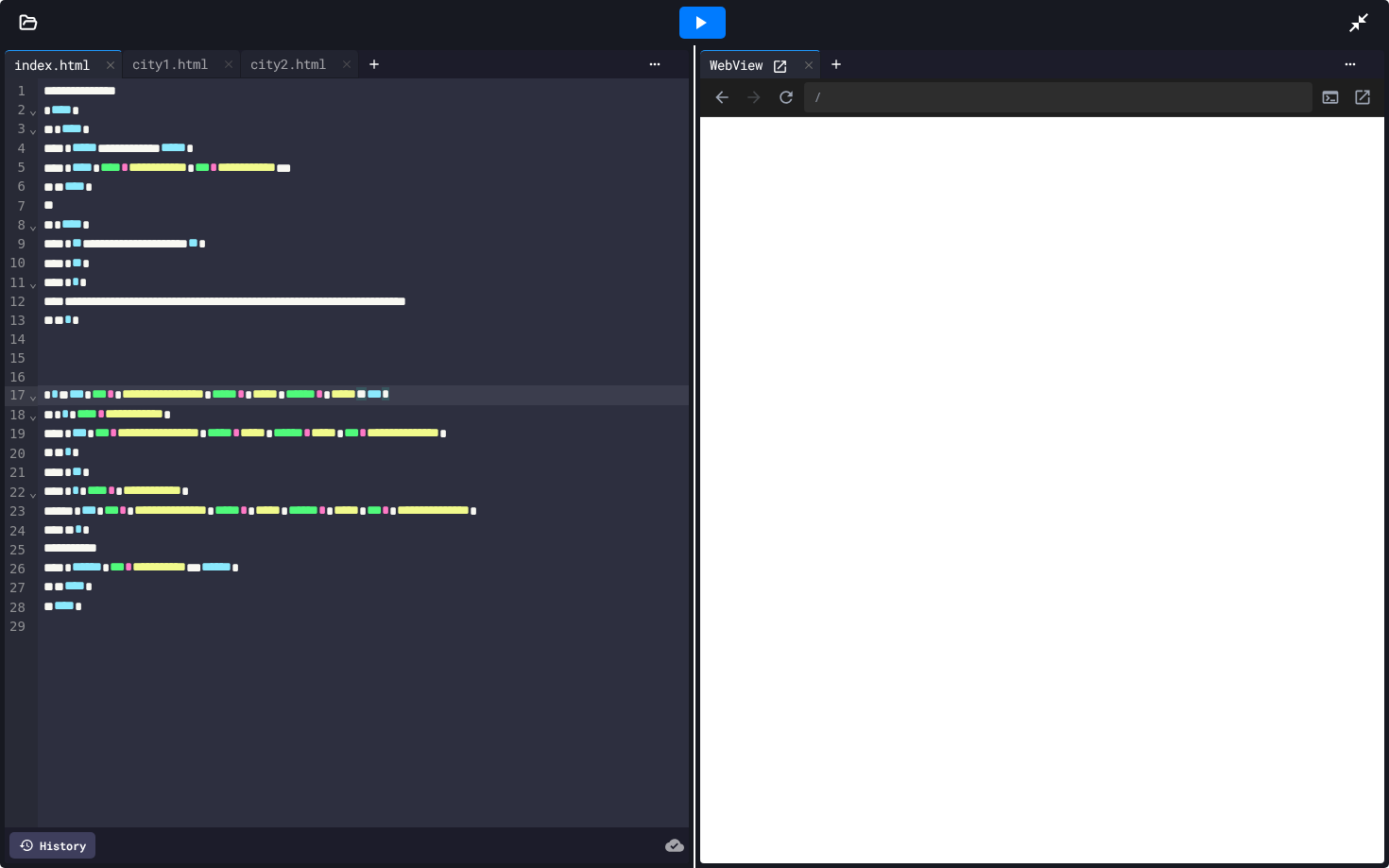
click at [67, 398] on div "**********" at bounding box center [364, 394] width 651 height 19
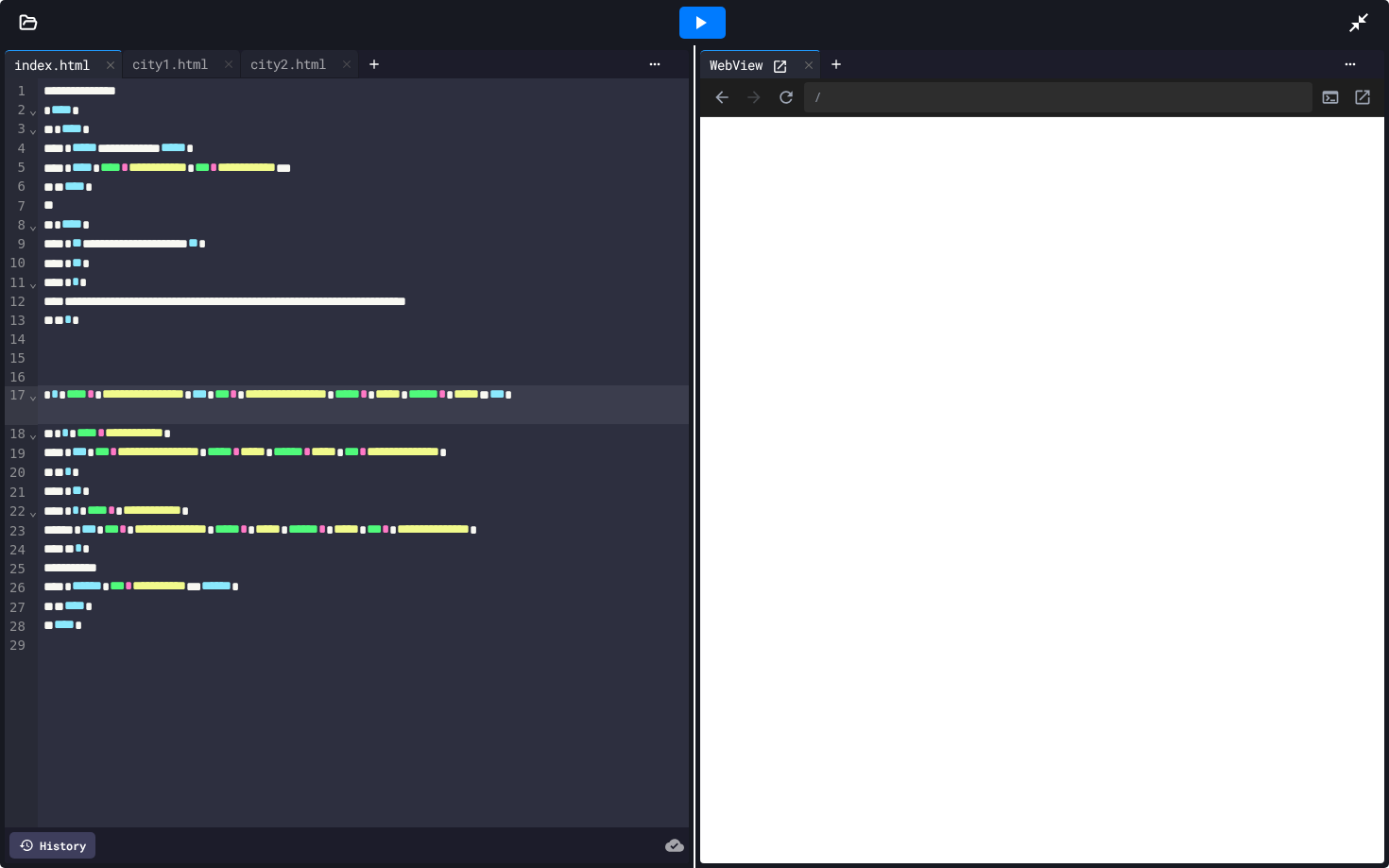
click at [31, 23] on icon at bounding box center [27, 22] width 19 height 19
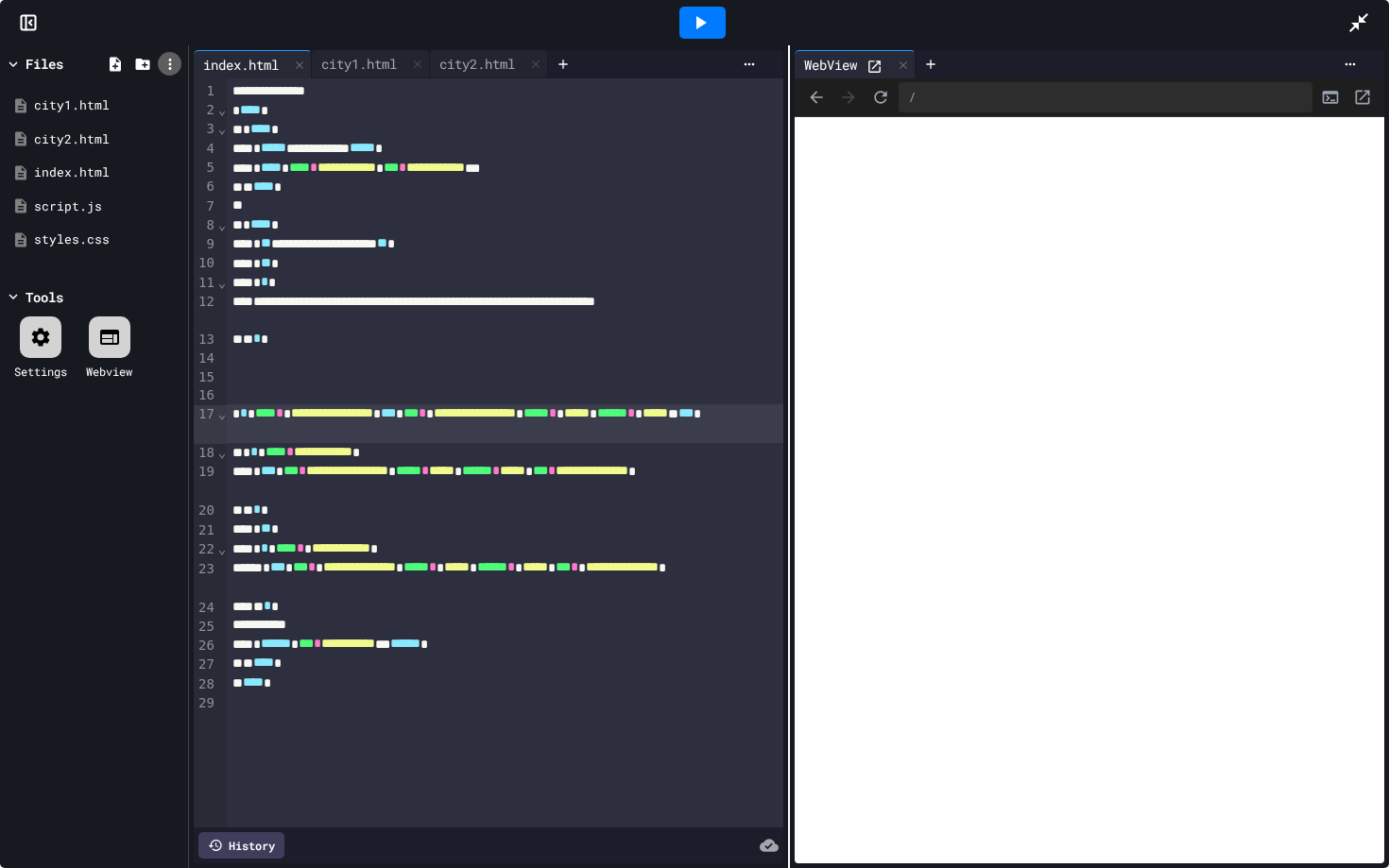
click at [170, 65] on icon at bounding box center [170, 65] width 3 height 12
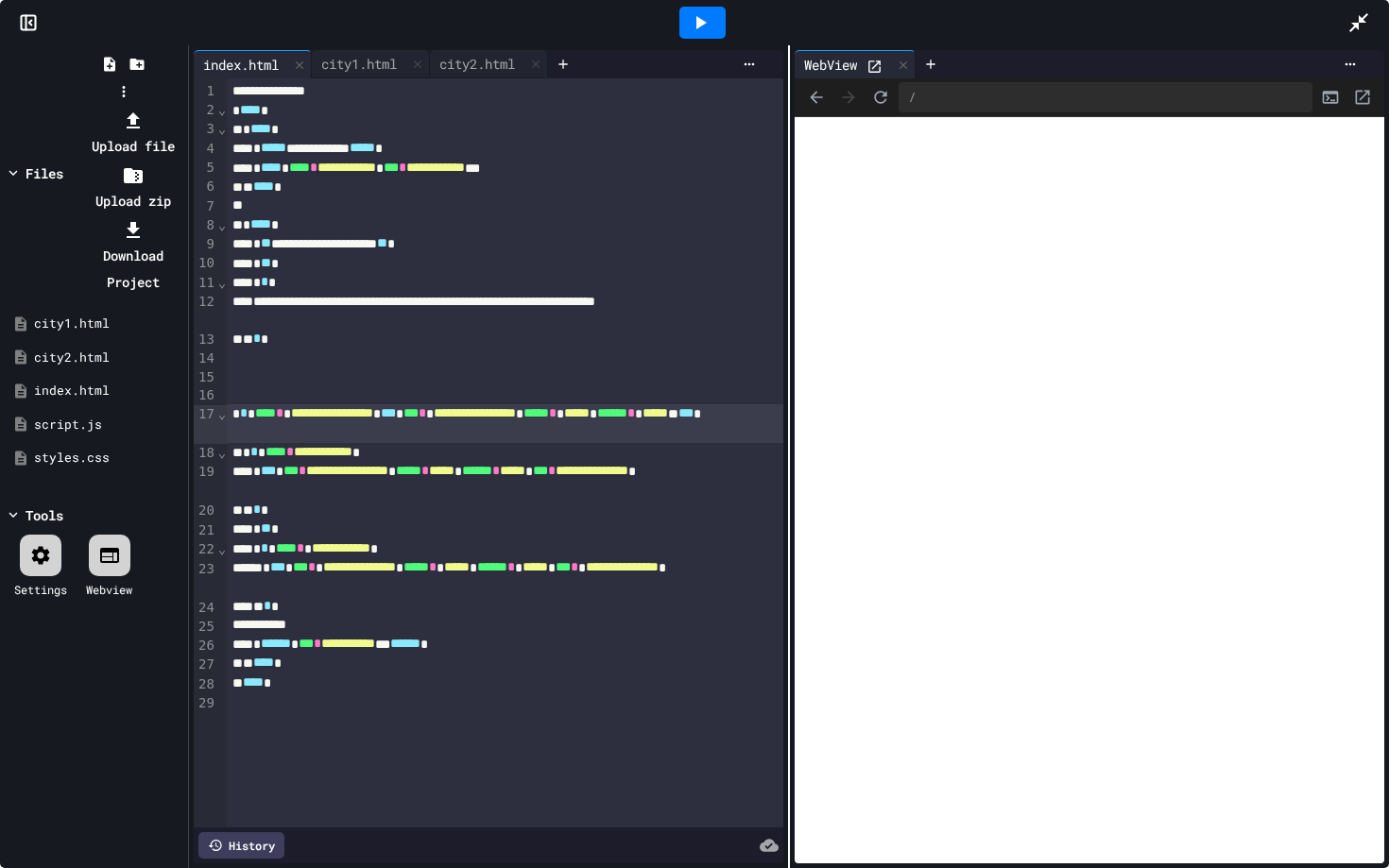
click at [183, 107] on li "Upload file" at bounding box center [132, 133] width 101 height 53
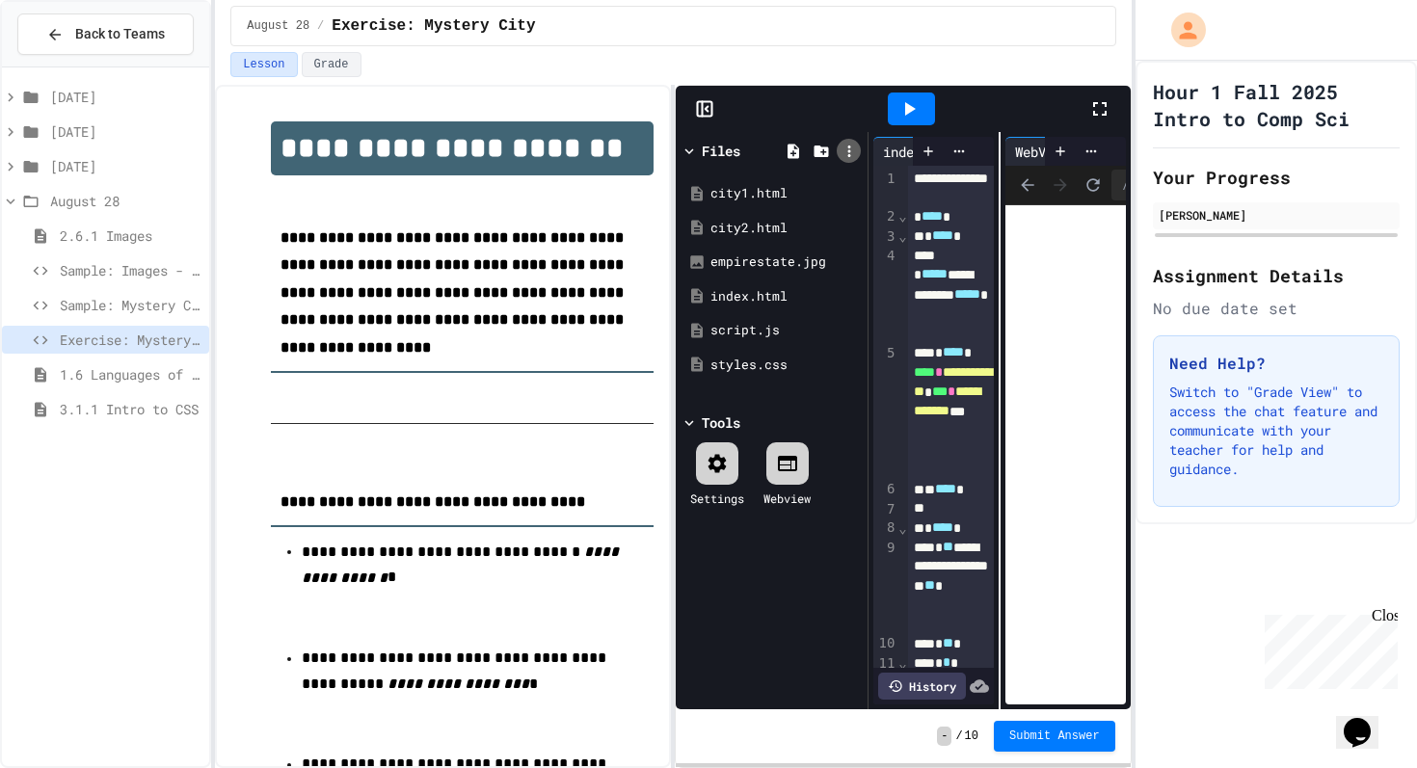
click at [848, 150] on icon at bounding box center [848, 152] width 3 height 12
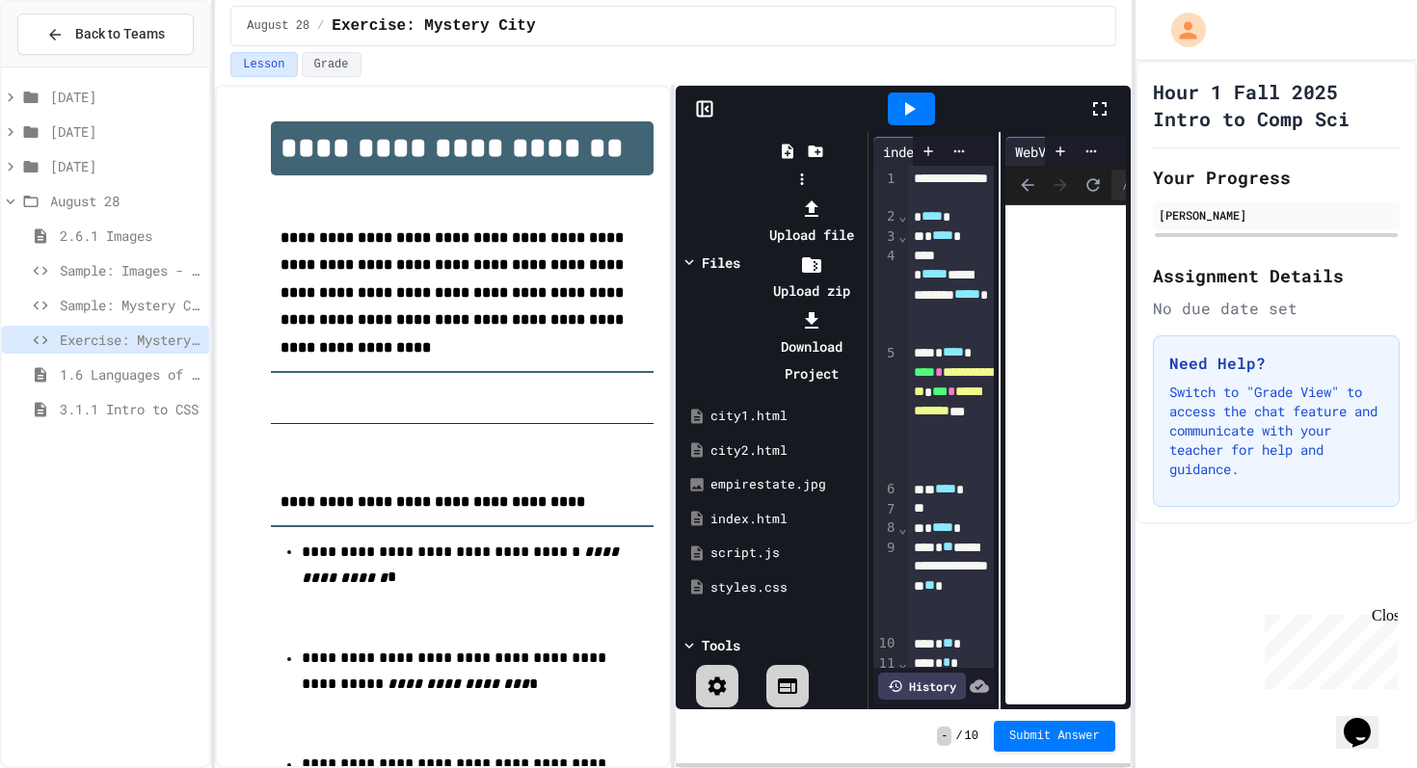
click at [863, 195] on li "Upload file" at bounding box center [810, 222] width 103 height 54
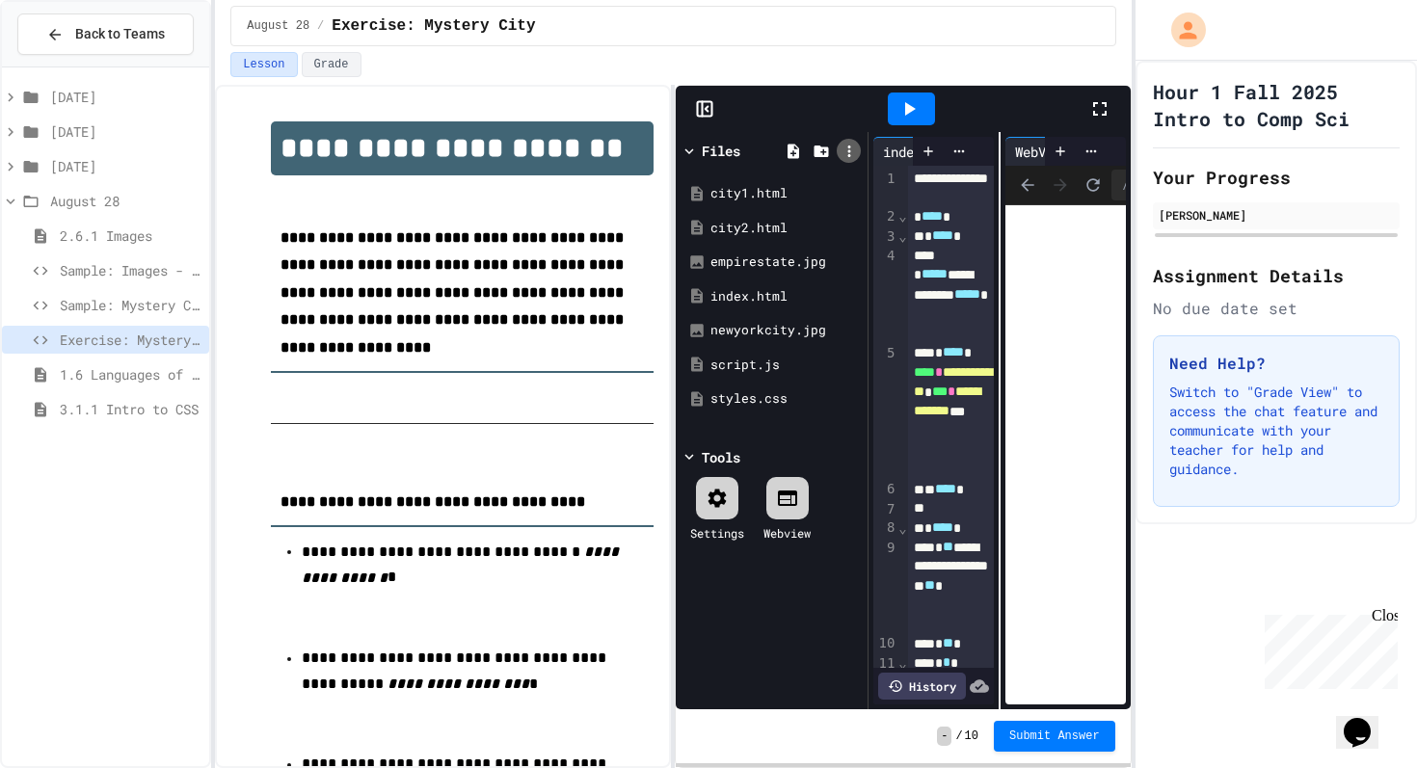
click at [854, 151] on icon at bounding box center [848, 151] width 17 height 17
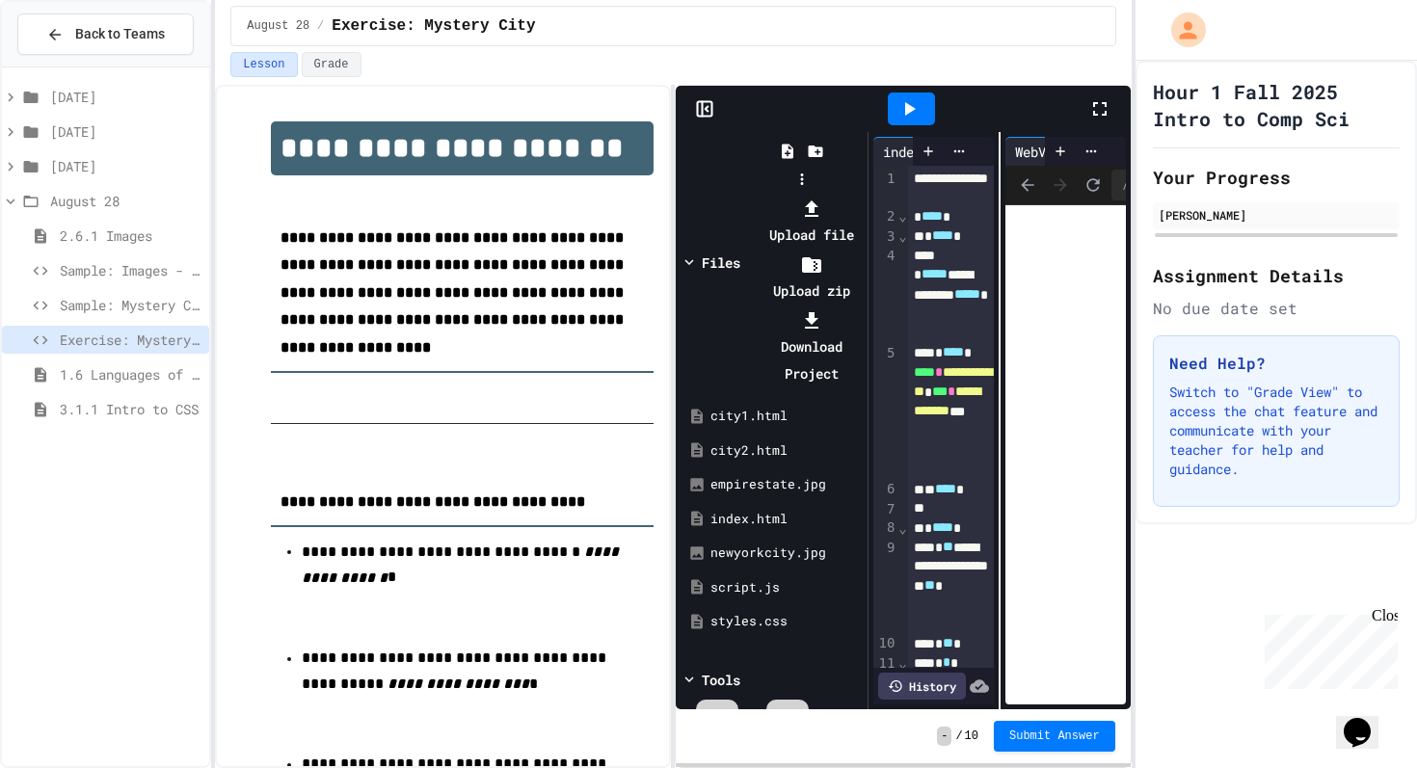
click at [863, 195] on div at bounding box center [810, 208] width 103 height 27
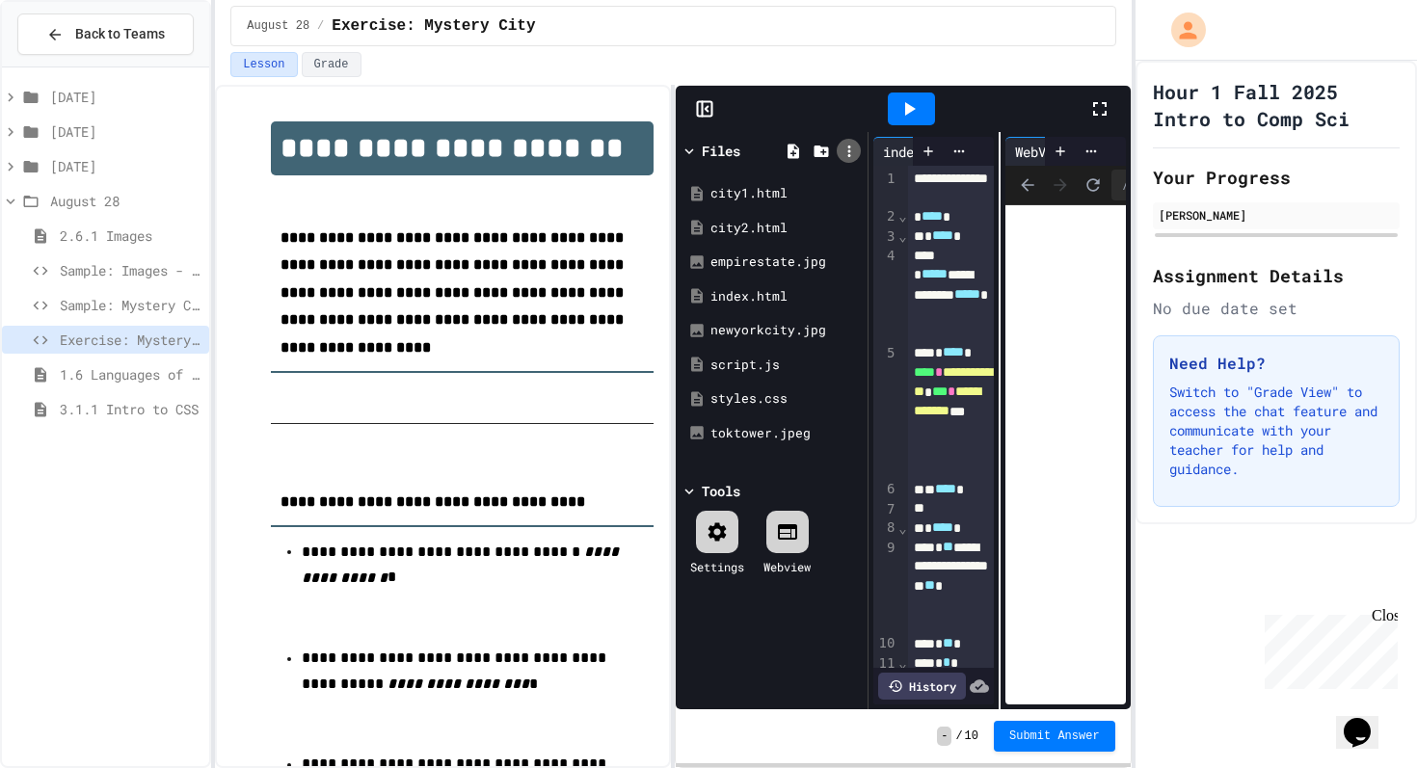
click at [849, 146] on icon at bounding box center [848, 152] width 3 height 12
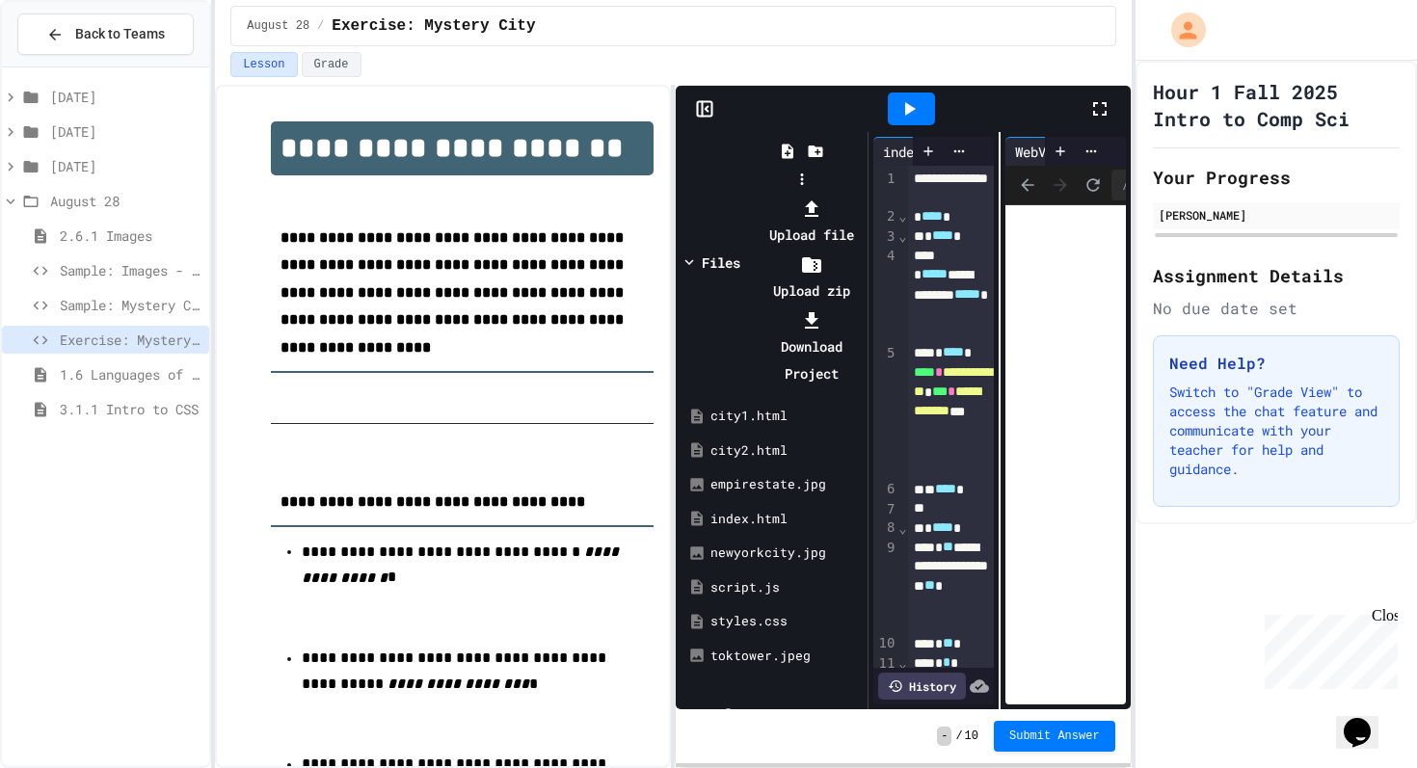
click at [823, 198] on icon at bounding box center [811, 209] width 23 height 23
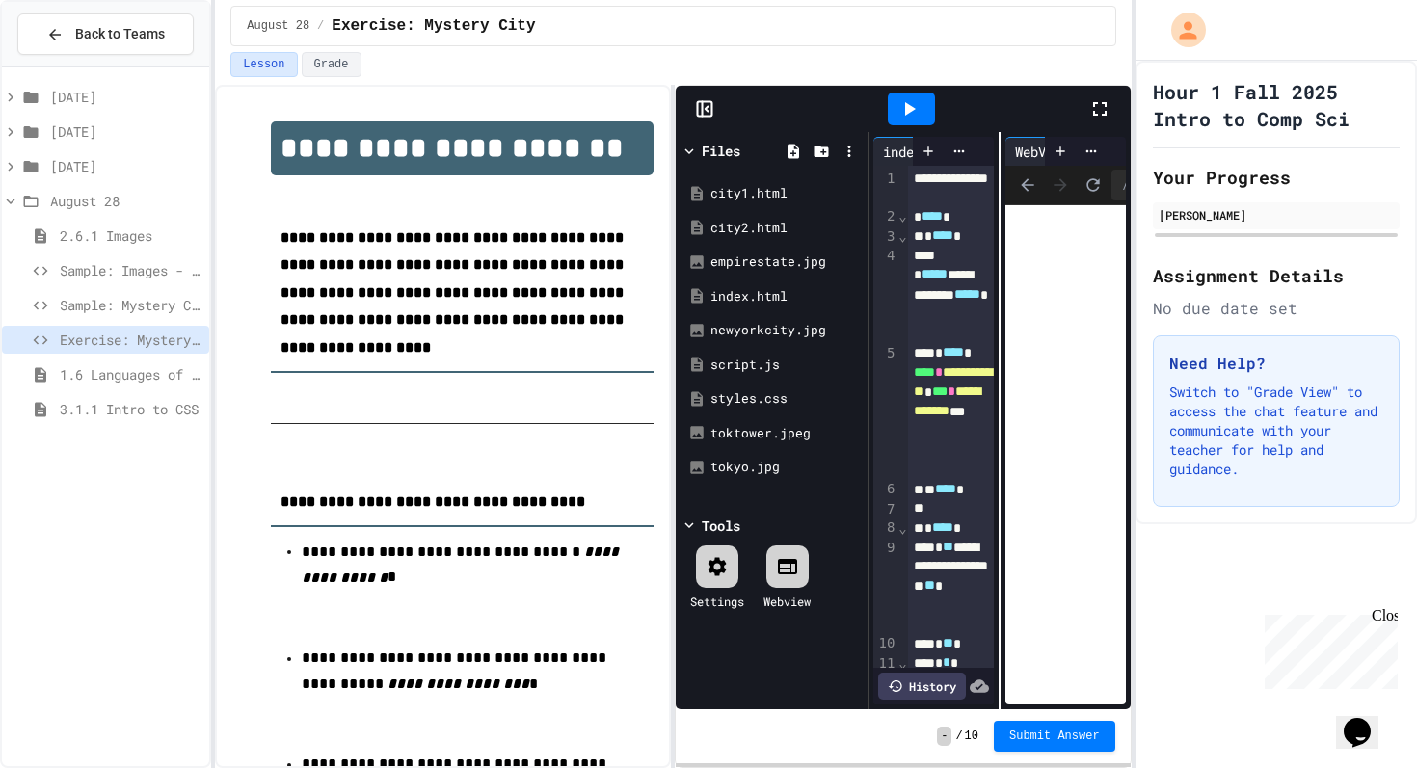
click at [1101, 118] on icon at bounding box center [1099, 108] width 23 height 23
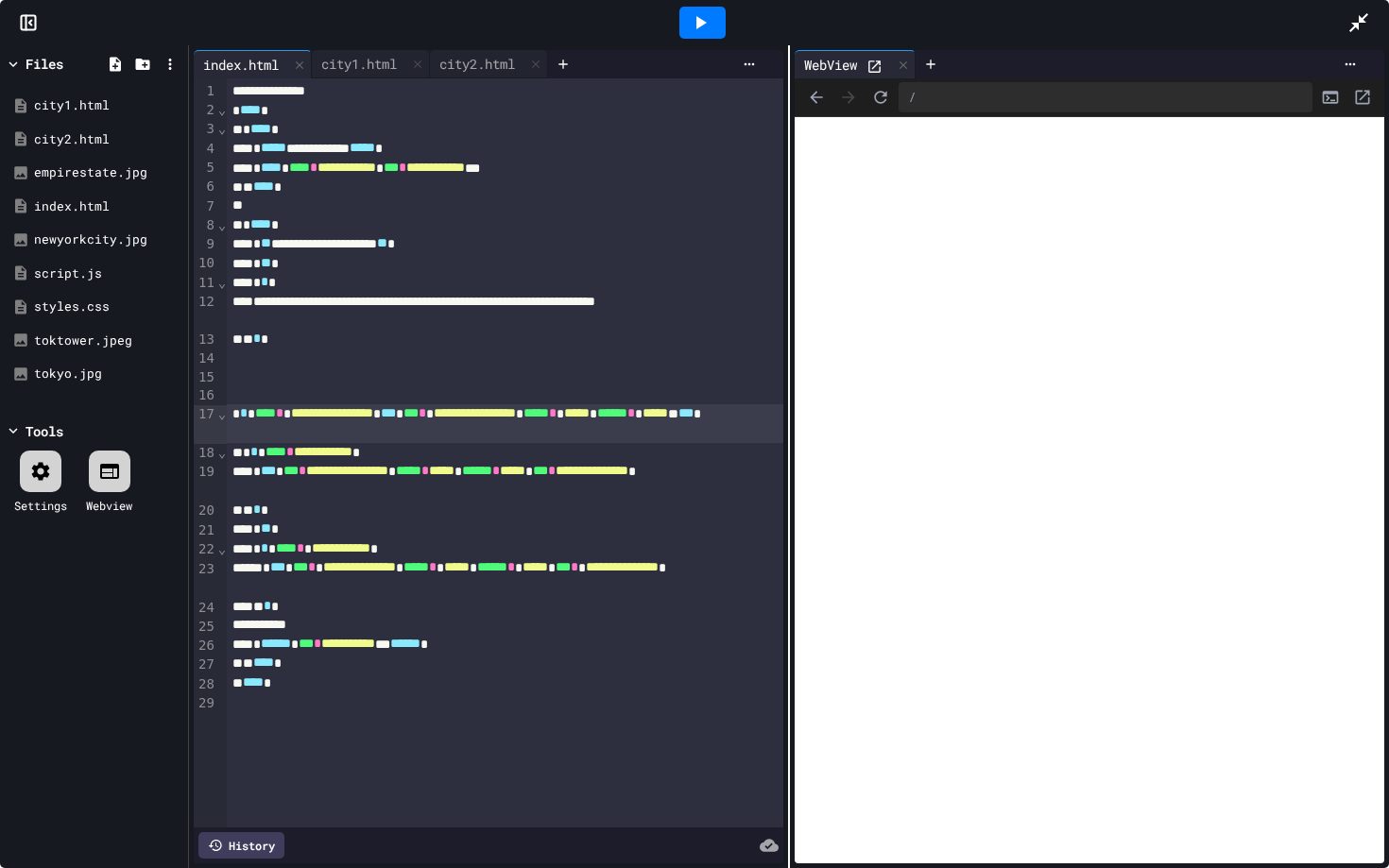
click at [701, 18] on icon at bounding box center [700, 23] width 23 height 23
click at [405, 429] on div "**********" at bounding box center [505, 424] width 557 height 39
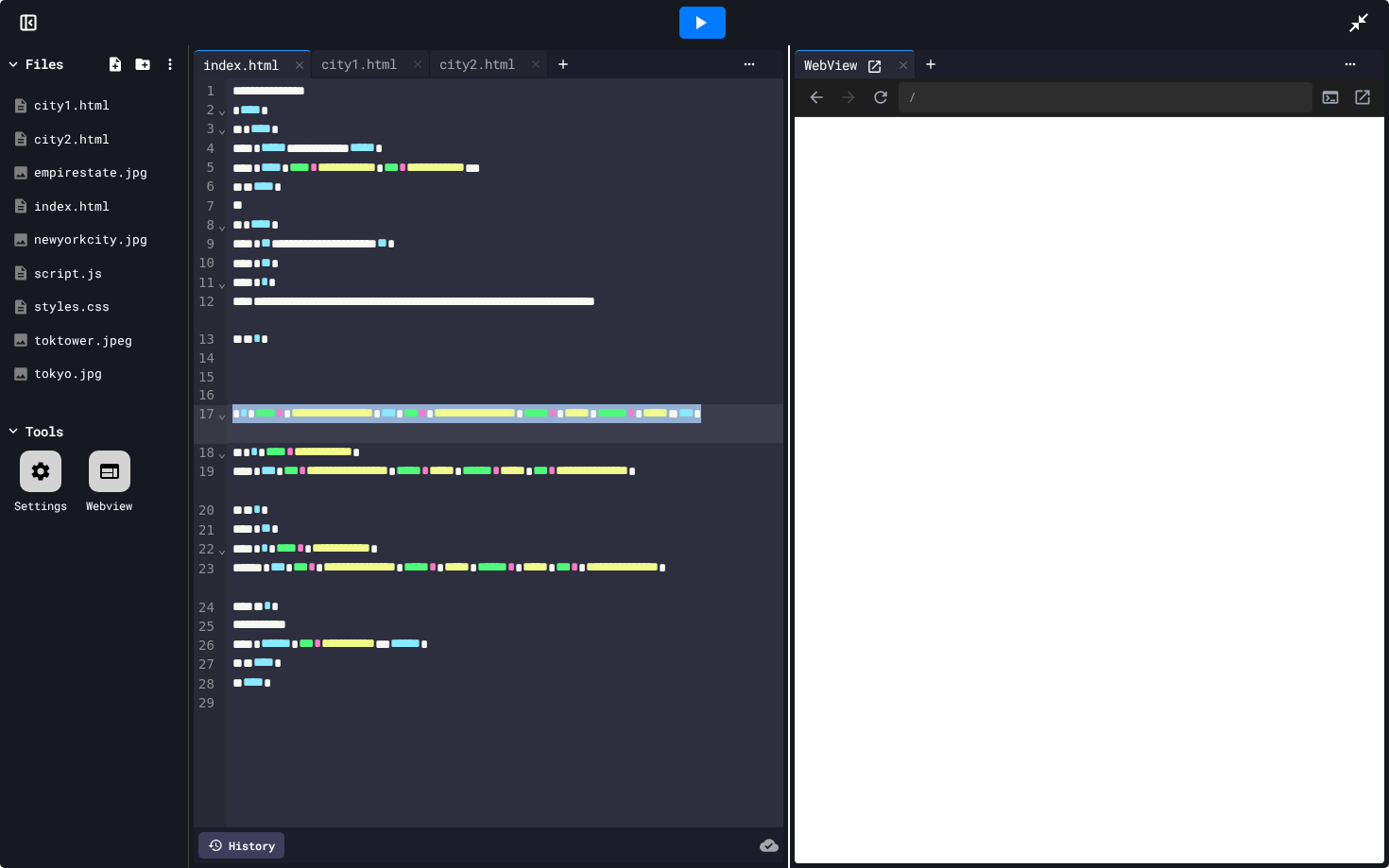
drag, startPoint x: 405, startPoint y: 429, endPoint x: 233, endPoint y: 411, distance: 172.9
click at [233, 411] on div "**********" at bounding box center [505, 424] width 557 height 39
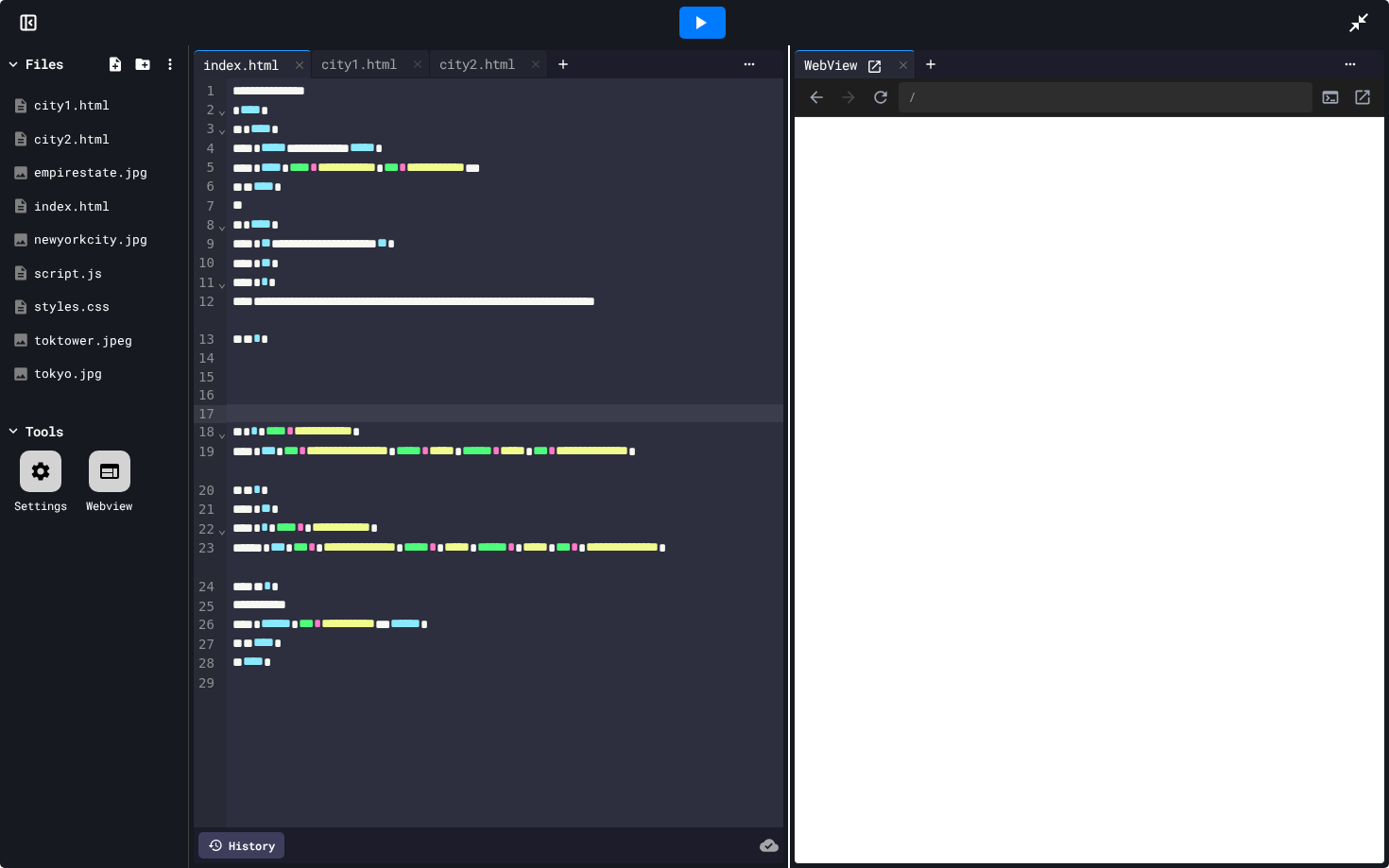
click at [698, 28] on icon at bounding box center [700, 23] width 23 height 23
click at [814, 94] on icon "Back" at bounding box center [816, 97] width 13 height 13
click at [485, 69] on div "city2.html" at bounding box center [477, 64] width 94 height 20
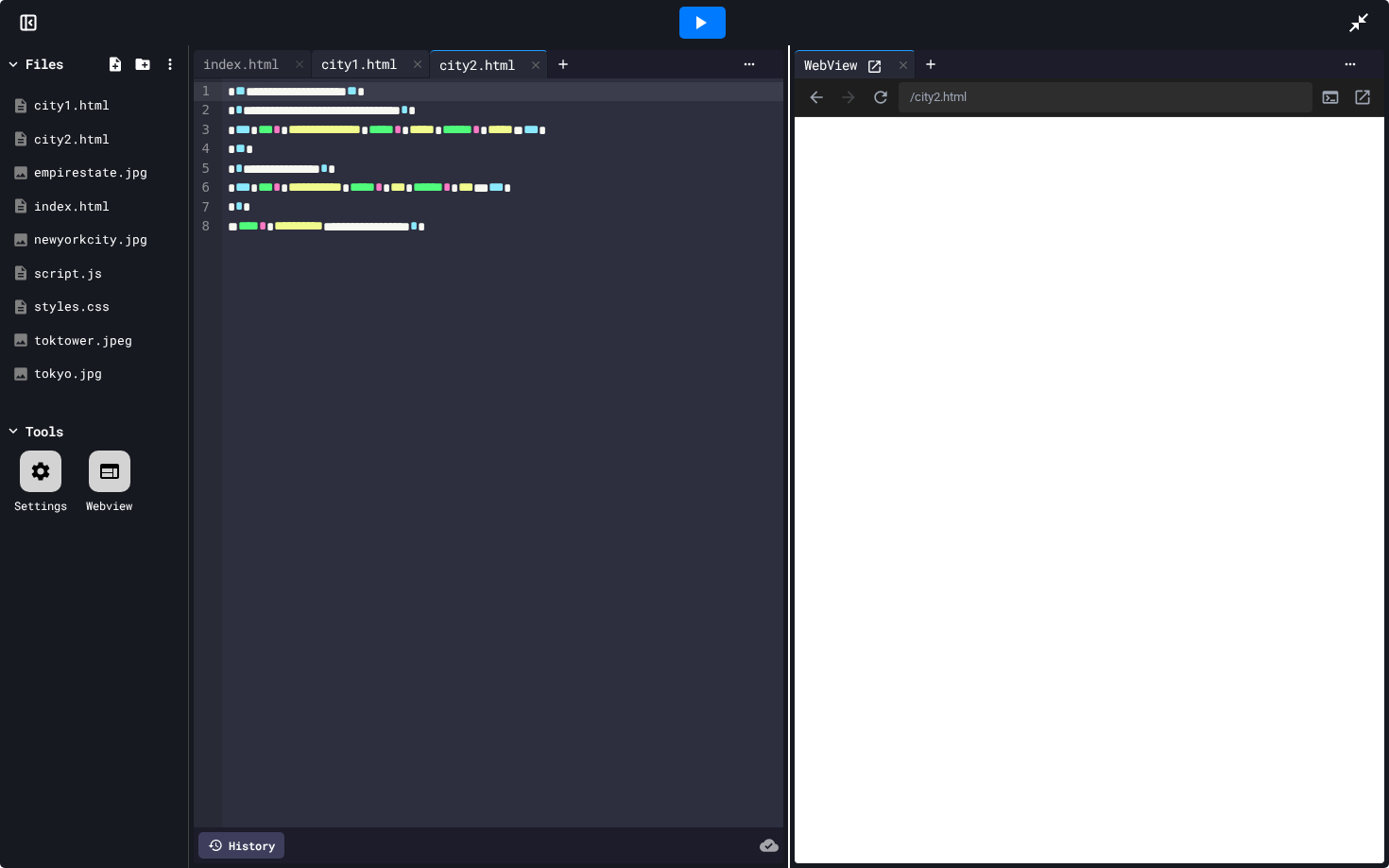
click at [346, 64] on div "city1.html" at bounding box center [359, 64] width 94 height 20
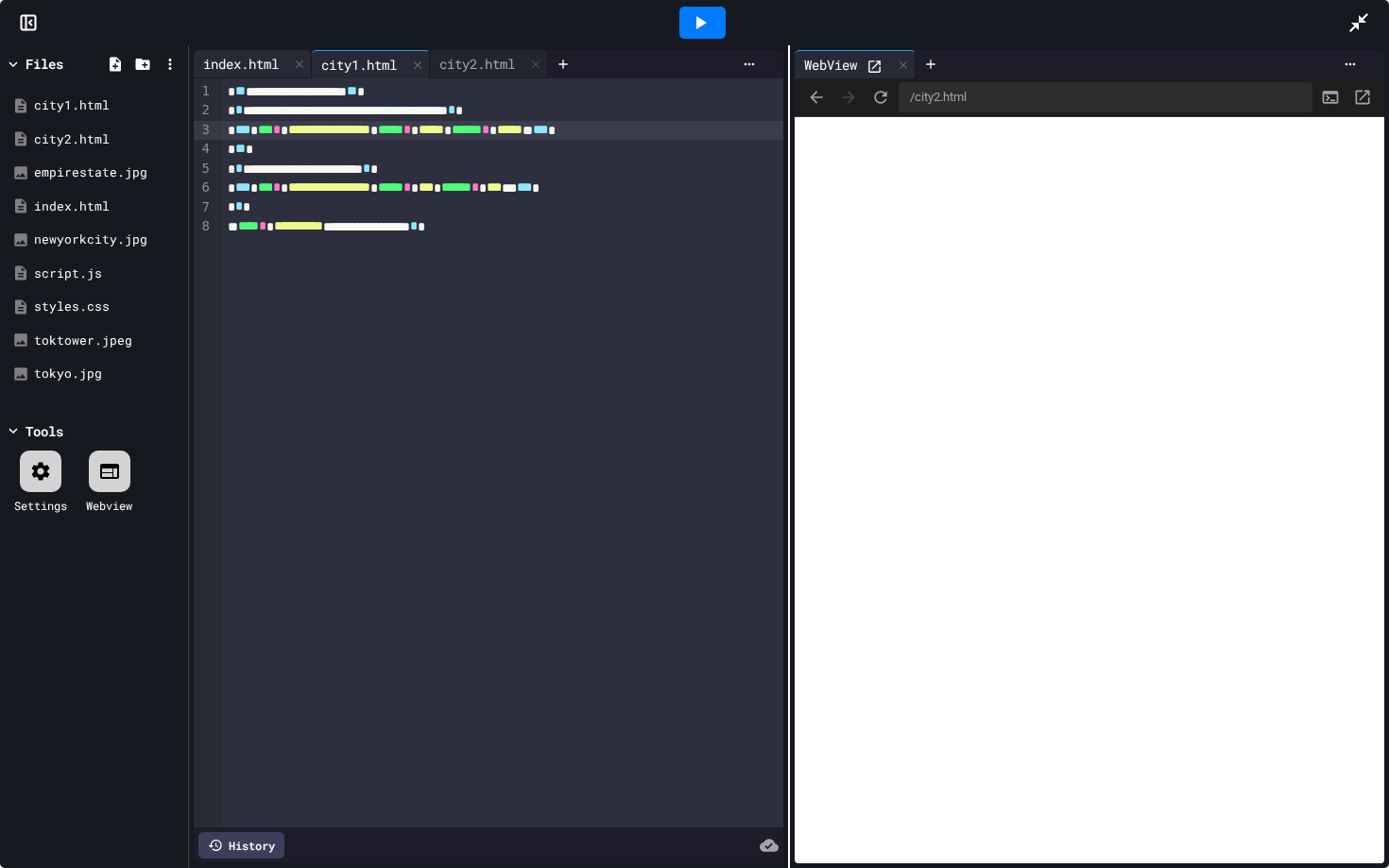
click at [239, 62] on div "index.html" at bounding box center [241, 64] width 94 height 20
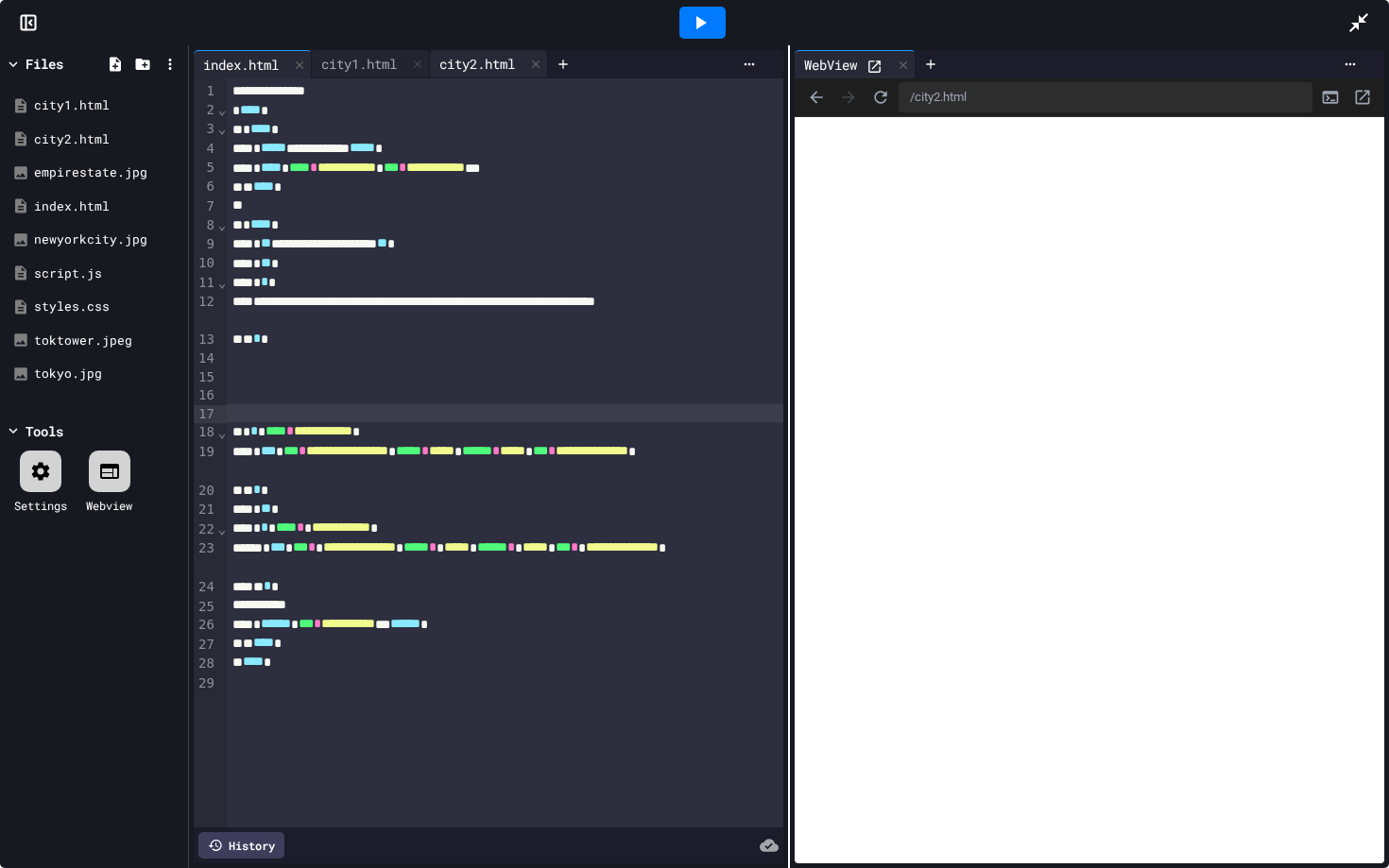
click at [477, 73] on div "city2.html" at bounding box center [489, 64] width 118 height 28
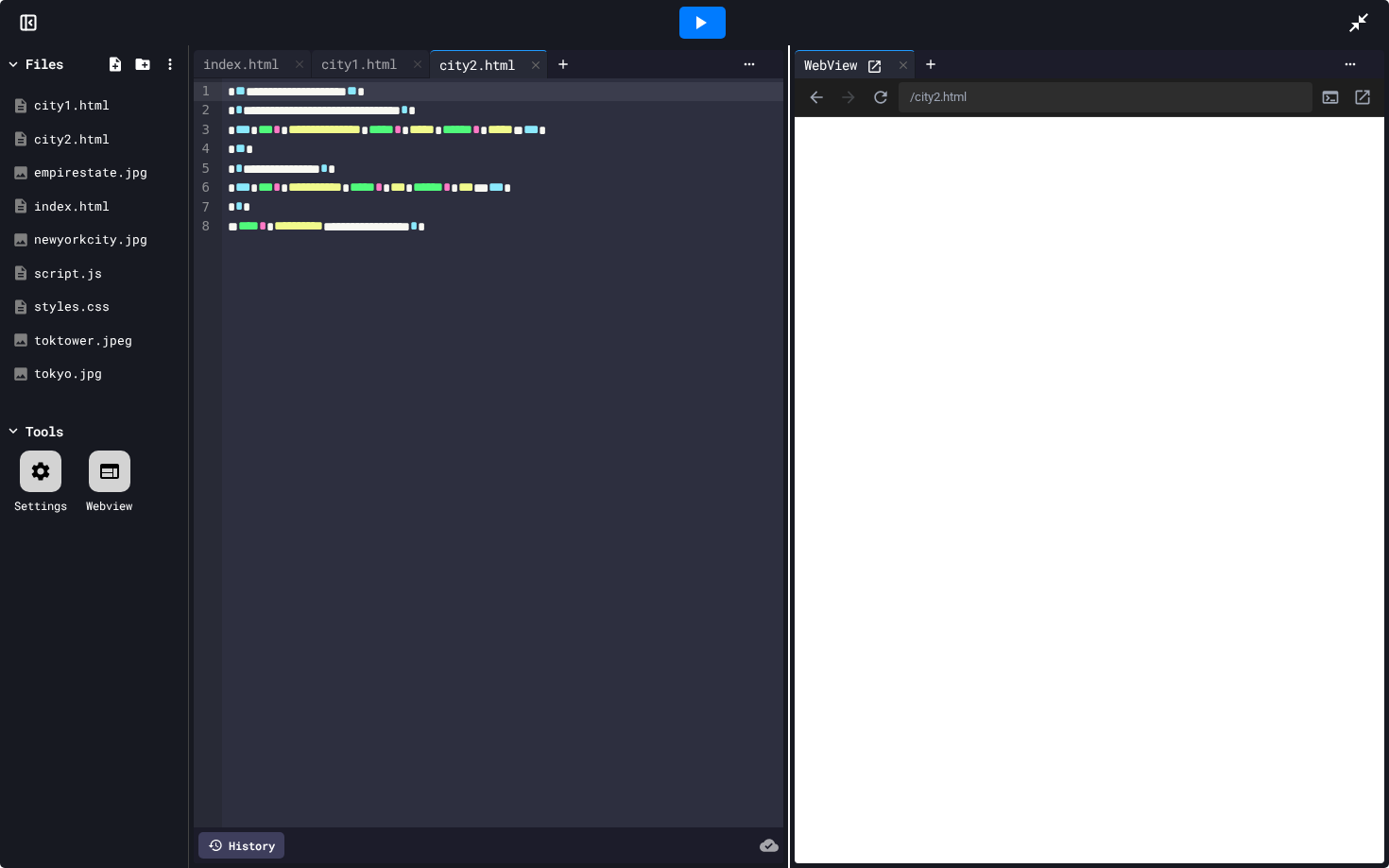
click at [706, 21] on icon at bounding box center [700, 23] width 23 height 23
click at [365, 72] on div "city1.html" at bounding box center [359, 64] width 94 height 20
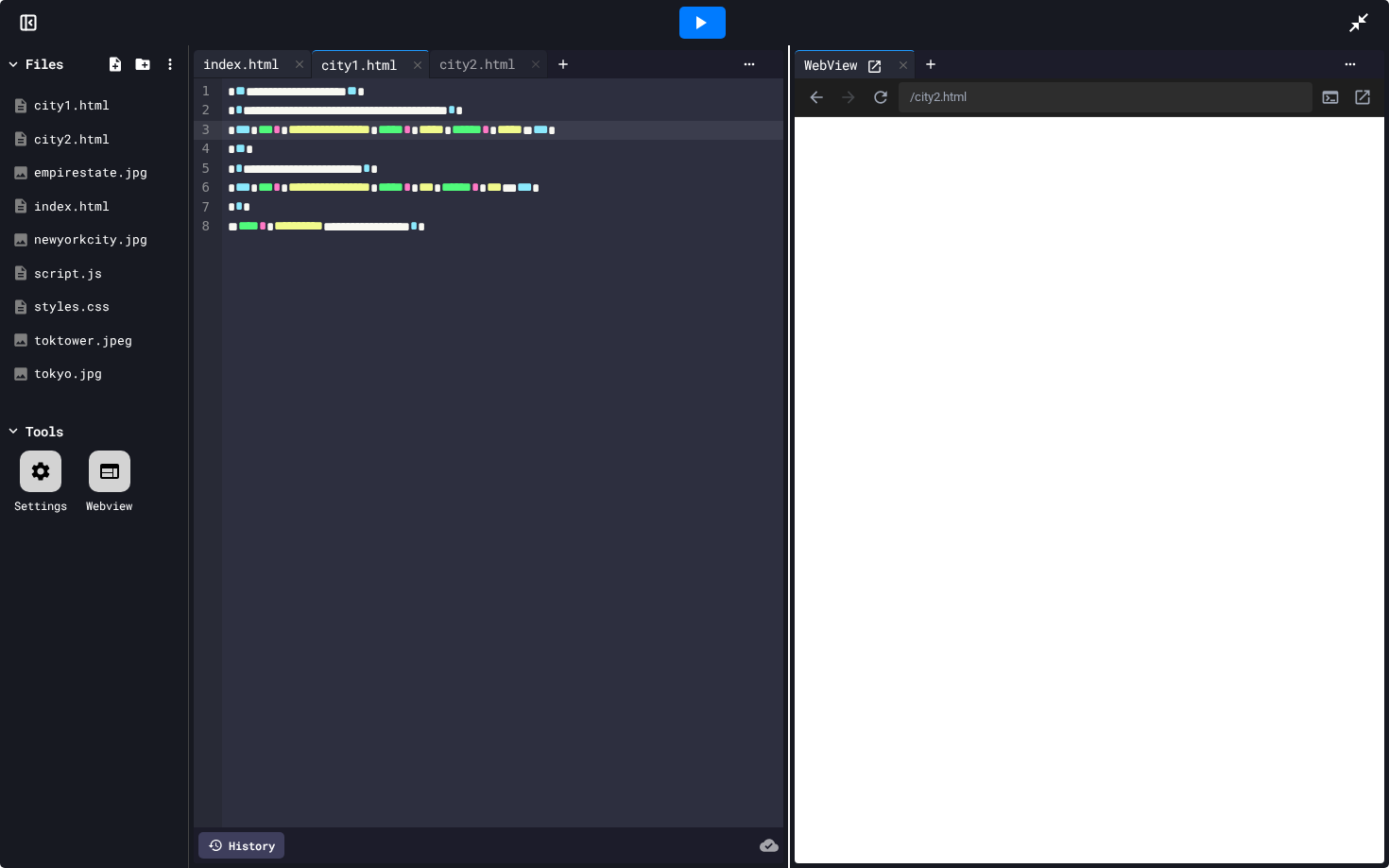
click at [248, 67] on div "index.html" at bounding box center [241, 64] width 94 height 20
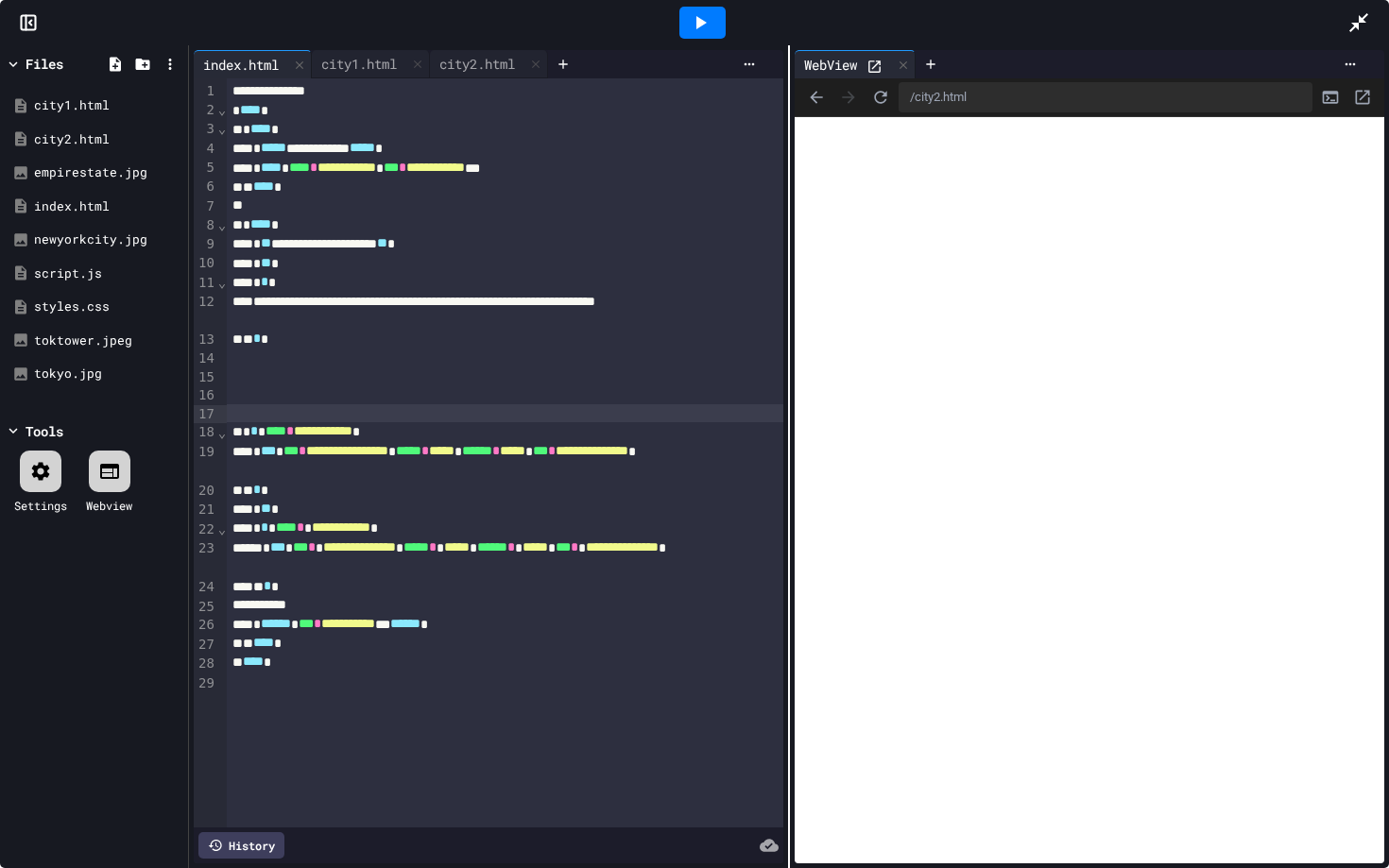
click at [703, 35] on div at bounding box center [702, 23] width 46 height 32
click at [485, 71] on div "city2.html" at bounding box center [477, 64] width 94 height 20
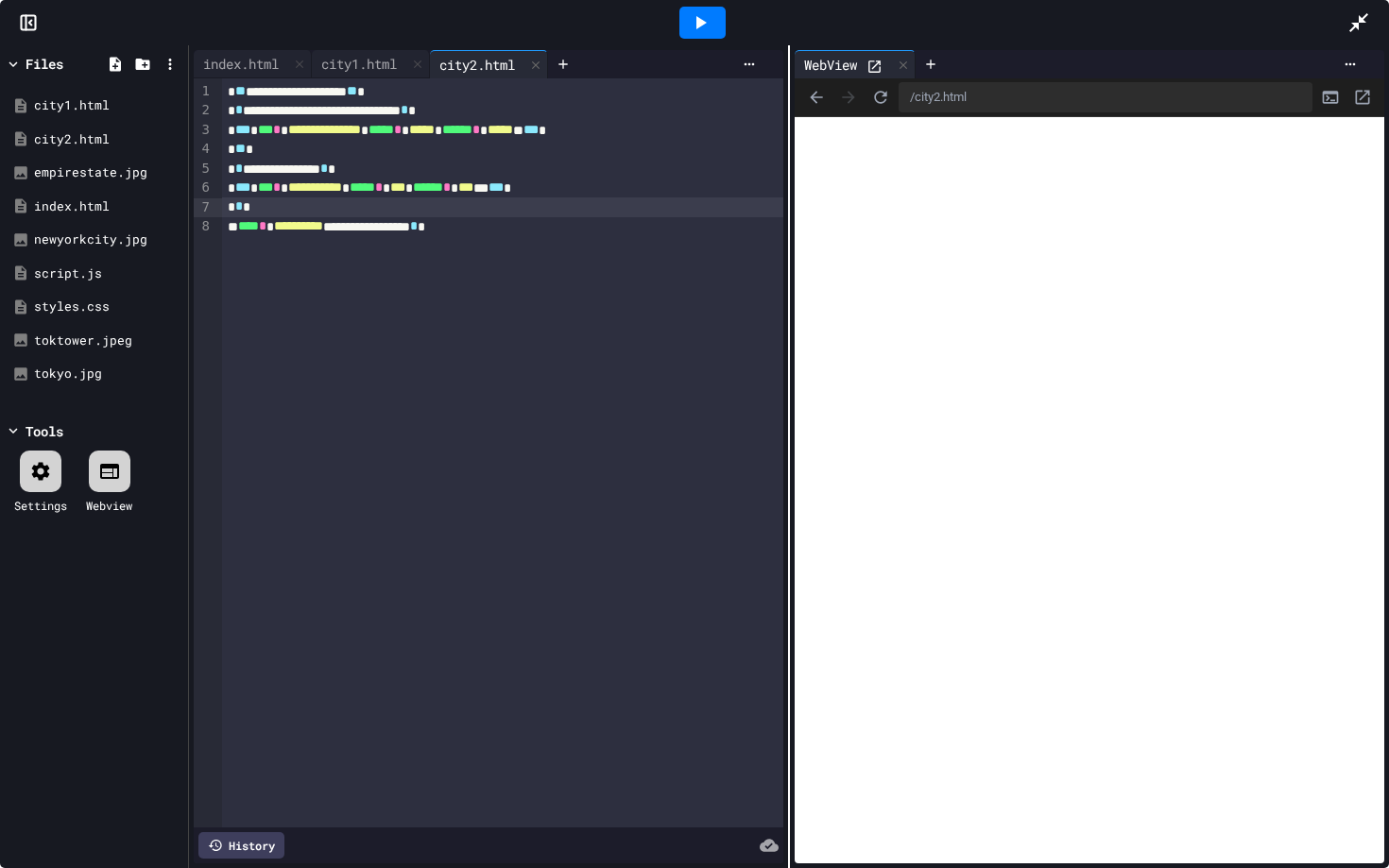
click at [384, 209] on div "* *" at bounding box center [502, 206] width 561 height 19
click at [342, 193] on span "**********" at bounding box center [315, 186] width 54 height 13
click at [426, 156] on div "* ** *" at bounding box center [502, 149] width 561 height 19
click at [541, 220] on div "**********" at bounding box center [502, 226] width 561 height 19
click at [701, 22] on icon at bounding box center [701, 22] width 11 height 13
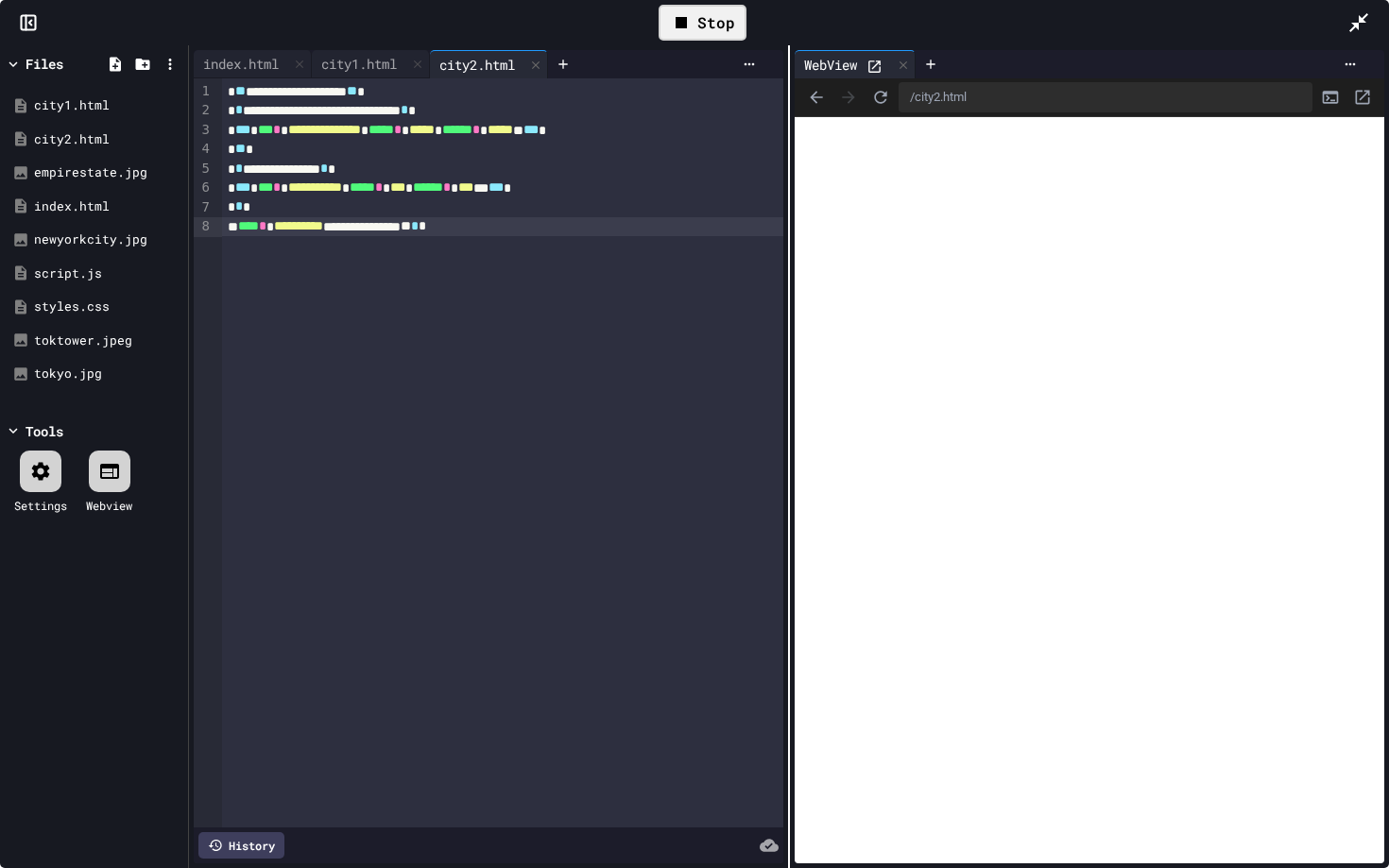
click at [700, 24] on div "Stop" at bounding box center [703, 23] width 88 height 36
click at [703, 23] on icon at bounding box center [701, 22] width 11 height 13
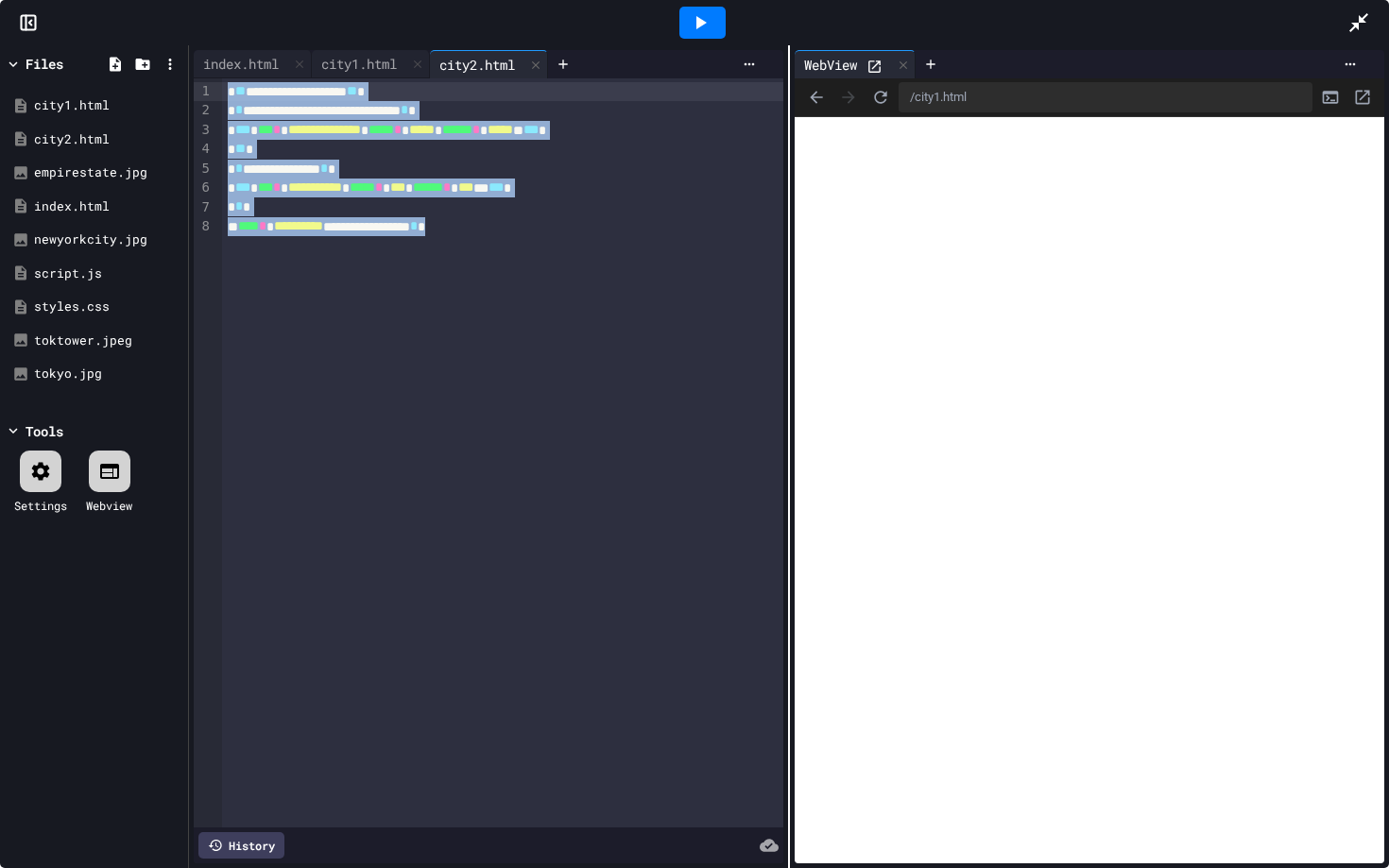
drag, startPoint x: 539, startPoint y: 231, endPoint x: 196, endPoint y: 90, distance: 370.9
click at [196, 90] on div "**********" at bounding box center [488, 453] width 589 height 748
copy div "**********"
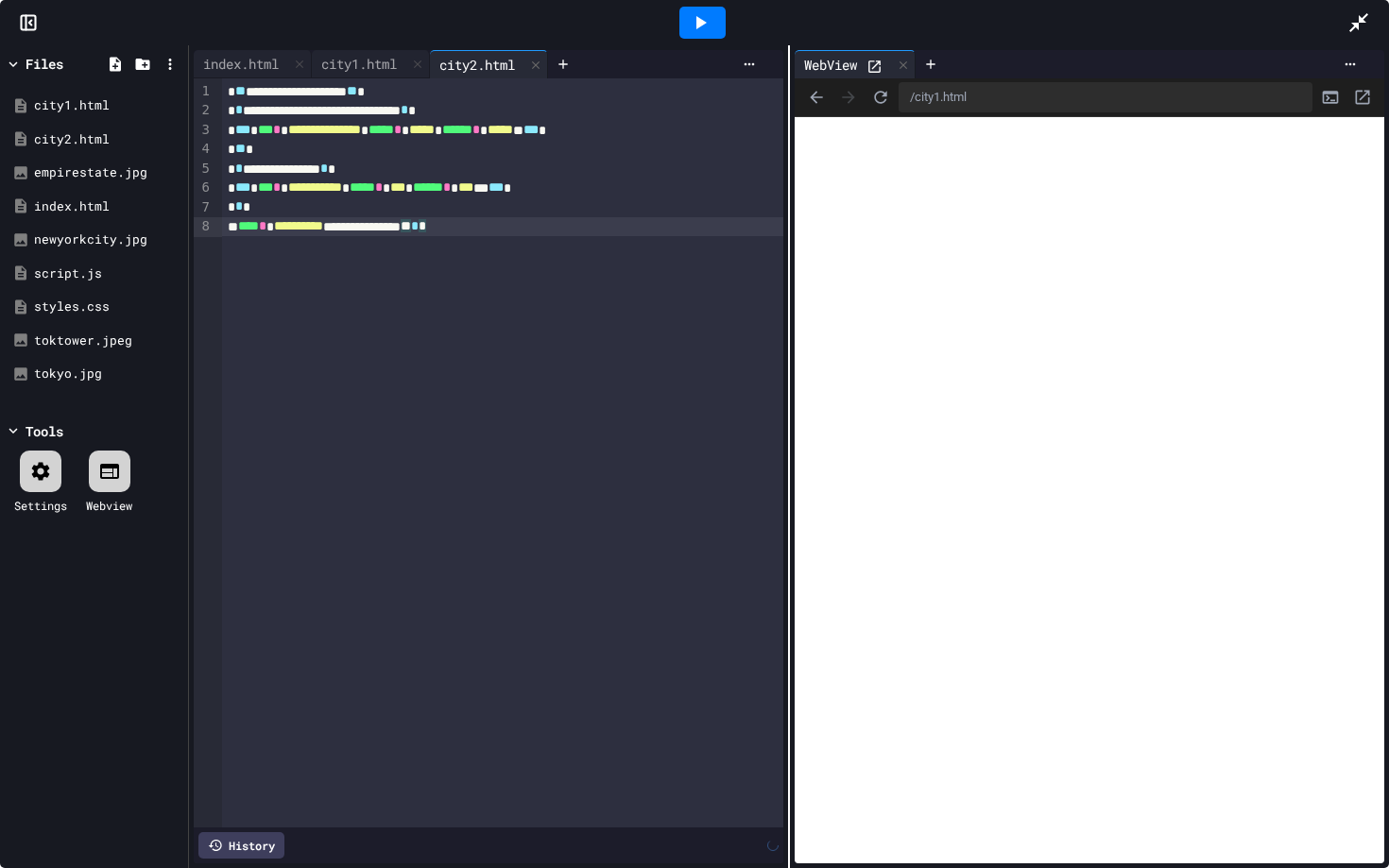
click at [689, 17] on icon at bounding box center [700, 23] width 23 height 23
click at [22, 21] on rect at bounding box center [28, 23] width 14 height 14
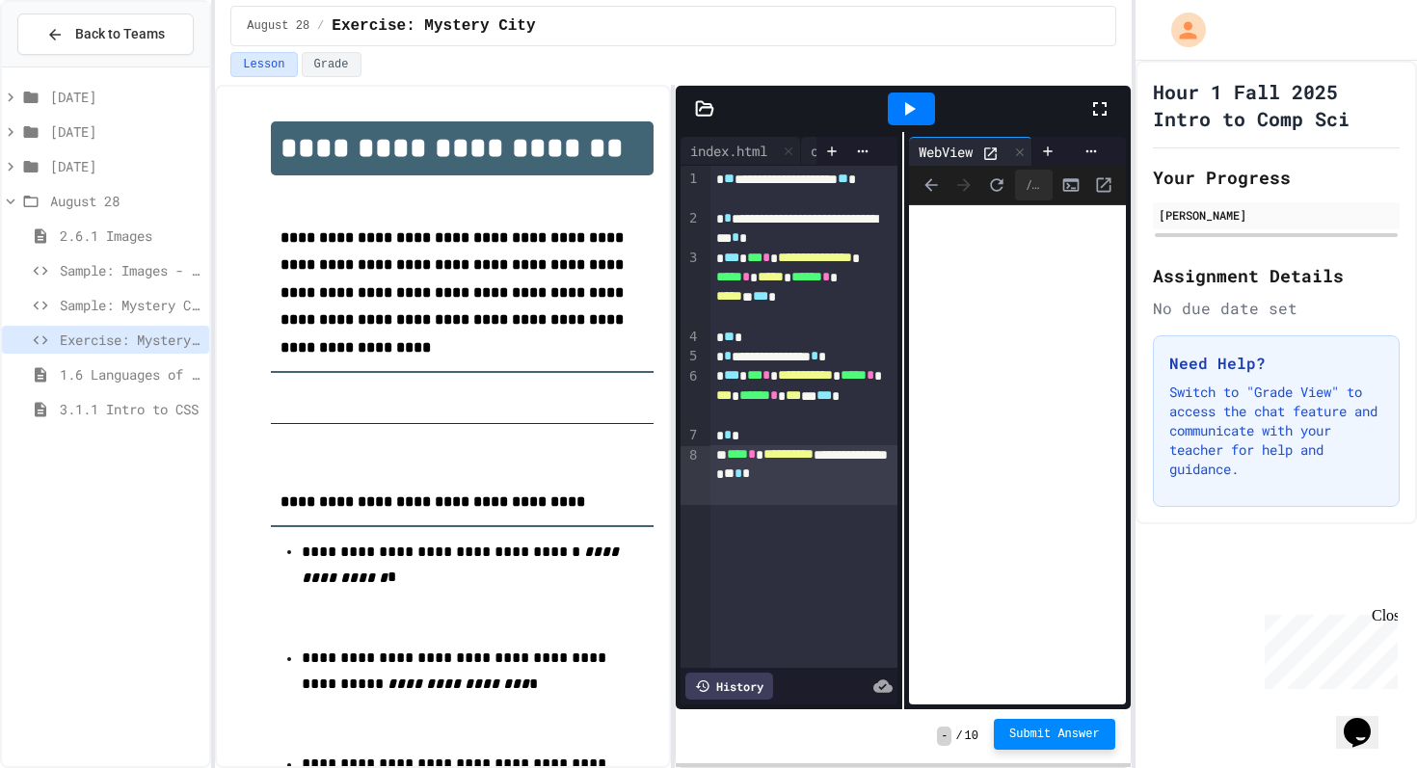
click at [1082, 738] on span "Submit Answer" at bounding box center [1054, 734] width 91 height 15
